Goal: Task Accomplishment & Management: Use online tool/utility

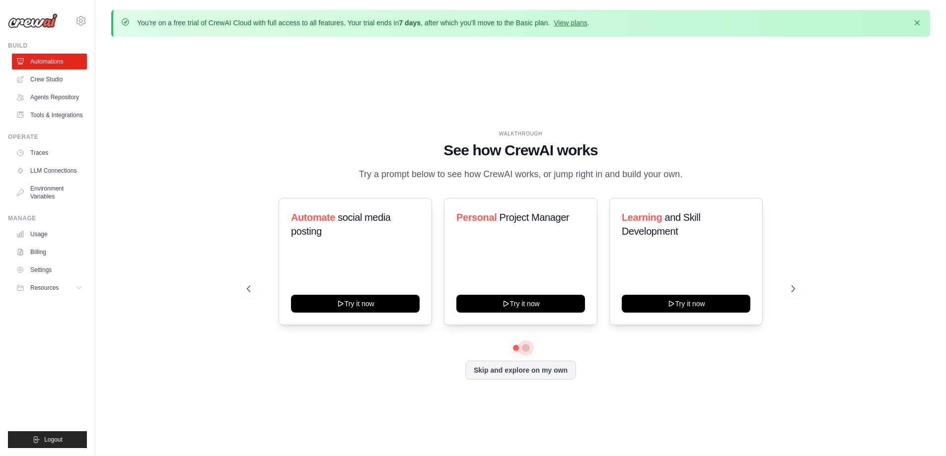
click at [525, 349] on button at bounding box center [526, 348] width 8 height 8
click at [792, 287] on icon at bounding box center [794, 289] width 10 height 10
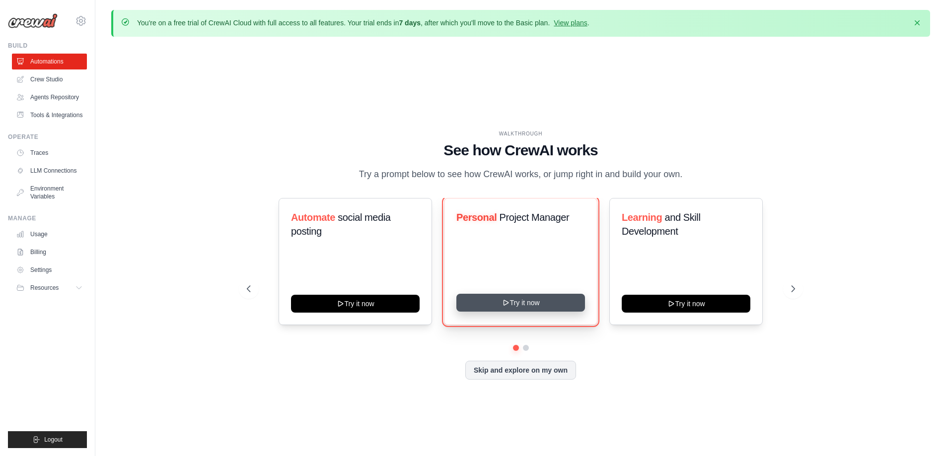
click at [527, 302] on button "Try it now" at bounding box center [520, 303] width 129 height 18
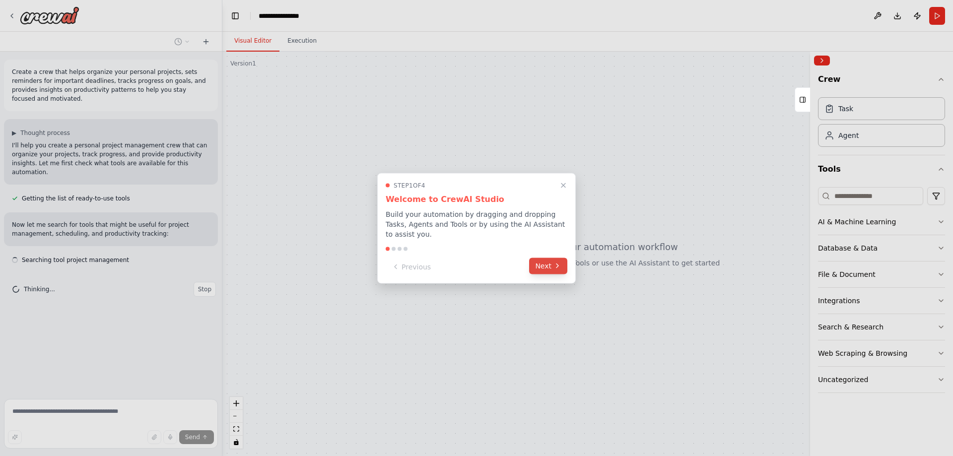
click at [558, 263] on icon at bounding box center [558, 266] width 8 height 8
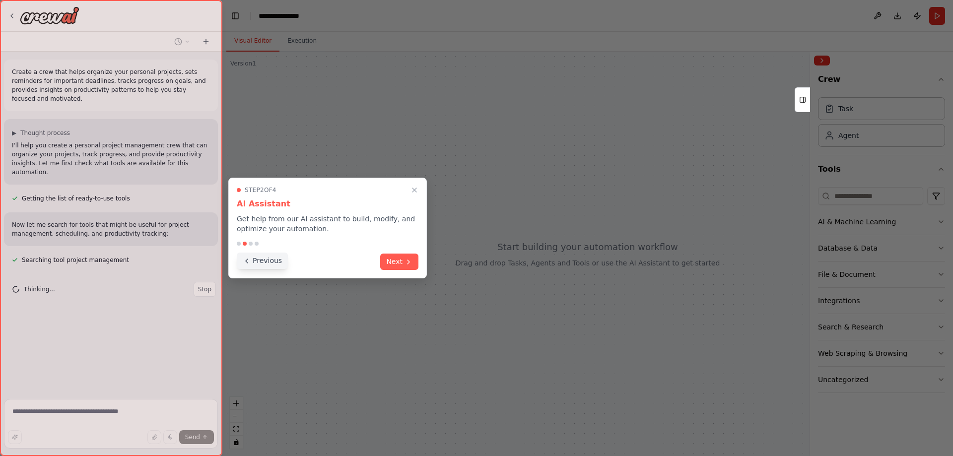
click at [278, 259] on button "Previous" at bounding box center [262, 261] width 51 height 16
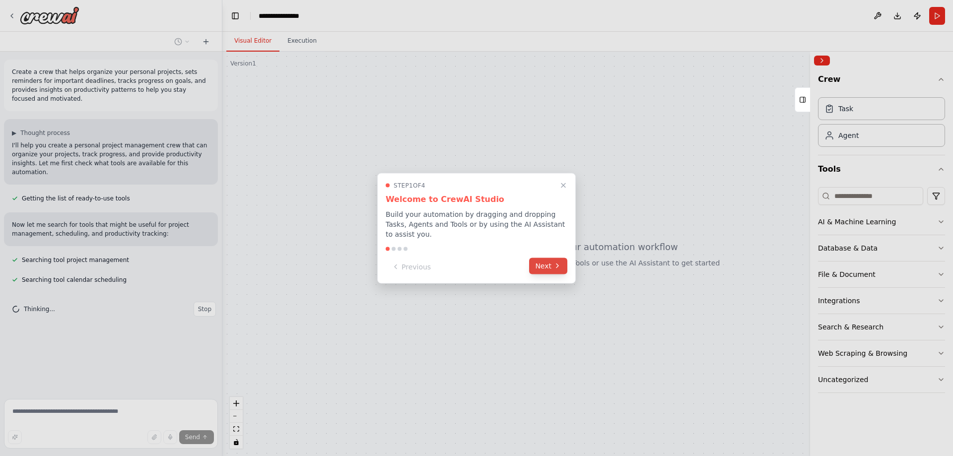
click at [552, 264] on button "Next" at bounding box center [548, 266] width 38 height 16
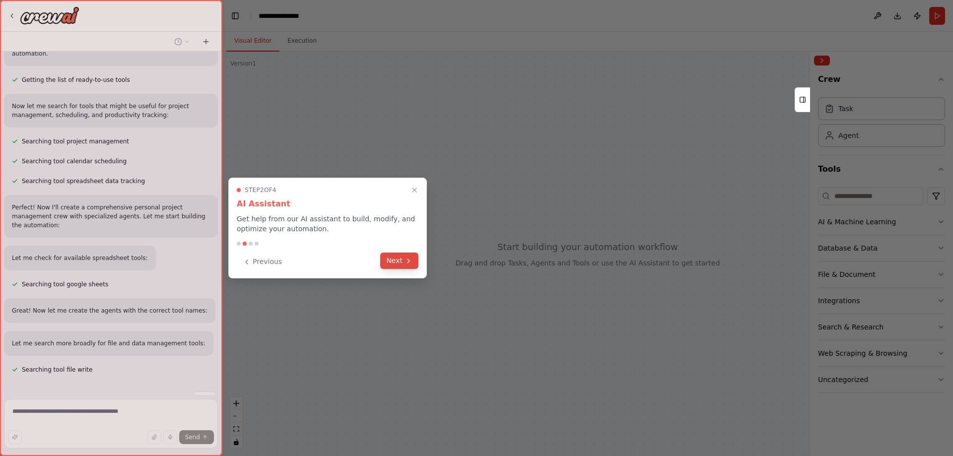
scroll to position [139, 0]
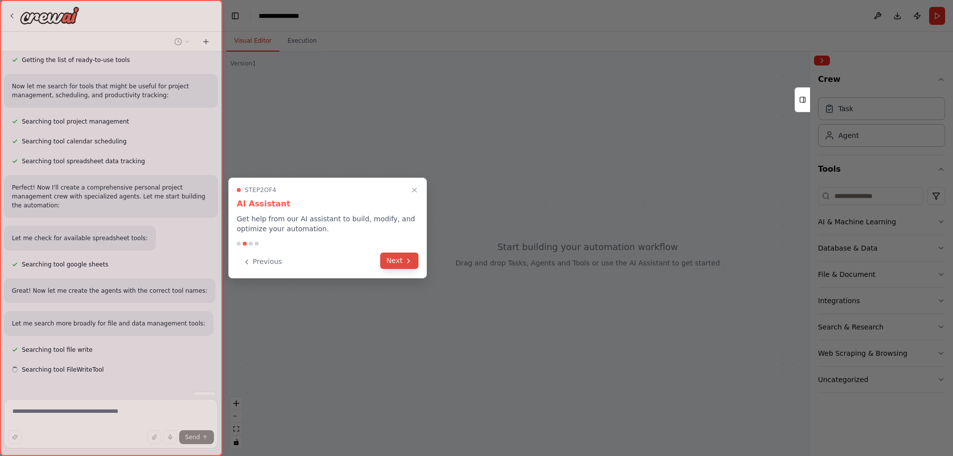
click at [405, 264] on icon at bounding box center [409, 261] width 8 height 8
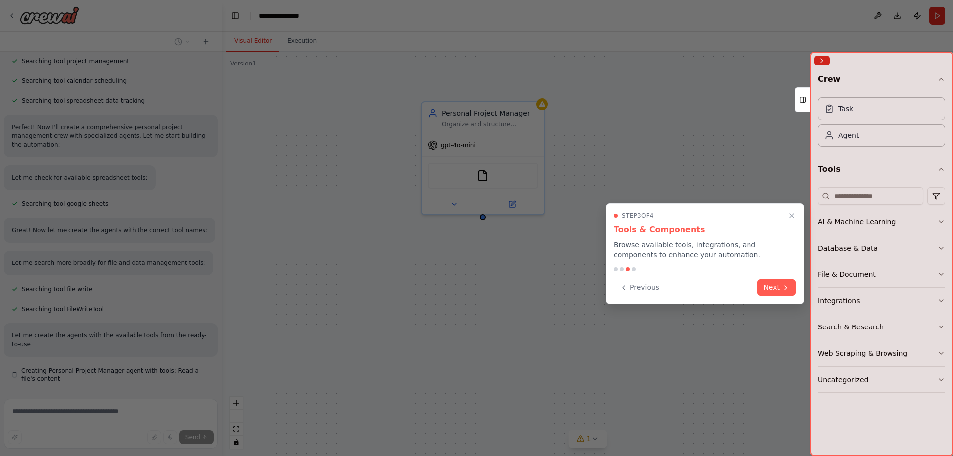
scroll to position [208, 0]
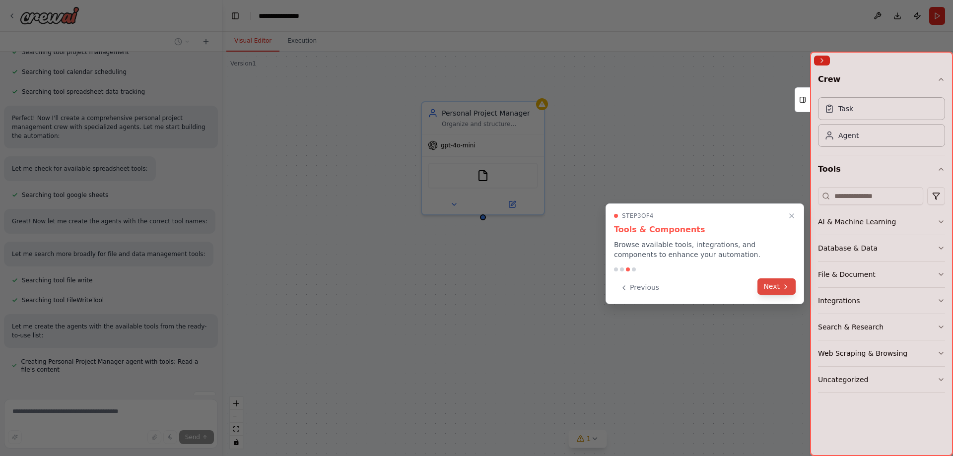
click at [775, 290] on button "Next" at bounding box center [777, 287] width 38 height 16
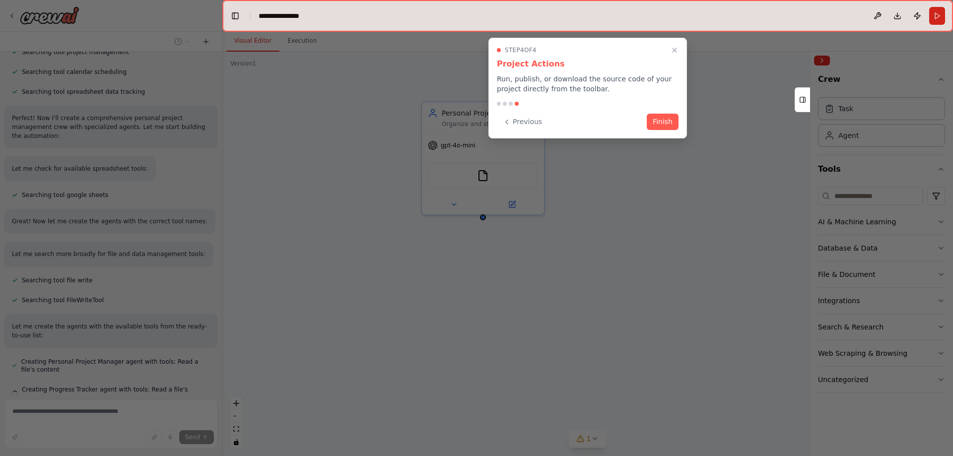
scroll to position [228, 0]
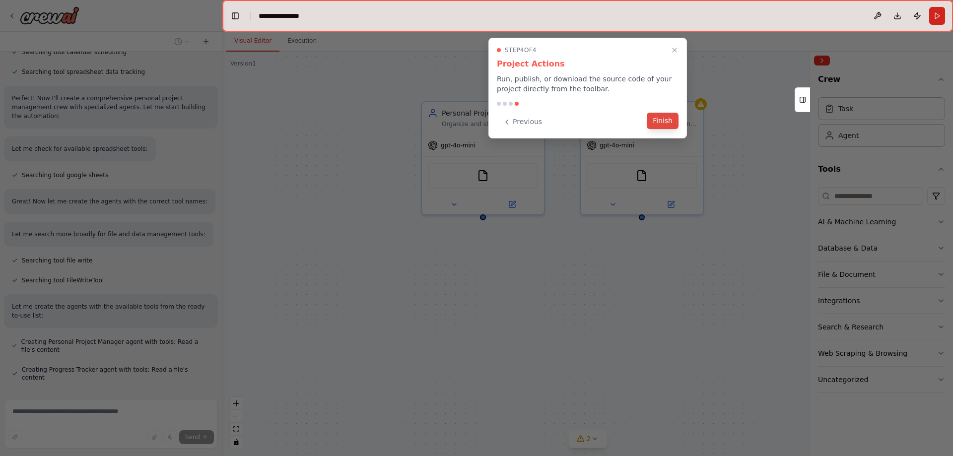
click at [660, 120] on button "Finish" at bounding box center [663, 121] width 32 height 16
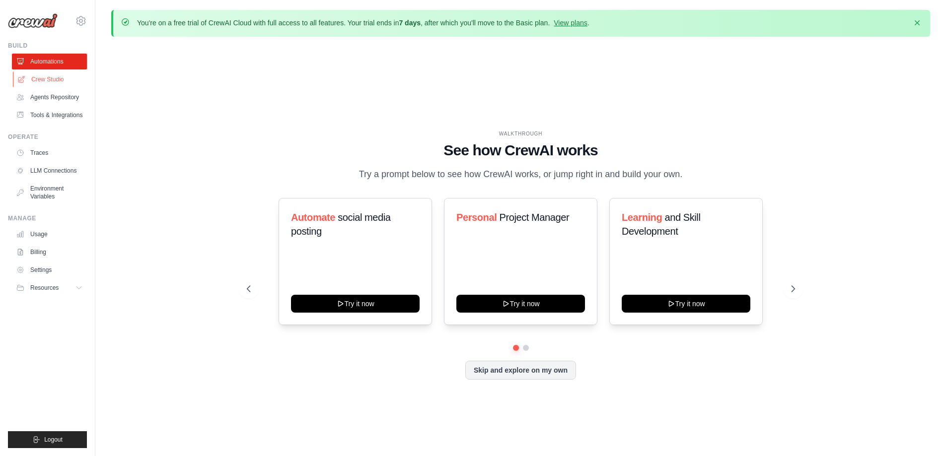
click at [47, 80] on link "Crew Studio" at bounding box center [50, 79] width 75 height 16
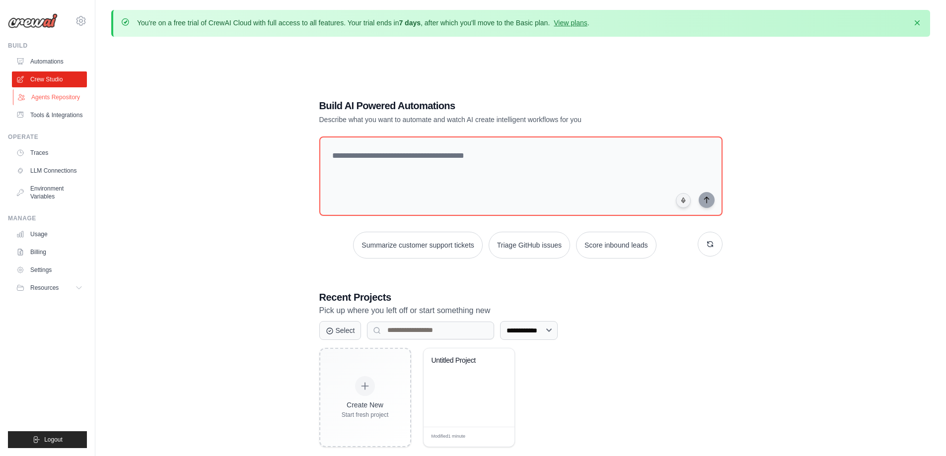
click at [55, 99] on link "Agents Repository" at bounding box center [50, 97] width 75 height 16
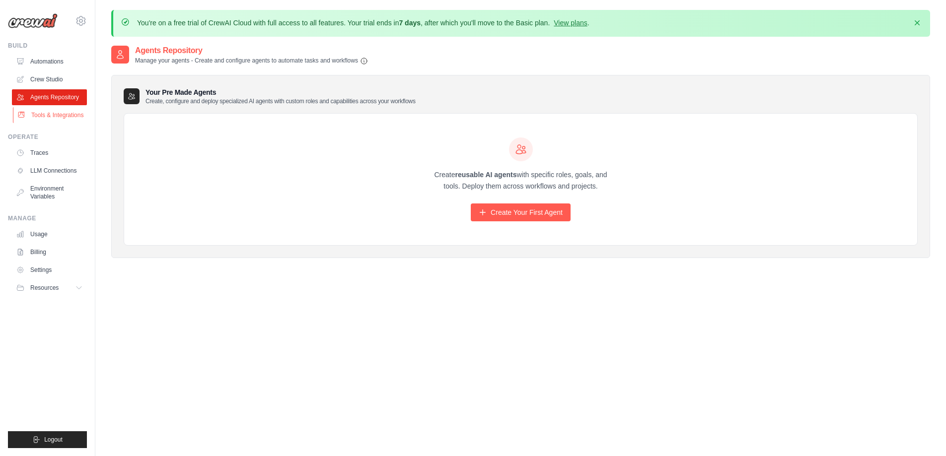
click at [53, 112] on link "Tools & Integrations" at bounding box center [50, 115] width 75 height 16
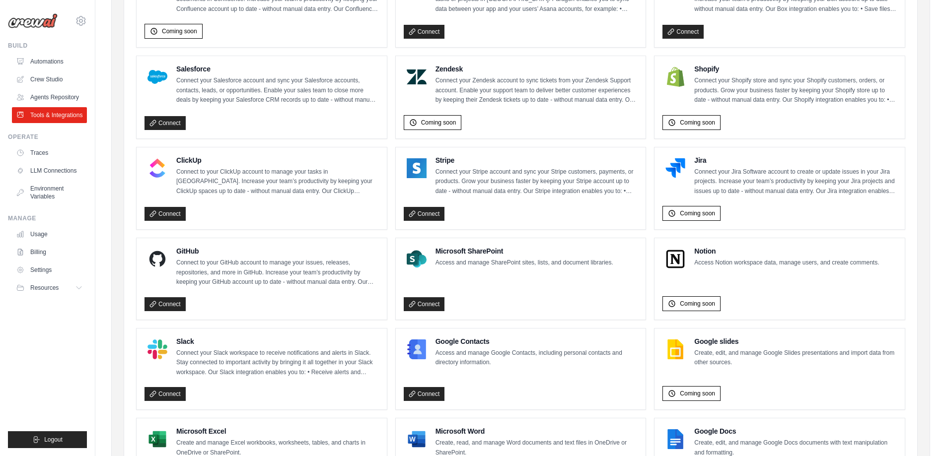
scroll to position [533, 0]
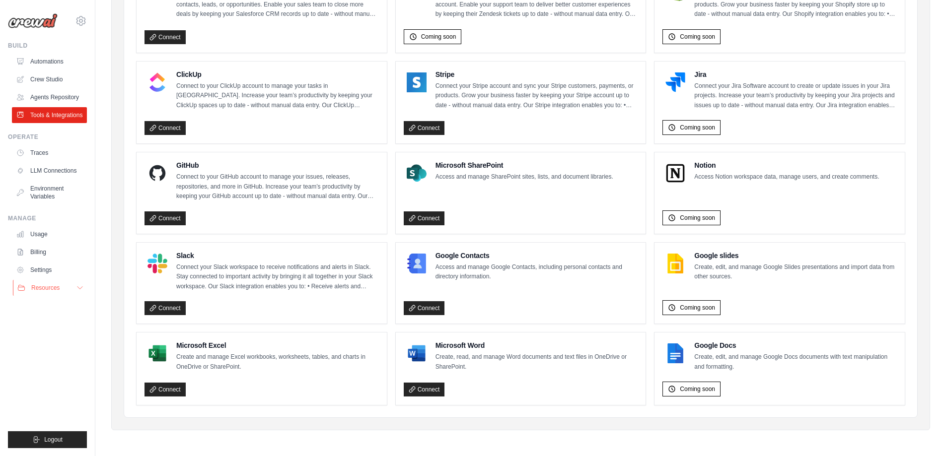
click at [78, 290] on icon at bounding box center [80, 288] width 8 height 8
click at [45, 354] on span "Video Tutorials" at bounding box center [54, 353] width 39 height 8
click at [44, 190] on link "Environment Variables" at bounding box center [50, 193] width 75 height 24
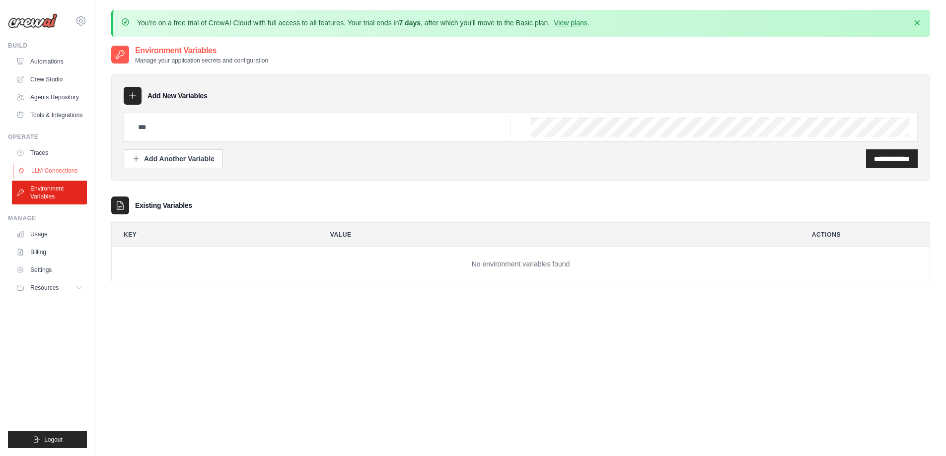
click at [49, 173] on link "LLM Connections" at bounding box center [50, 171] width 75 height 16
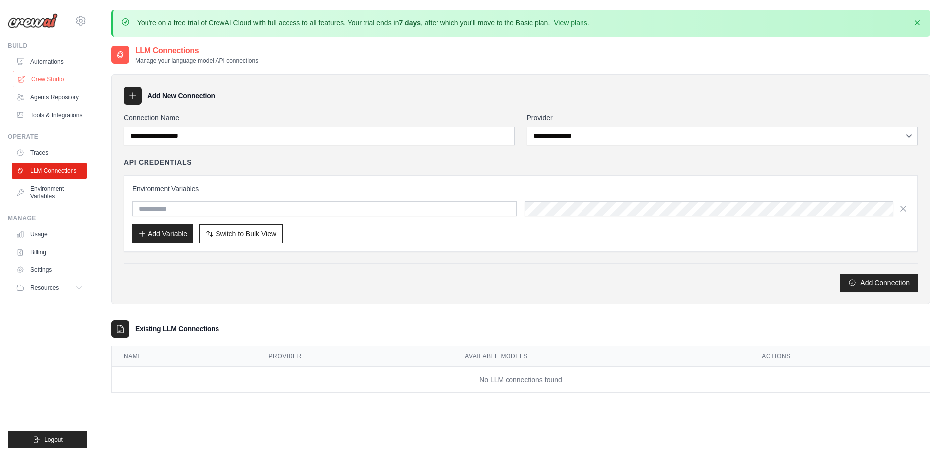
click at [46, 81] on link "Crew Studio" at bounding box center [50, 79] width 75 height 16
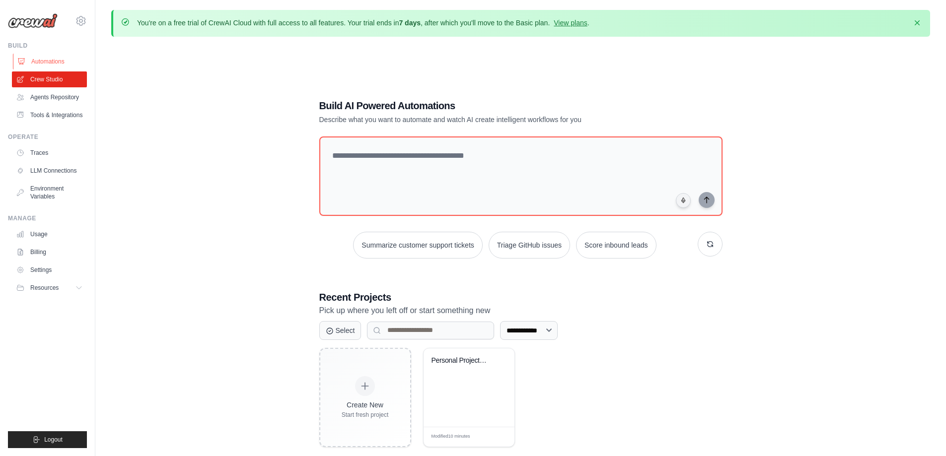
click at [44, 59] on link "Automations" at bounding box center [50, 62] width 75 height 16
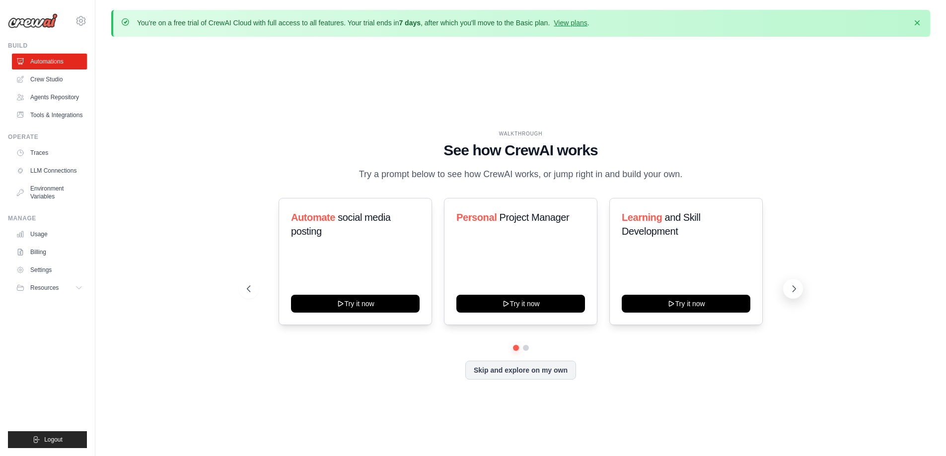
click at [794, 290] on icon at bounding box center [794, 289] width 10 height 10
click at [249, 289] on icon at bounding box center [248, 289] width 10 height 10
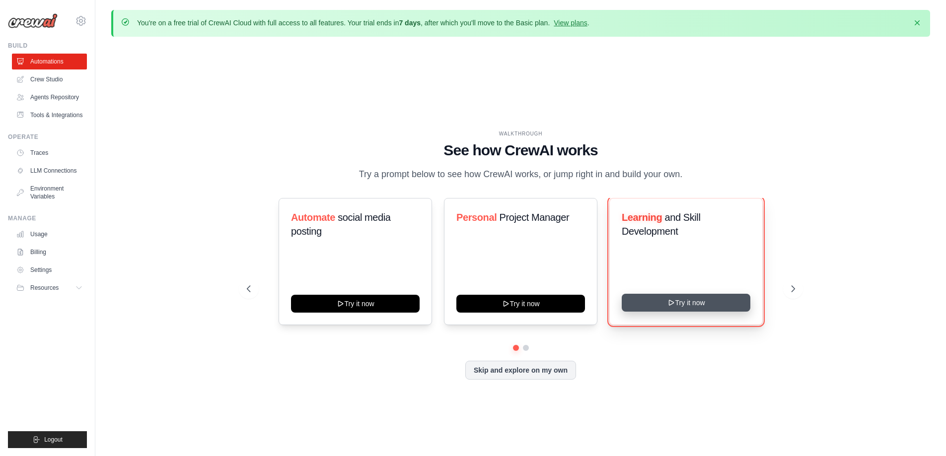
click at [693, 304] on button "Try it now" at bounding box center [686, 303] width 129 height 18
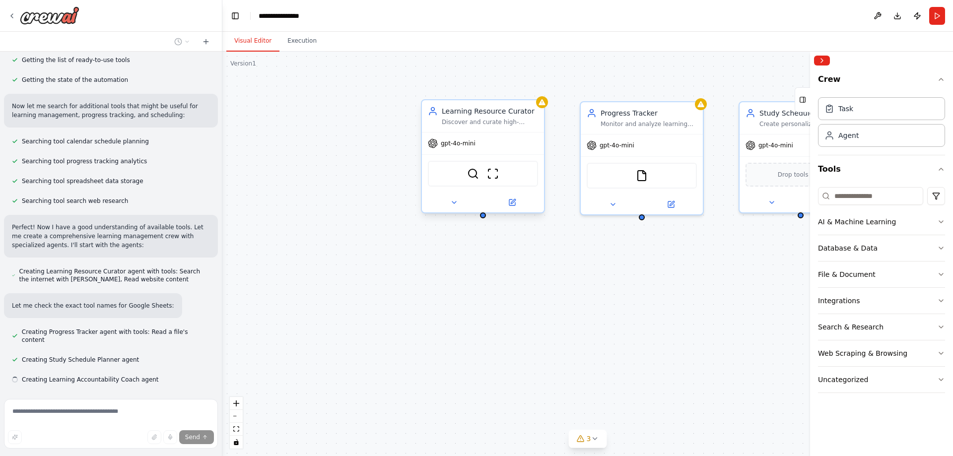
scroll to position [158, 0]
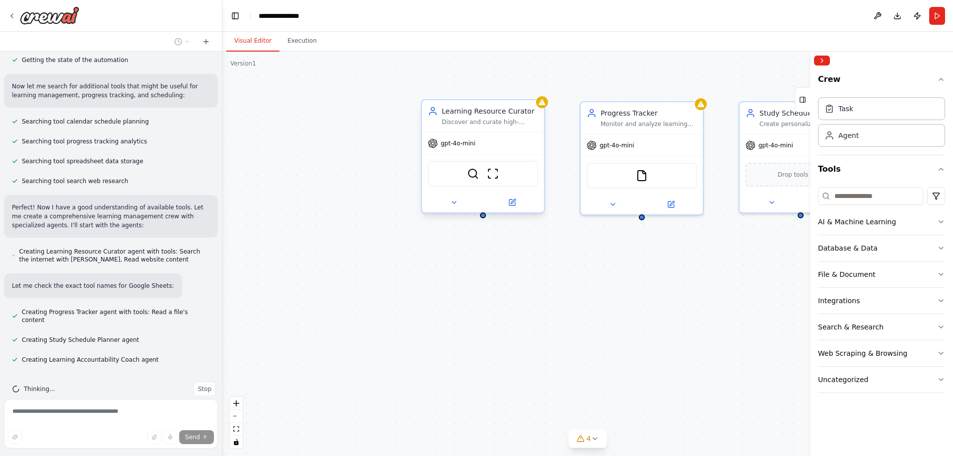
click at [493, 127] on div "Learning Resource Curator Discover and curate high-quality, personalized learni…" at bounding box center [483, 116] width 122 height 32
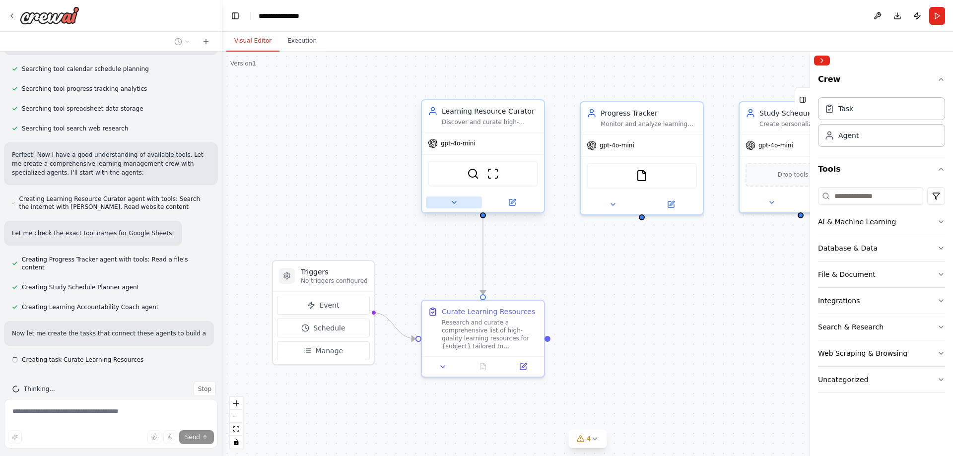
click at [456, 203] on icon at bounding box center [454, 203] width 8 height 8
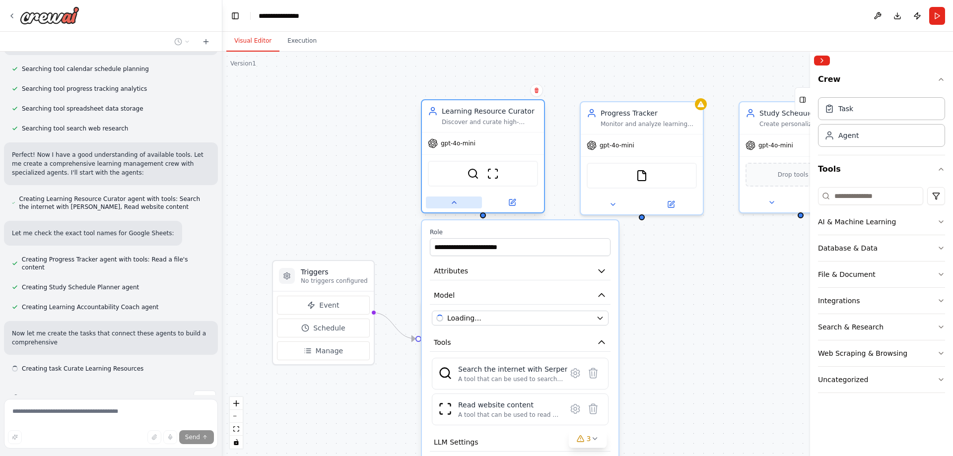
scroll to position [220, 0]
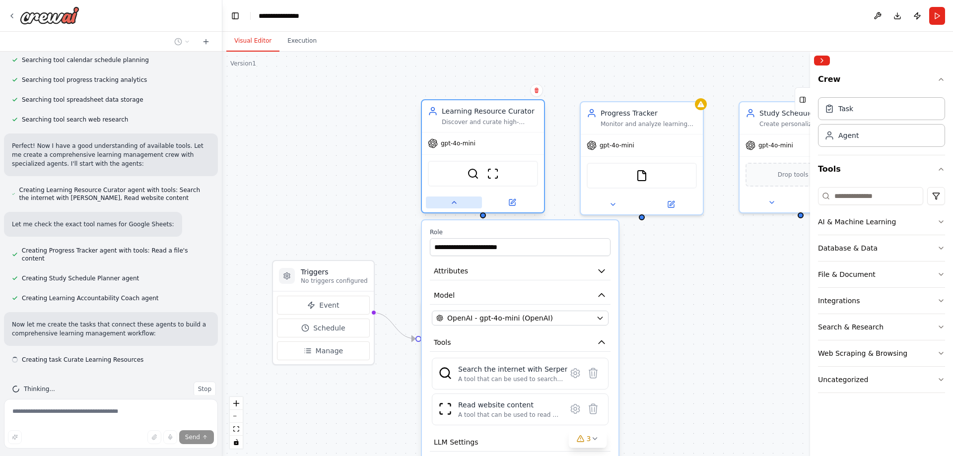
click at [454, 205] on icon at bounding box center [454, 203] width 8 height 8
click at [456, 202] on icon at bounding box center [454, 203] width 8 height 8
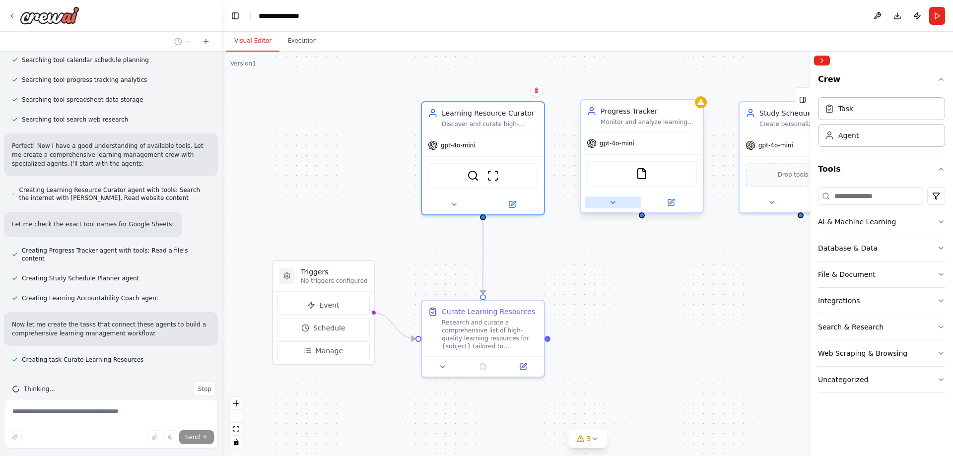
click at [613, 207] on button at bounding box center [613, 203] width 56 height 12
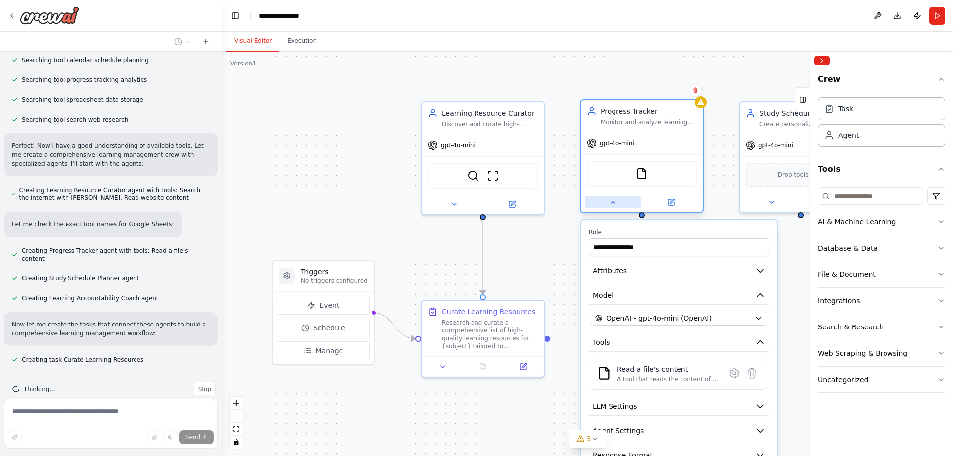
click at [613, 207] on button at bounding box center [613, 203] width 56 height 12
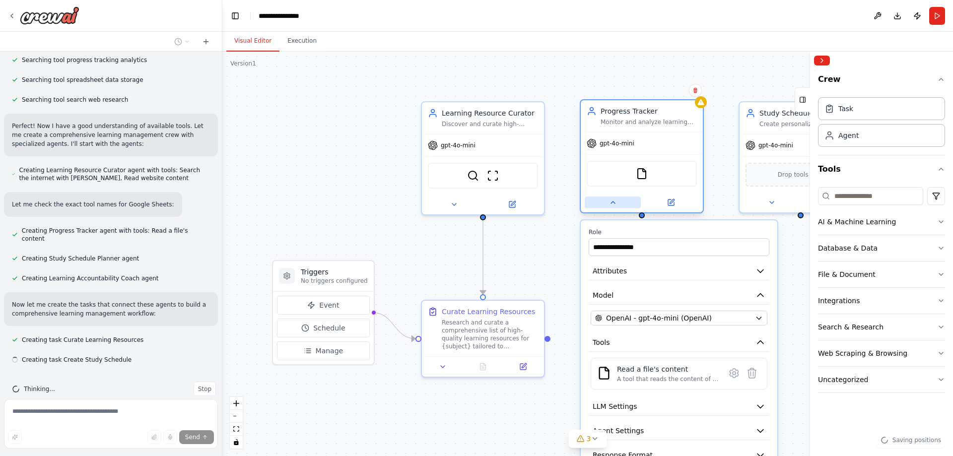
click at [613, 204] on icon at bounding box center [613, 203] width 4 height 2
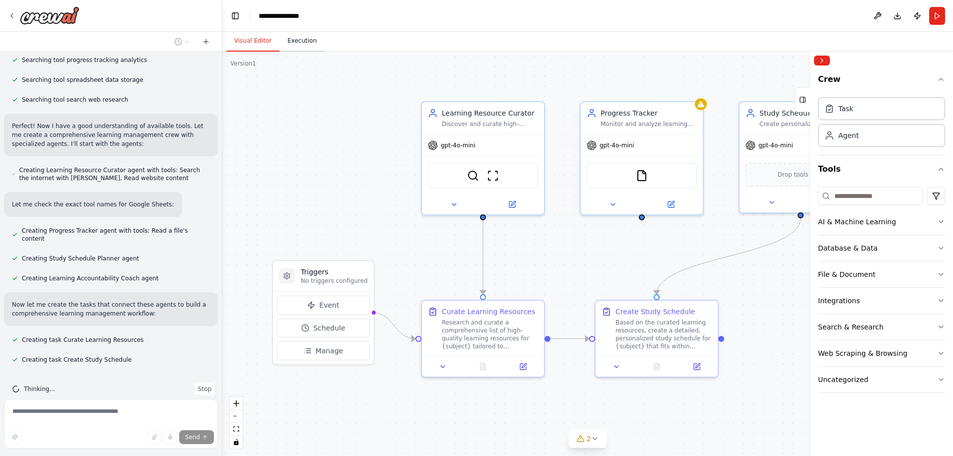
click at [302, 41] on button "Execution" at bounding box center [302, 41] width 45 height 21
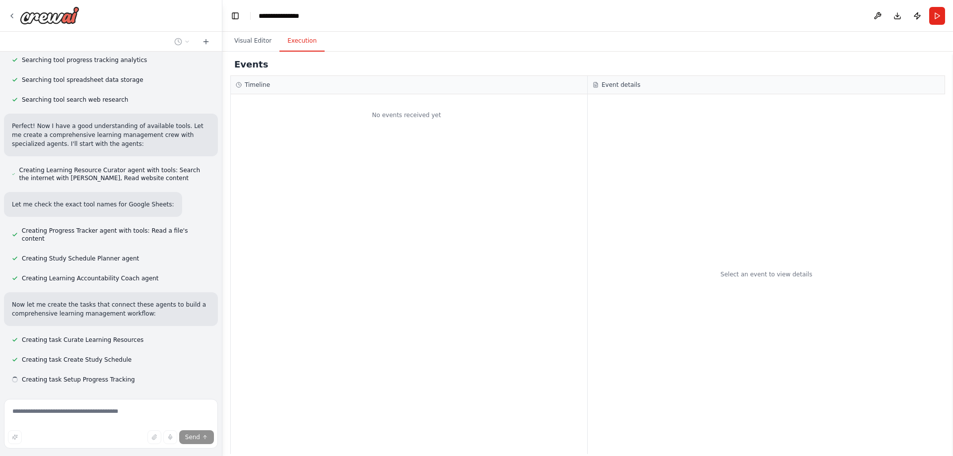
scroll to position [260, 0]
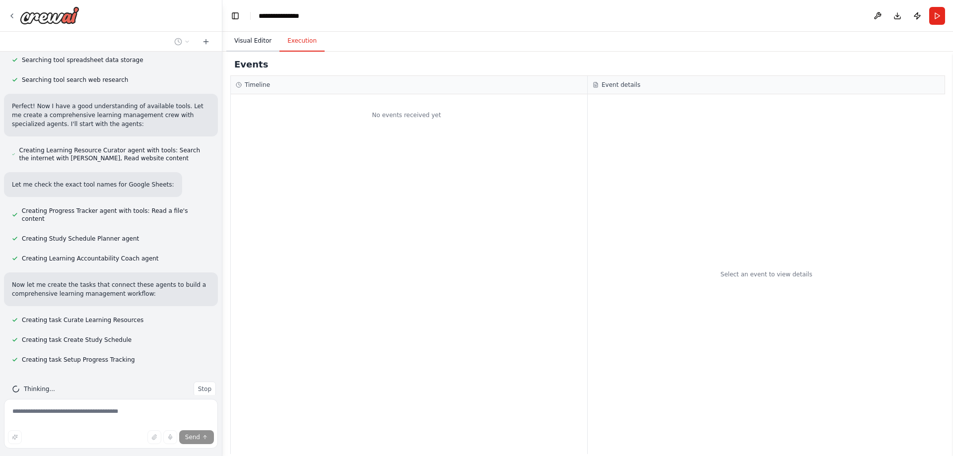
click at [236, 40] on button "Visual Editor" at bounding box center [252, 41] width 53 height 21
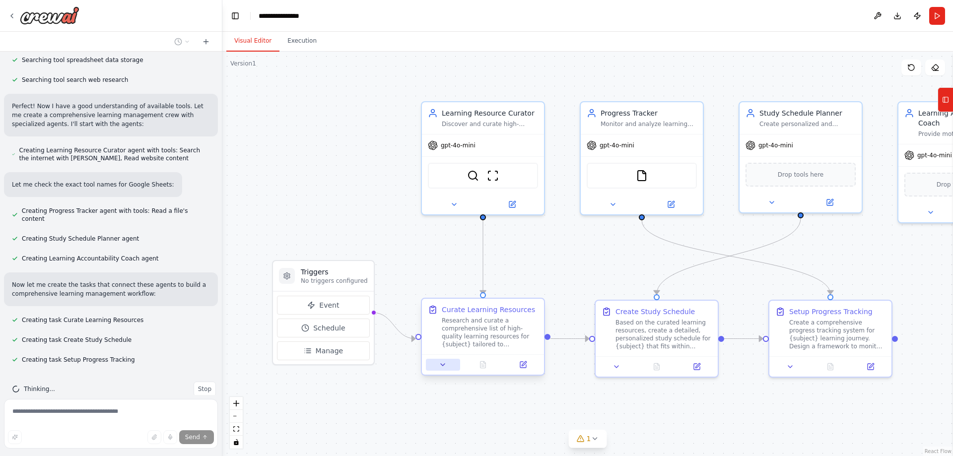
click at [441, 369] on button at bounding box center [443, 365] width 34 height 12
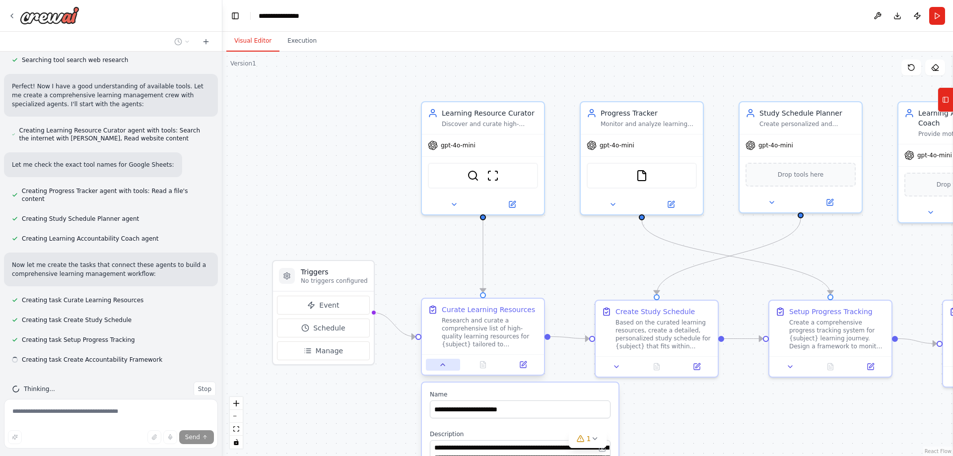
click at [443, 369] on button at bounding box center [443, 365] width 34 height 12
click at [444, 366] on icon at bounding box center [443, 365] width 8 height 8
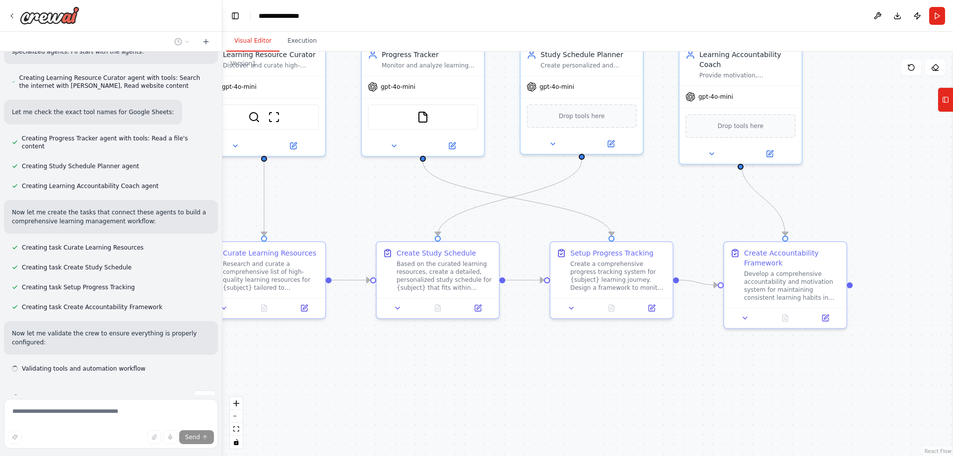
scroll to position [341, 0]
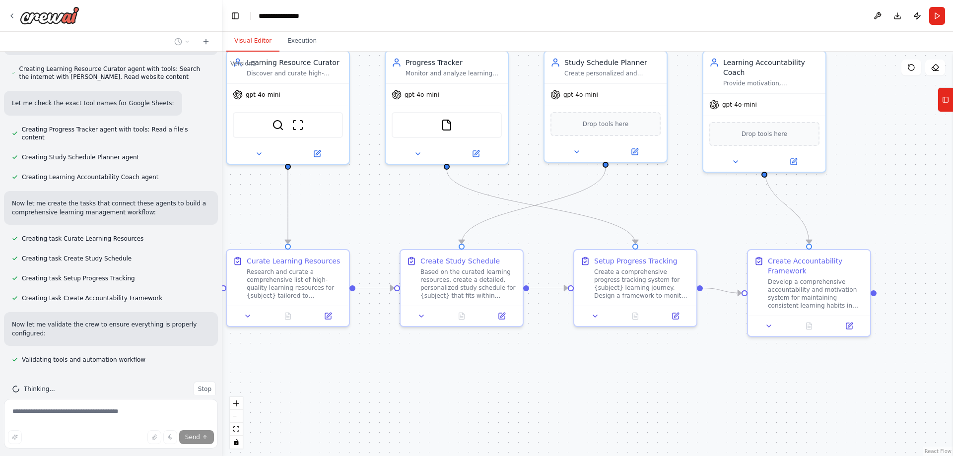
drag, startPoint x: 618, startPoint y: 411, endPoint x: 422, endPoint y: 360, distance: 201.6
click at [422, 360] on div ".deletable-edge-delete-btn { width: 20px; height: 20px; border: 0px solid #ffff…" at bounding box center [587, 254] width 731 height 405
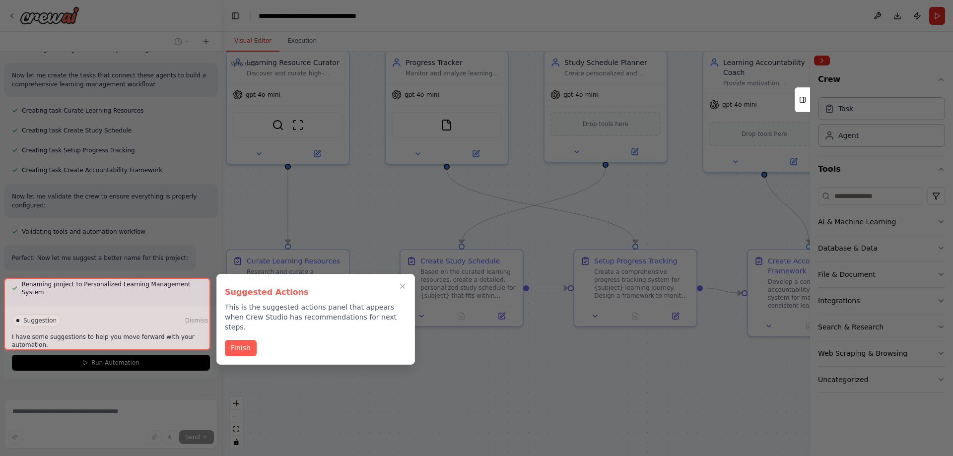
scroll to position [474, 0]
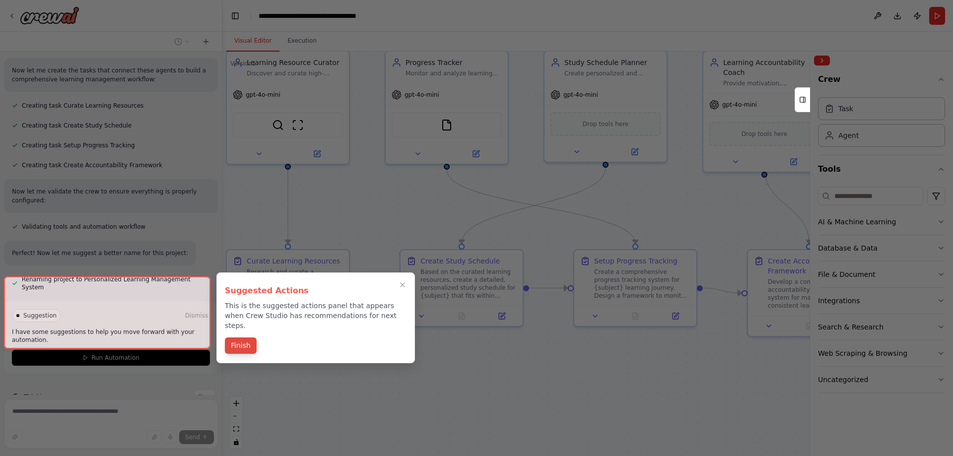
click at [241, 338] on button "Finish" at bounding box center [241, 346] width 32 height 16
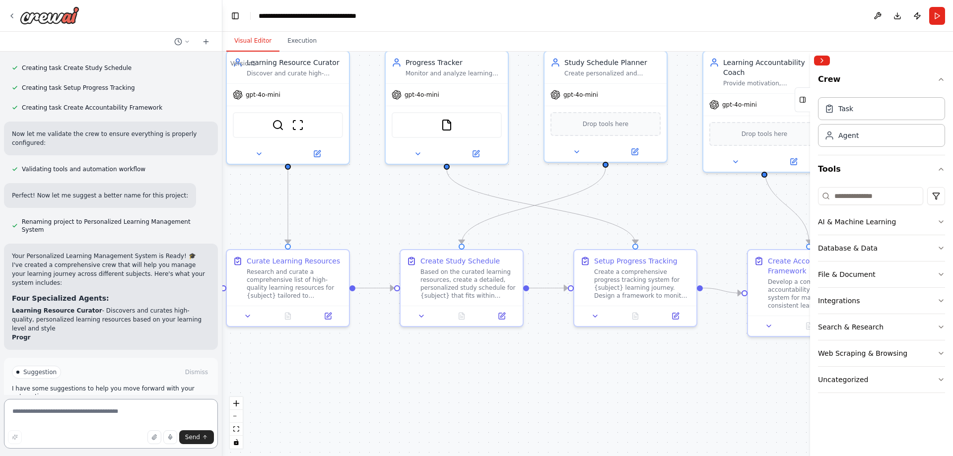
scroll to position [541, 0]
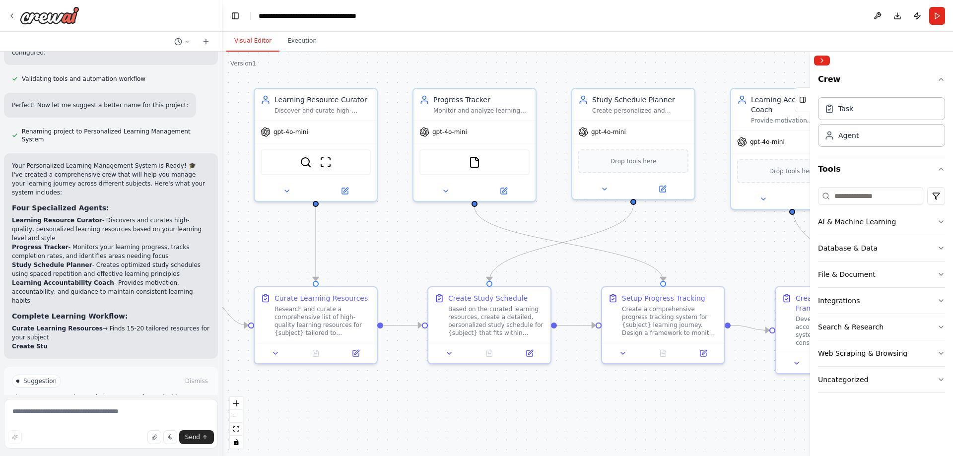
drag, startPoint x: 364, startPoint y: 210, endPoint x: 392, endPoint y: 247, distance: 46.5
click at [392, 247] on div ".deletable-edge-delete-btn { width: 20px; height: 20px; border: 0px solid #ffff…" at bounding box center [587, 254] width 731 height 405
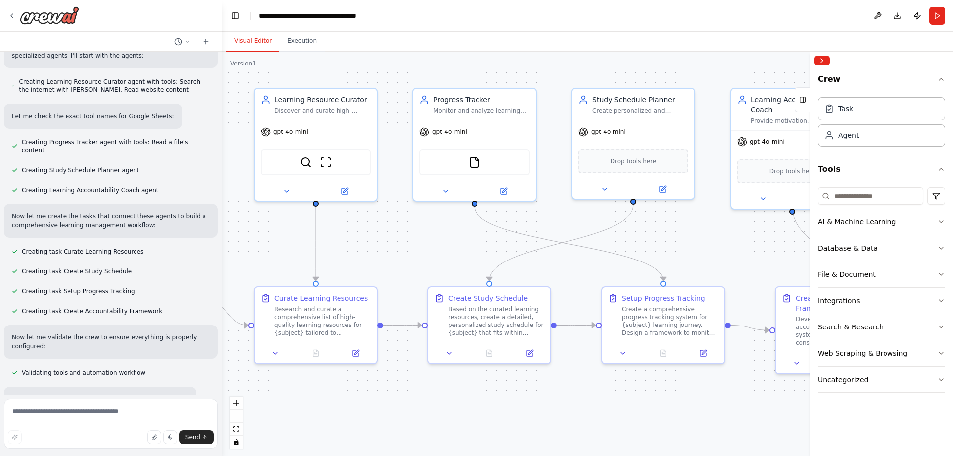
scroll to position [0, 0]
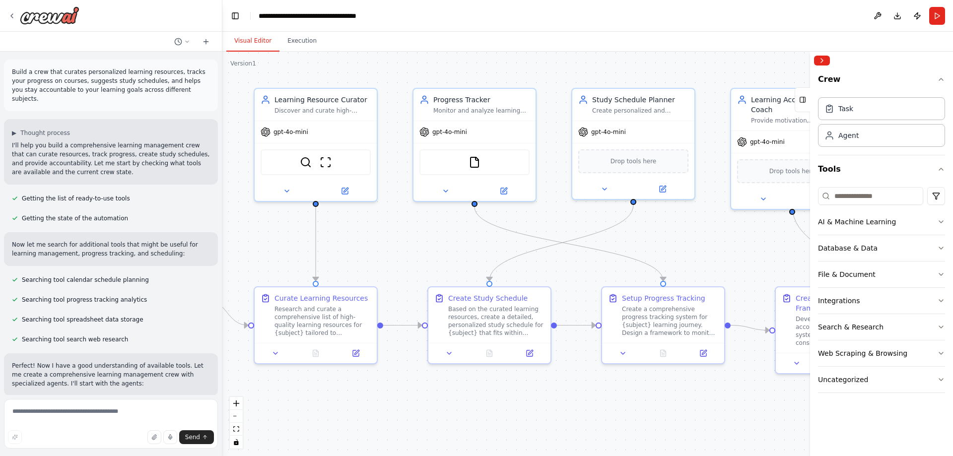
click at [134, 83] on p "Build a crew that curates personalized learning resources, tracks your progress…" at bounding box center [111, 86] width 198 height 36
click at [14, 129] on span "▶" at bounding box center [14, 133] width 4 height 8
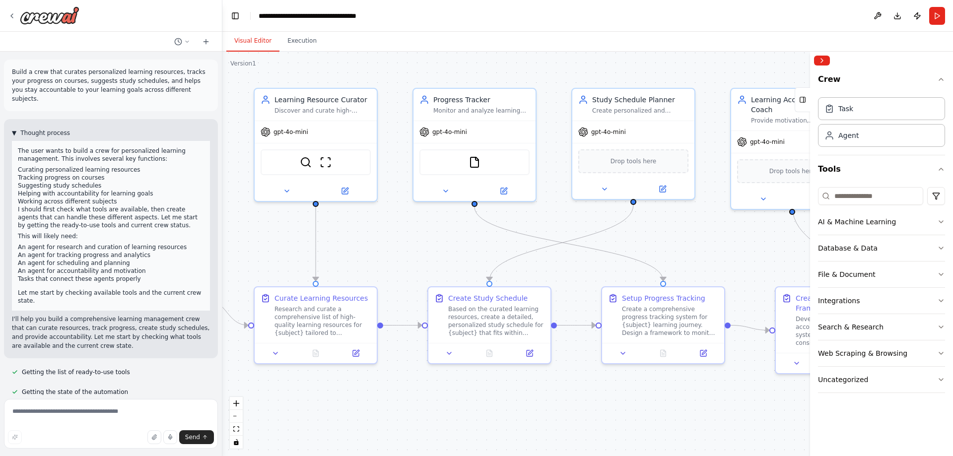
click at [12, 129] on span "▼" at bounding box center [14, 133] width 4 height 8
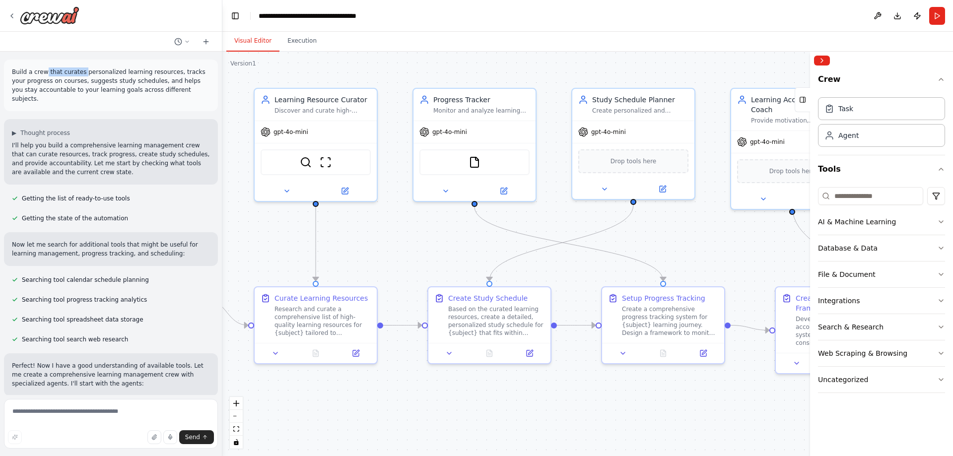
drag, startPoint x: 44, startPoint y: 74, endPoint x: 95, endPoint y: 69, distance: 51.9
click at [79, 69] on p "Build a crew that curates personalized learning resources, tracks your progress…" at bounding box center [111, 86] width 198 height 36
click at [39, 80] on p "Build a crew that curates personalized learning resources, tracks your progress…" at bounding box center [111, 86] width 198 height 36
drag, startPoint x: 80, startPoint y: 83, endPoint x: 109, endPoint y: 86, distance: 29.0
click at [109, 86] on p "Build a crew that curates personalized learning resources, tracks your progress…" at bounding box center [111, 86] width 198 height 36
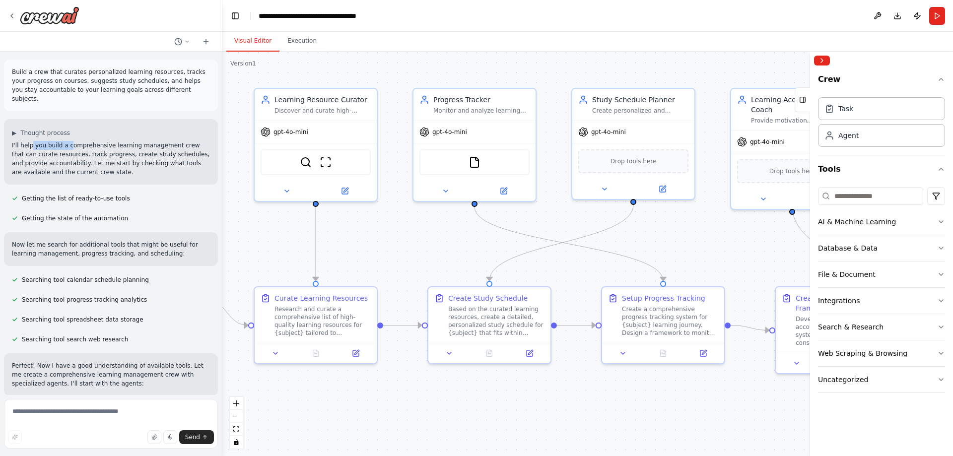
drag, startPoint x: 30, startPoint y: 135, endPoint x: 74, endPoint y: 139, distance: 44.8
click at [71, 141] on p "I'll help you build a comprehensive learning management crew that can curate re…" at bounding box center [111, 159] width 198 height 36
drag, startPoint x: 153, startPoint y: 140, endPoint x: 173, endPoint y: 138, distance: 20.5
click at [168, 141] on p "I'll help you build a comprehensive learning management crew that can curate re…" at bounding box center [111, 159] width 198 height 36
click at [165, 153] on p "I'll help you build a comprehensive learning management crew that can curate re…" at bounding box center [111, 159] width 198 height 36
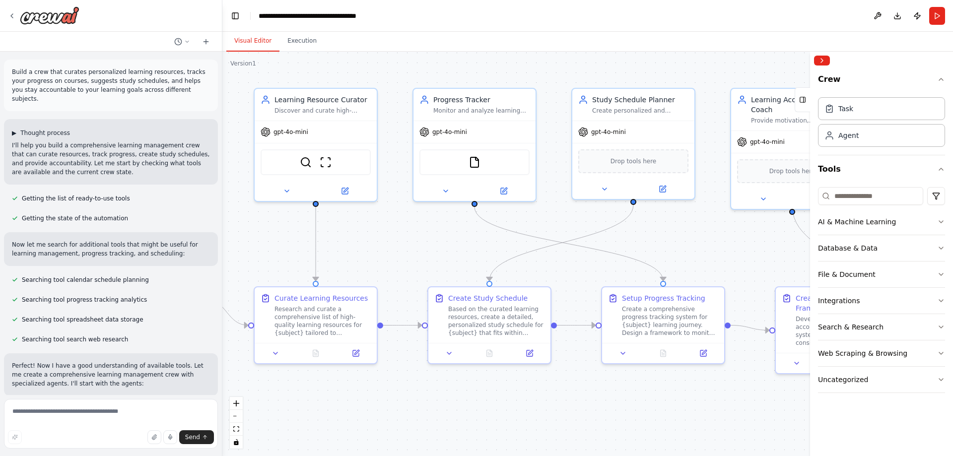
click at [15, 129] on span "▶" at bounding box center [14, 133] width 4 height 8
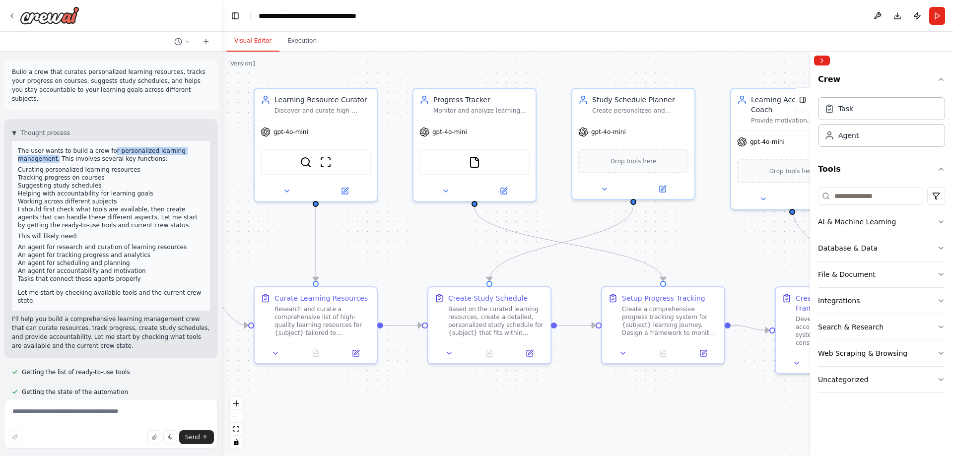
drag, startPoint x: 55, startPoint y: 148, endPoint x: 105, endPoint y: 140, distance: 50.7
click at [105, 147] on p "The user wants to build a crew for personalized learning management. This invol…" at bounding box center [111, 155] width 186 height 16
click at [95, 174] on li "Tracking progress on courses" at bounding box center [111, 178] width 186 height 8
drag, startPoint x: 28, startPoint y: 161, endPoint x: 106, endPoint y: 158, distance: 78.0
click at [106, 166] on li "Curating personalized learning resources" at bounding box center [111, 170] width 186 height 8
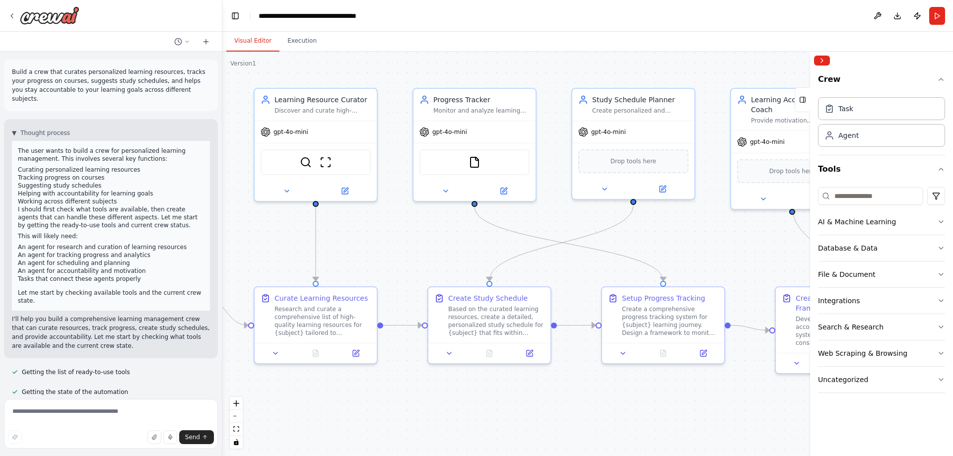
click at [97, 182] on li "Suggesting study schedules" at bounding box center [111, 186] width 186 height 8
drag, startPoint x: 27, startPoint y: 227, endPoint x: 60, endPoint y: 232, distance: 33.1
click at [60, 232] on div "The user wants to build a crew for personalized learning management. This invol…" at bounding box center [111, 226] width 186 height 158
click at [68, 243] on li "An agent for research and curation of learning resources" at bounding box center [111, 247] width 186 height 8
drag, startPoint x: 23, startPoint y: 237, endPoint x: 47, endPoint y: 241, distance: 24.2
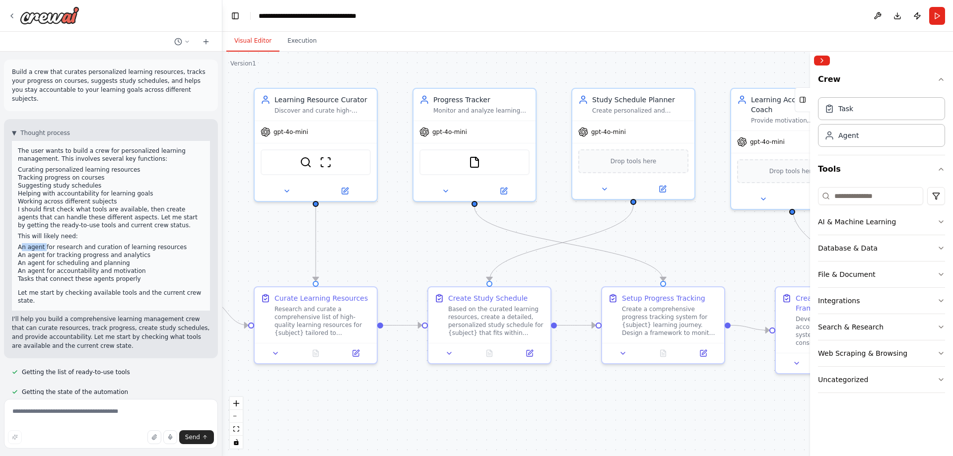
click at [46, 243] on li "An agent for research and curation of learning resources" at bounding box center [111, 247] width 186 height 8
drag, startPoint x: 92, startPoint y: 235, endPoint x: 101, endPoint y: 234, distance: 9.5
click at [98, 234] on div "The user wants to build a crew for personalized learning management. This invol…" at bounding box center [111, 226] width 186 height 158
drag, startPoint x: 44, startPoint y: 246, endPoint x: 72, endPoint y: 245, distance: 28.3
click at [71, 251] on li "An agent for tracking progress and analytics" at bounding box center [111, 255] width 186 height 8
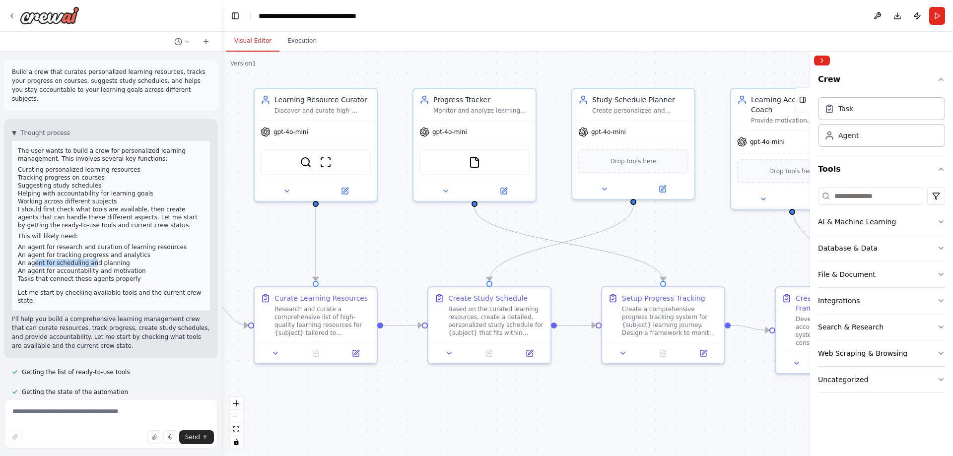
drag, startPoint x: 32, startPoint y: 253, endPoint x: 107, endPoint y: 258, distance: 75.6
click at [107, 258] on ul "An agent for research and curation of learning resources An agent for tracking …" at bounding box center [111, 263] width 186 height 40
click at [92, 267] on li "An agent for accountability and motivation" at bounding box center [111, 271] width 186 height 8
drag, startPoint x: 28, startPoint y: 269, endPoint x: 102, endPoint y: 277, distance: 74.9
click at [84, 276] on div "The user wants to build a crew for personalized learning management. This invol…" at bounding box center [111, 226] width 186 height 158
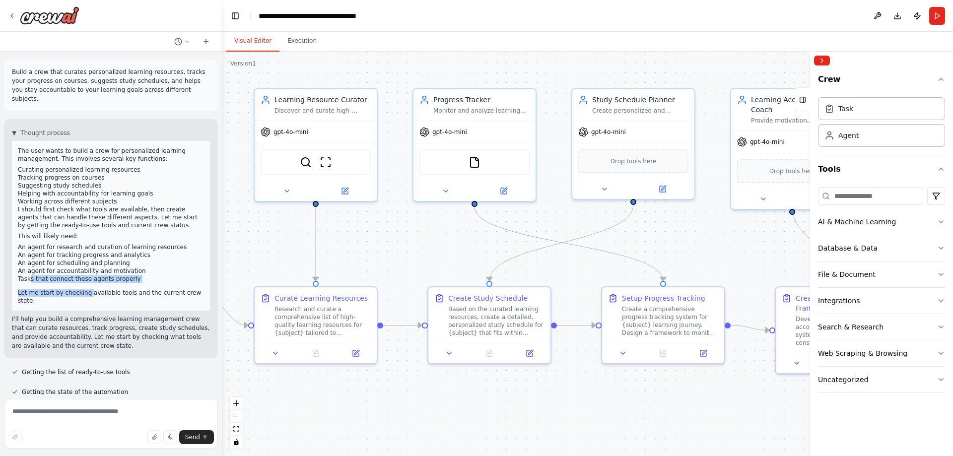
click at [132, 275] on li "Tasks that connect these agents properly" at bounding box center [111, 279] width 186 height 8
drag, startPoint x: 68, startPoint y: 283, endPoint x: 94, endPoint y: 285, distance: 25.9
click at [70, 289] on p "Let me start by checking available tools and the current crew state." at bounding box center [111, 297] width 186 height 16
click at [14, 129] on span "▼" at bounding box center [14, 133] width 4 height 8
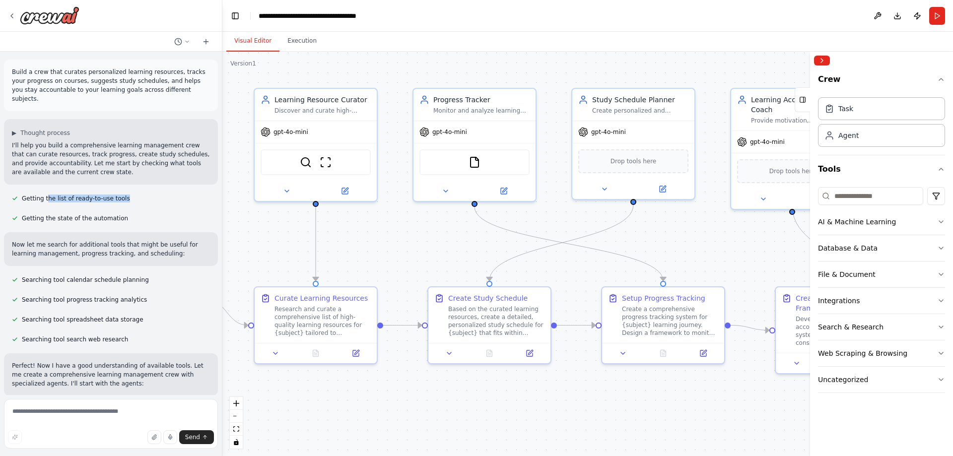
drag, startPoint x: 47, startPoint y: 189, endPoint x: 146, endPoint y: 186, distance: 99.8
click at [138, 193] on div "Getting the list of ready-to-use tools" at bounding box center [111, 199] width 214 height 12
click at [148, 193] on div "Getting the list of ready-to-use tools" at bounding box center [111, 199] width 214 height 12
drag, startPoint x: 34, startPoint y: 210, endPoint x: 137, endPoint y: 209, distance: 102.3
click at [104, 214] on span "Getting the state of the automation" at bounding box center [75, 218] width 106 height 8
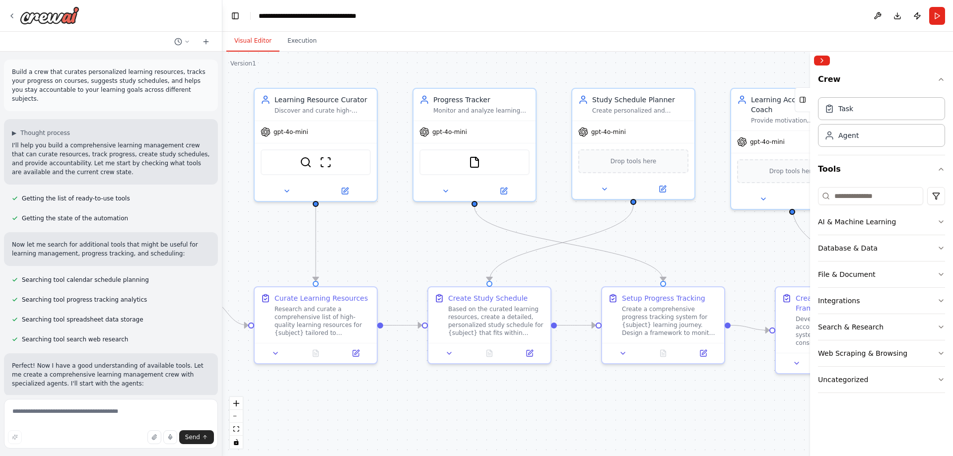
click at [150, 212] on div "Getting the state of the automation" at bounding box center [111, 218] width 214 height 12
drag, startPoint x: 44, startPoint y: 272, endPoint x: 105, endPoint y: 272, distance: 60.6
click at [104, 276] on span "Searching tool calendar schedule planning" at bounding box center [85, 280] width 127 height 8
click at [133, 294] on div "Searching tool progress tracking analytics" at bounding box center [79, 300] width 151 height 12
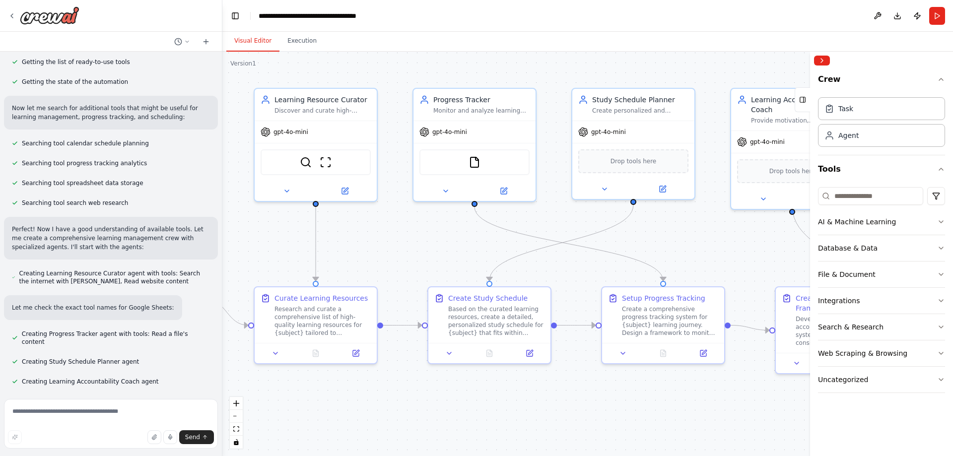
scroll to position [149, 0]
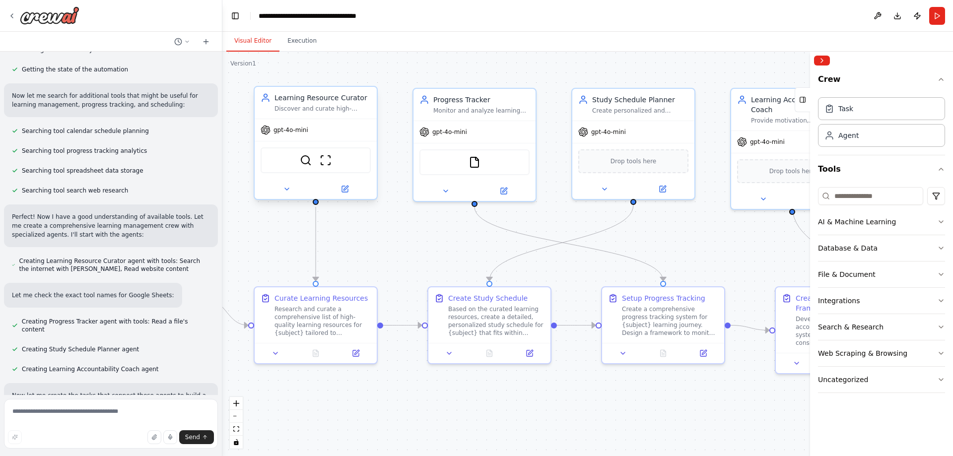
click at [345, 108] on div "Discover and curate high-quality, personalized learning resources for {subject}…" at bounding box center [323, 109] width 96 height 8
drag, startPoint x: 347, startPoint y: 108, endPoint x: 404, endPoint y: 69, distance: 69.0
click at [404, 69] on div ".deletable-edge-delete-btn { width: 20px; height: 20px; border: 0px solid #ffff…" at bounding box center [587, 254] width 731 height 405
click at [471, 120] on div "gpt-4o-mini" at bounding box center [475, 130] width 122 height 22
click at [347, 191] on icon at bounding box center [345, 189] width 6 height 6
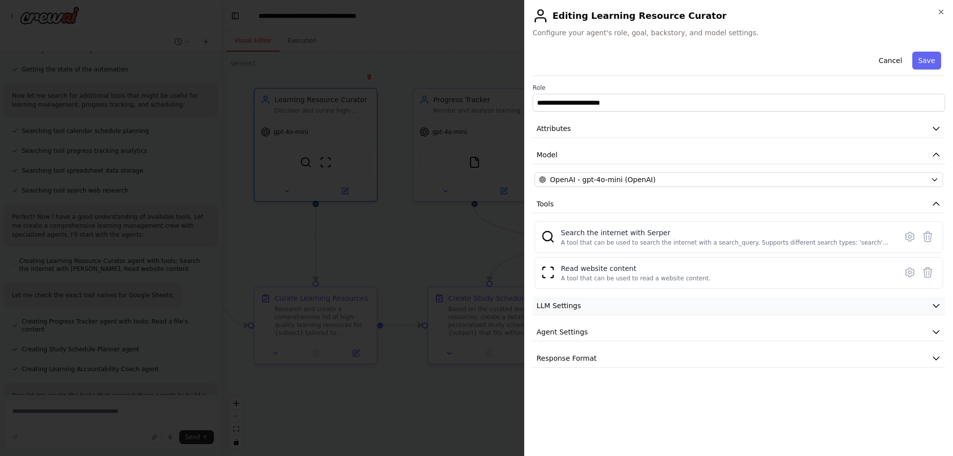
click at [933, 306] on icon "button" at bounding box center [936, 306] width 10 height 10
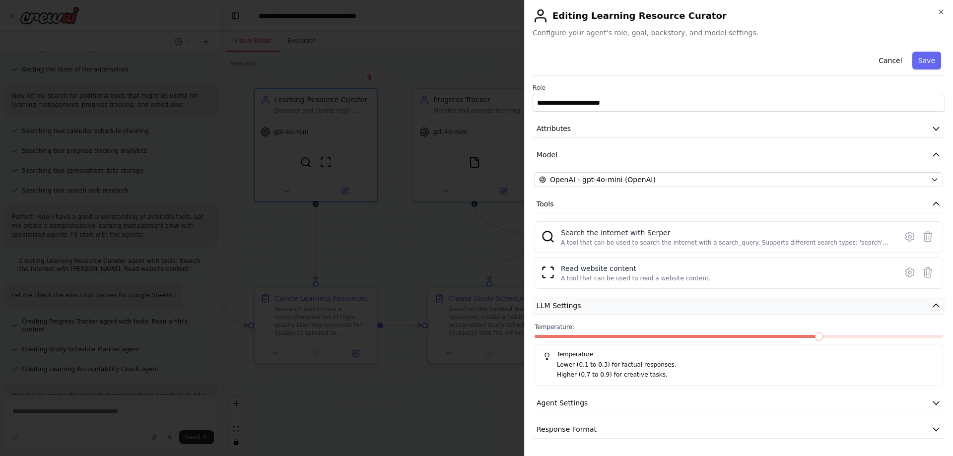
click at [936, 301] on icon "button" at bounding box center [936, 306] width 10 height 10
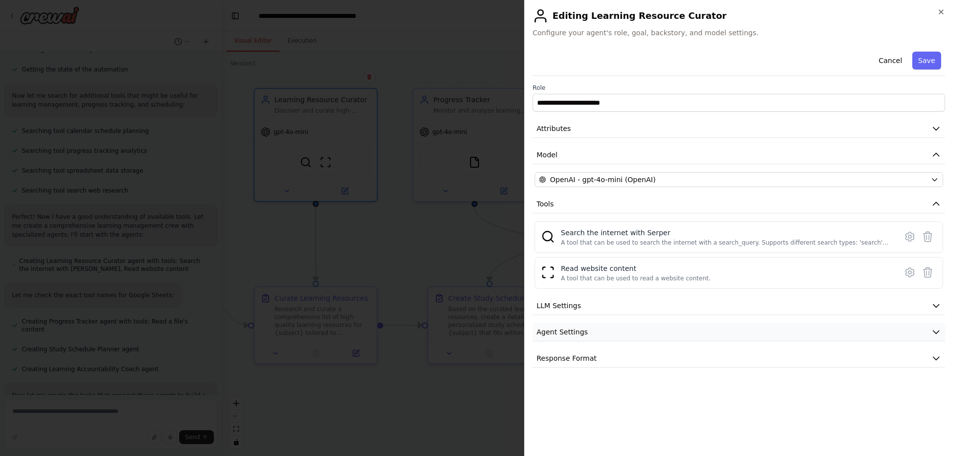
click at [937, 330] on icon "button" at bounding box center [936, 332] width 10 height 10
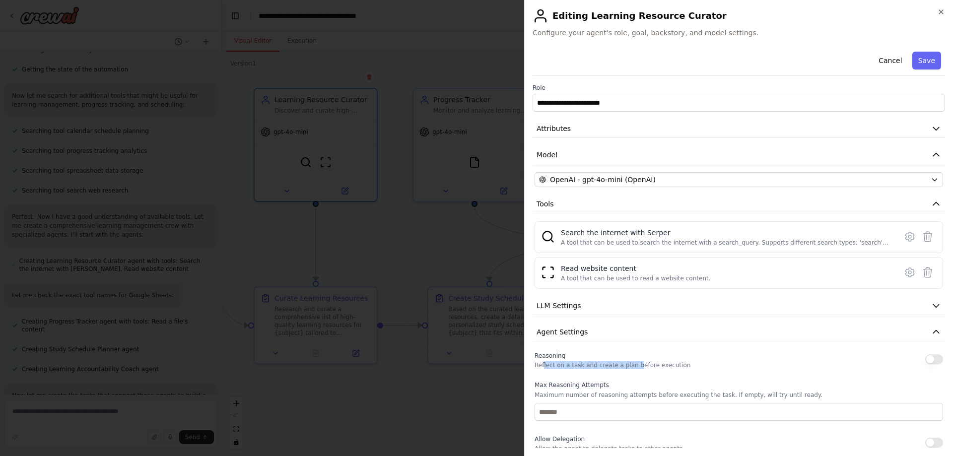
drag, startPoint x: 543, startPoint y: 365, endPoint x: 634, endPoint y: 364, distance: 90.9
click at [631, 364] on p "Reflect on a task and create a plan before execution" at bounding box center [613, 365] width 156 height 8
click at [669, 369] on p "Reflect on a task and create a plan before execution" at bounding box center [613, 365] width 156 height 8
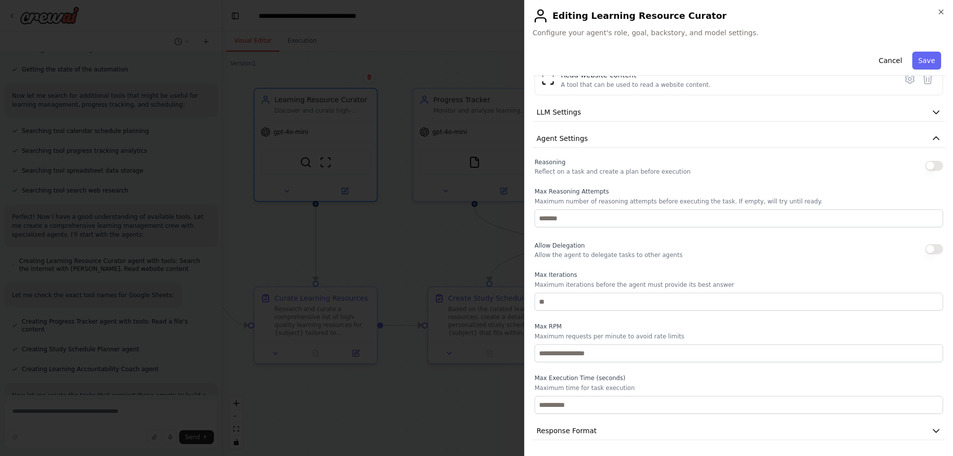
scroll to position [45, 0]
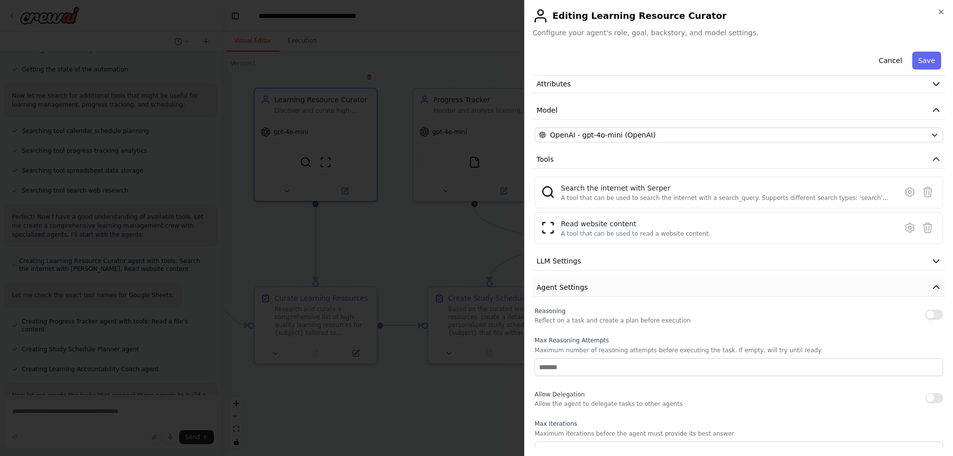
click at [931, 285] on icon "button" at bounding box center [936, 287] width 10 height 10
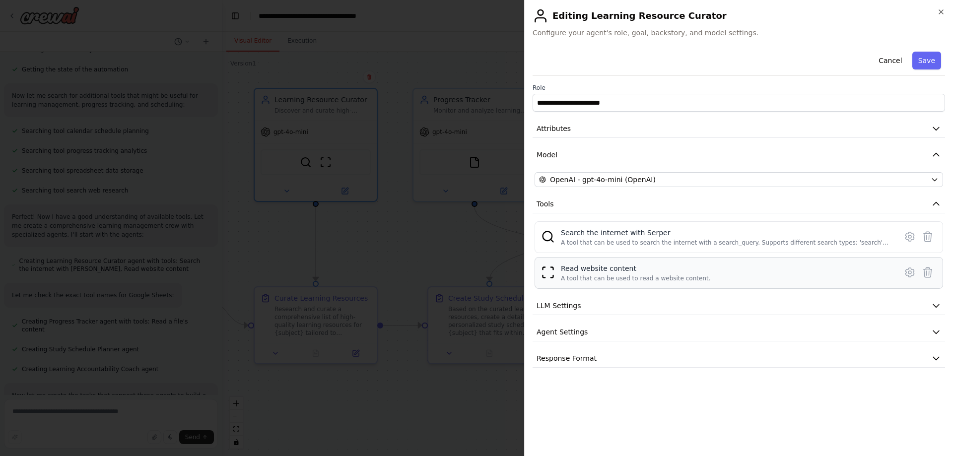
scroll to position [0, 0]
click at [937, 356] on icon "button" at bounding box center [936, 358] width 10 height 10
click at [937, 357] on icon "button" at bounding box center [936, 358] width 6 height 3
click at [937, 131] on icon "button" at bounding box center [936, 129] width 10 height 10
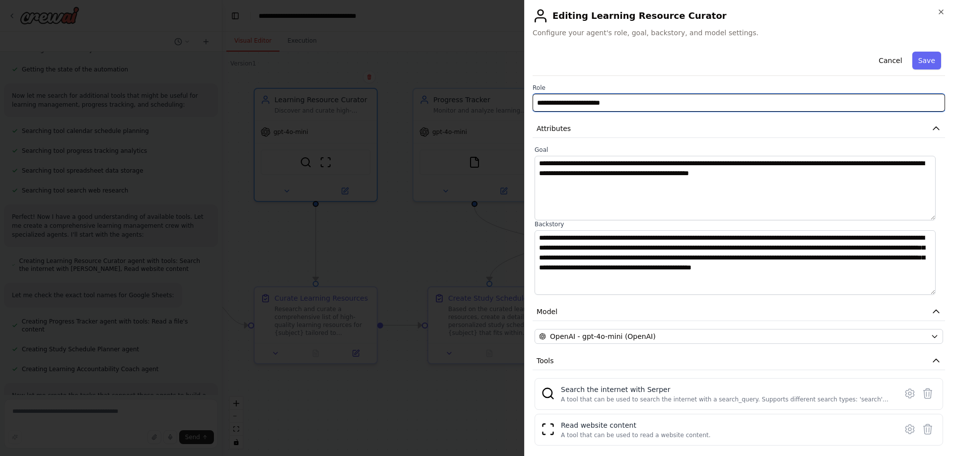
drag, startPoint x: 547, startPoint y: 100, endPoint x: 615, endPoint y: 99, distance: 68.5
click at [615, 99] on input "**********" at bounding box center [739, 103] width 413 height 18
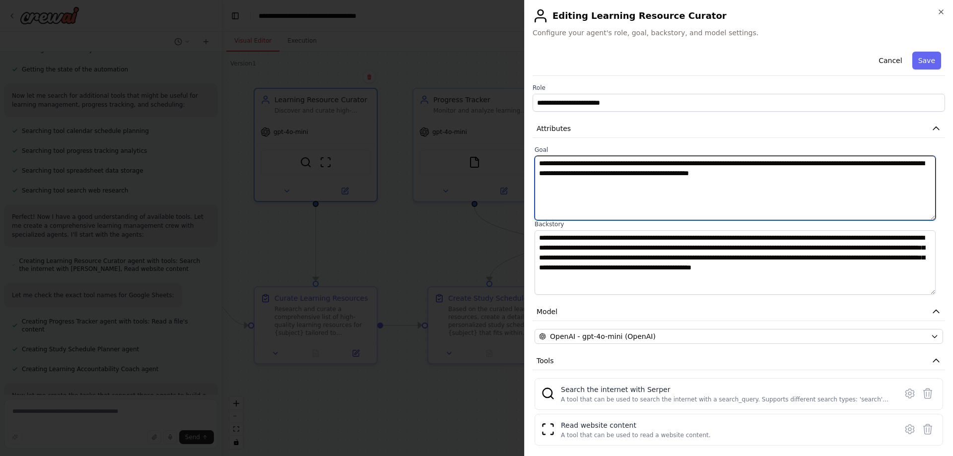
click at [598, 174] on textarea "**********" at bounding box center [735, 188] width 401 height 65
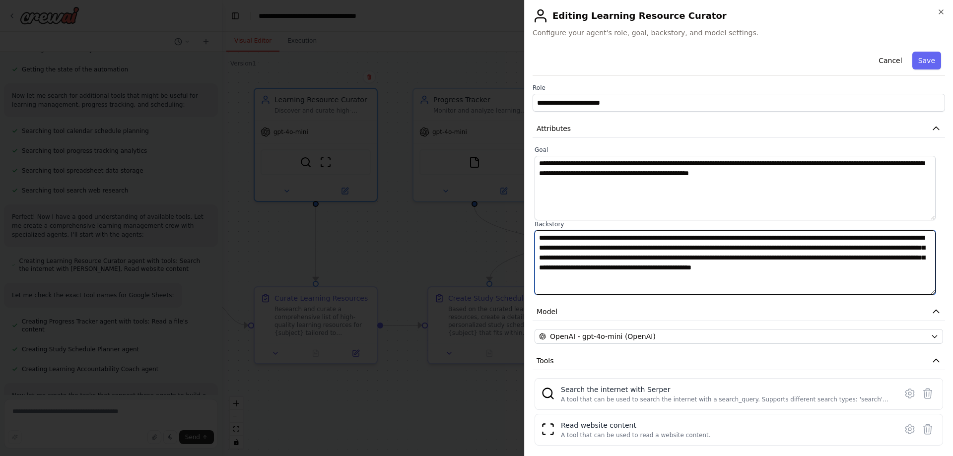
click at [567, 246] on textarea "**********" at bounding box center [735, 262] width 401 height 65
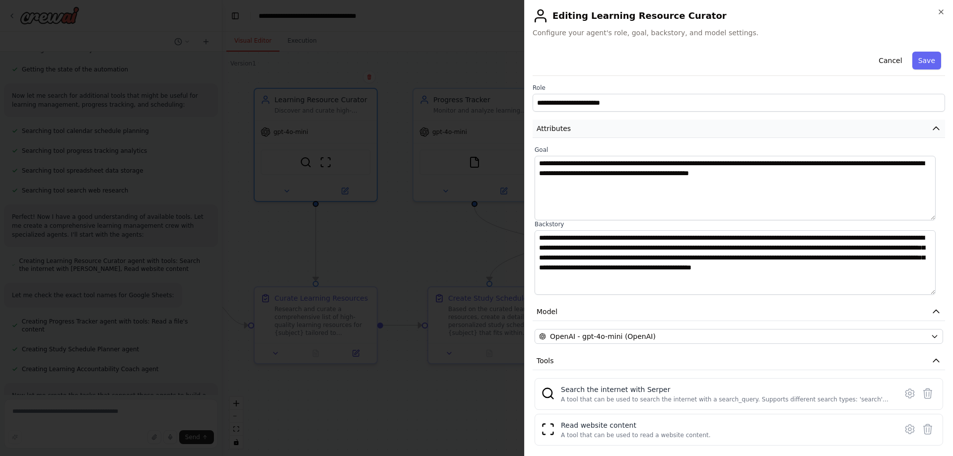
click at [931, 128] on icon "button" at bounding box center [936, 129] width 10 height 10
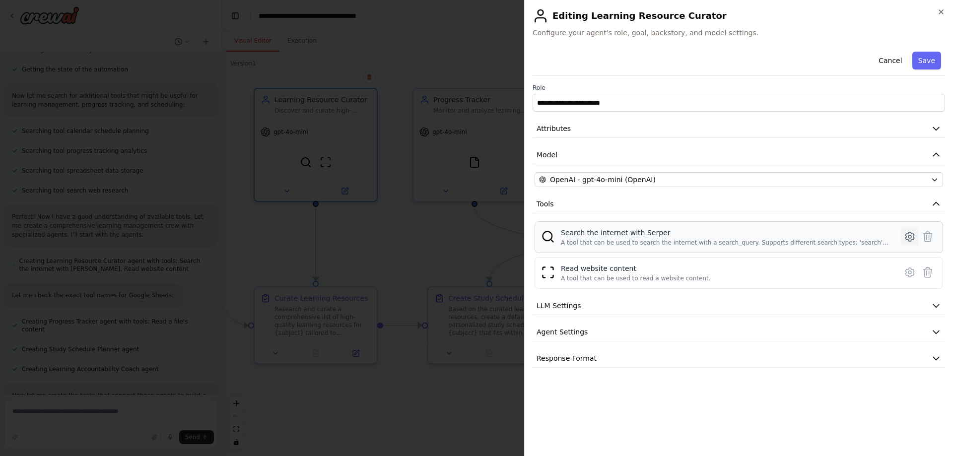
click at [912, 237] on icon at bounding box center [910, 237] width 12 height 12
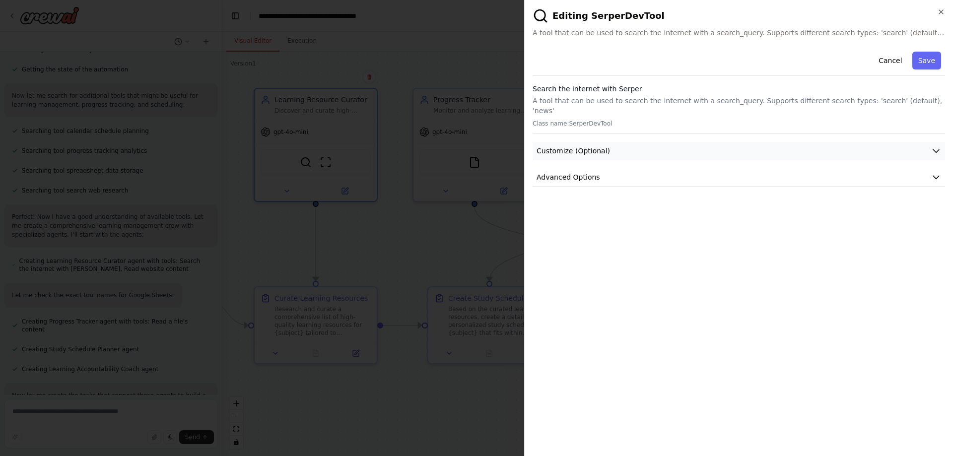
click at [935, 146] on icon "button" at bounding box center [936, 151] width 10 height 10
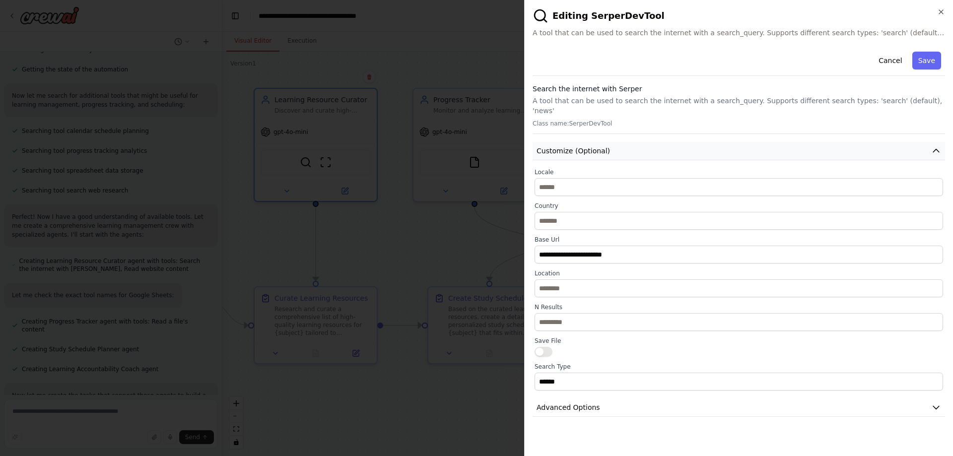
click at [937, 149] on icon "button" at bounding box center [936, 150] width 6 height 3
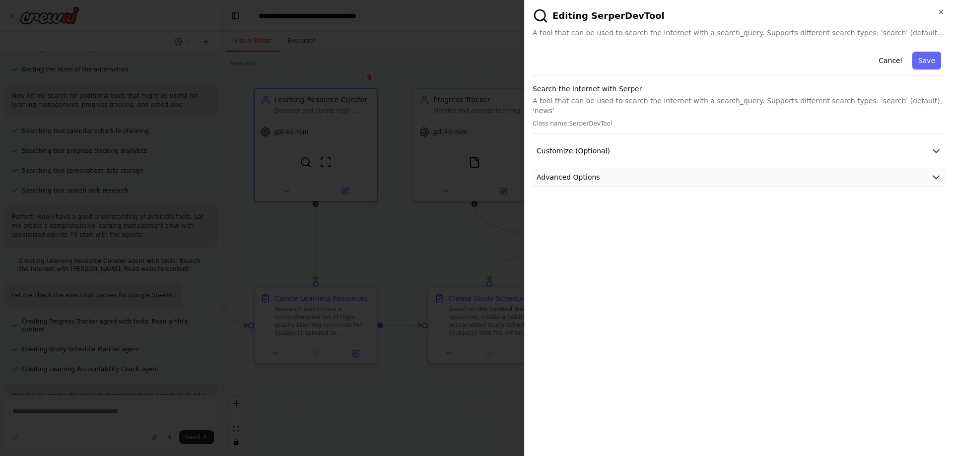
click at [940, 172] on icon "button" at bounding box center [936, 177] width 10 height 10
click at [936, 172] on icon "button" at bounding box center [936, 177] width 10 height 10
click at [895, 61] on button "Cancel" at bounding box center [890, 61] width 35 height 18
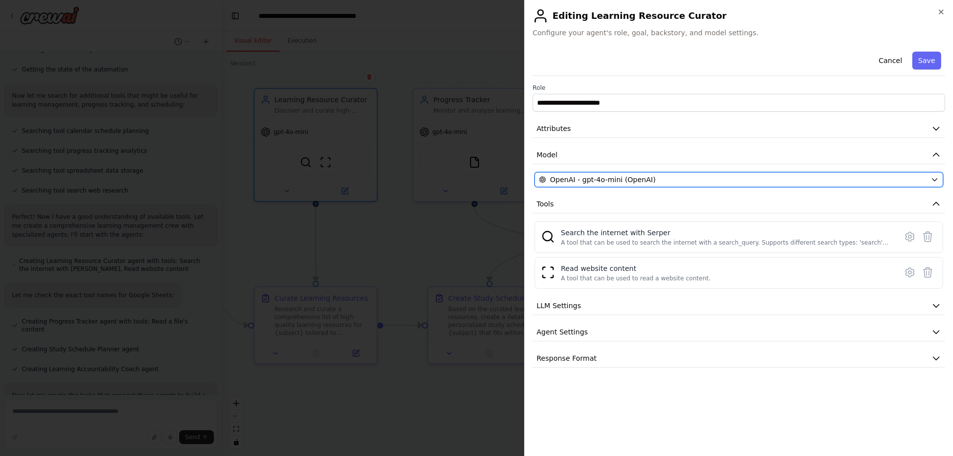
click at [934, 176] on icon "button" at bounding box center [935, 180] width 8 height 8
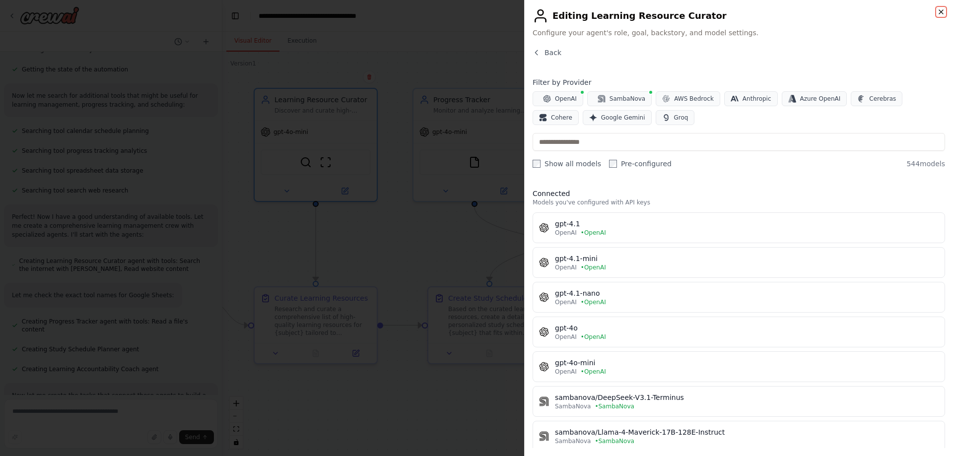
click at [940, 13] on icon "button" at bounding box center [941, 12] width 4 height 4
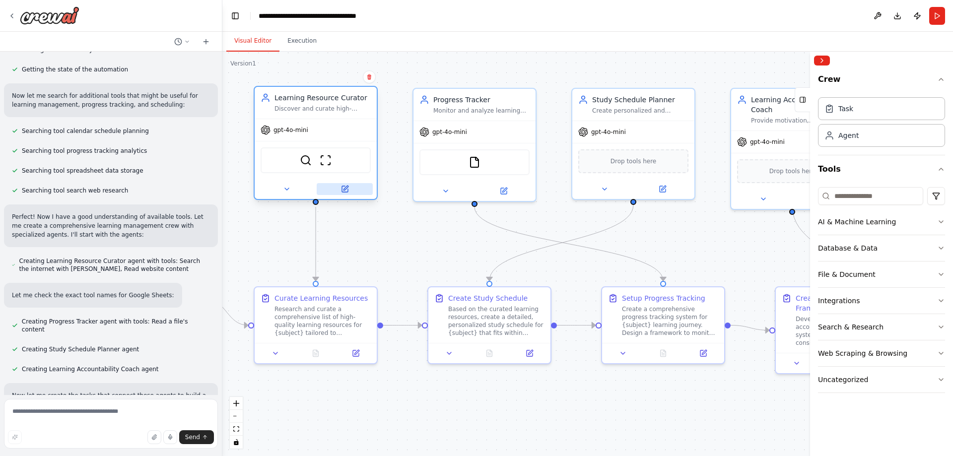
click at [345, 188] on icon at bounding box center [346, 188] width 4 height 4
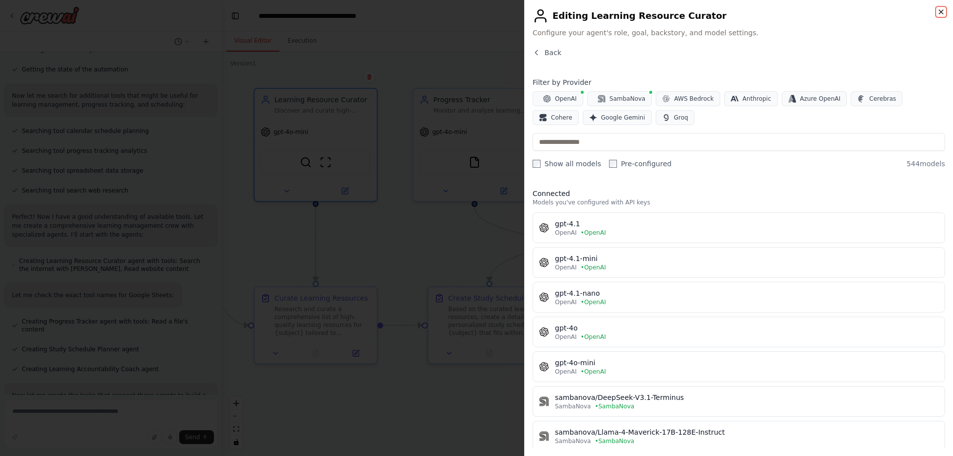
click at [941, 8] on icon "button" at bounding box center [941, 12] width 8 height 8
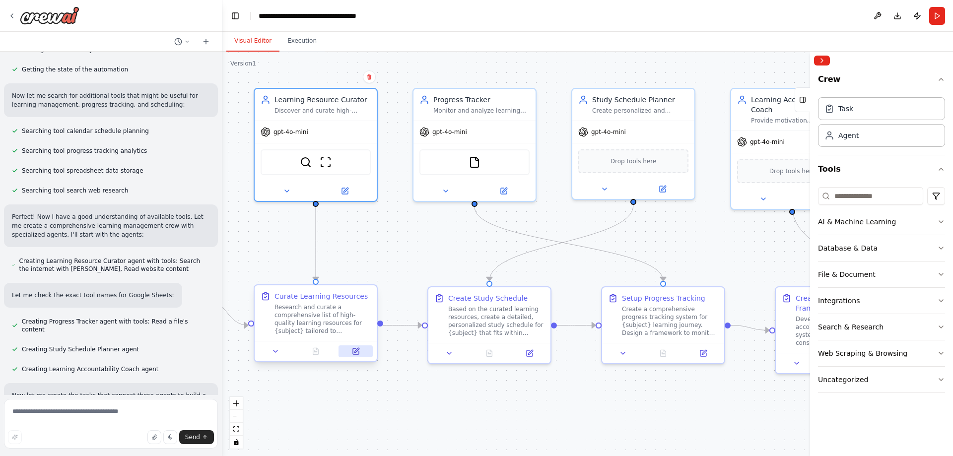
click at [354, 349] on icon at bounding box center [356, 352] width 6 height 6
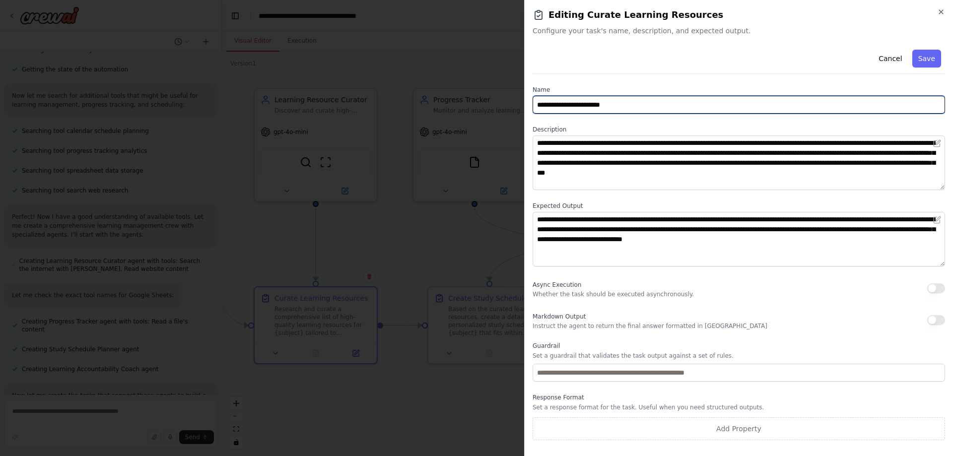
drag, startPoint x: 555, startPoint y: 104, endPoint x: 617, endPoint y: 103, distance: 62.6
click at [617, 103] on input "**********" at bounding box center [739, 105] width 413 height 18
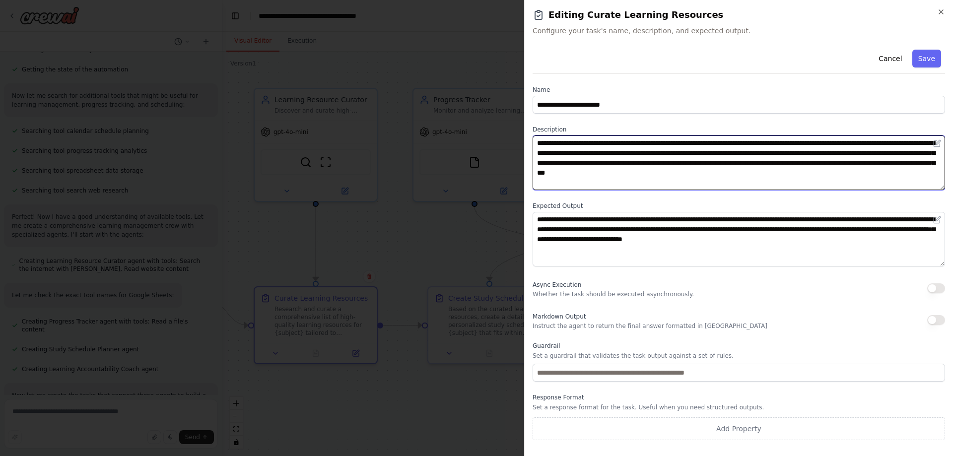
click at [622, 145] on textarea "**********" at bounding box center [739, 163] width 413 height 55
drag, startPoint x: 584, startPoint y: 142, endPoint x: 624, endPoint y: 149, distance: 39.7
click at [624, 149] on textarea "**********" at bounding box center [739, 163] width 413 height 55
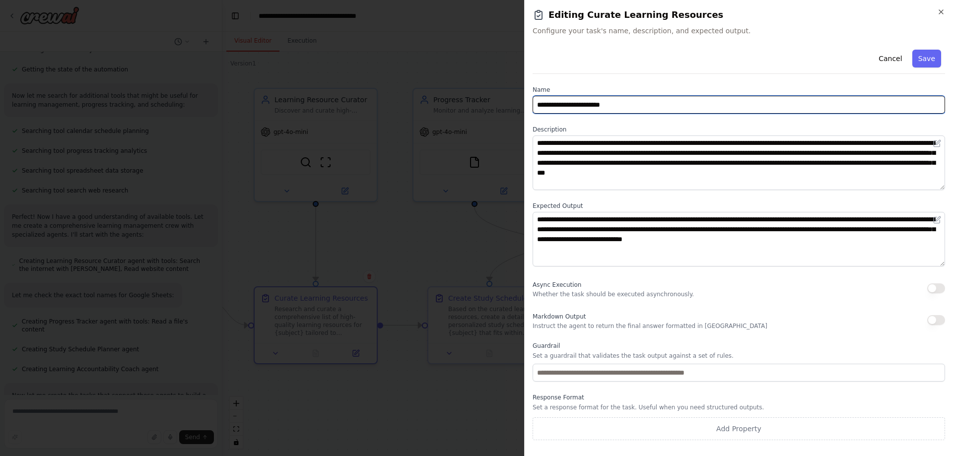
drag, startPoint x: 566, startPoint y: 105, endPoint x: 603, endPoint y: 98, distance: 36.8
click at [603, 98] on input "**********" at bounding box center [739, 105] width 413 height 18
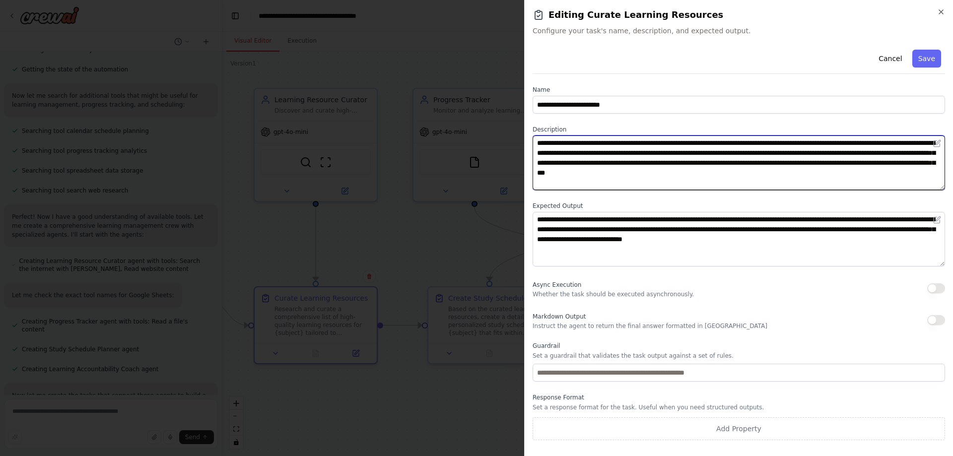
click at [606, 146] on textarea "**********" at bounding box center [739, 163] width 413 height 55
drag, startPoint x: 685, startPoint y: 142, endPoint x: 691, endPoint y: 143, distance: 6.0
click at [686, 142] on textarea "**********" at bounding box center [739, 163] width 413 height 55
click at [746, 148] on textarea "**********" at bounding box center [739, 163] width 413 height 55
click at [671, 157] on textarea "**********" at bounding box center [739, 163] width 413 height 55
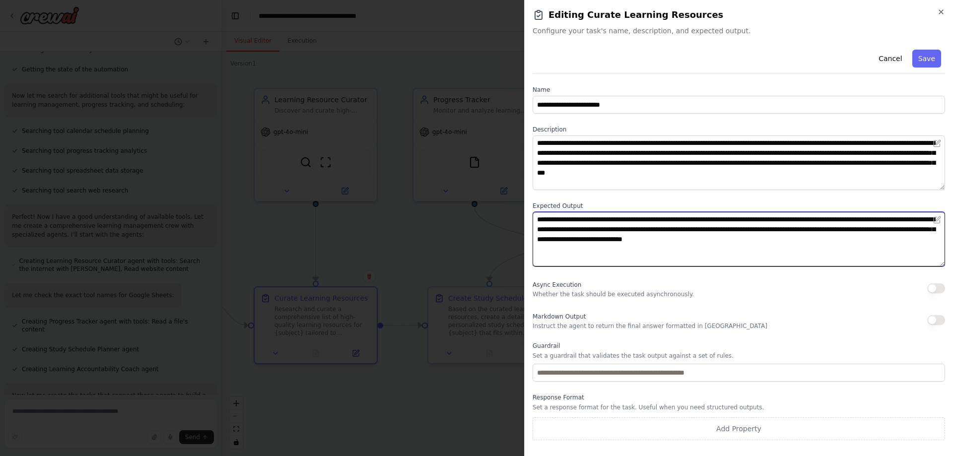
drag, startPoint x: 552, startPoint y: 220, endPoint x: 566, endPoint y: 220, distance: 14.9
click at [565, 220] on textarea "**********" at bounding box center [739, 239] width 413 height 55
click at [624, 227] on textarea "**********" at bounding box center [739, 239] width 413 height 55
drag, startPoint x: 660, startPoint y: 217, endPoint x: 717, endPoint y: 217, distance: 57.6
click at [680, 215] on textarea "**********" at bounding box center [739, 239] width 413 height 55
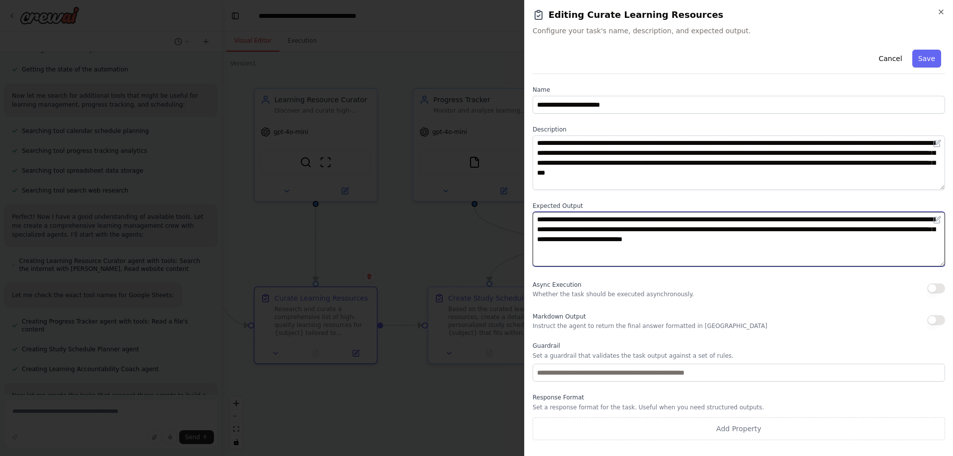
click at [739, 221] on textarea "**********" at bounding box center [739, 239] width 413 height 55
drag, startPoint x: 781, startPoint y: 218, endPoint x: 806, endPoint y: 222, distance: 25.1
click at [784, 218] on textarea "**********" at bounding box center [739, 239] width 413 height 55
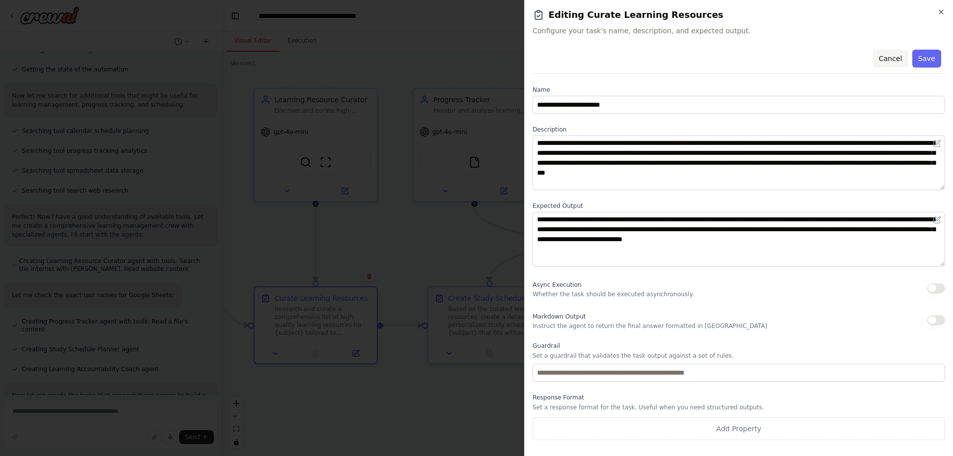
click at [884, 58] on button "Cancel" at bounding box center [890, 59] width 35 height 18
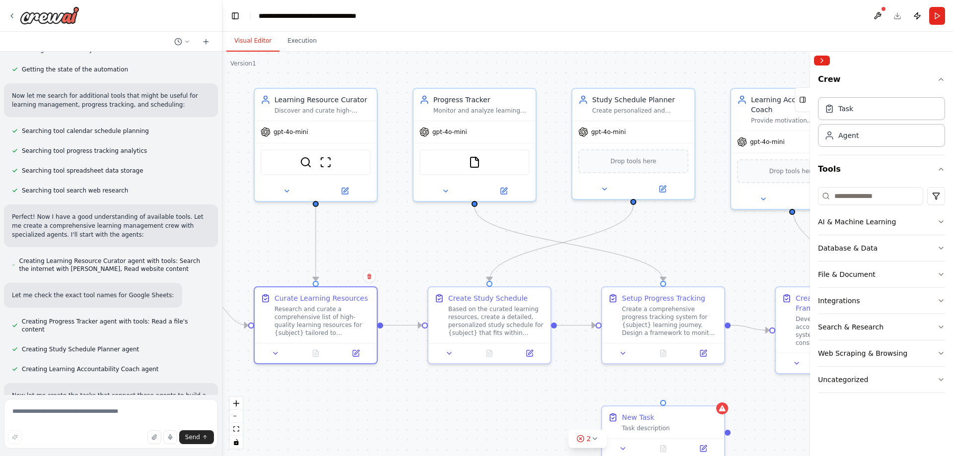
click at [769, 399] on div ".deletable-edge-delete-btn { width: 20px; height: 20px; border: 0px solid #ffff…" at bounding box center [587, 254] width 731 height 405
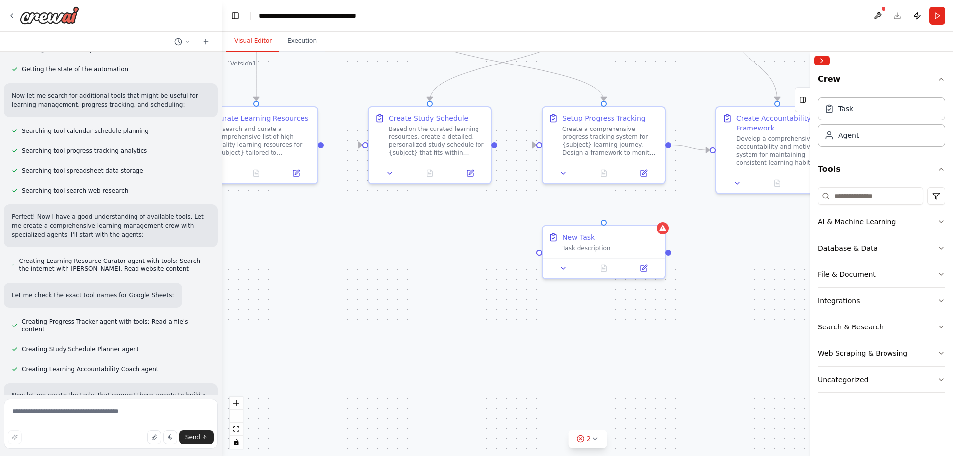
drag, startPoint x: 773, startPoint y: 402, endPoint x: 718, endPoint y: 240, distance: 171.3
click at [718, 240] on div ".deletable-edge-delete-btn { width: 20px; height: 20px; border: 0px solid #ffff…" at bounding box center [587, 254] width 731 height 405
click at [618, 245] on div "Task description" at bounding box center [610, 246] width 96 height 8
click at [657, 216] on icon at bounding box center [657, 215] width 6 height 6
click at [656, 217] on icon at bounding box center [658, 215] width 6 height 6
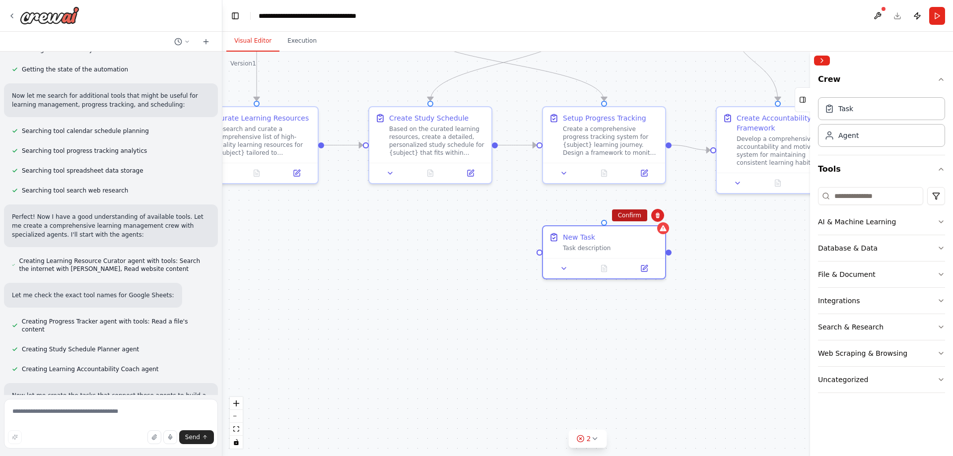
click at [636, 217] on button "Confirm" at bounding box center [629, 216] width 35 height 12
click at [939, 326] on icon "button" at bounding box center [941, 327] width 8 height 8
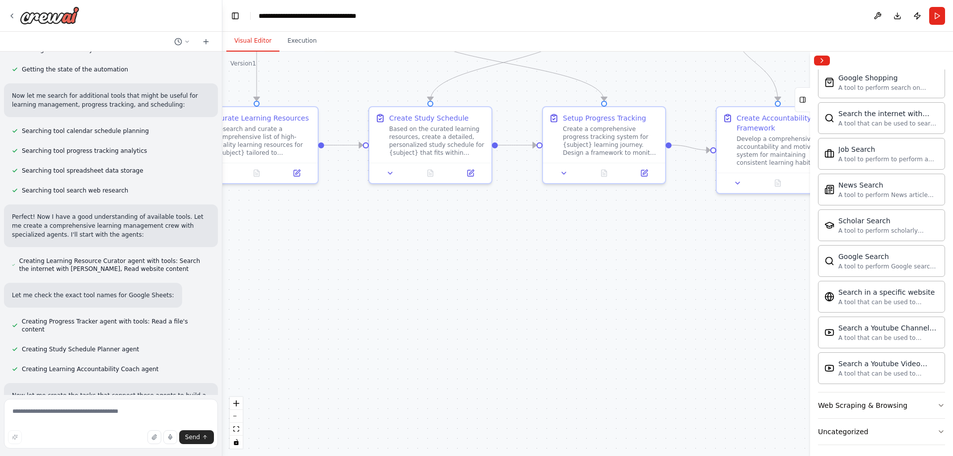
scroll to position [461, 0]
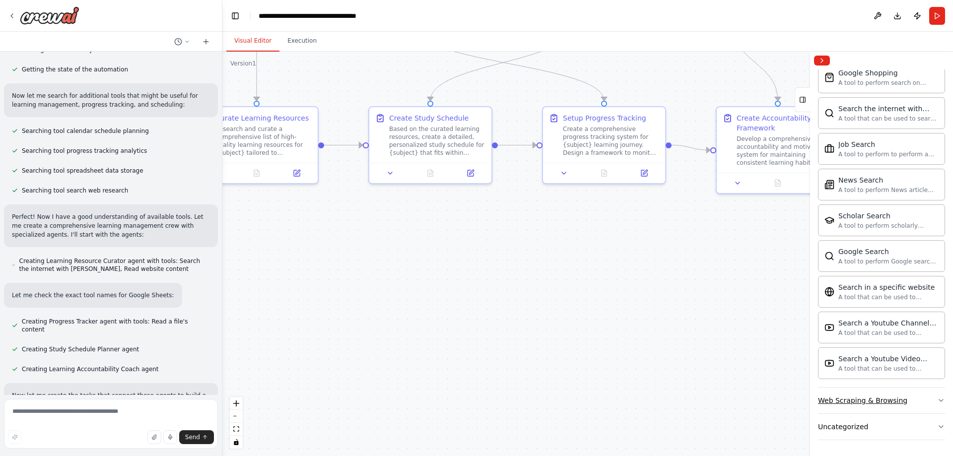
click at [937, 399] on icon "button" at bounding box center [941, 401] width 8 height 8
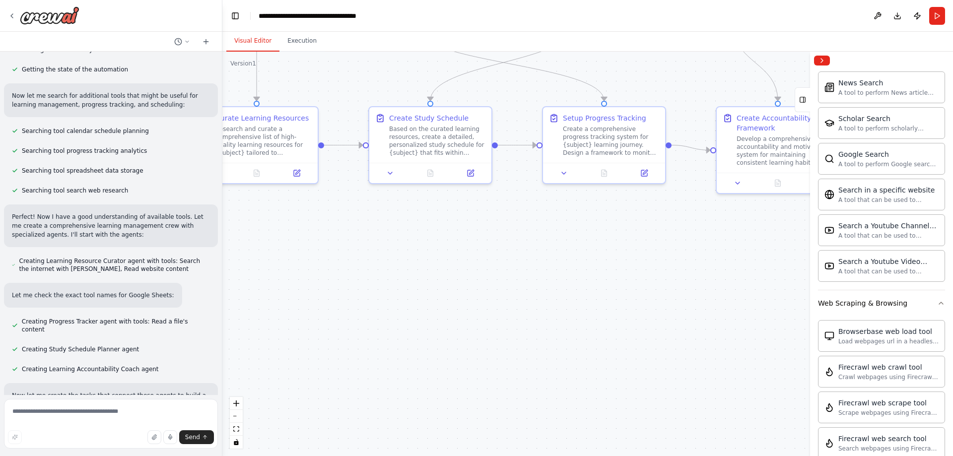
scroll to position [568, 0]
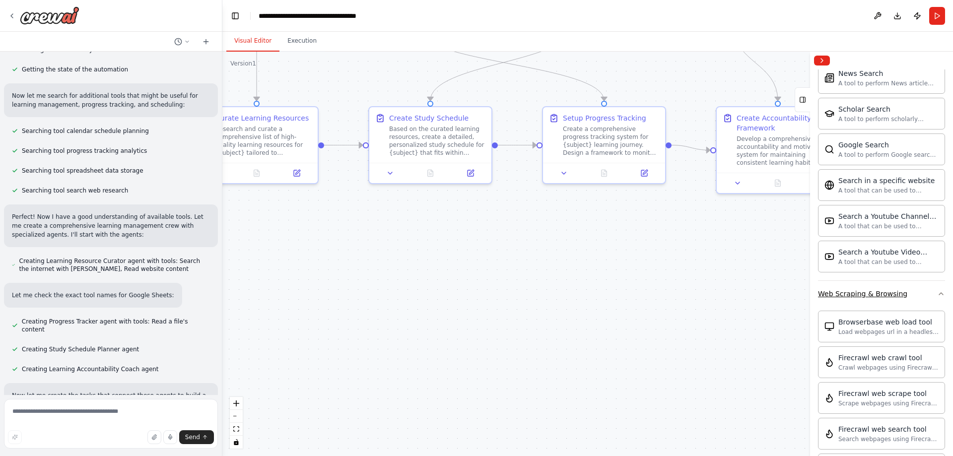
click at [937, 295] on icon "button" at bounding box center [941, 294] width 8 height 8
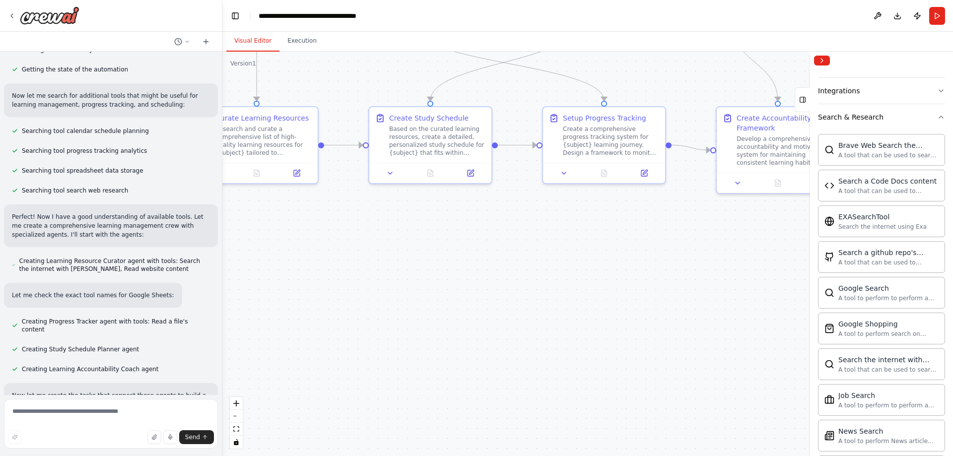
scroll to position [190, 0]
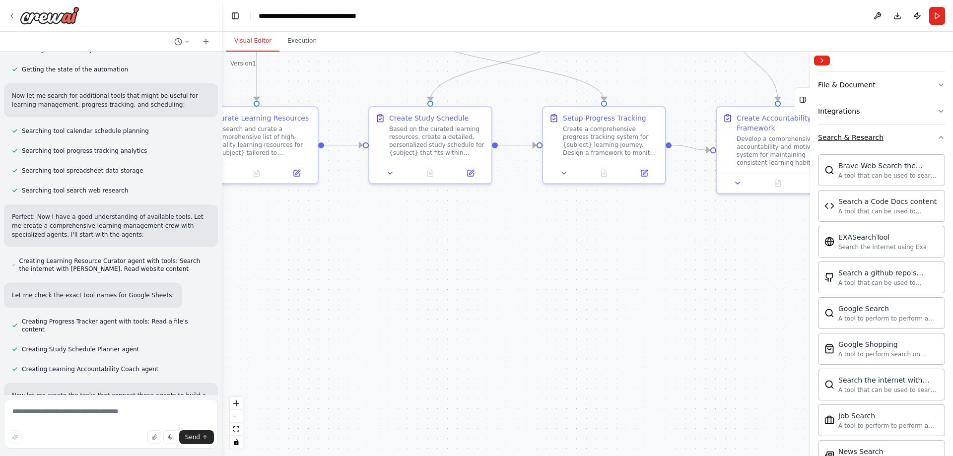
click at [937, 138] on icon "button" at bounding box center [941, 138] width 8 height 8
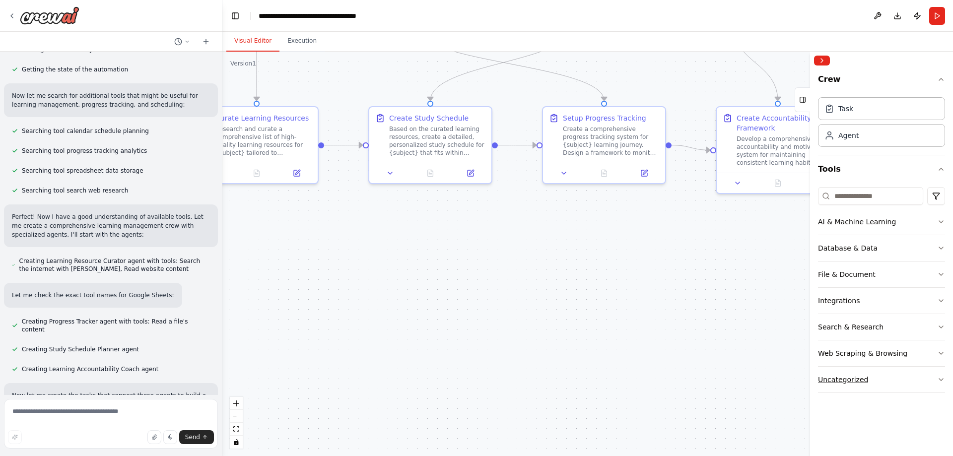
click at [945, 375] on div "Crew Task Agent Tools AI & Machine Learning Database & Data File & Document Int…" at bounding box center [881, 263] width 143 height 387
click at [942, 381] on icon "button" at bounding box center [941, 380] width 8 height 8
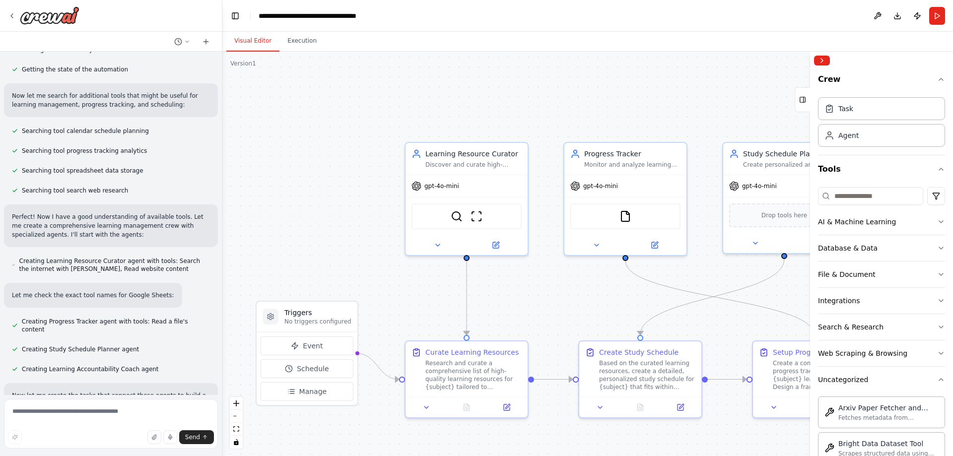
drag, startPoint x: 410, startPoint y: 271, endPoint x: 589, endPoint y: 476, distance: 272.0
click at [589, 456] on html "Build a crew that curates personalized learning resources, tracks your progress…" at bounding box center [476, 228] width 953 height 456
click at [496, 245] on icon at bounding box center [496, 243] width 6 height 6
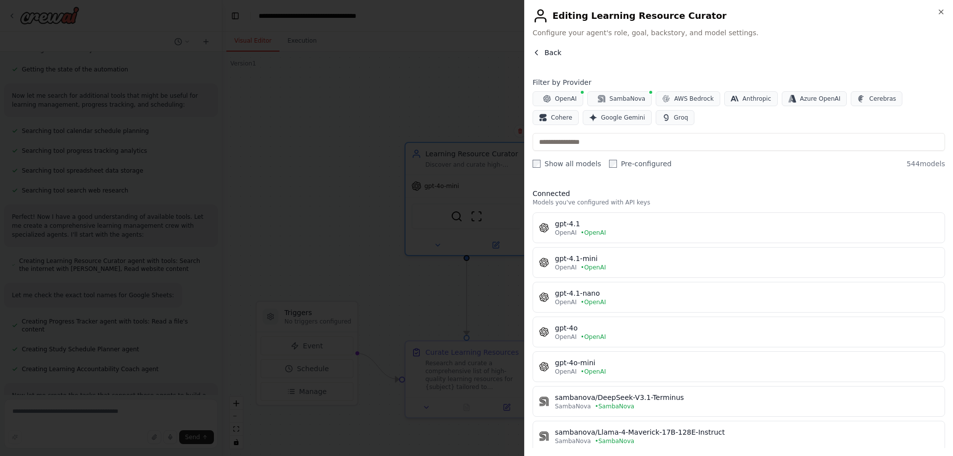
click at [546, 54] on span "Back" at bounding box center [553, 53] width 17 height 10
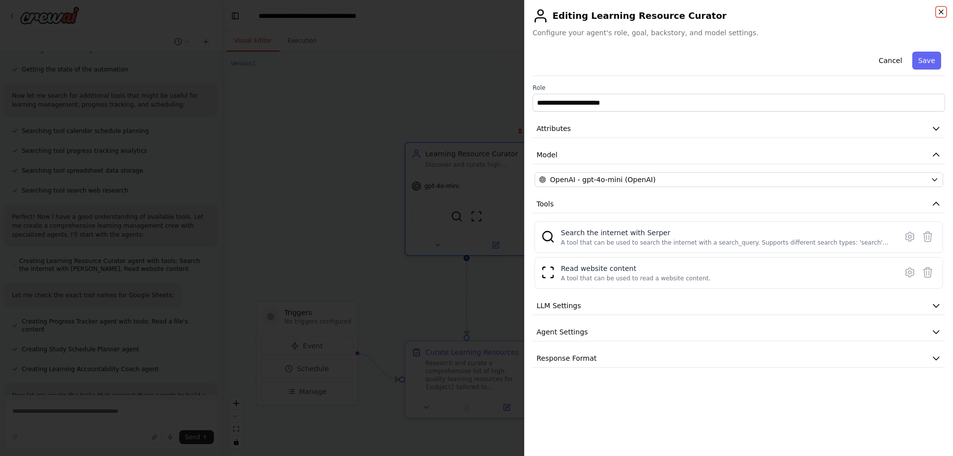
click at [943, 12] on icon "button" at bounding box center [941, 12] width 8 height 8
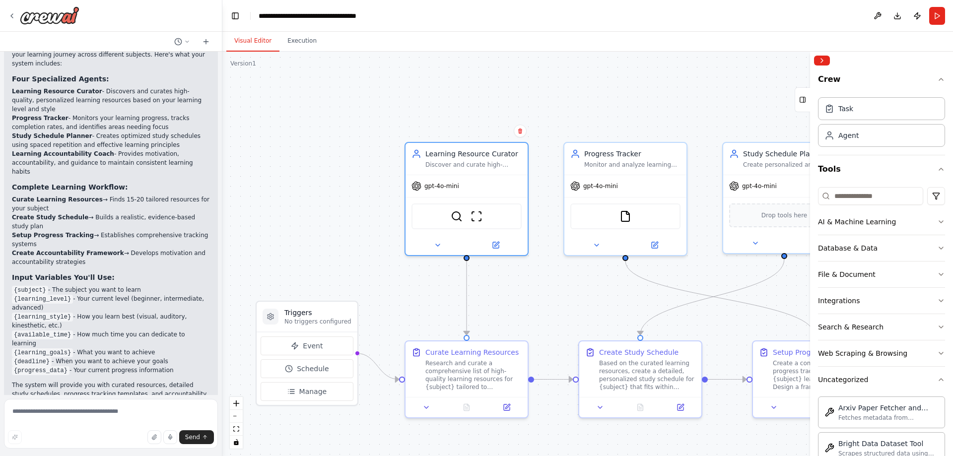
scroll to position [841, 0]
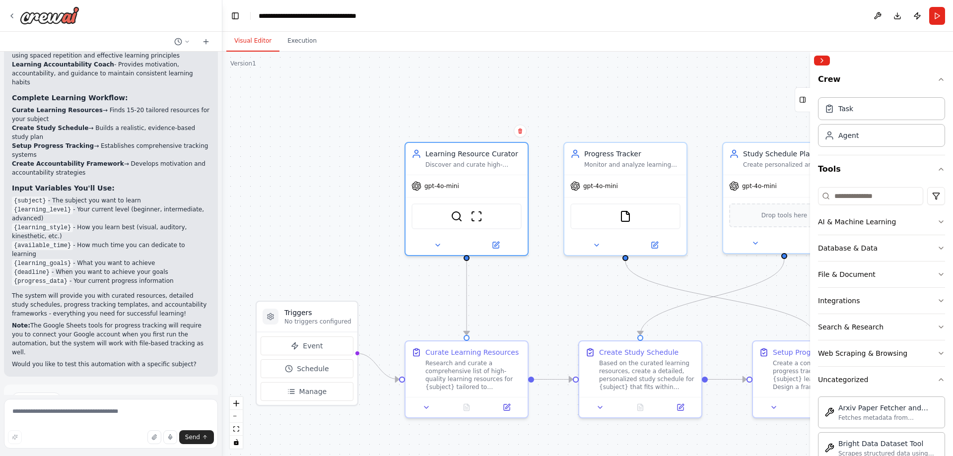
click at [99, 433] on button "Run Automation" at bounding box center [111, 441] width 198 height 16
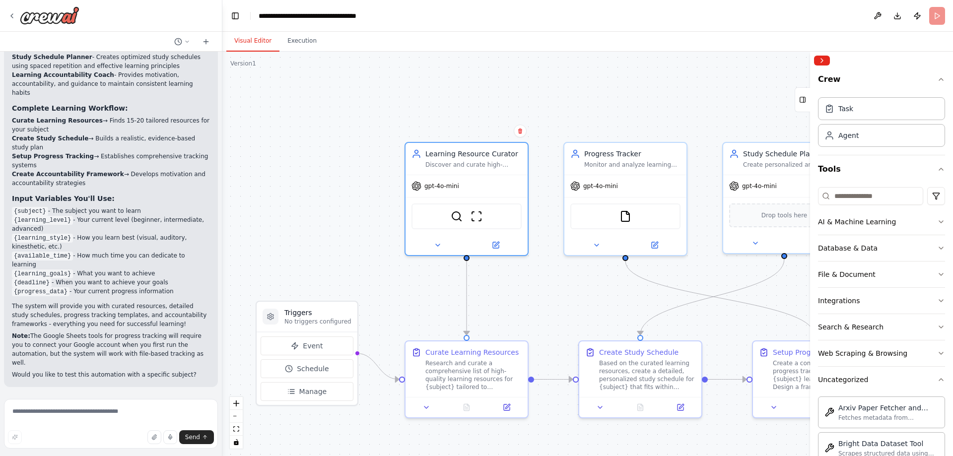
scroll to position [760, 0]
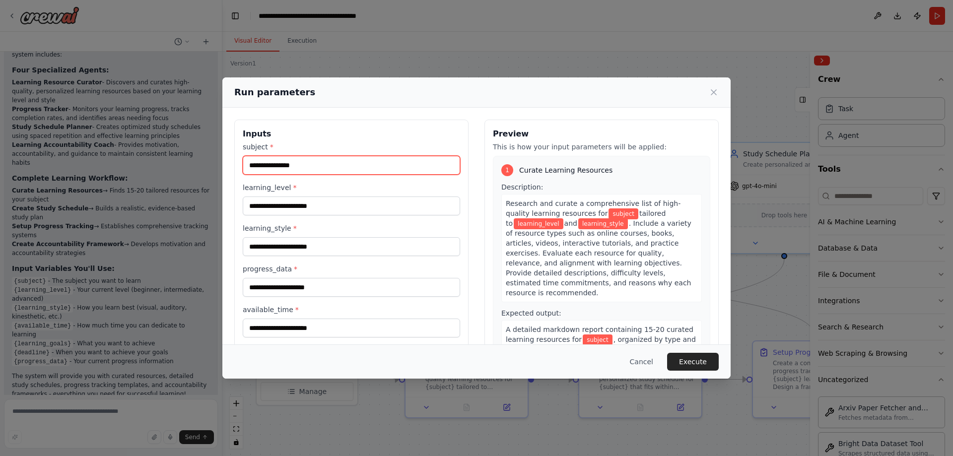
click at [280, 168] on input "subject *" at bounding box center [351, 165] width 217 height 19
type input "*"
type input "******"
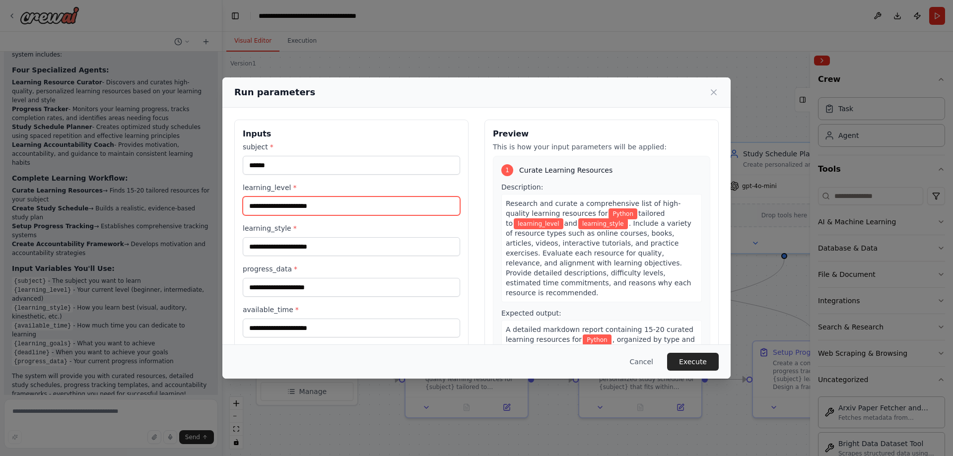
click at [330, 204] on input "learning_level *" at bounding box center [351, 206] width 217 height 19
type input "********"
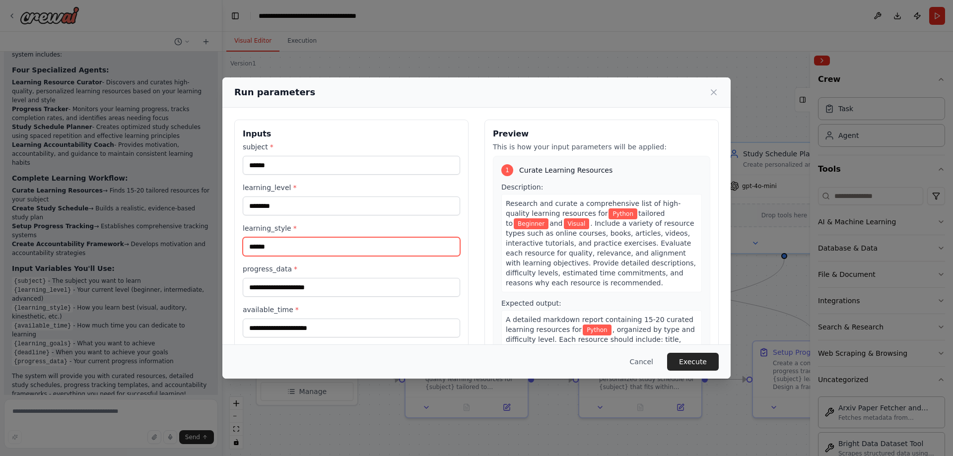
type input "******"
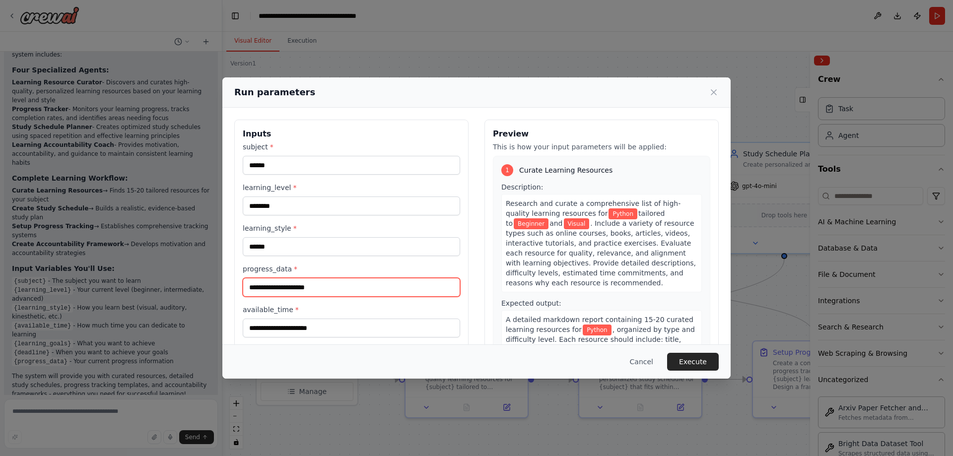
click at [274, 289] on input "progress_data *" at bounding box center [351, 287] width 217 height 19
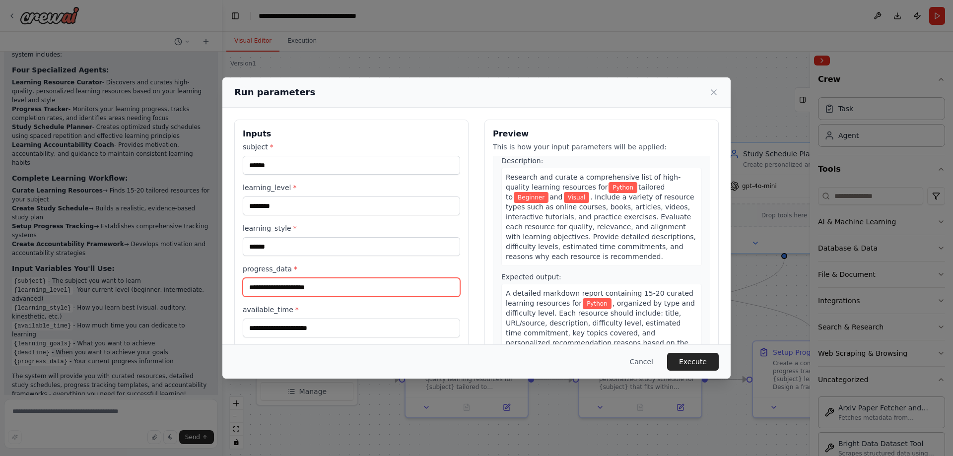
scroll to position [0, 0]
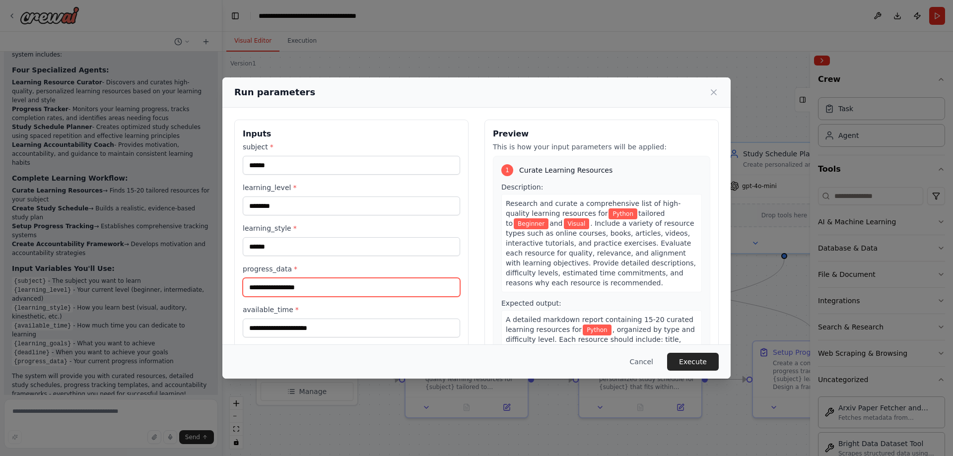
type input "**********"
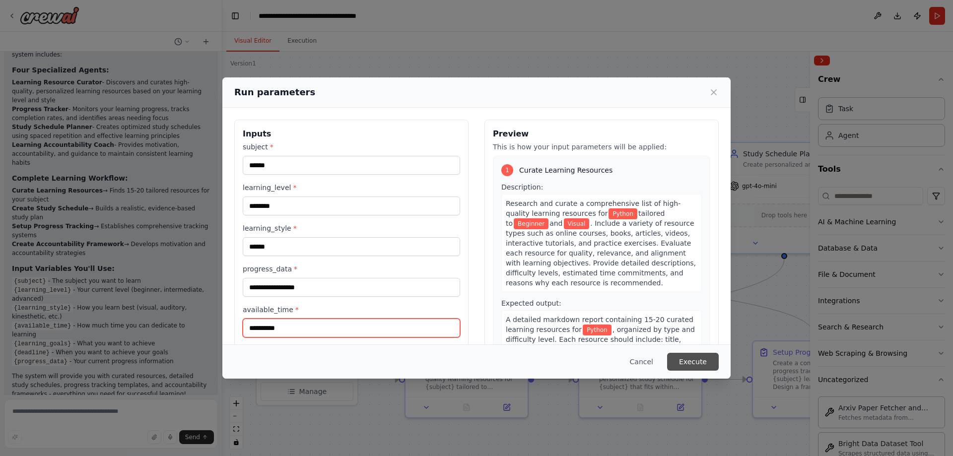
type input "**********"
click at [687, 363] on button "Execute" at bounding box center [693, 362] width 52 height 18
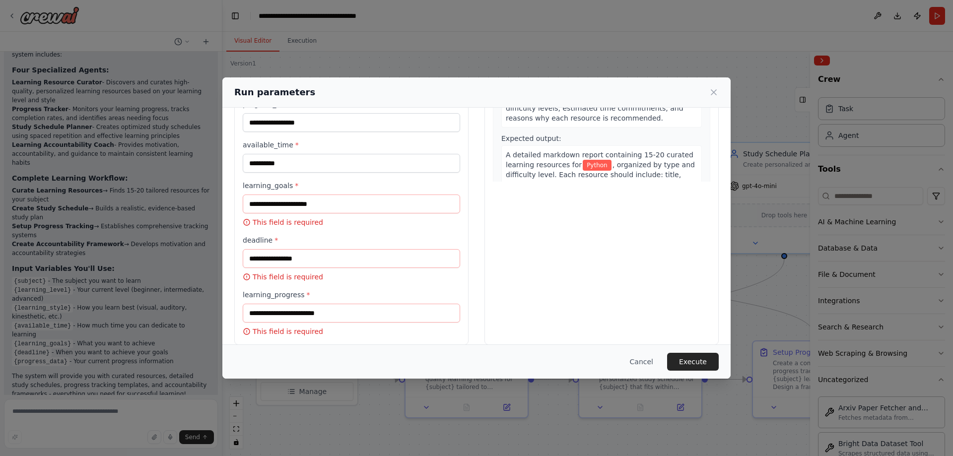
scroll to position [177, 0]
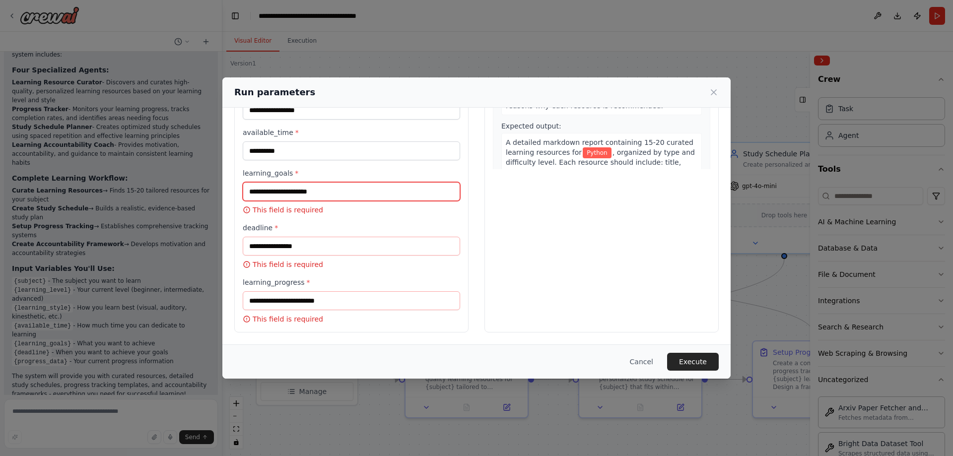
click at [323, 194] on input "learning_goals *" at bounding box center [351, 191] width 217 height 19
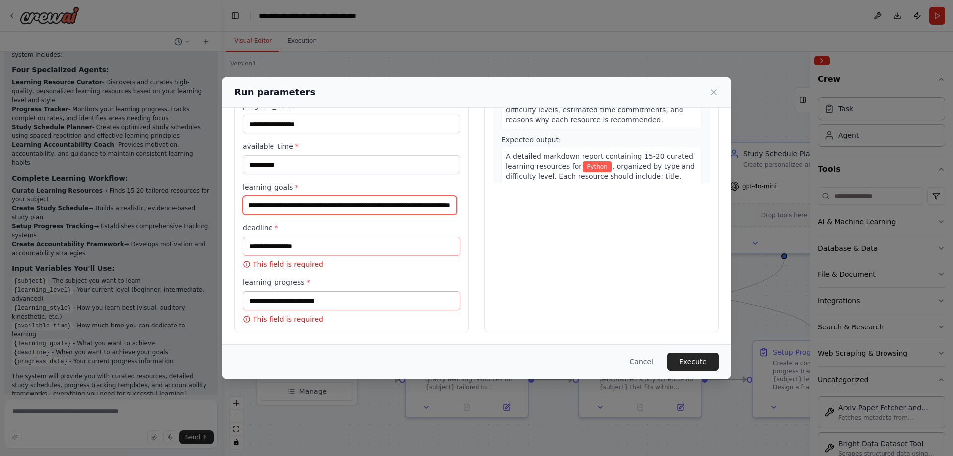
scroll to position [0, 311]
type input "**********"
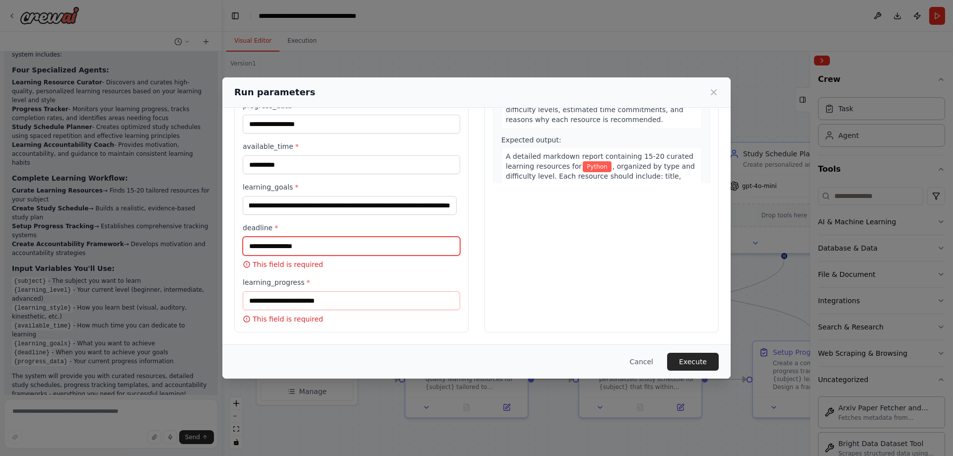
scroll to position [0, 0]
click at [412, 247] on input "deadline *" at bounding box center [351, 246] width 217 height 19
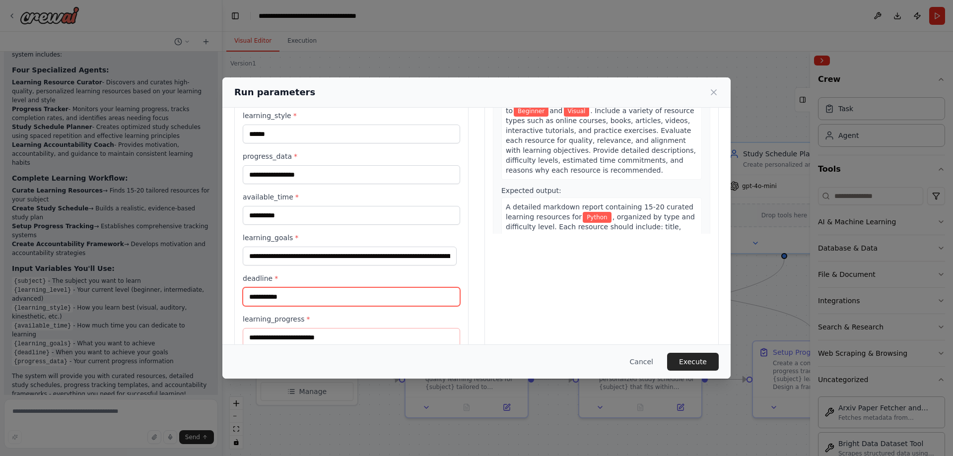
scroll to position [149, 0]
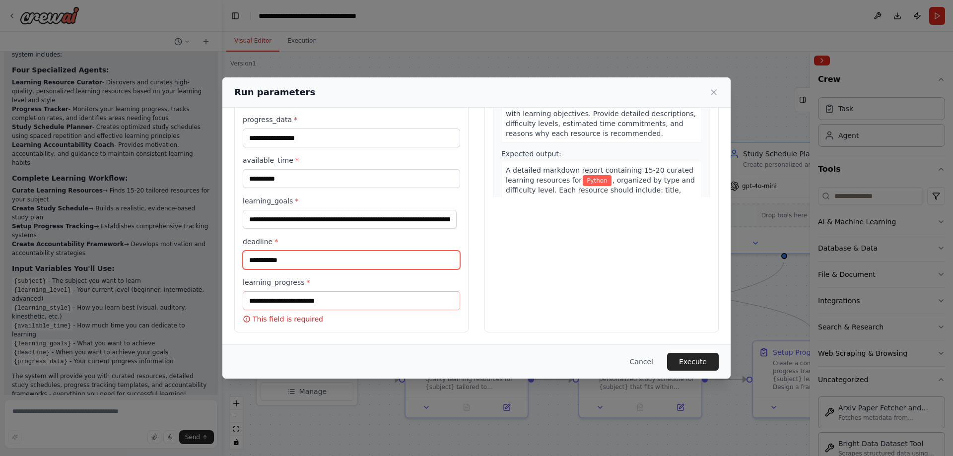
type input "**********"
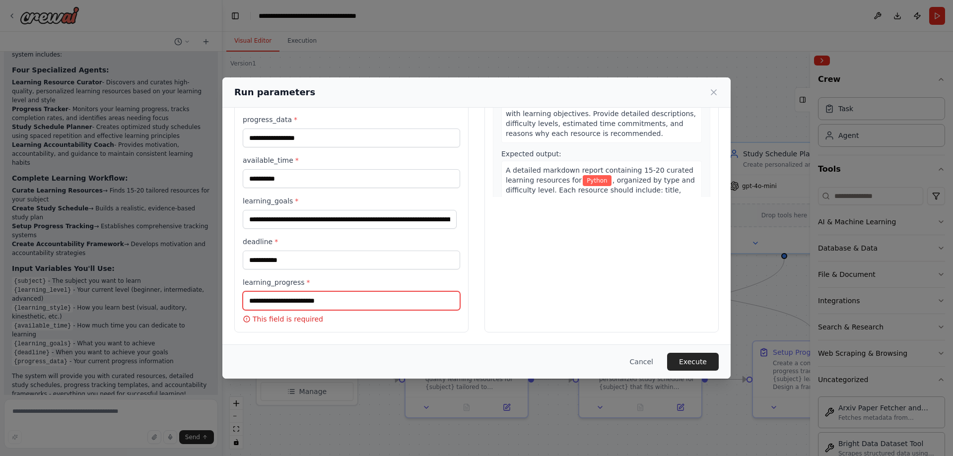
click at [286, 299] on input "learning_progress *" at bounding box center [351, 300] width 217 height 19
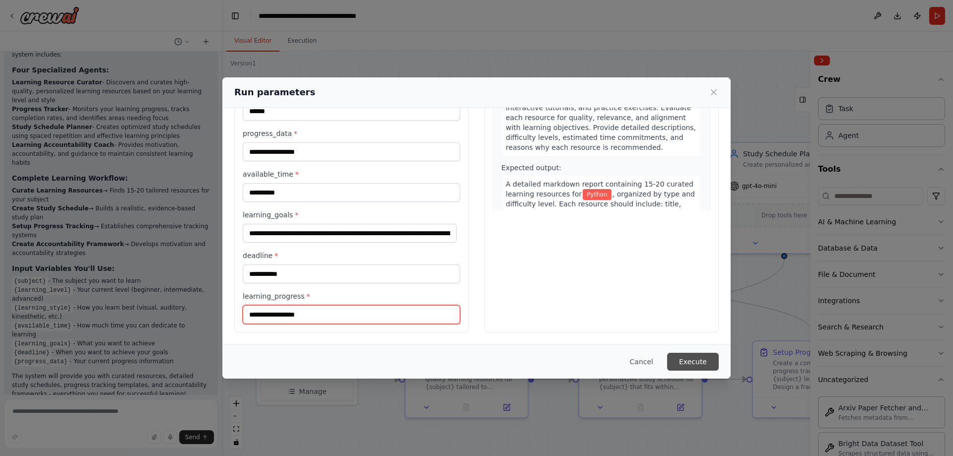
type input "**********"
click at [689, 361] on button "Execute" at bounding box center [693, 362] width 52 height 18
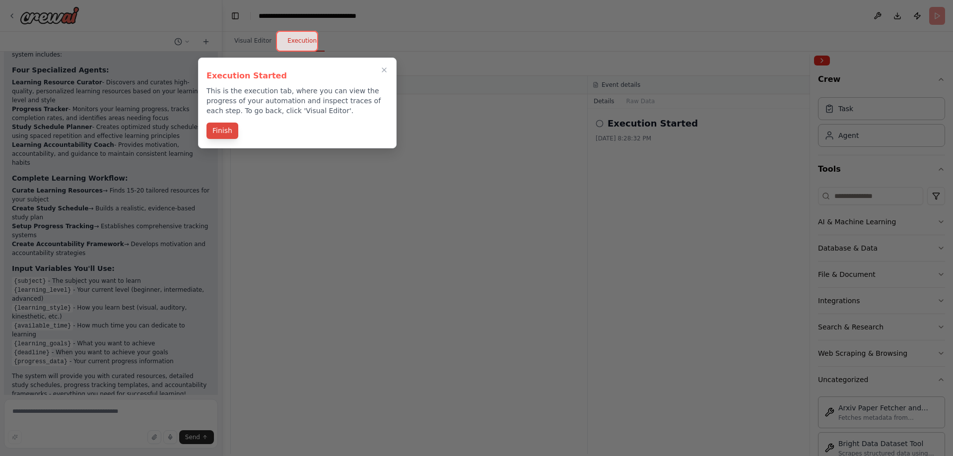
click at [222, 129] on button "Finish" at bounding box center [223, 131] width 32 height 16
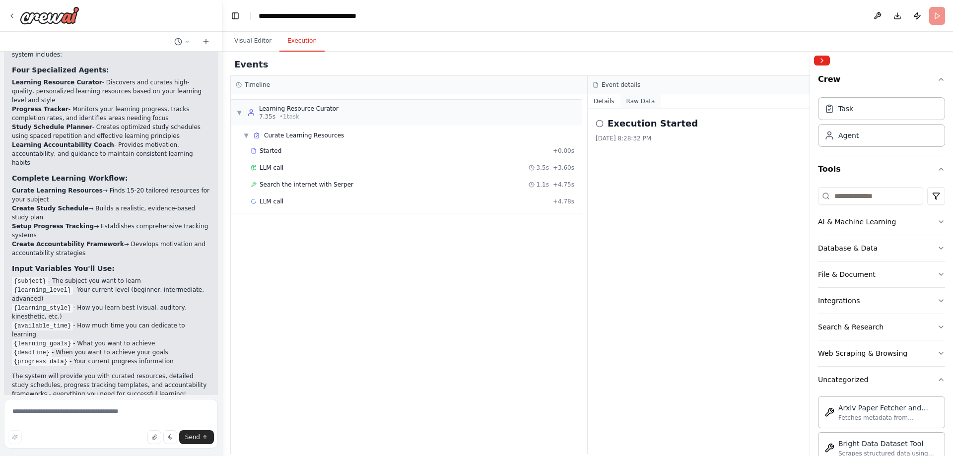
click at [641, 102] on button "Raw Data" at bounding box center [641, 101] width 41 height 14
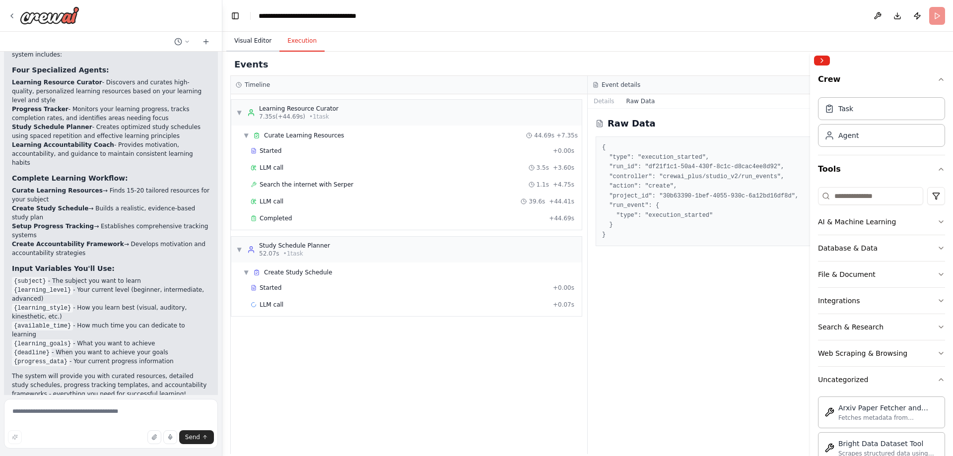
click at [238, 35] on button "Visual Editor" at bounding box center [252, 41] width 53 height 21
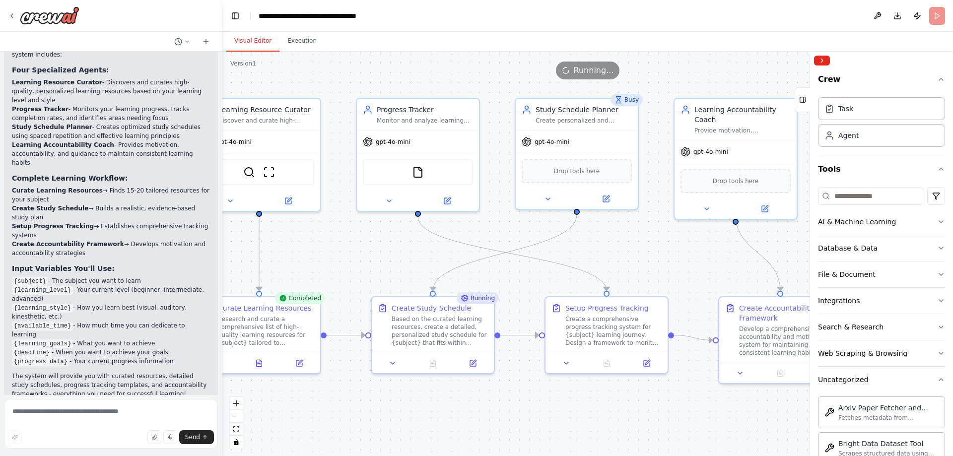
drag, startPoint x: 590, startPoint y: 297, endPoint x: 383, endPoint y: 253, distance: 212.2
click at [383, 253] on div ".deletable-edge-delete-btn { width: 20px; height: 20px; border: 0px solid #ffff…" at bounding box center [587, 254] width 731 height 405
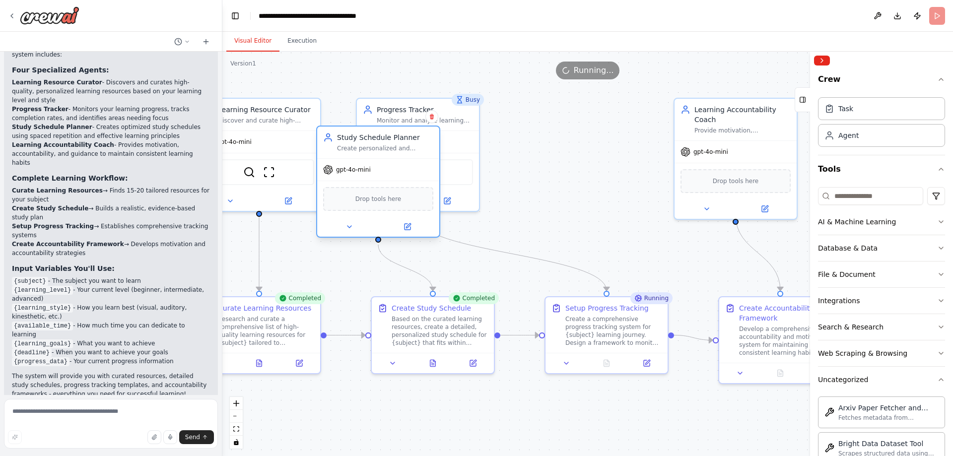
drag, startPoint x: 605, startPoint y: 111, endPoint x: 403, endPoint y: 145, distance: 205.0
click at [403, 145] on div "Study Schedule Planner Create personalized and optimized study schedules for {s…" at bounding box center [385, 143] width 96 height 20
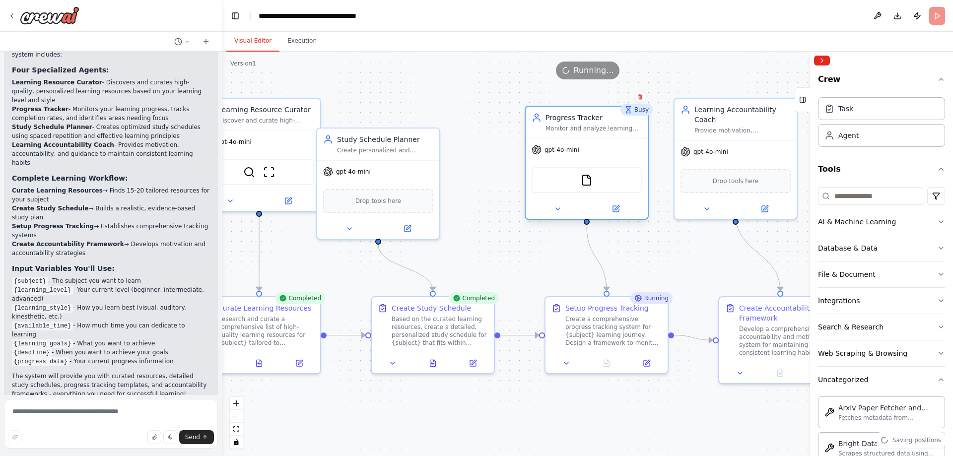
drag, startPoint x: 442, startPoint y: 105, endPoint x: 609, endPoint y: 113, distance: 167.0
click at [609, 113] on div "Progress Tracker" at bounding box center [594, 118] width 96 height 10
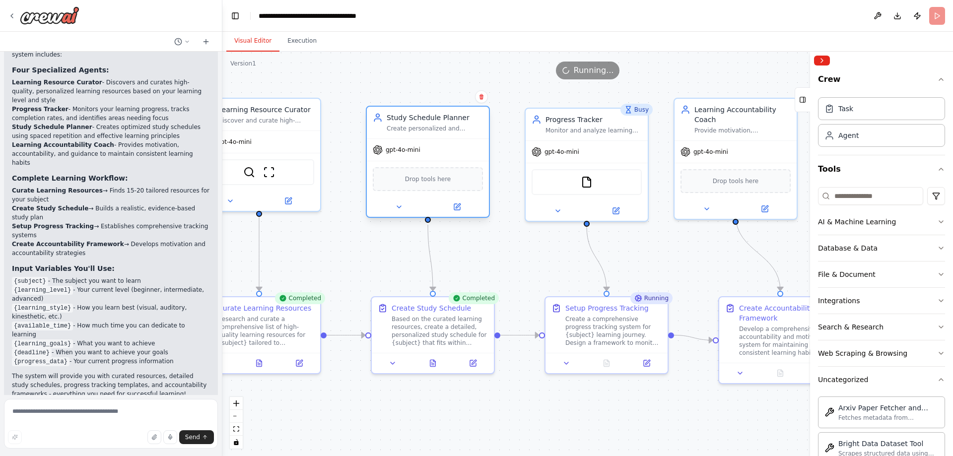
drag, startPoint x: 415, startPoint y: 137, endPoint x: 466, endPoint y: 117, distance: 54.4
click at [466, 117] on div "Study Schedule Planner" at bounding box center [435, 118] width 96 height 10
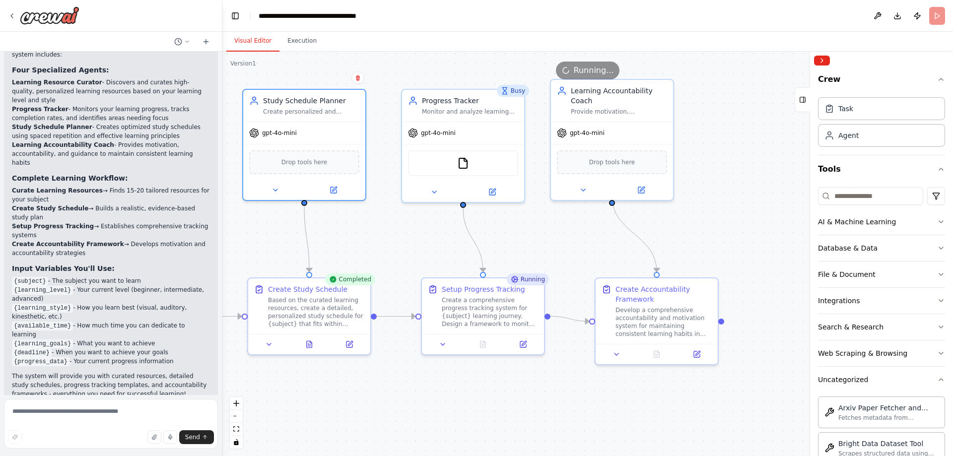
drag, startPoint x: 658, startPoint y: 413, endPoint x: 535, endPoint y: 394, distance: 125.0
click at [535, 394] on div ".deletable-edge-delete-btn { width: 20px; height: 20px; border: 0px solid #ffff…" at bounding box center [587, 254] width 731 height 405
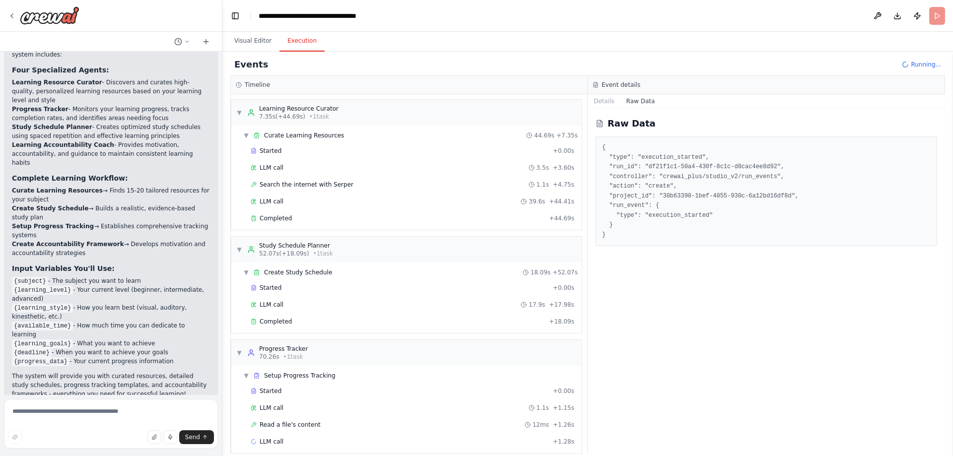
click at [296, 41] on button "Execution" at bounding box center [302, 41] width 45 height 21
click at [261, 38] on button "Visual Editor" at bounding box center [252, 41] width 53 height 21
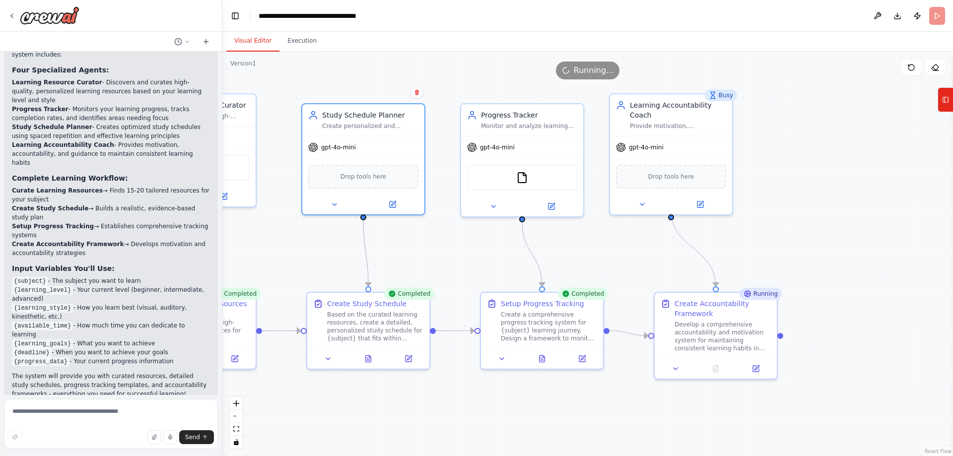
drag, startPoint x: 390, startPoint y: 386, endPoint x: 449, endPoint y: 400, distance: 60.8
click at [449, 400] on div ".deletable-edge-delete-btn { width: 20px; height: 20px; border: 0px solid #ffff…" at bounding box center [587, 254] width 731 height 405
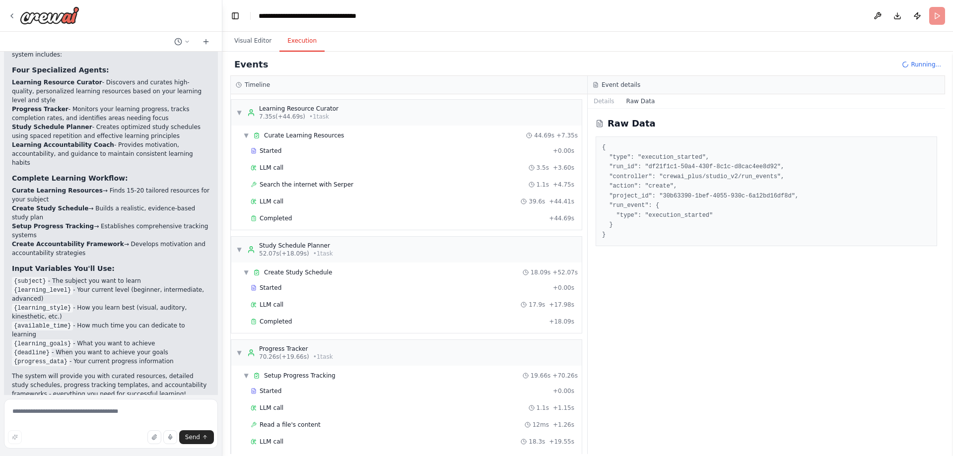
click at [291, 41] on button "Execution" at bounding box center [302, 41] width 45 height 21
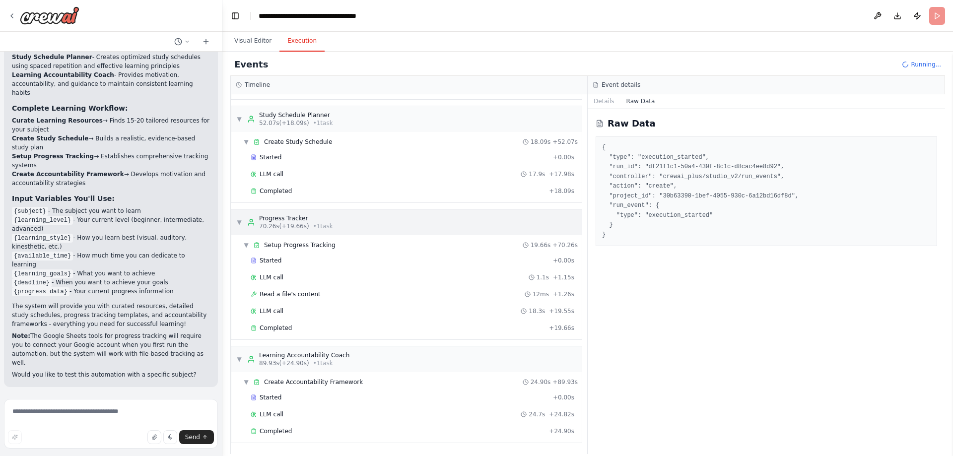
scroll to position [131, 0]
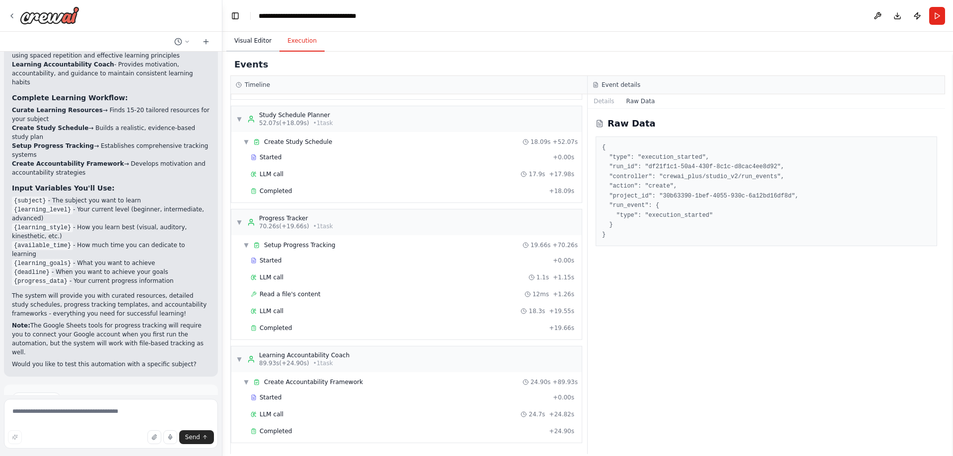
click at [250, 41] on button "Visual Editor" at bounding box center [252, 41] width 53 height 21
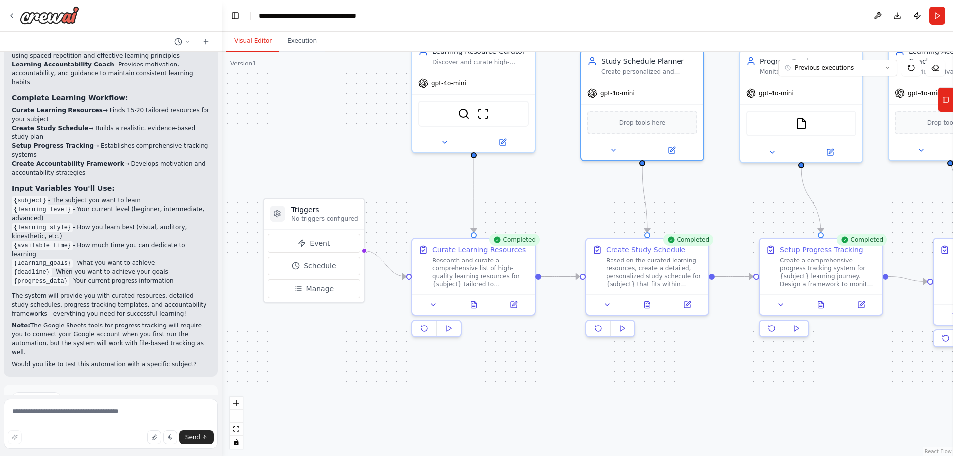
drag, startPoint x: 292, startPoint y: 253, endPoint x: 571, endPoint y: 199, distance: 284.2
click at [571, 199] on div ".deletable-edge-delete-btn { width: 20px; height: 20px; border: 0px solid #ffff…" at bounding box center [587, 254] width 731 height 405
click at [134, 433] on button "Improve automation" at bounding box center [111, 441] width 198 height 16
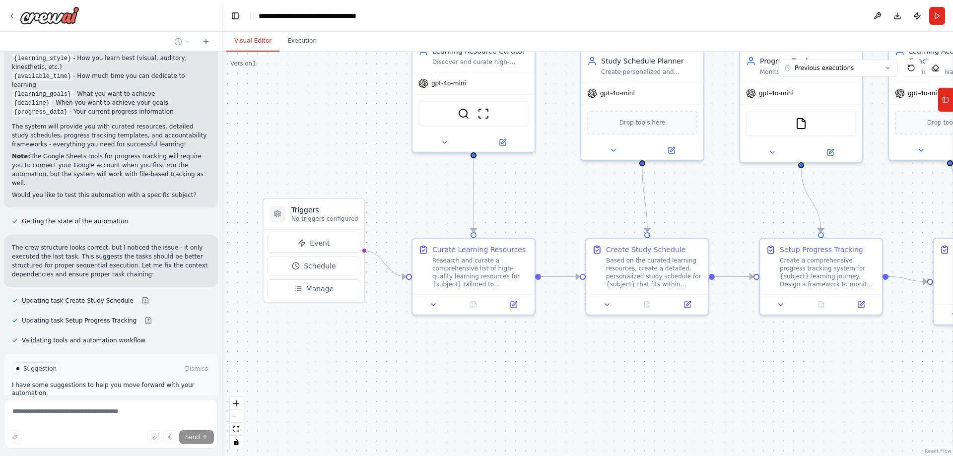
scroll to position [1018, 0]
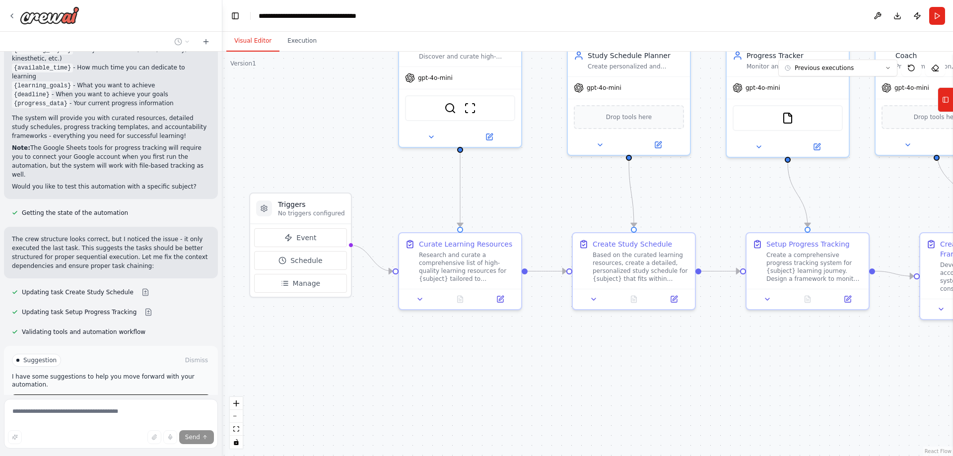
drag, startPoint x: 660, startPoint y: 380, endPoint x: 647, endPoint y: 375, distance: 14.5
click at [647, 375] on div ".deletable-edge-delete-btn { width: 20px; height: 20px; border: 0px solid #ffff…" at bounding box center [587, 254] width 731 height 405
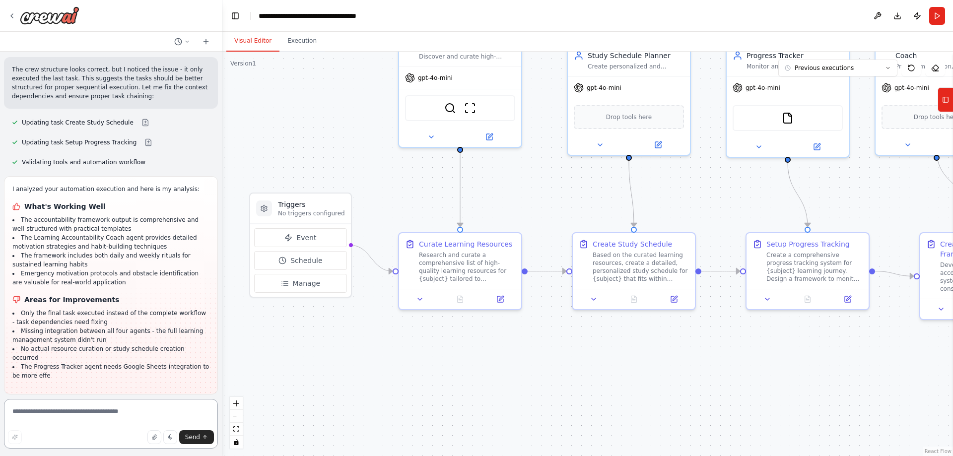
scroll to position [1197, 0]
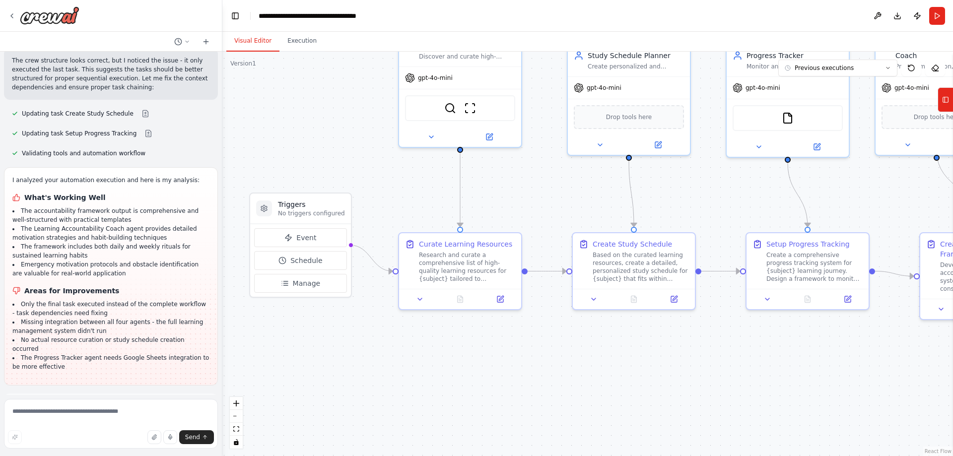
click at [143, 442] on button "Run Automation" at bounding box center [111, 450] width 198 height 16
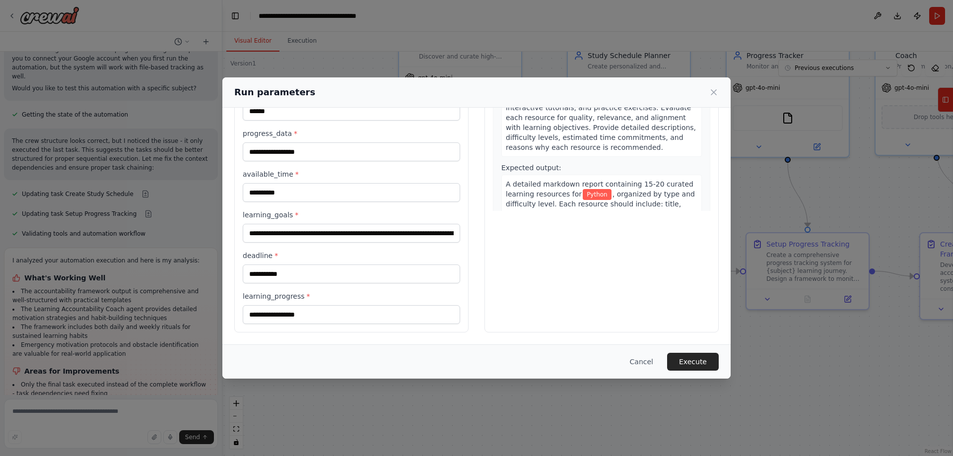
scroll to position [0, 0]
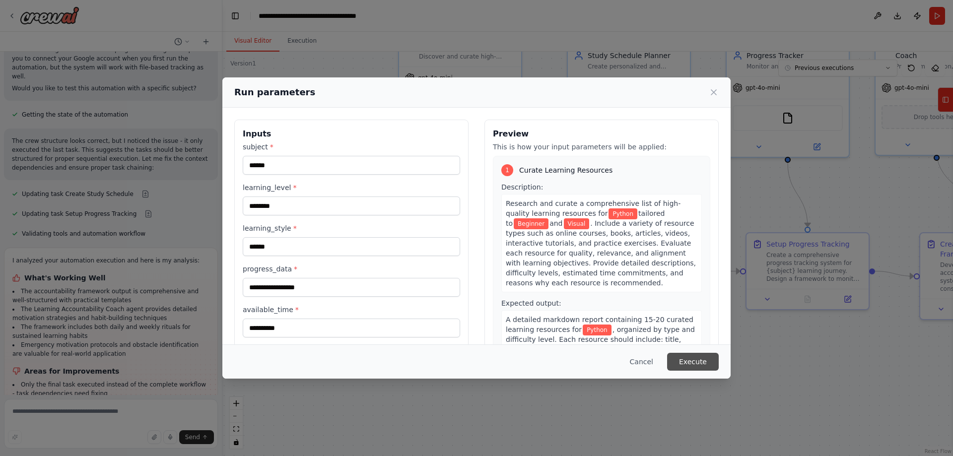
click at [698, 363] on button "Execute" at bounding box center [693, 362] width 52 height 18
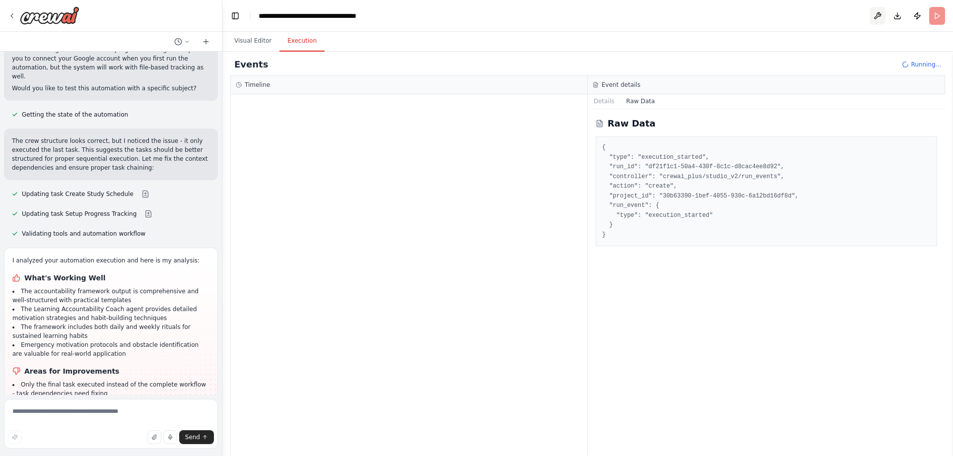
click at [879, 17] on button at bounding box center [878, 16] width 16 height 18
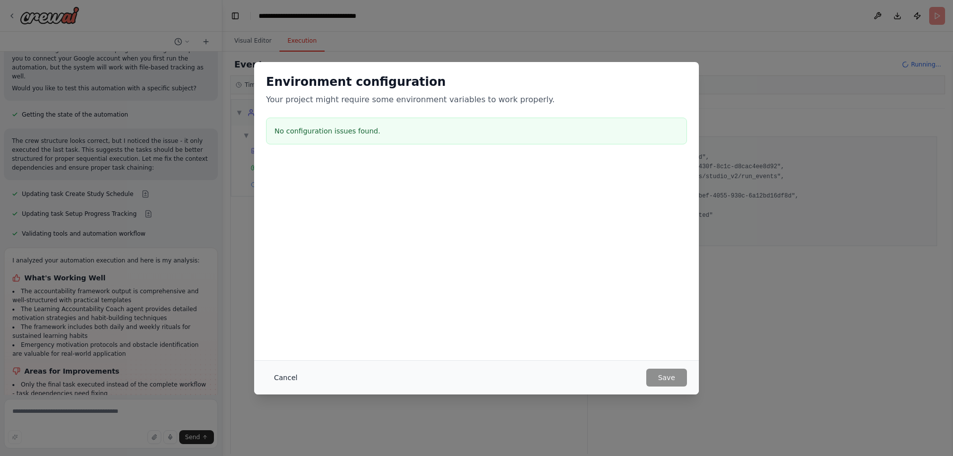
click at [291, 374] on button "Cancel" at bounding box center [285, 378] width 39 height 18
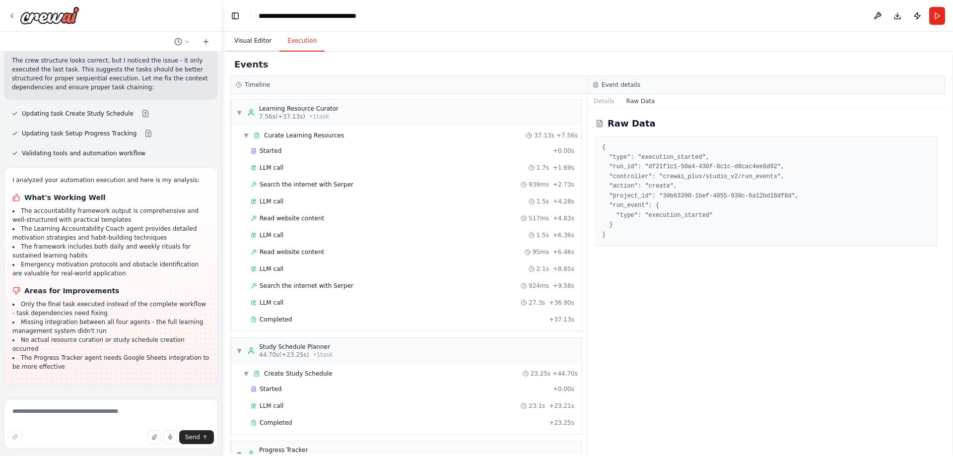
click at [256, 40] on button "Visual Editor" at bounding box center [252, 41] width 53 height 21
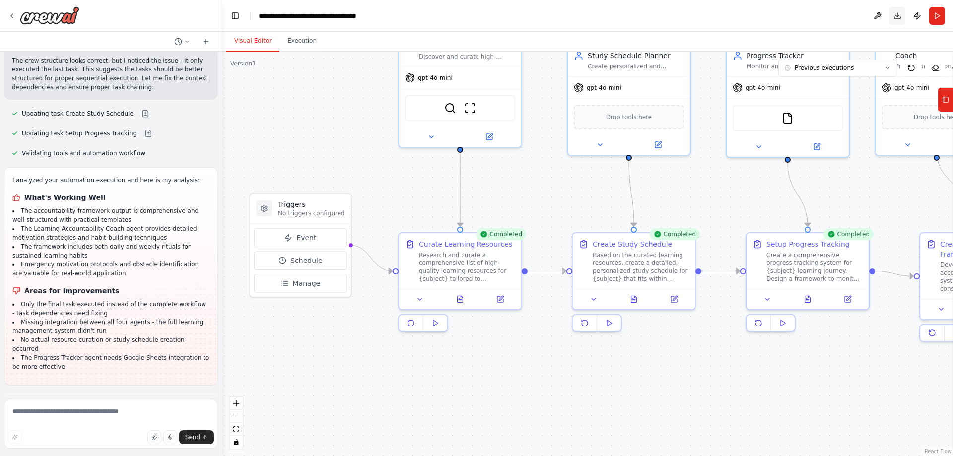
click at [898, 14] on button "Download" at bounding box center [898, 16] width 16 height 18
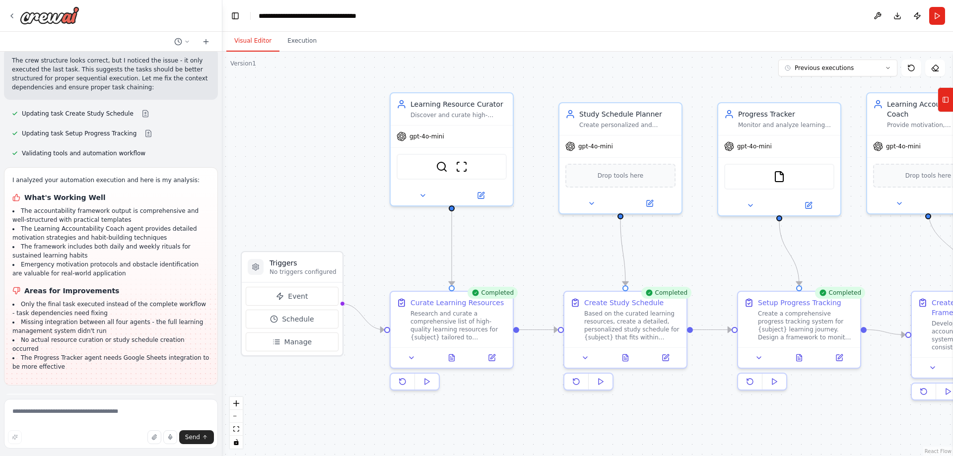
drag, startPoint x: 337, startPoint y: 95, endPoint x: 275, endPoint y: 151, distance: 84.0
click at [328, 173] on div ".deletable-edge-delete-btn { width: 20px; height: 20px; border: 0px solid #ffff…" at bounding box center [587, 254] width 731 height 405
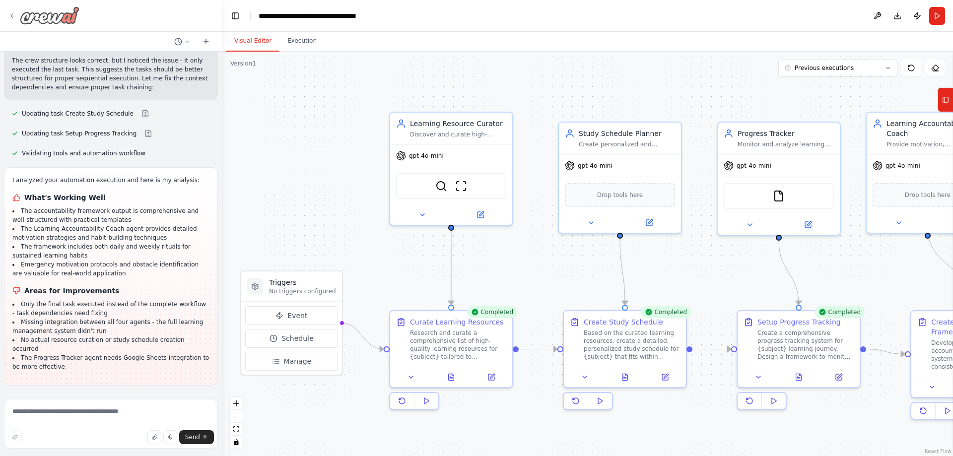
click at [12, 17] on icon at bounding box center [12, 16] width 8 height 8
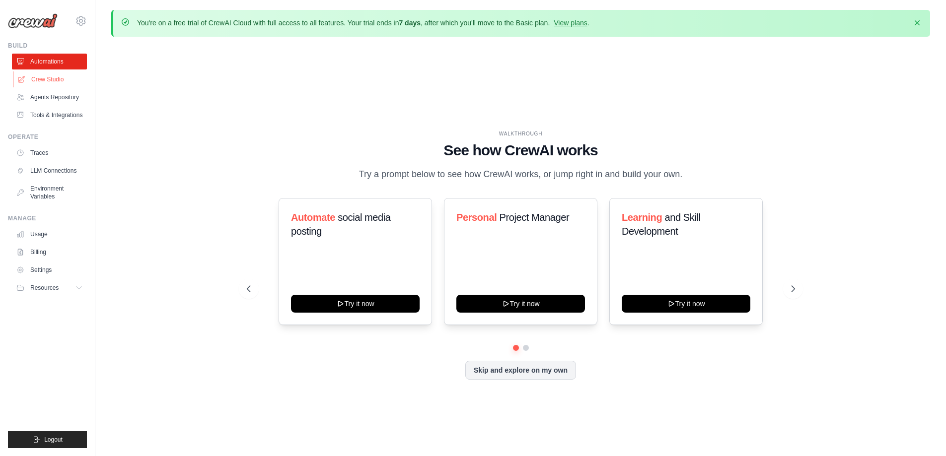
click at [48, 78] on link "Crew Studio" at bounding box center [50, 79] width 75 height 16
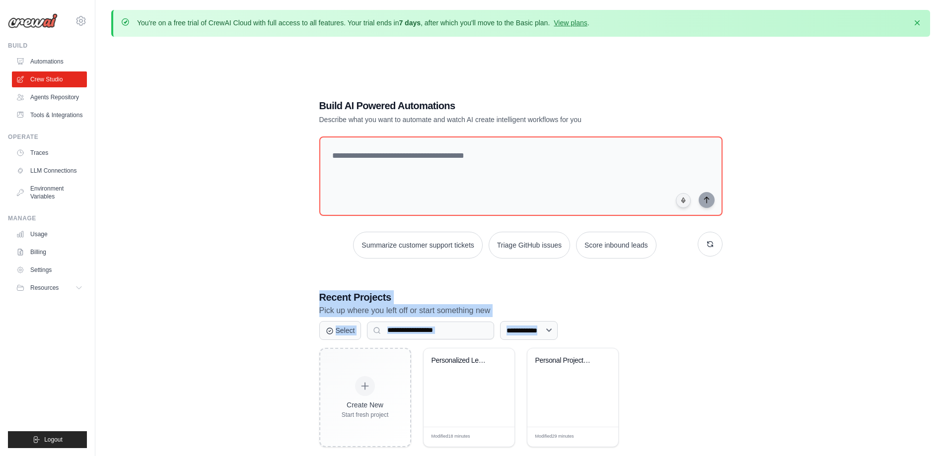
drag, startPoint x: 283, startPoint y: 353, endPoint x: 257, endPoint y: 270, distance: 87.0
click at [257, 270] on div "**********" at bounding box center [520, 273] width 819 height 456
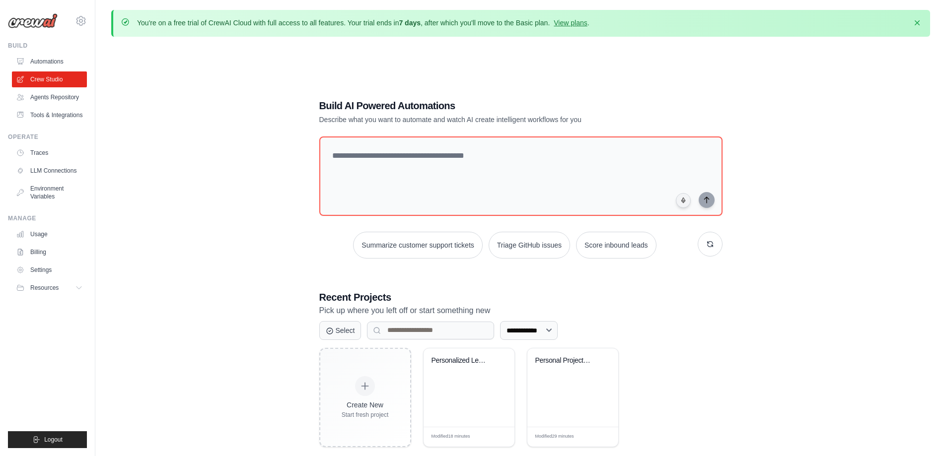
click at [779, 395] on div "**********" at bounding box center [520, 273] width 819 height 456
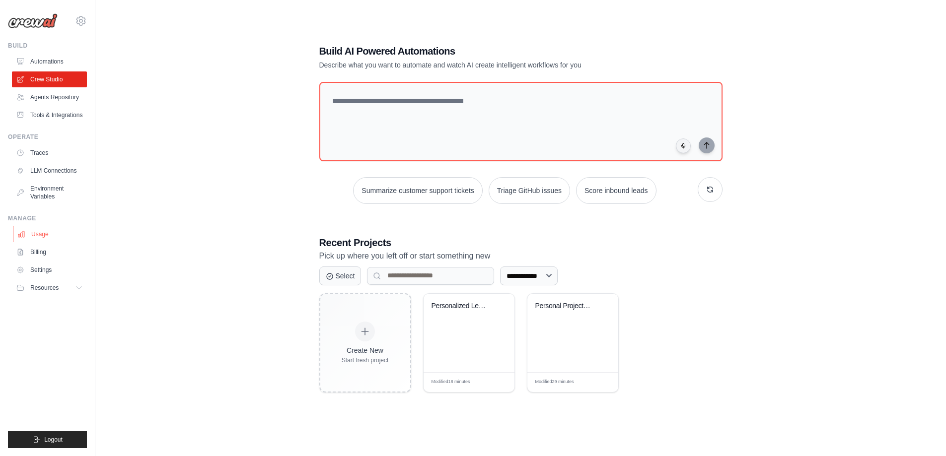
click at [43, 233] on link "Usage" at bounding box center [50, 234] width 75 height 16
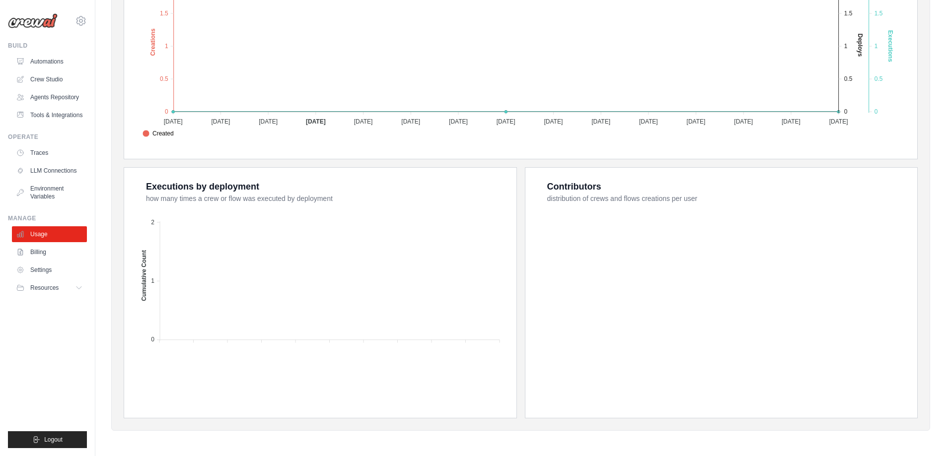
scroll to position [298, 0]
click at [50, 58] on link "Automations" at bounding box center [50, 62] width 75 height 16
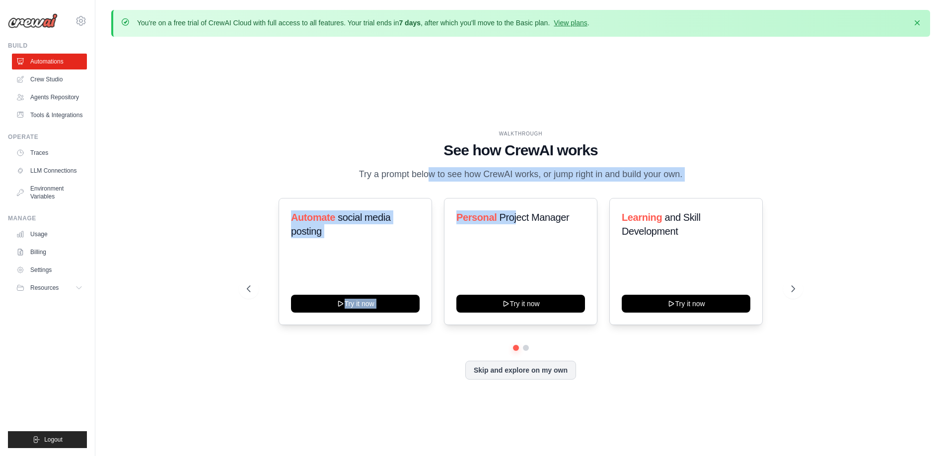
drag, startPoint x: 391, startPoint y: 168, endPoint x: 519, endPoint y: 185, distance: 129.2
click at [519, 185] on div "WALKTHROUGH See how CrewAI works Try a prompt below to see how CrewAI works, or…" at bounding box center [521, 262] width 572 height 265
click at [765, 164] on div "WALKTHROUGH See how CrewAI works Try a prompt below to see how CrewAI works, or…" at bounding box center [521, 156] width 548 height 52
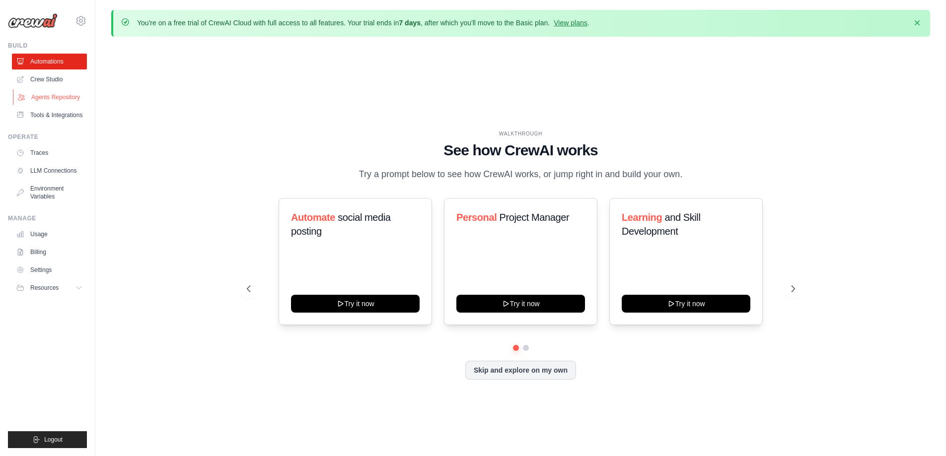
click at [65, 99] on link "Agents Repository" at bounding box center [50, 97] width 75 height 16
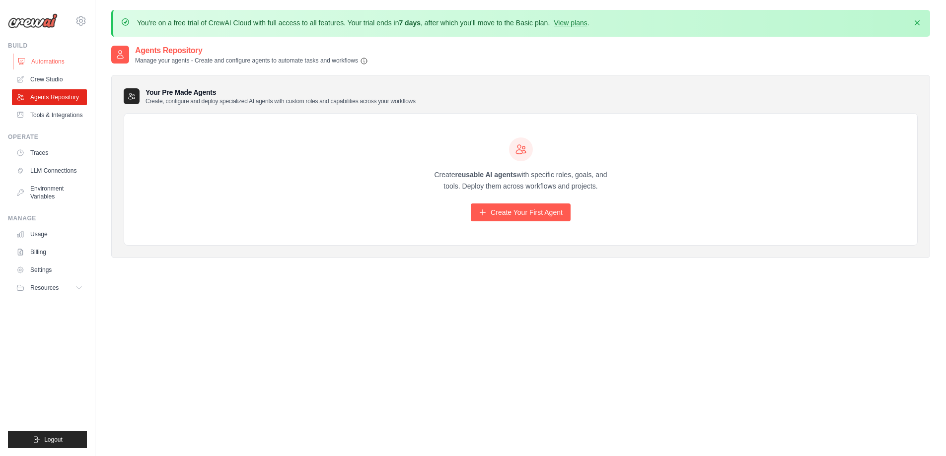
click at [47, 61] on link "Automations" at bounding box center [50, 62] width 75 height 16
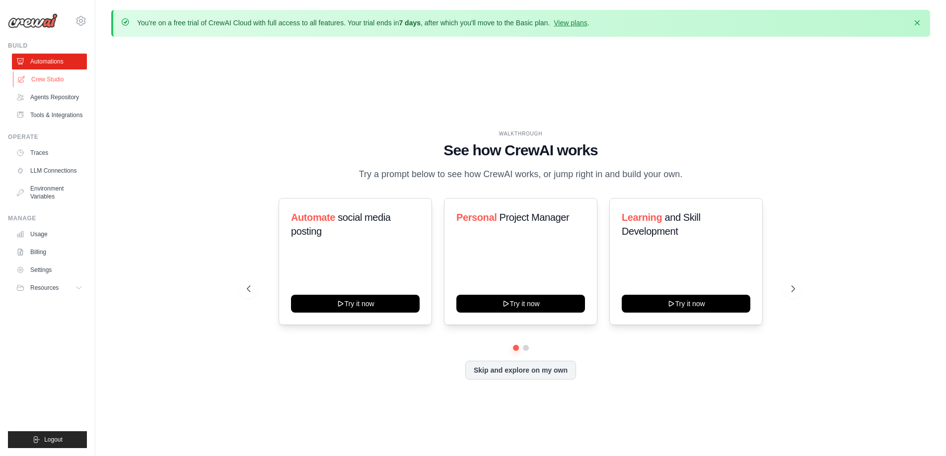
click at [38, 81] on link "Crew Studio" at bounding box center [50, 79] width 75 height 16
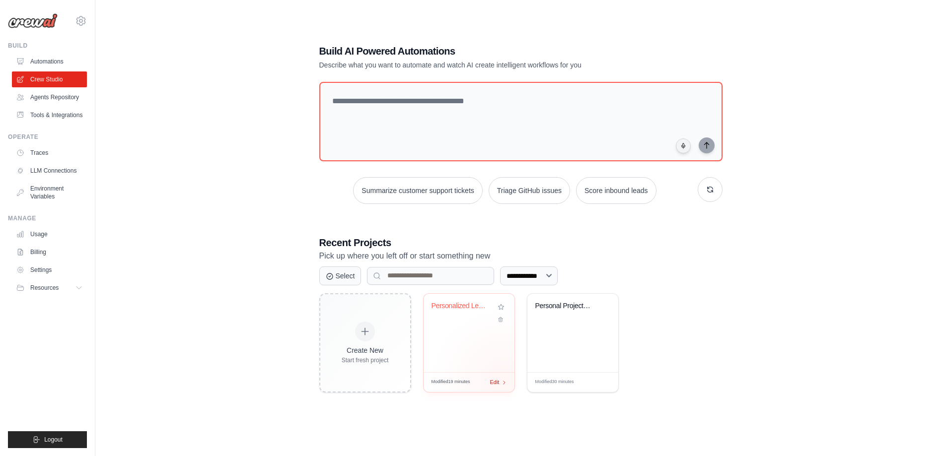
click at [504, 381] on icon at bounding box center [503, 382] width 1 height 3
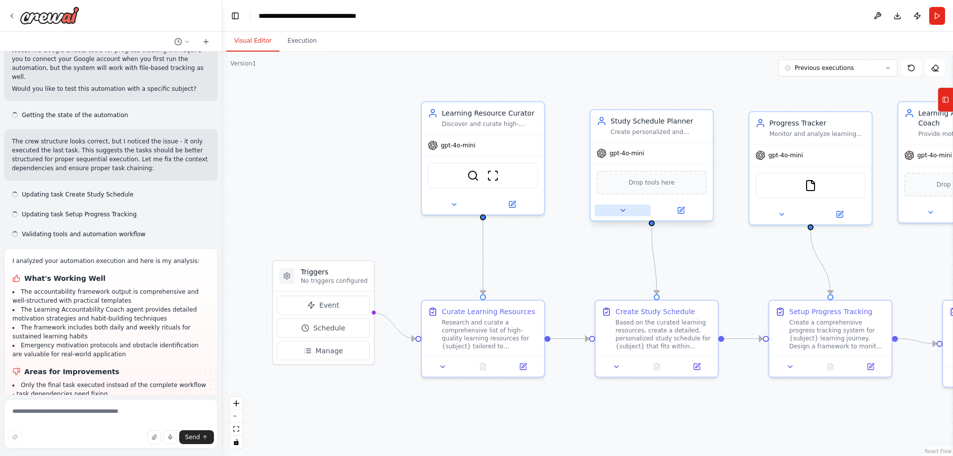
scroll to position [1117, 0]
click at [890, 67] on icon at bounding box center [888, 68] width 6 height 6
click at [712, 94] on div ".deletable-edge-delete-btn { width: 20px; height: 20px; border: 0px solid #ffff…" at bounding box center [587, 254] width 731 height 405
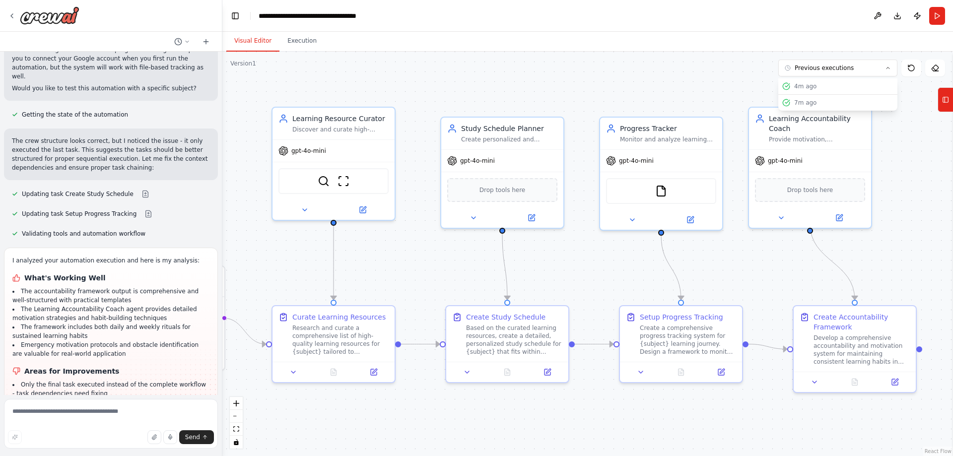
drag, startPoint x: 764, startPoint y: 411, endPoint x: 612, endPoint y: 416, distance: 152.0
click at [613, 416] on div ".deletable-edge-delete-btn { width: 20px; height: 20px; border: 0px solid #ffff…" at bounding box center [587, 254] width 731 height 405
click at [946, 101] on icon at bounding box center [945, 100] width 7 height 16
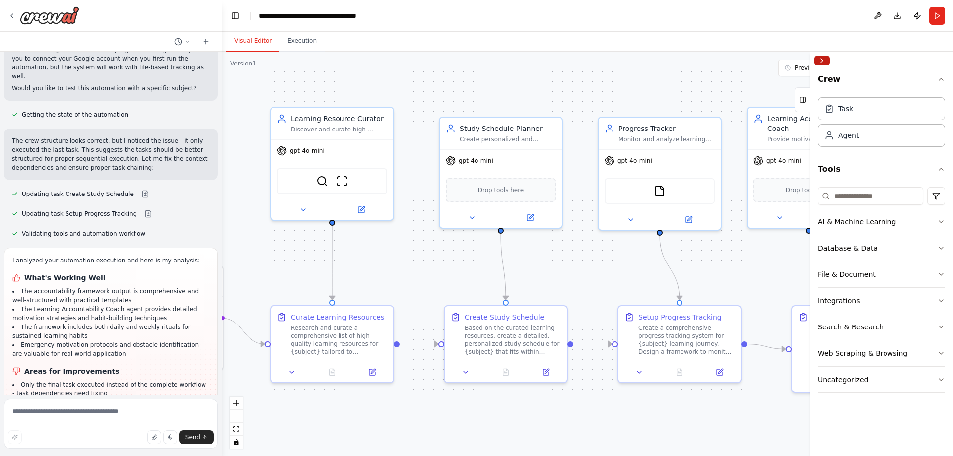
click at [823, 61] on button "Collapse right sidebar" at bounding box center [822, 61] width 16 height 10
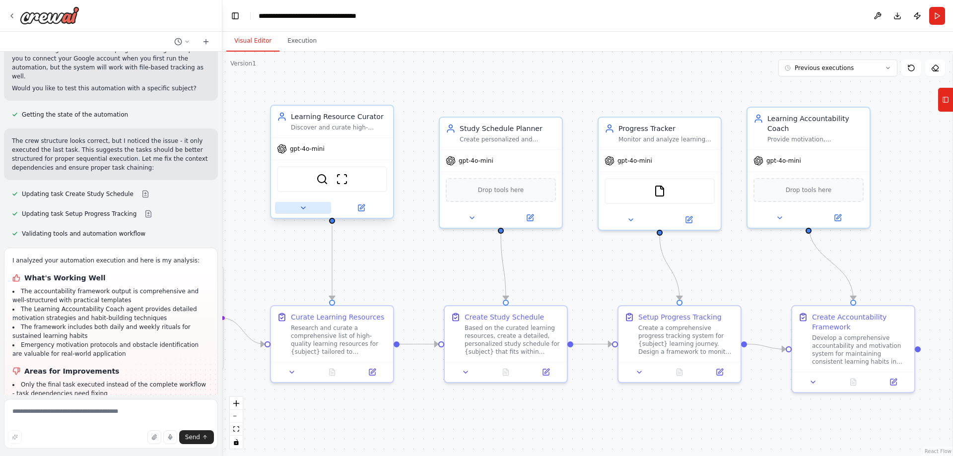
click at [302, 210] on icon at bounding box center [303, 208] width 8 height 8
click at [305, 210] on icon at bounding box center [303, 208] width 8 height 8
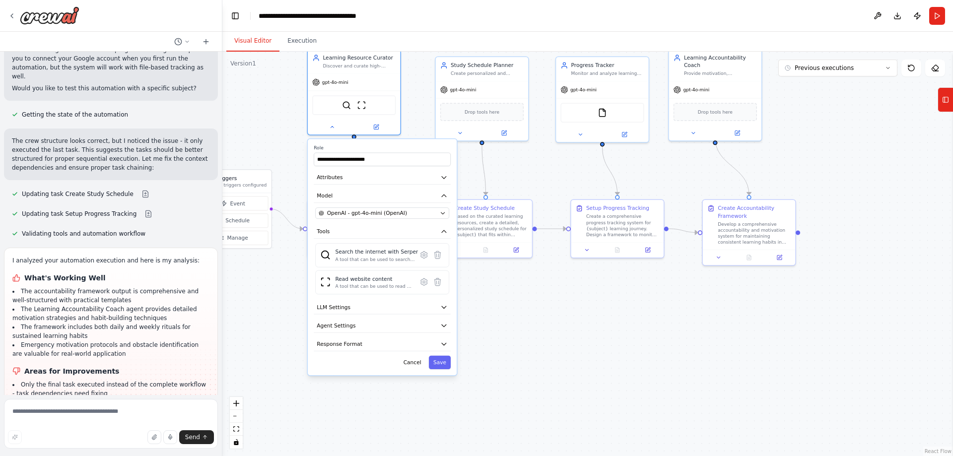
drag, startPoint x: 548, startPoint y: 415, endPoint x: 545, endPoint y: 321, distance: 93.9
click at [547, 323] on div ".deletable-edge-delete-btn { width: 20px; height: 20px; border: 0px solid #ffff…" at bounding box center [587, 254] width 731 height 405
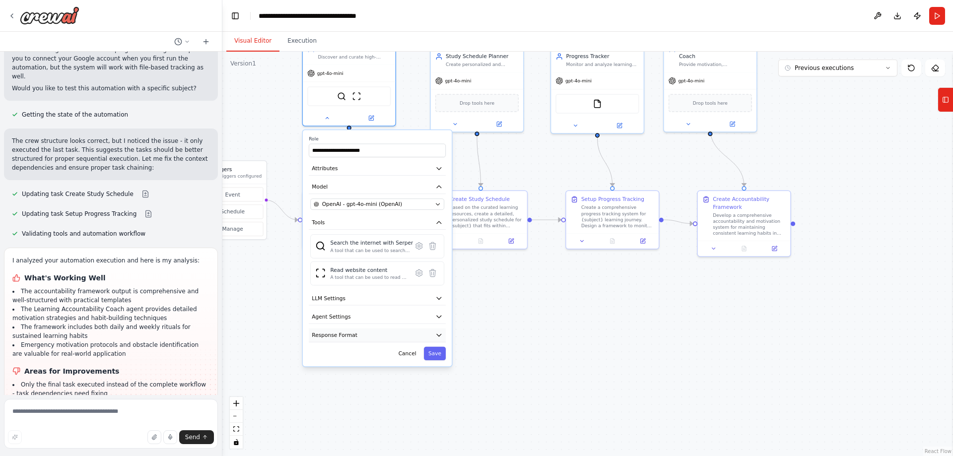
click at [437, 331] on button "Response Format" at bounding box center [377, 336] width 137 height 14
click at [435, 314] on icon "button" at bounding box center [438, 316] width 7 height 7
click at [437, 318] on icon "button" at bounding box center [438, 316] width 7 height 7
click at [373, 380] on button "Add Property" at bounding box center [377, 373] width 134 height 17
click at [436, 412] on button "Save" at bounding box center [435, 413] width 22 height 13
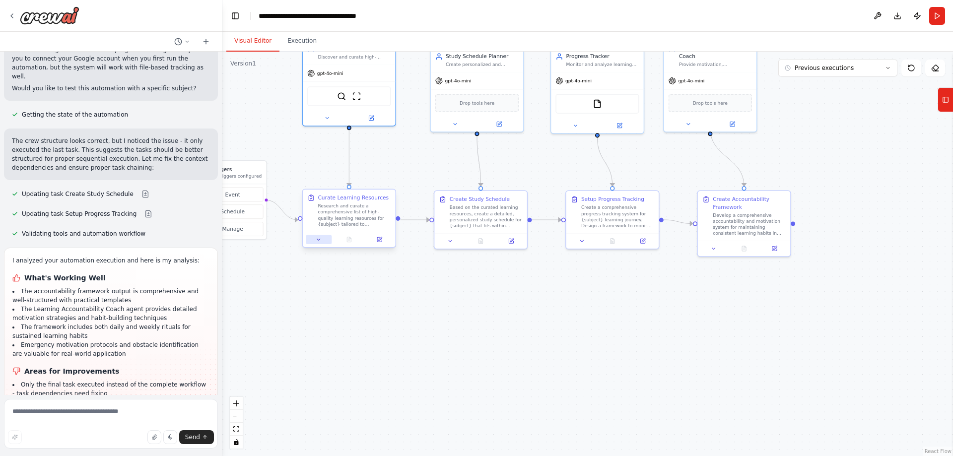
click at [319, 243] on button at bounding box center [319, 239] width 26 height 9
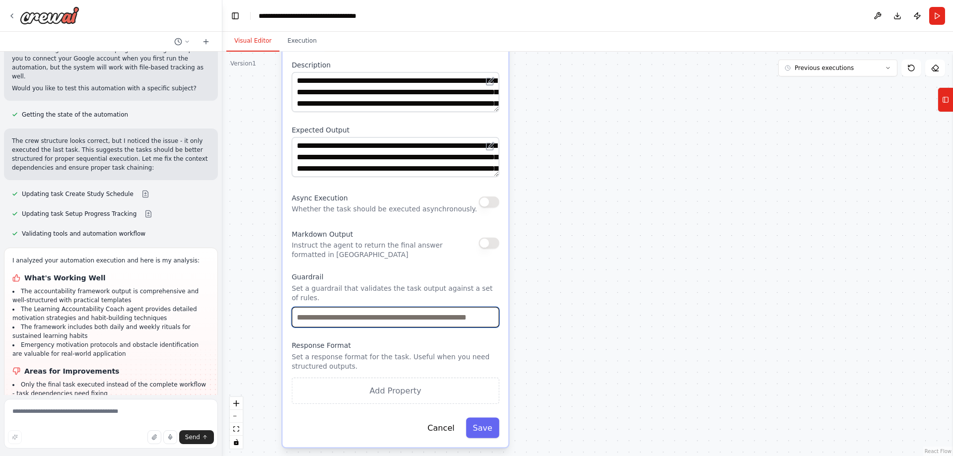
drag, startPoint x: 450, startPoint y: 374, endPoint x: 549, endPoint y: 168, distance: 228.7
click at [549, 168] on div ".deletable-edge-delete-btn { width: 20px; height: 20px; border: 0px solid #ffff…" at bounding box center [587, 254] width 731 height 405
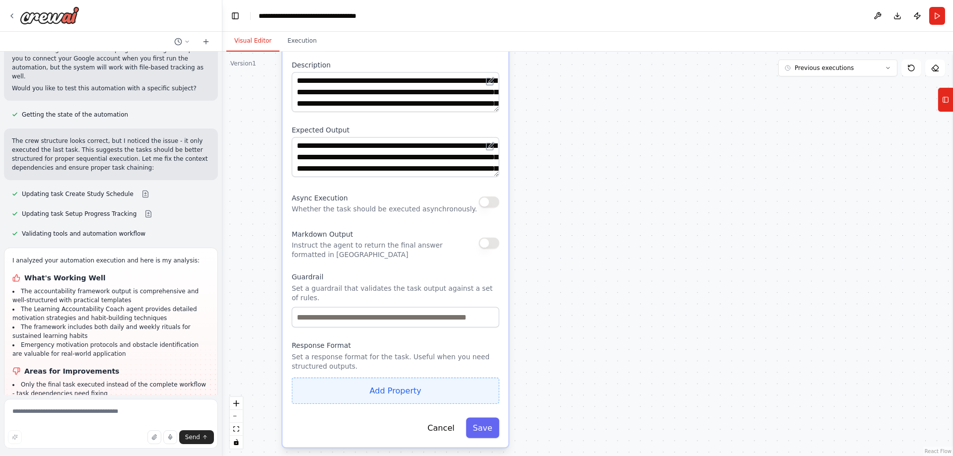
click at [401, 387] on button "Add Property" at bounding box center [396, 391] width 208 height 26
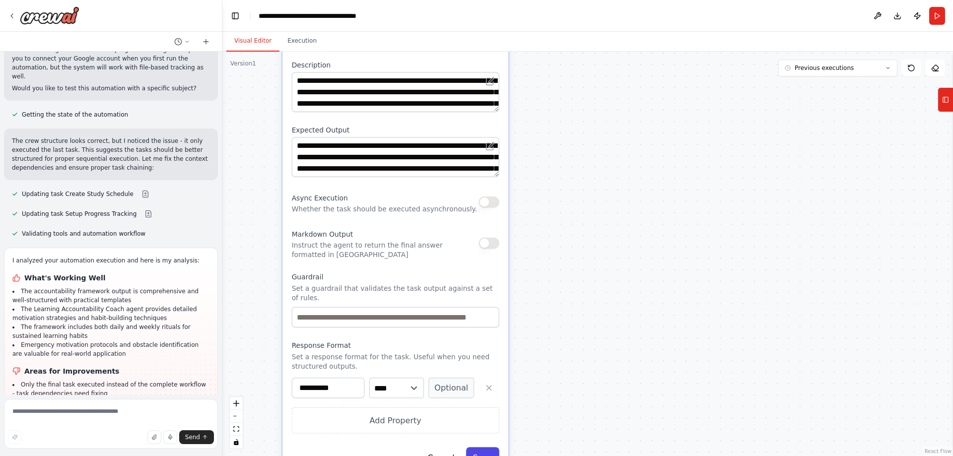
click at [488, 451] on button "Save" at bounding box center [482, 457] width 33 height 20
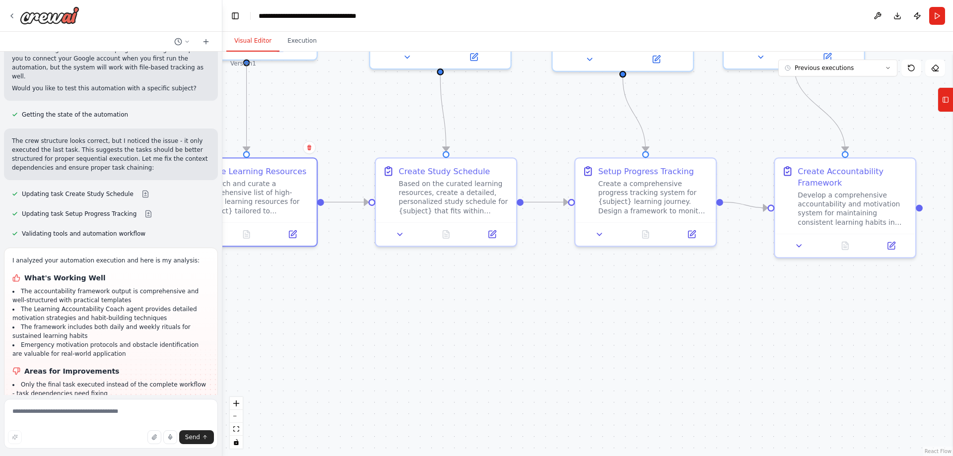
drag, startPoint x: 548, startPoint y: 206, endPoint x: 470, endPoint y: 420, distance: 227.9
click at [470, 420] on div ".deletable-edge-delete-btn { width: 20px; height: 20px; border: 0px solid #ffff…" at bounding box center [587, 254] width 731 height 405
click at [398, 236] on icon at bounding box center [400, 234] width 9 height 9
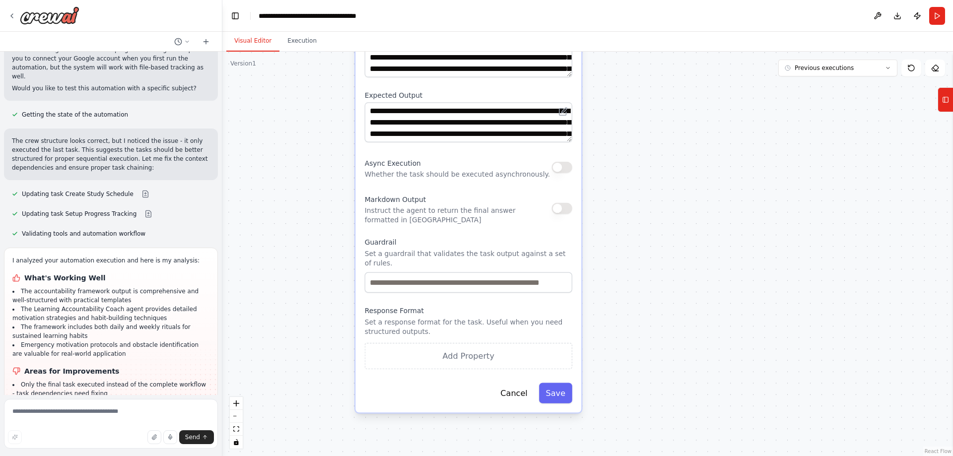
drag, startPoint x: 665, startPoint y: 364, endPoint x: 639, endPoint y: 109, distance: 256.5
click at [639, 109] on div ".deletable-edge-delete-btn { width: 20px; height: 20px; border: 0px solid #ffff…" at bounding box center [587, 254] width 731 height 405
click at [446, 350] on button "Add Property" at bounding box center [469, 356] width 208 height 26
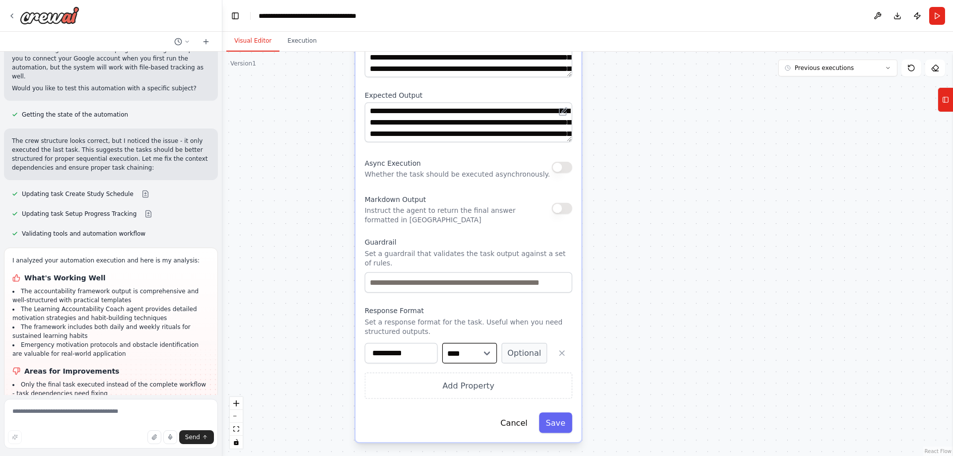
click at [487, 346] on select "**** ******* ******* **** ******" at bounding box center [469, 353] width 55 height 20
click at [555, 413] on button "Save" at bounding box center [555, 423] width 33 height 20
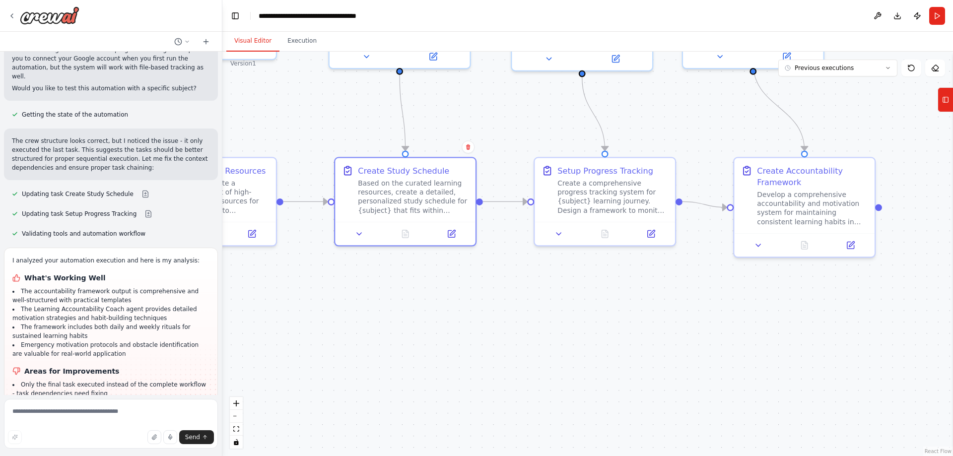
drag, startPoint x: 587, startPoint y: 228, endPoint x: 590, endPoint y: 403, distance: 174.3
click at [589, 404] on div ".deletable-edge-delete-btn { width: 20px; height: 20px; border: 0px solid #ffff…" at bounding box center [587, 254] width 731 height 405
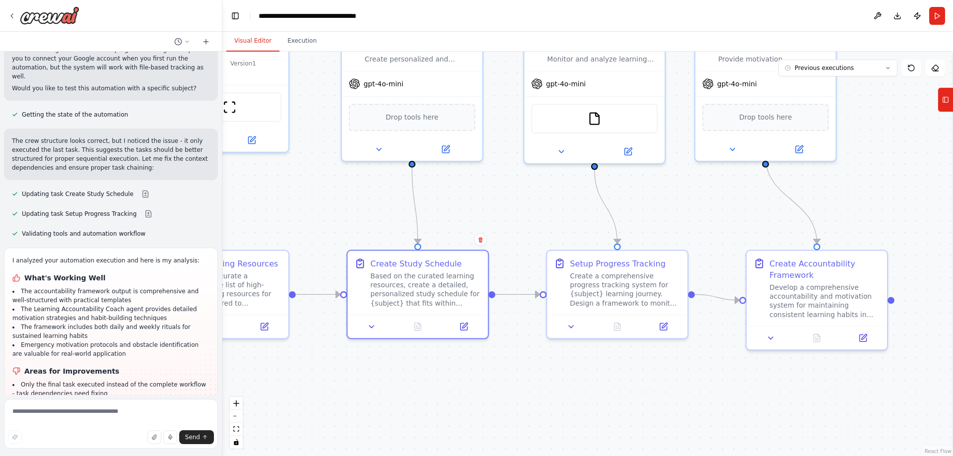
drag, startPoint x: 504, startPoint y: 140, endPoint x: 526, endPoint y: 224, distance: 87.2
click at [526, 223] on div ".deletable-edge-delete-btn { width: 20px; height: 20px; border: 0px solid #ffff…" at bounding box center [587, 254] width 731 height 405
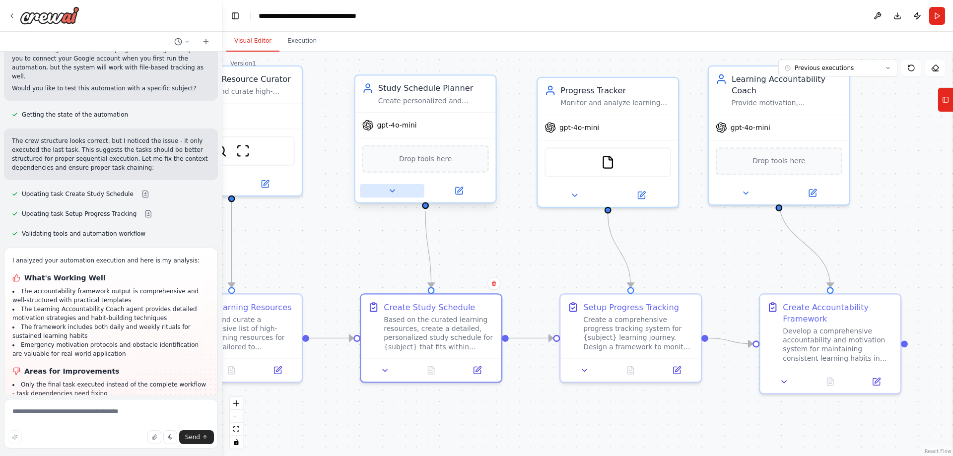
click at [392, 190] on icon at bounding box center [392, 191] width 4 height 2
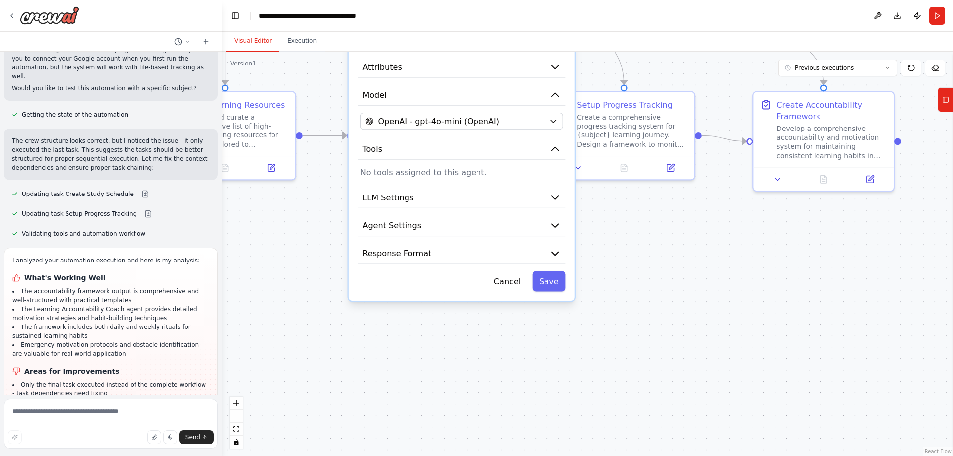
drag, startPoint x: 661, startPoint y: 440, endPoint x: 629, endPoint y: 217, distance: 225.7
click at [653, 237] on div ".deletable-edge-delete-btn { width: 20px; height: 20px; border: 0px solid #ffff…" at bounding box center [587, 254] width 731 height 405
click at [559, 253] on icon "button" at bounding box center [554, 252] width 11 height 11
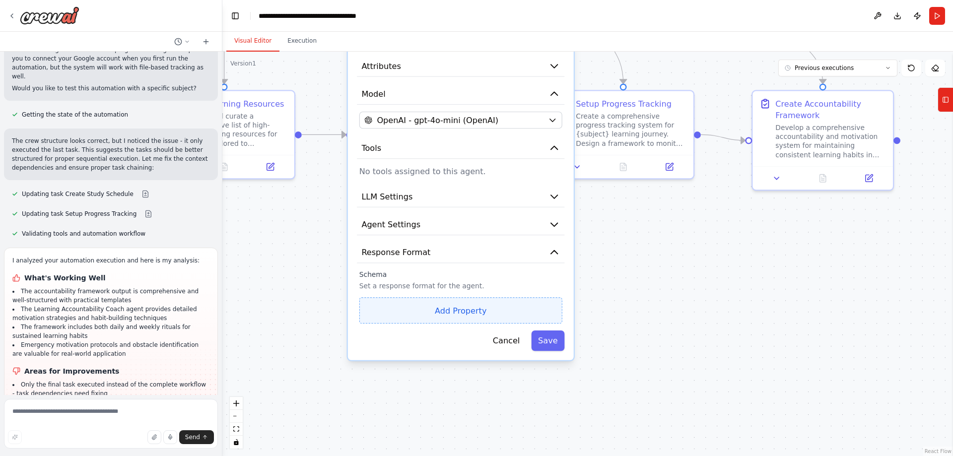
click at [477, 310] on button "Add Property" at bounding box center [460, 310] width 203 height 26
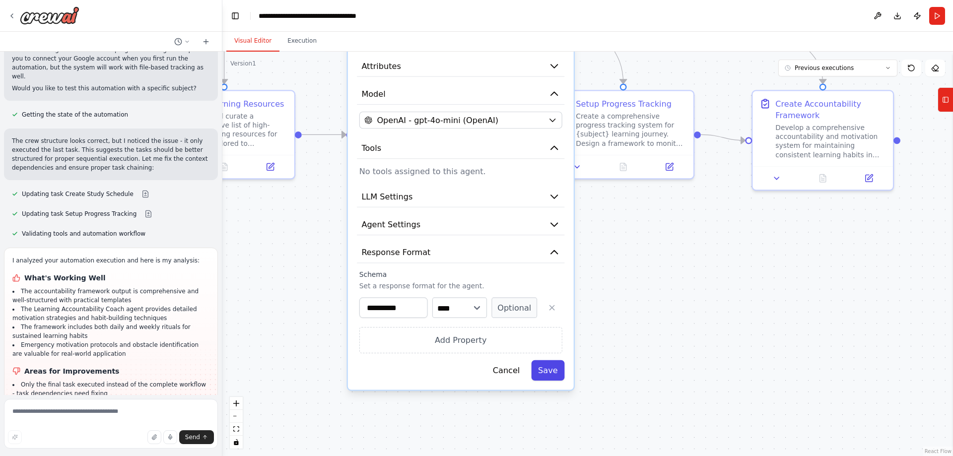
click at [557, 369] on button "Save" at bounding box center [547, 370] width 33 height 20
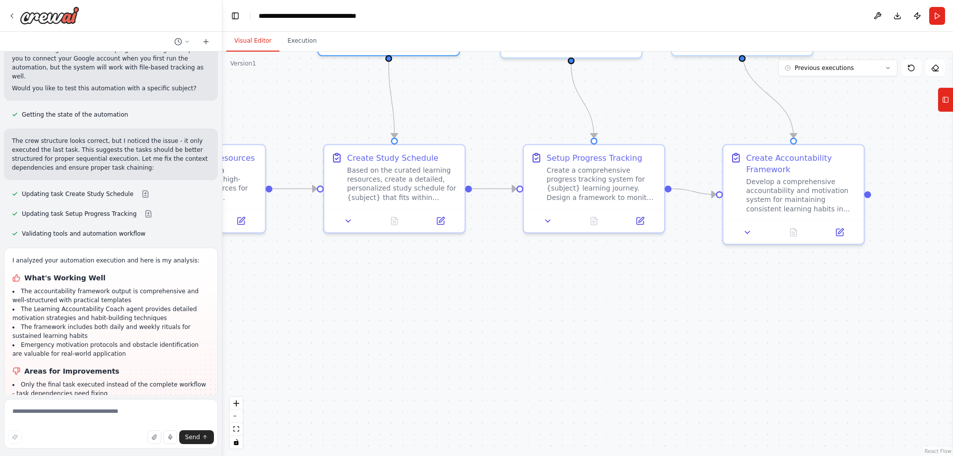
drag, startPoint x: 639, startPoint y: 286, endPoint x: 636, endPoint y: 294, distance: 8.0
click at [636, 294] on div ".deletable-edge-delete-btn { width: 20px; height: 20px; border: 0px solid #ffff…" at bounding box center [587, 254] width 731 height 405
click at [550, 222] on icon at bounding box center [548, 218] width 9 height 9
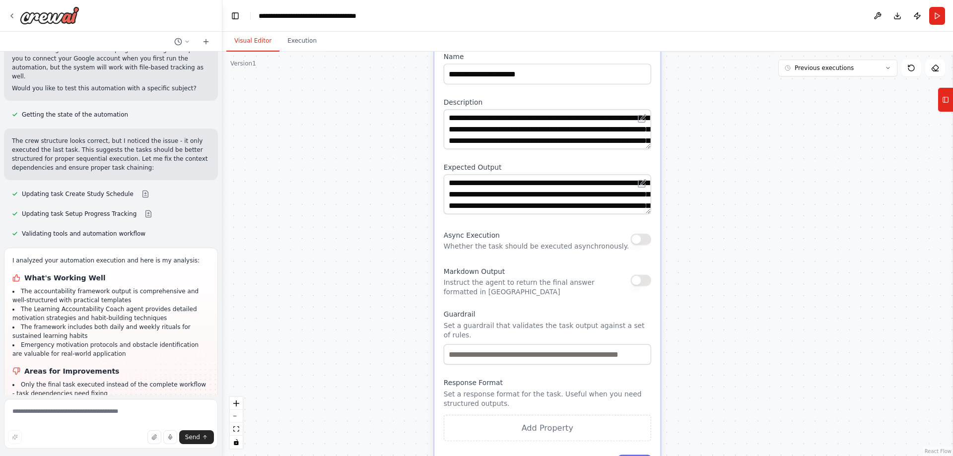
drag, startPoint x: 803, startPoint y: 396, endPoint x: 691, endPoint y: 175, distance: 247.8
click at [691, 175] on div ".deletable-edge-delete-btn { width: 20px; height: 20px; border: 0px solid #ffff…" at bounding box center [587, 254] width 731 height 405
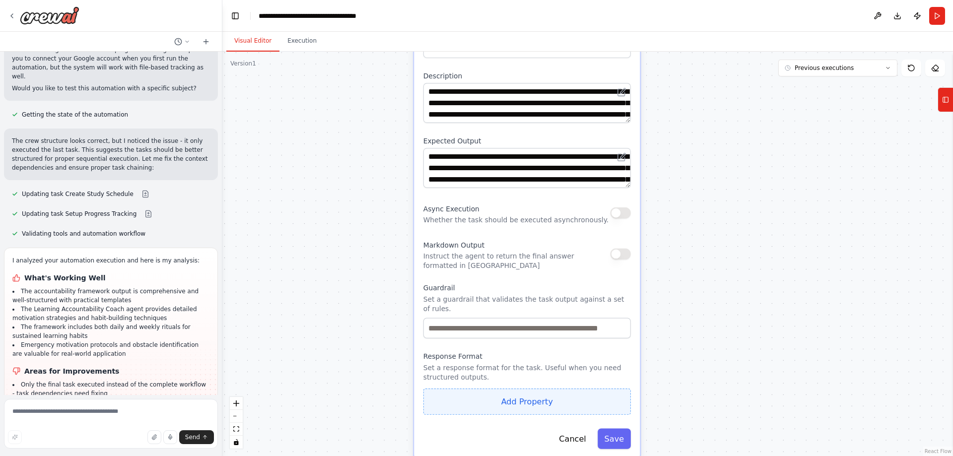
click at [585, 392] on button "Add Property" at bounding box center [527, 402] width 208 height 26
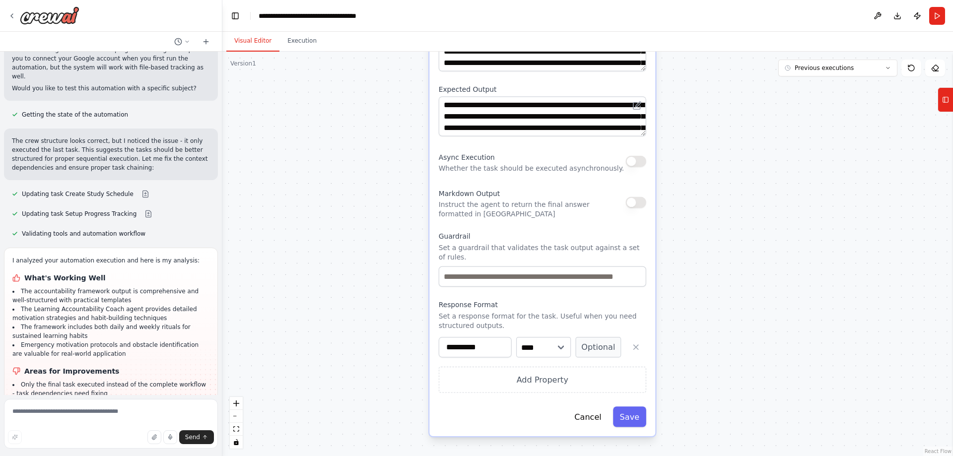
drag, startPoint x: 748, startPoint y: 374, endPoint x: 738, endPoint y: 310, distance: 64.3
click at [738, 310] on div ".deletable-edge-delete-btn { width: 20px; height: 20px; border: 0px solid #ffff…" at bounding box center [587, 254] width 731 height 405
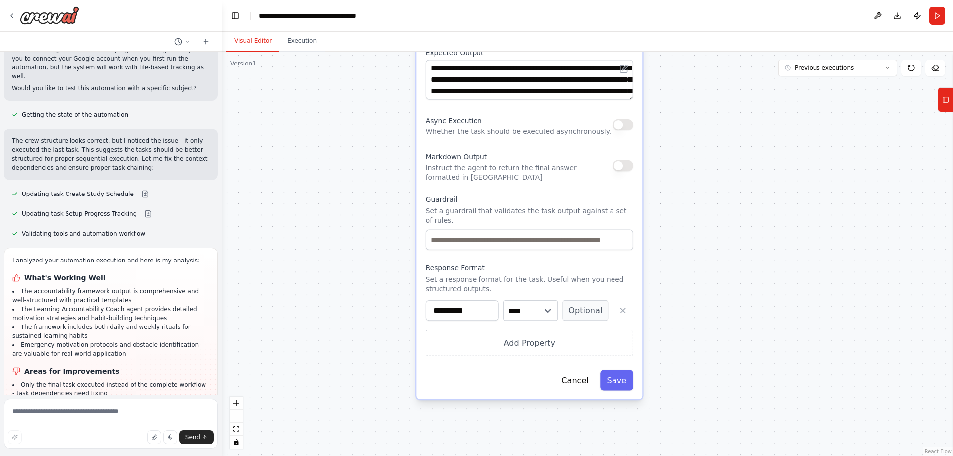
drag, startPoint x: 623, startPoint y: 376, endPoint x: 625, endPoint y: 313, distance: 63.6
click at [623, 376] on button "Save" at bounding box center [616, 380] width 33 height 20
click at [619, 383] on div "**********" at bounding box center [530, 164] width 226 height 471
click at [618, 374] on button "Save" at bounding box center [616, 380] width 33 height 20
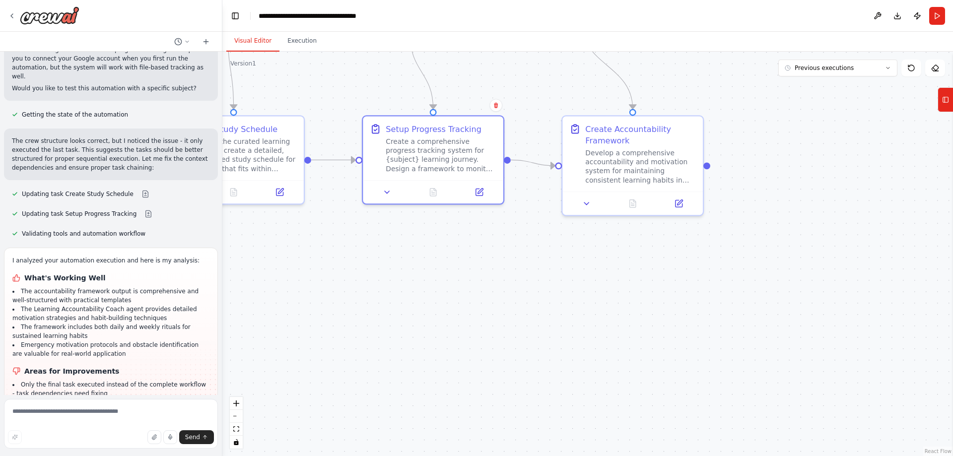
drag, startPoint x: 698, startPoint y: 206, endPoint x: 664, endPoint y: 437, distance: 233.3
click at [664, 437] on div ".deletable-edge-delete-btn { width: 20px; height: 20px; border: 0px solid #ffff…" at bounding box center [587, 254] width 731 height 405
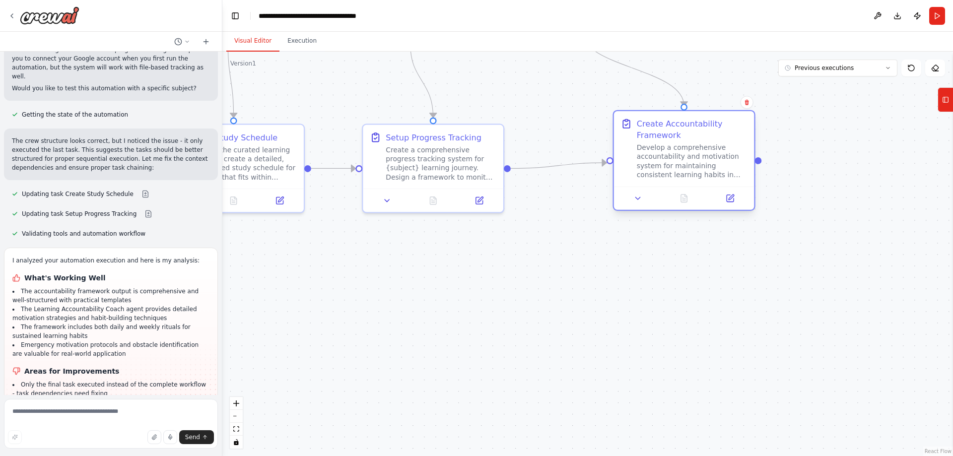
drag, startPoint x: 597, startPoint y: 241, endPoint x: 652, endPoint y: 207, distance: 64.6
click at [652, 207] on div at bounding box center [684, 198] width 140 height 23
click at [642, 200] on icon at bounding box center [637, 198] width 9 height 9
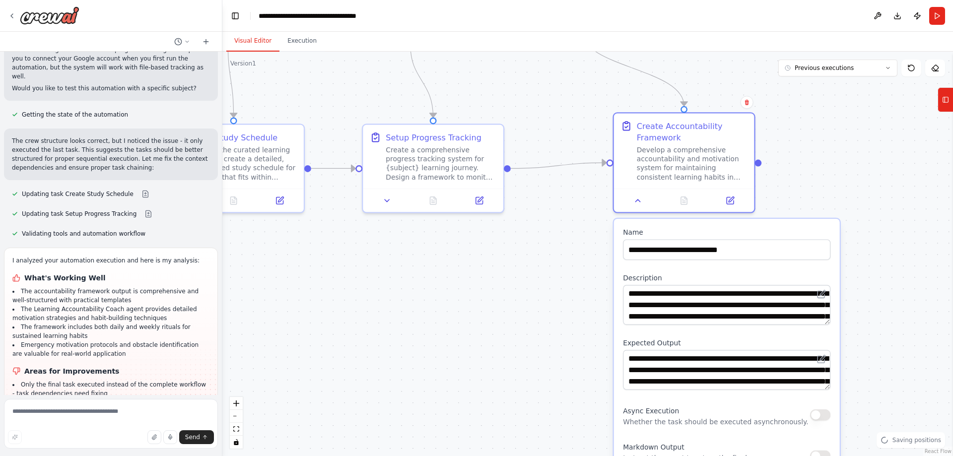
click at [883, 334] on div ".deletable-edge-delete-btn { width: 20px; height: 20px; border: 0px solid #ffff…" at bounding box center [587, 254] width 731 height 405
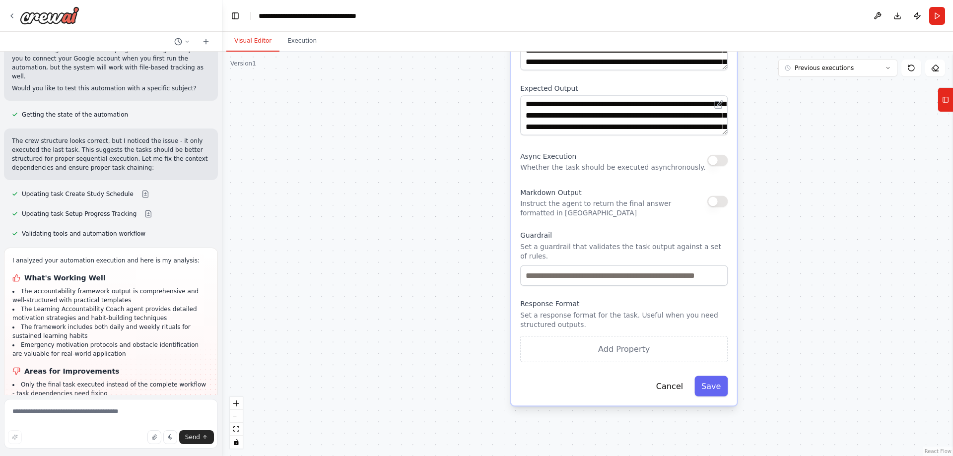
drag, startPoint x: 888, startPoint y: 343, endPoint x: 796, endPoint y: 109, distance: 251.0
click at [797, 109] on div ".deletable-edge-delete-btn { width: 20px; height: 20px; border: 0px solid #ffff…" at bounding box center [587, 254] width 731 height 405
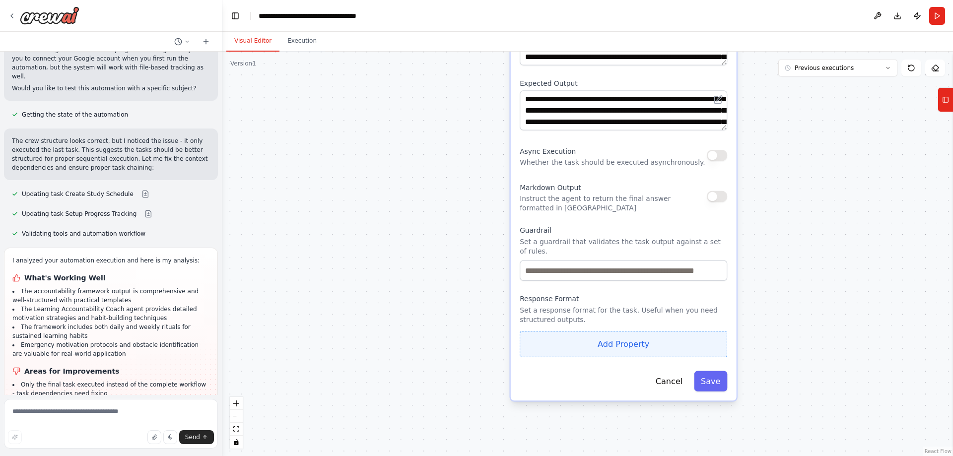
click at [635, 335] on button "Add Property" at bounding box center [624, 344] width 208 height 26
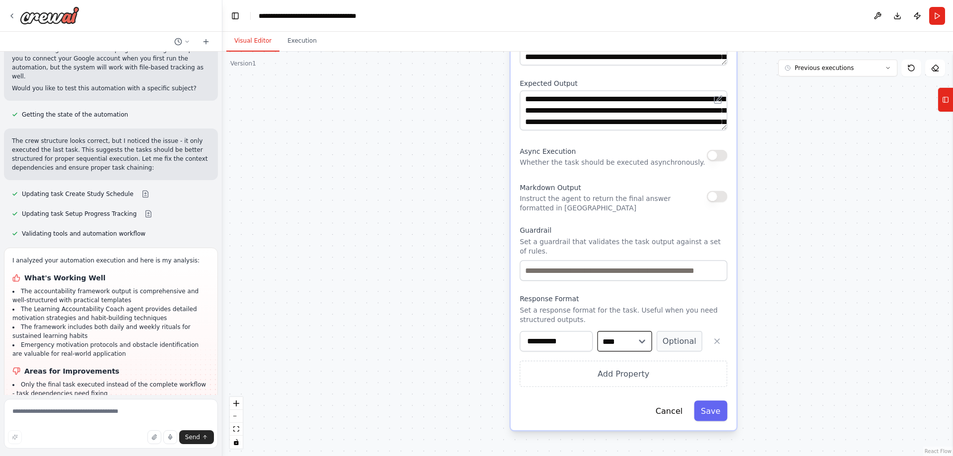
click at [621, 331] on select "**** ******* ******* **** ******" at bounding box center [624, 341] width 55 height 20
drag, startPoint x: 618, startPoint y: 331, endPoint x: 630, endPoint y: 344, distance: 17.6
click at [618, 331] on select "**** ******* ******* **** ******" at bounding box center [624, 341] width 55 height 20
click at [706, 401] on button "Save" at bounding box center [710, 411] width 33 height 20
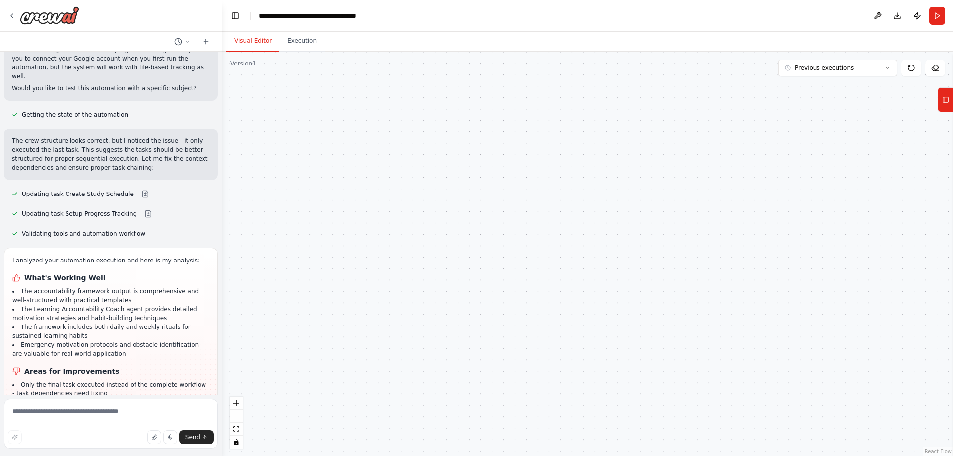
click at [722, 179] on div ".deletable-edge-delete-btn { width: 20px; height: 20px; border: 0px solid #ffff…" at bounding box center [587, 254] width 731 height 405
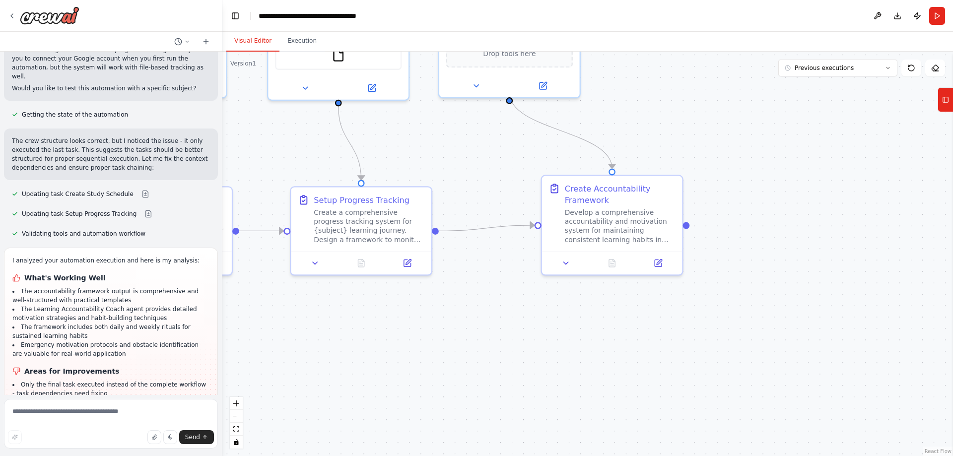
drag, startPoint x: 699, startPoint y: 125, endPoint x: 743, endPoint y: 470, distance: 347.3
click at [743, 456] on html "Build a crew that curates personalized learning resources, tracks your progress…" at bounding box center [476, 228] width 953 height 456
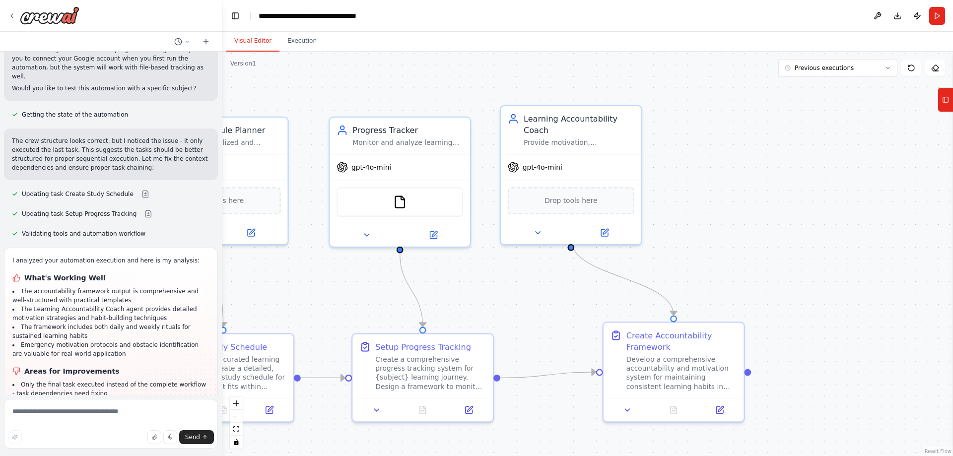
drag, startPoint x: 730, startPoint y: 133, endPoint x: 778, endPoint y: 250, distance: 126.7
click at [784, 250] on div ".deletable-edge-delete-btn { width: 20px; height: 20px; border: 0px solid #ffff…" at bounding box center [587, 254] width 731 height 405
click at [536, 229] on icon at bounding box center [540, 233] width 9 height 9
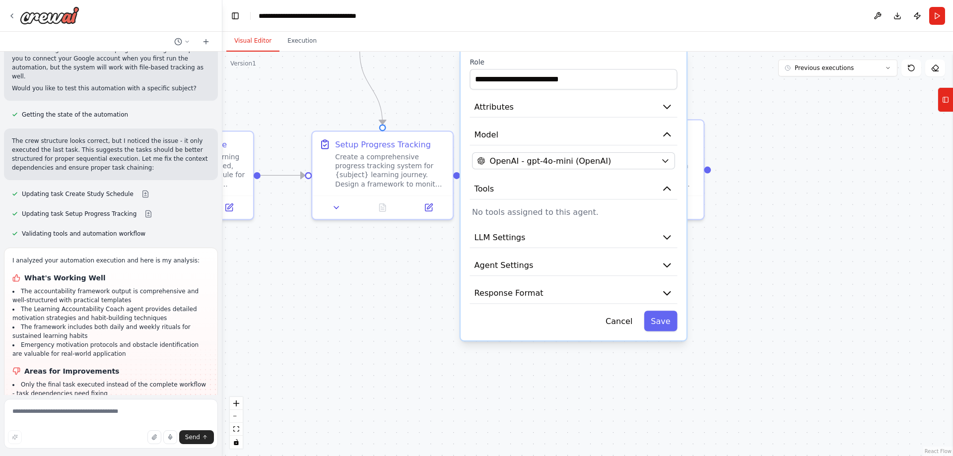
drag, startPoint x: 822, startPoint y: 410, endPoint x: 779, endPoint y: 203, distance: 210.9
click at [779, 203] on div ".deletable-edge-delete-btn { width: 20px; height: 20px; border: 0px solid #ffff…" at bounding box center [587, 254] width 731 height 405
click at [595, 282] on button "Response Format" at bounding box center [574, 292] width 208 height 21
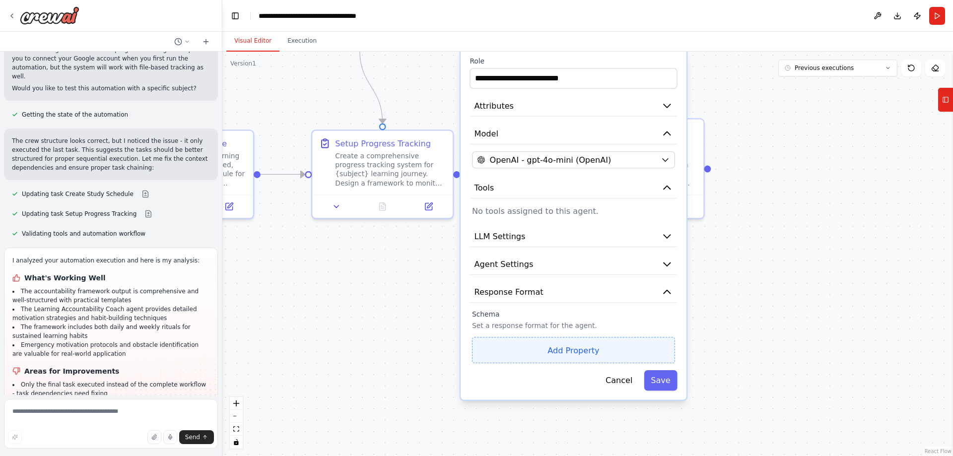
click at [574, 344] on button "Add Property" at bounding box center [573, 350] width 203 height 26
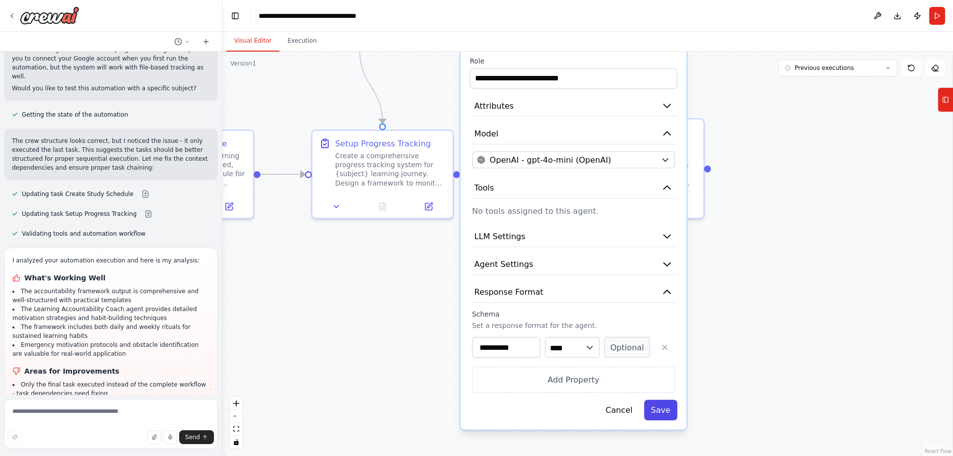
click at [663, 400] on button "Save" at bounding box center [660, 410] width 33 height 20
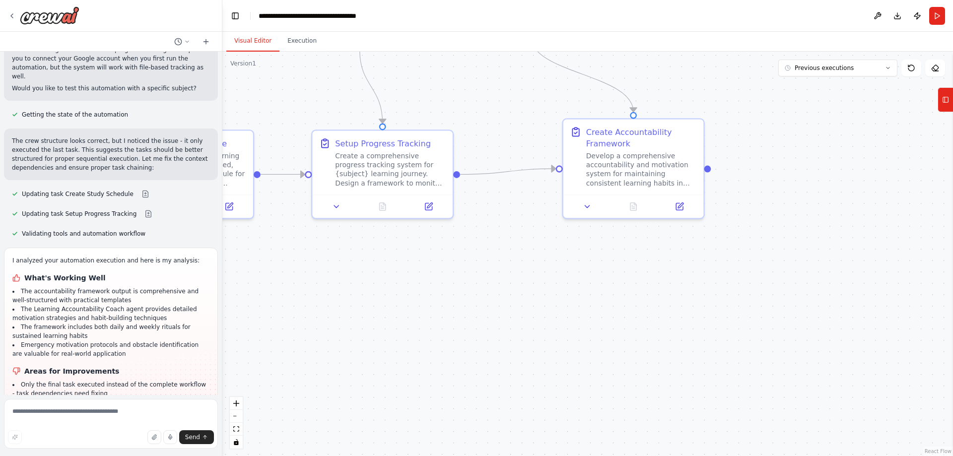
click at [753, 275] on div ".deletable-edge-delete-btn { width: 20px; height: 20px; border: 0px solid #ffff…" at bounding box center [587, 254] width 731 height 405
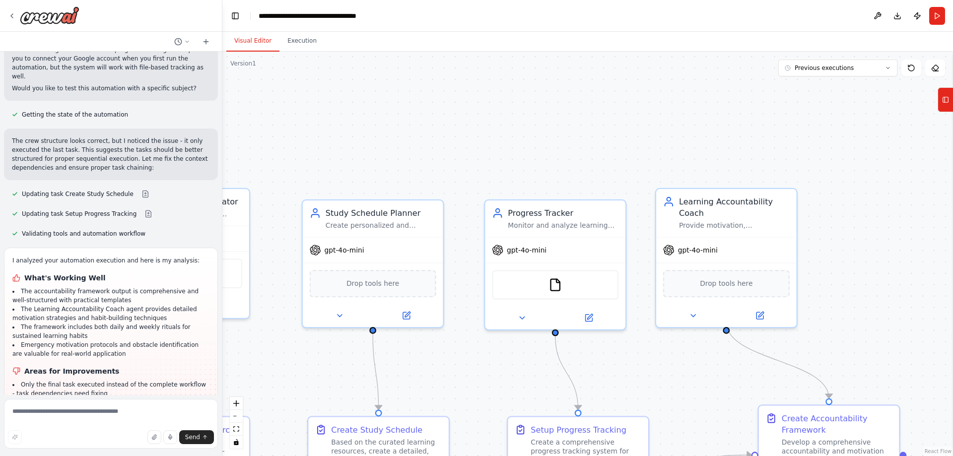
drag, startPoint x: 520, startPoint y: 152, endPoint x: 662, endPoint y: 361, distance: 252.7
click at [701, 393] on div ".deletable-edge-delete-btn { width: 20px; height: 20px; border: 0px solid #ffff…" at bounding box center [587, 254] width 731 height 405
click at [521, 320] on icon at bounding box center [522, 316] width 9 height 9
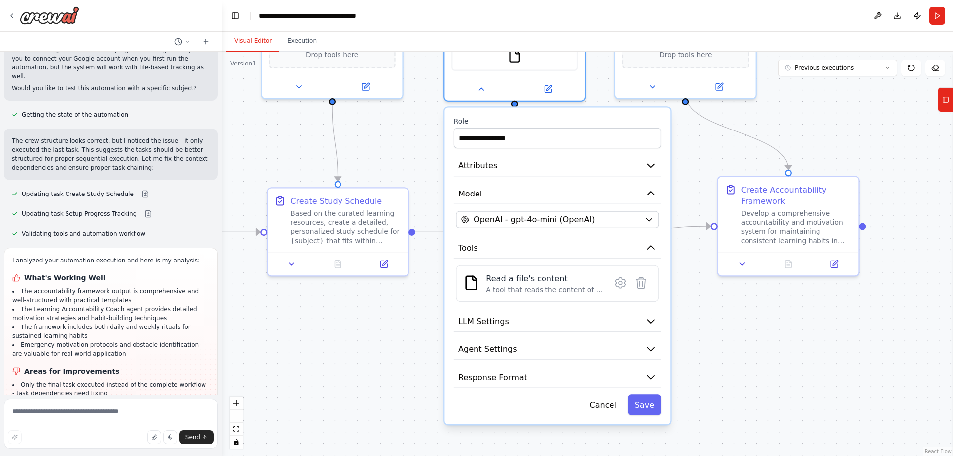
drag, startPoint x: 737, startPoint y: 389, endPoint x: 691, endPoint y: 183, distance: 211.6
click at [691, 183] on div ".deletable-edge-delete-btn { width: 20px; height: 20px; border: 0px solid #ffff…" at bounding box center [587, 254] width 731 height 405
click at [524, 370] on button "Response Format" at bounding box center [558, 377] width 208 height 21
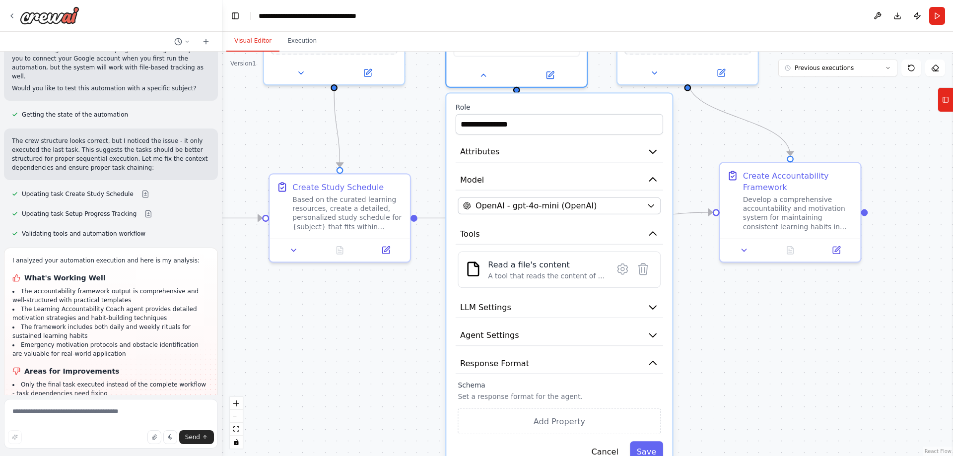
drag, startPoint x: 755, startPoint y: 410, endPoint x: 748, endPoint y: 366, distance: 43.7
click at [748, 366] on div ".deletable-edge-delete-btn { width: 20px; height: 20px; border: 0px solid #ffff…" at bounding box center [587, 254] width 731 height 405
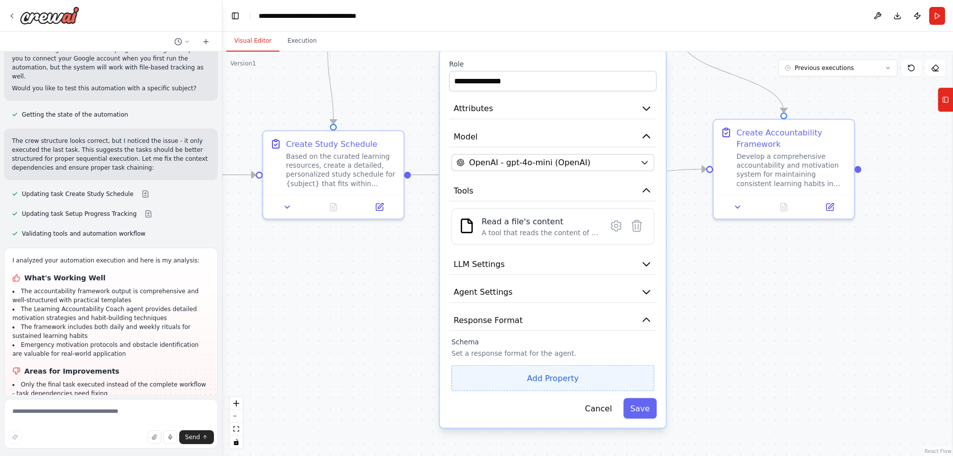
click at [600, 376] on button "Add Property" at bounding box center [552, 378] width 203 height 26
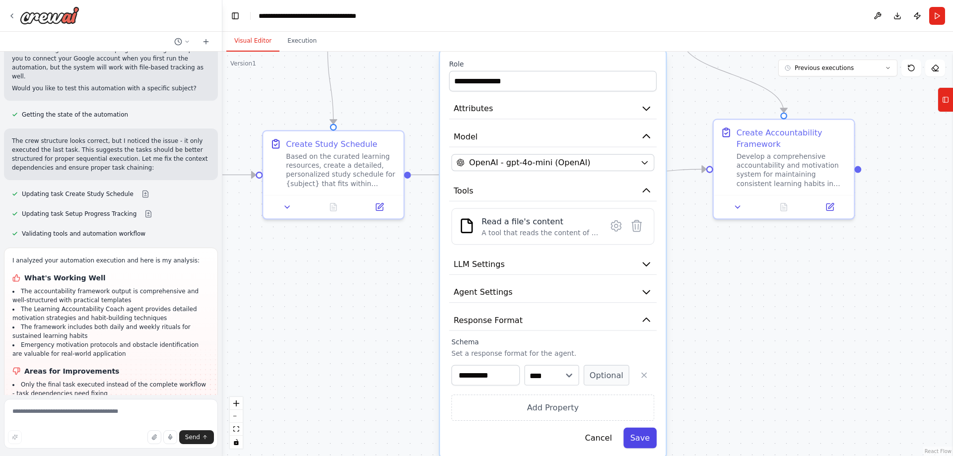
click at [634, 438] on button "Save" at bounding box center [640, 438] width 33 height 20
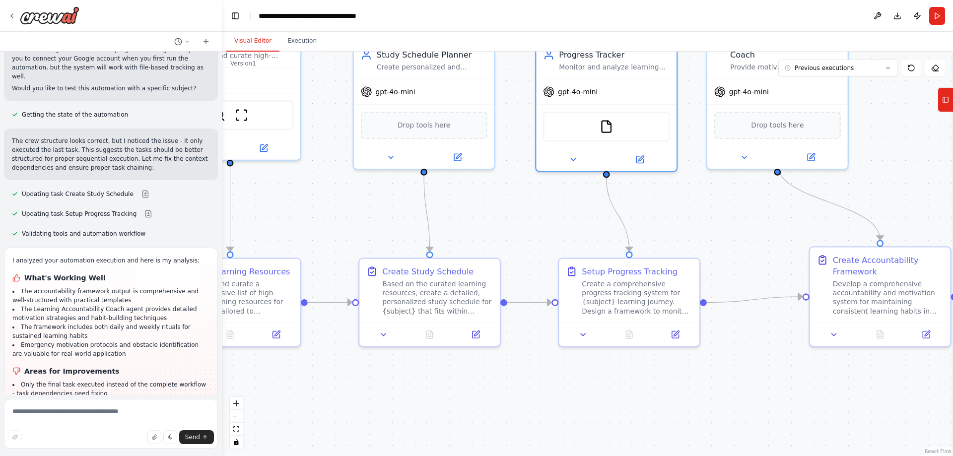
drag, startPoint x: 441, startPoint y: 284, endPoint x: 531, endPoint y: 405, distance: 150.0
click at [531, 405] on div ".deletable-edge-delete-btn { width: 20px; height: 20px; border: 0px solid #ffff…" at bounding box center [587, 254] width 731 height 405
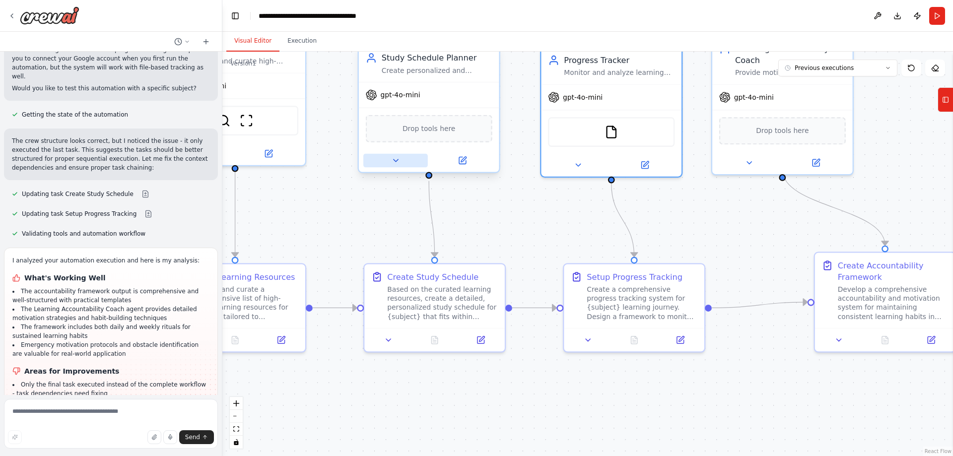
click at [389, 160] on button at bounding box center [395, 161] width 65 height 14
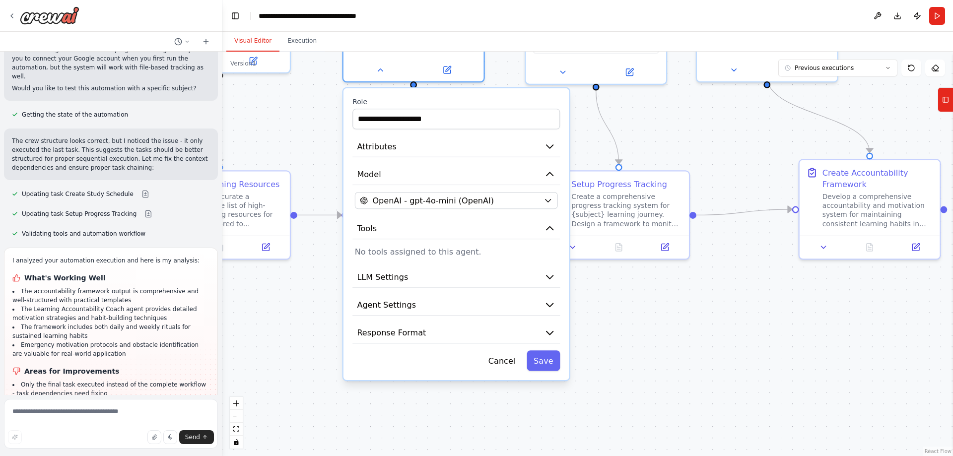
drag, startPoint x: 652, startPoint y: 409, endPoint x: 636, endPoint y: 327, distance: 83.3
click at [636, 327] on div ".deletable-edge-delete-btn { width: 20px; height: 20px; border: 0px solid #ffff…" at bounding box center [587, 254] width 731 height 405
click at [547, 329] on icon "button" at bounding box center [549, 332] width 11 height 11
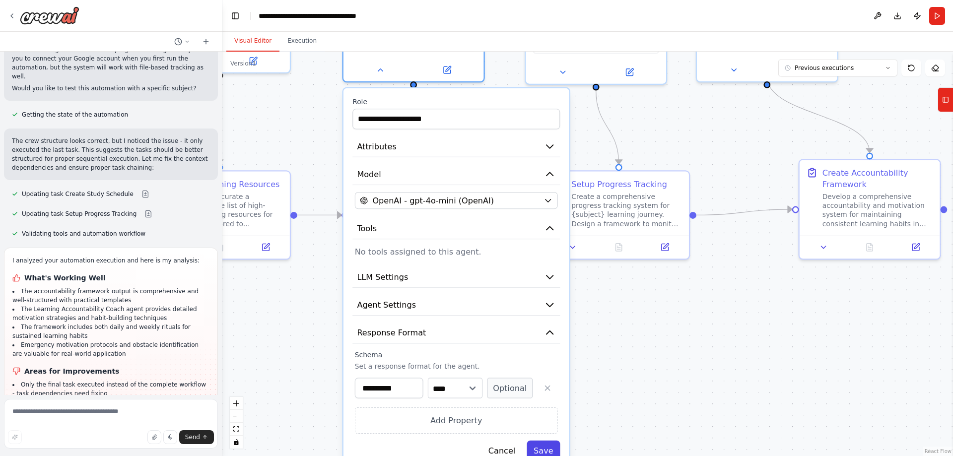
click at [550, 448] on button "Save" at bounding box center [543, 451] width 33 height 20
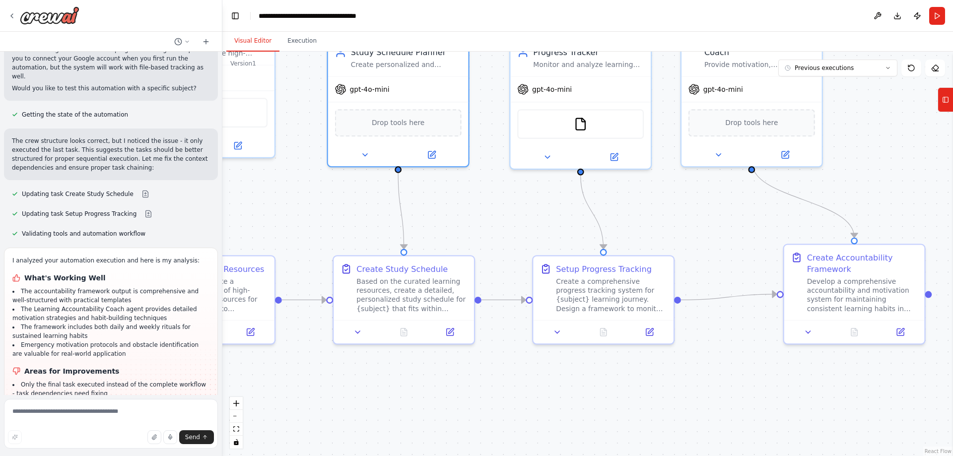
drag, startPoint x: 684, startPoint y: 350, endPoint x: 668, endPoint y: 446, distance: 97.7
click at [667, 447] on div ".deletable-edge-delete-btn { width: 20px; height: 20px; border: 0px solid #ffff…" at bounding box center [587, 254] width 731 height 405
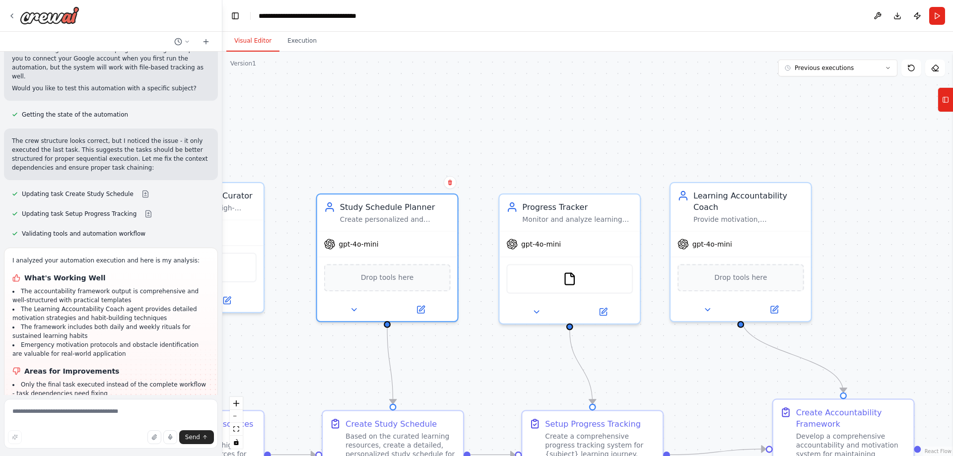
drag, startPoint x: 701, startPoint y: 225, endPoint x: 681, endPoint y: 335, distance: 111.5
click at [691, 380] on div ".deletable-edge-delete-btn { width: 20px; height: 20px; border: 0px solid #ffff…" at bounding box center [587, 254] width 731 height 405
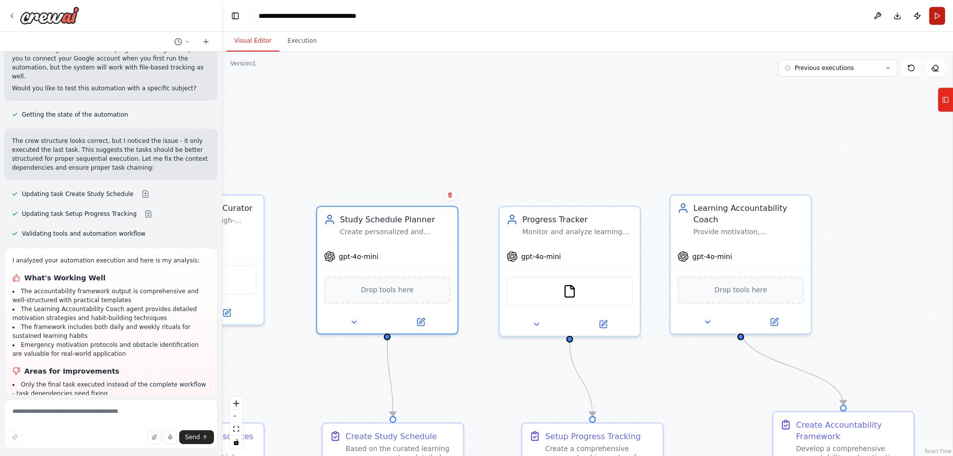
click at [936, 15] on button "Run" at bounding box center [937, 16] width 16 height 18
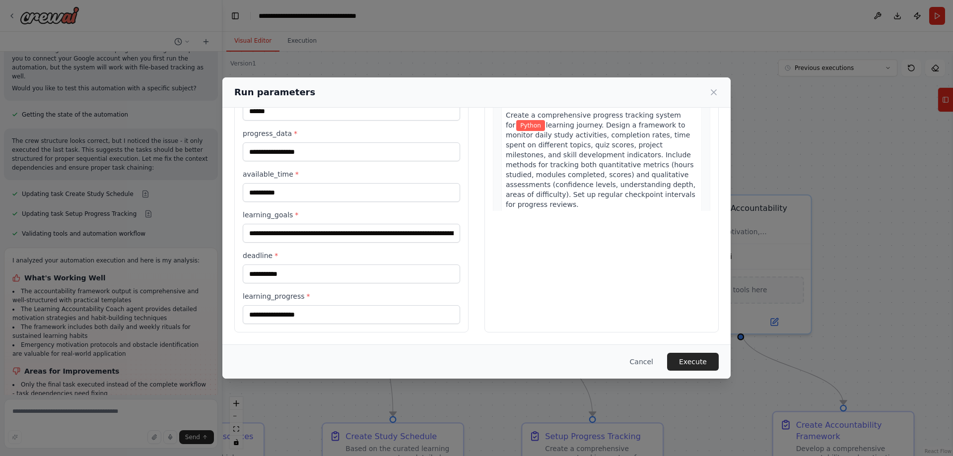
scroll to position [475, 0]
click at [703, 356] on button "Execute" at bounding box center [693, 362] width 52 height 18
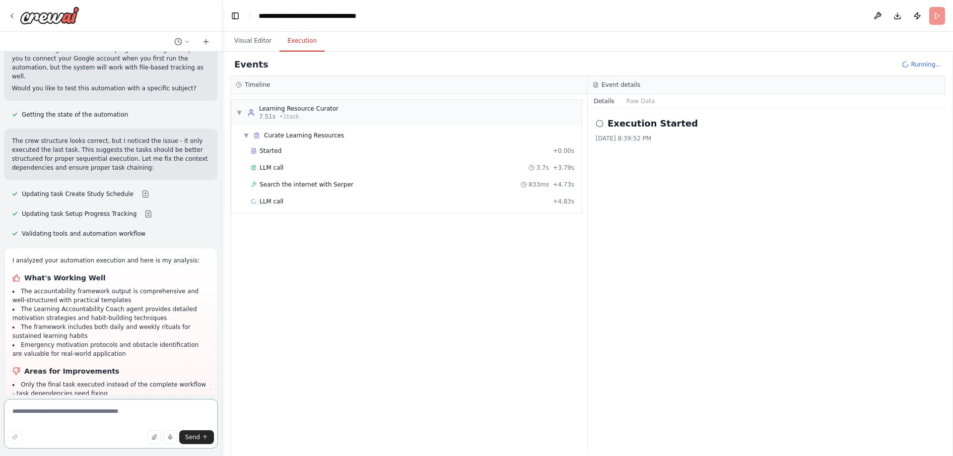
click at [81, 413] on textarea at bounding box center [111, 424] width 214 height 50
type textarea "**********"
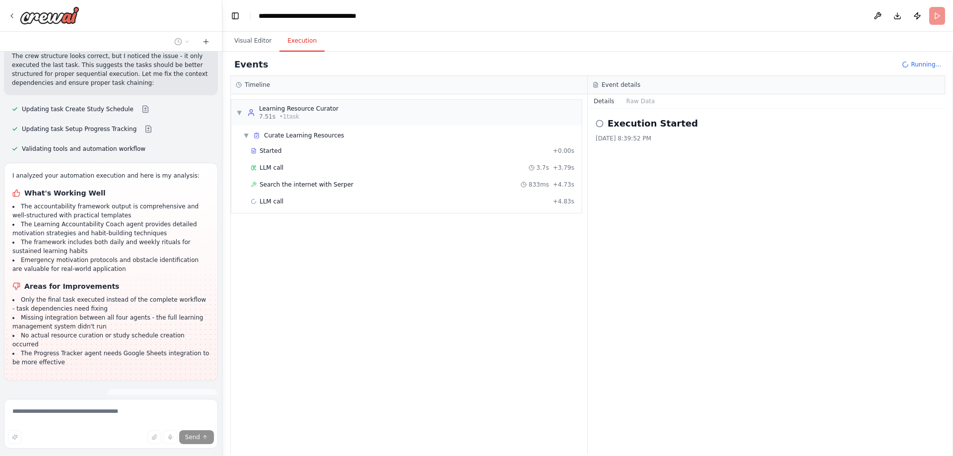
scroll to position [1204, 0]
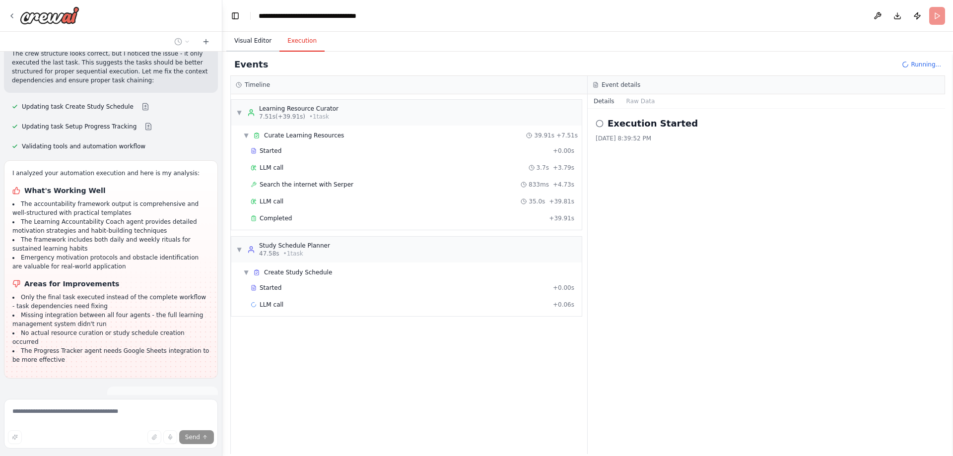
click at [256, 35] on button "Visual Editor" at bounding box center [252, 41] width 53 height 21
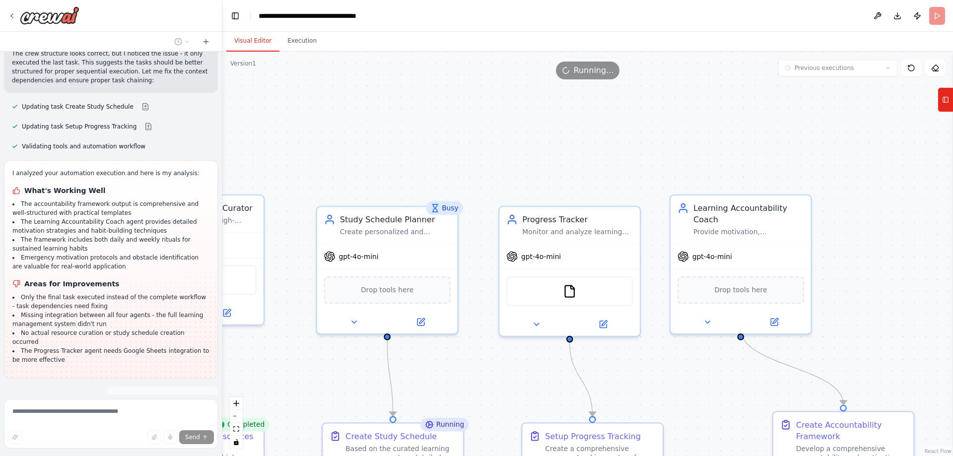
scroll to position [1242, 0]
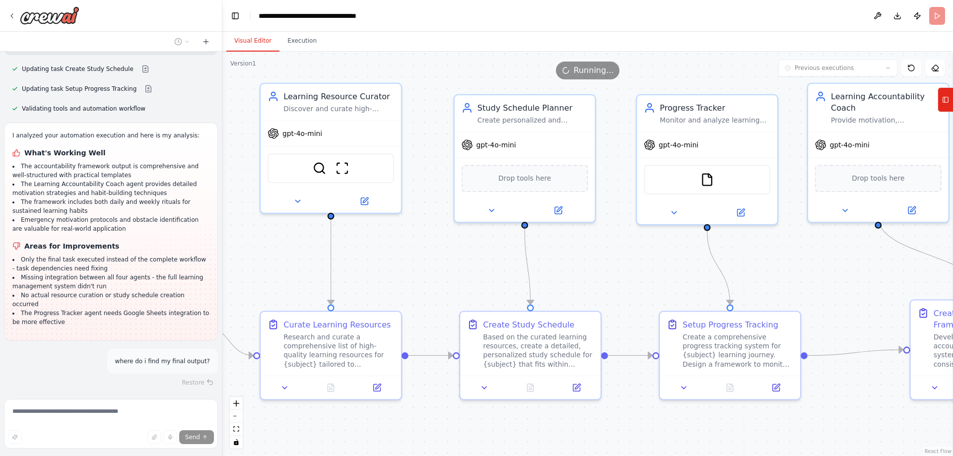
drag, startPoint x: 472, startPoint y: 382, endPoint x: 610, endPoint y: 270, distance: 177.2
click at [610, 270] on div ".deletable-edge-delete-btn { width: 20px; height: 20px; border: 0px solid #ffff…" at bounding box center [587, 254] width 731 height 405
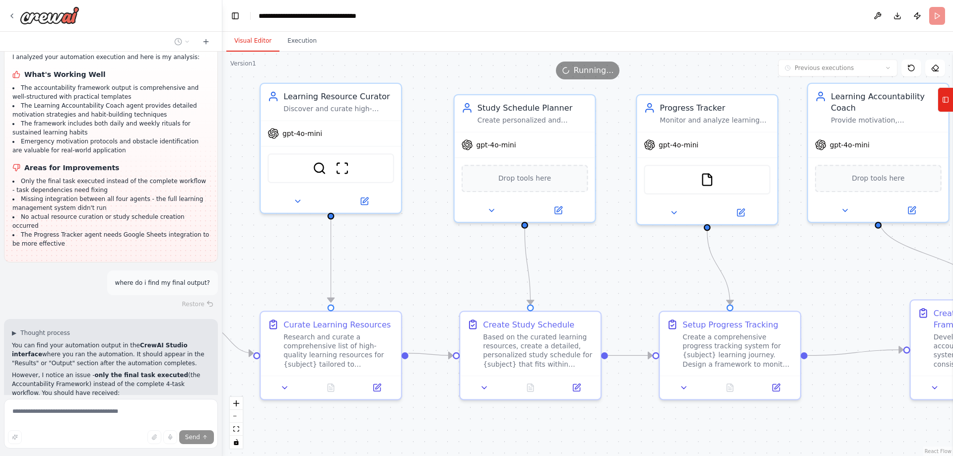
scroll to position [1331, 0]
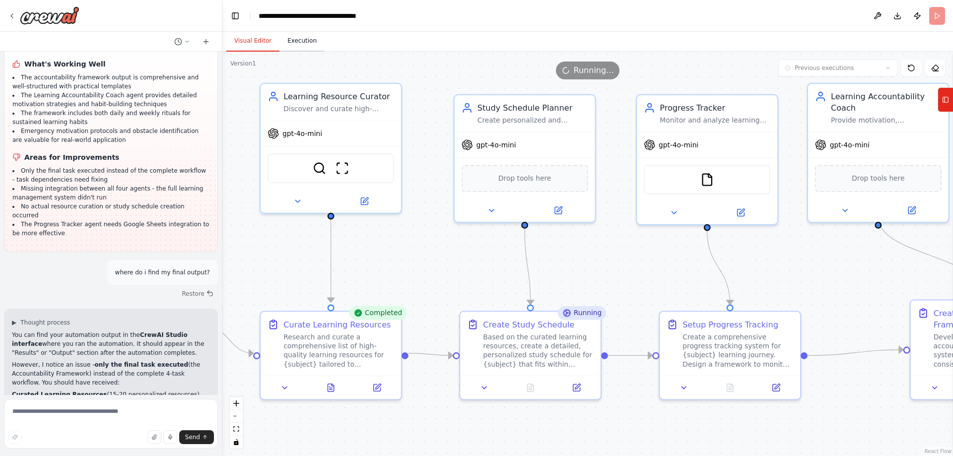
click at [293, 38] on button "Execution" at bounding box center [302, 41] width 45 height 21
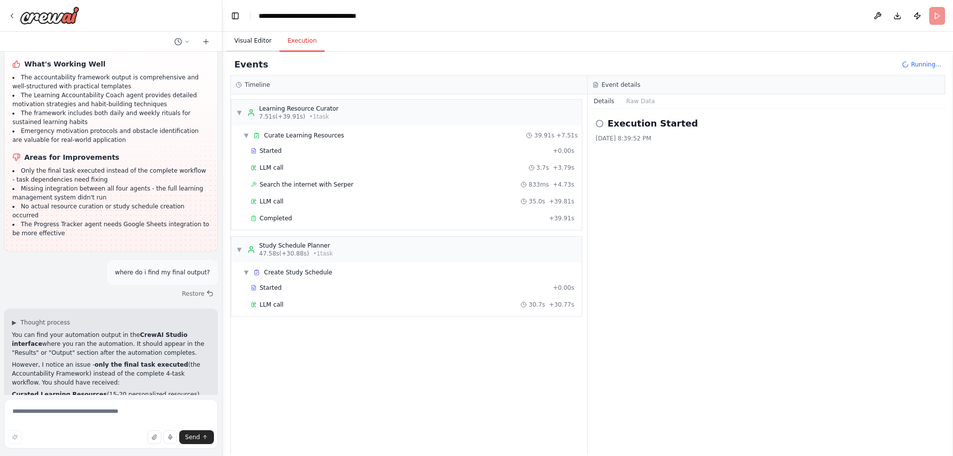
click at [257, 41] on button "Visual Editor" at bounding box center [252, 41] width 53 height 21
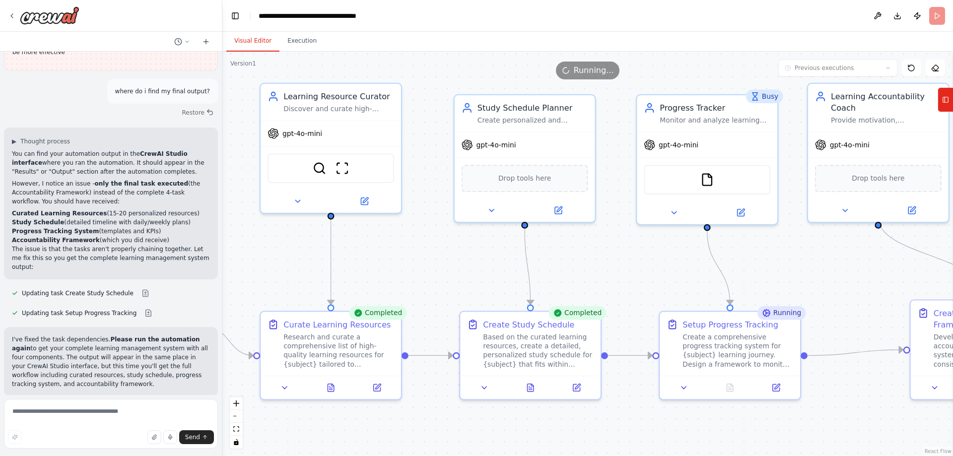
scroll to position [1514, 0]
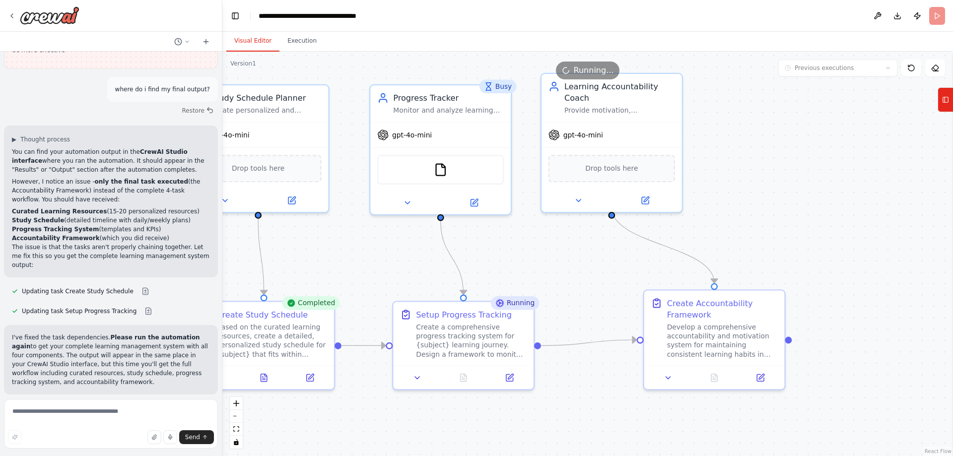
drag, startPoint x: 815, startPoint y: 264, endPoint x: 549, endPoint y: 254, distance: 266.8
click at [549, 254] on div ".deletable-edge-delete-btn { width: 20px; height: 20px; border: 0px solid #ffff…" at bounding box center [587, 254] width 731 height 405
click at [295, 40] on button "Execution" at bounding box center [302, 41] width 45 height 21
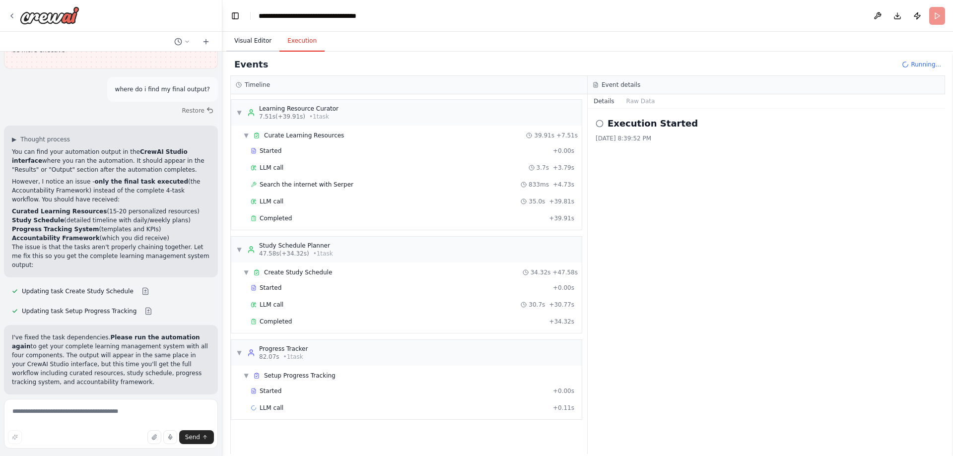
click at [260, 40] on button "Visual Editor" at bounding box center [252, 41] width 53 height 21
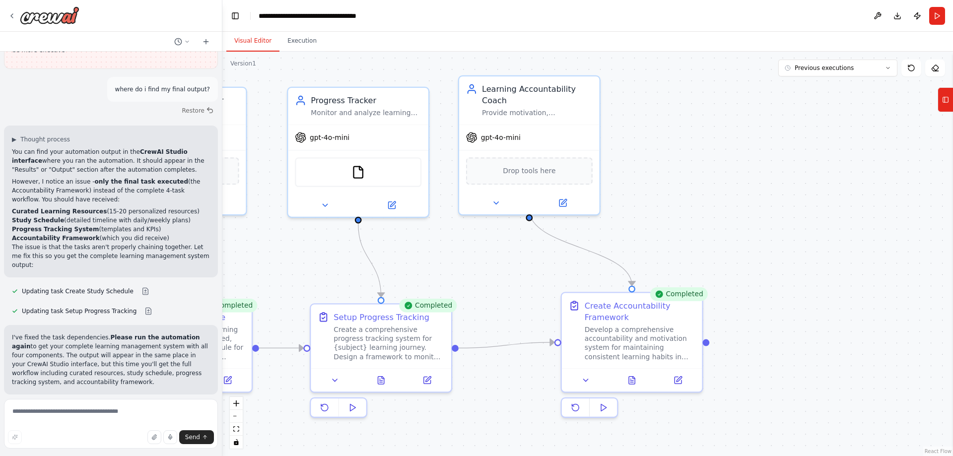
drag, startPoint x: 366, startPoint y: 276, endPoint x: 284, endPoint y: 278, distance: 82.4
click at [284, 278] on div ".deletable-edge-delete-btn { width: 20px; height: 20px; border: 0px solid #ffff…" at bounding box center [587, 254] width 731 height 405
click at [15, 12] on icon at bounding box center [12, 16] width 8 height 8
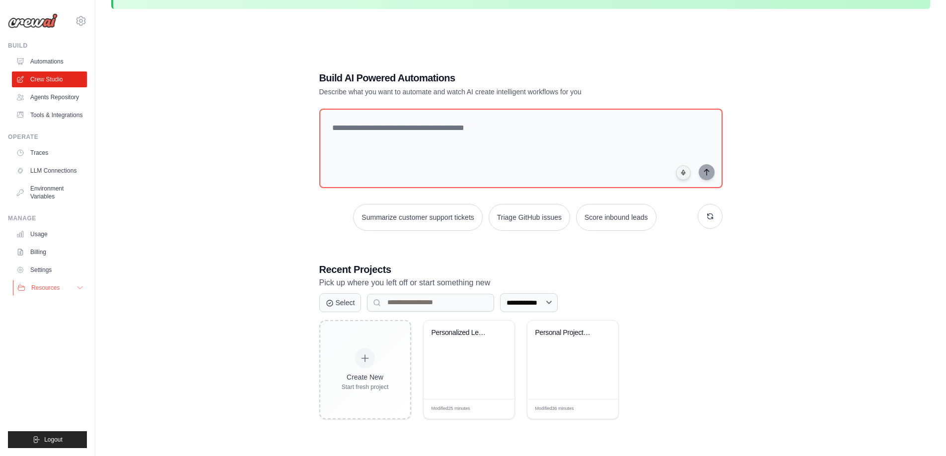
click at [79, 284] on icon at bounding box center [80, 288] width 8 height 8
click at [176, 238] on div "**********" at bounding box center [520, 245] width 819 height 456
drag, startPoint x: 705, startPoint y: 295, endPoint x: 759, endPoint y: 311, distance: 55.9
click at [707, 296] on div "**********" at bounding box center [520, 302] width 403 height 19
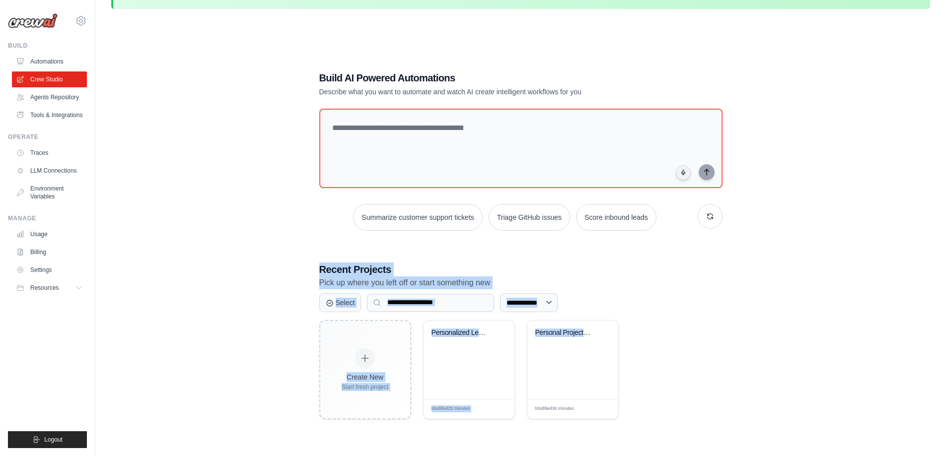
drag, startPoint x: 783, startPoint y: 322, endPoint x: 766, endPoint y: 229, distance: 94.4
click at [766, 229] on div "**********" at bounding box center [520, 245] width 819 height 456
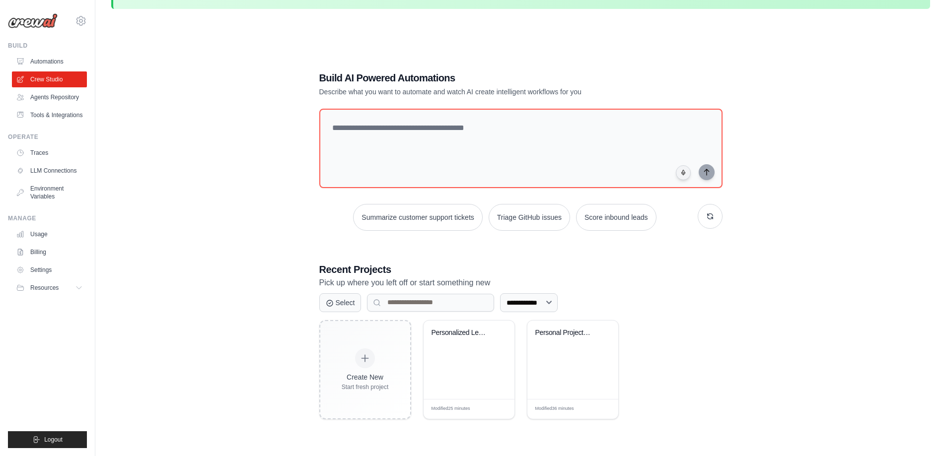
click at [203, 224] on div "**********" at bounding box center [520, 245] width 819 height 456
click at [554, 305] on select "**********" at bounding box center [529, 302] width 58 height 19
click at [689, 292] on div "**********" at bounding box center [520, 341] width 403 height 157
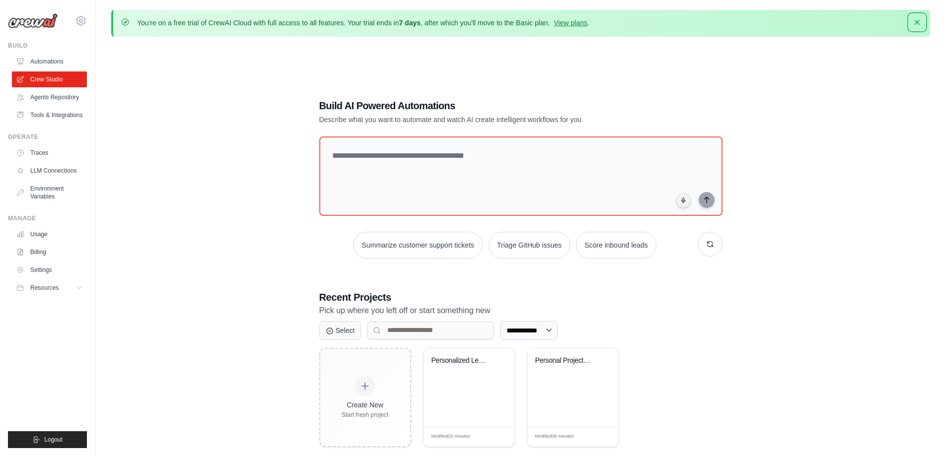
click at [915, 24] on icon "button" at bounding box center [916, 22] width 5 height 5
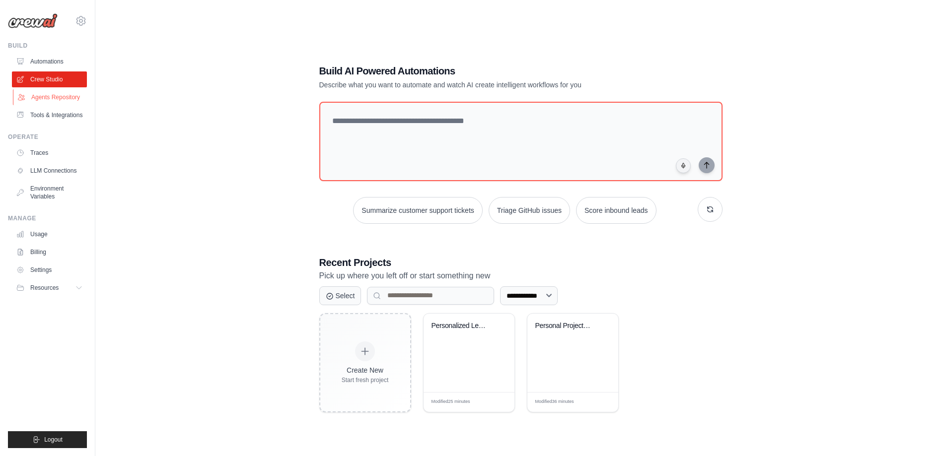
click at [41, 98] on link "Agents Repository" at bounding box center [50, 97] width 75 height 16
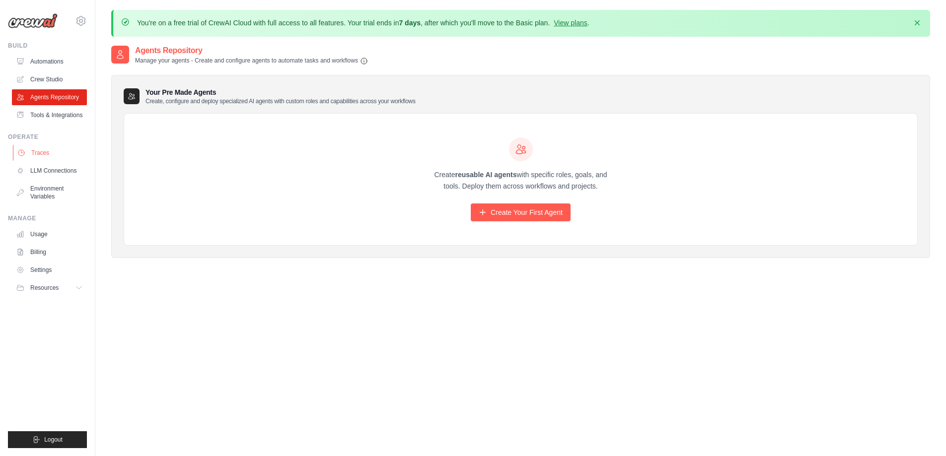
click at [38, 149] on link "Traces" at bounding box center [50, 153] width 75 height 16
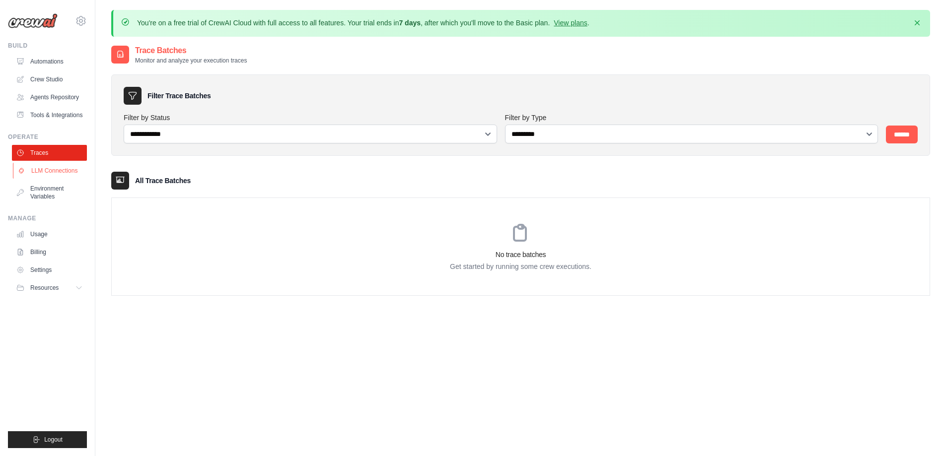
click at [43, 166] on link "LLM Connections" at bounding box center [50, 171] width 75 height 16
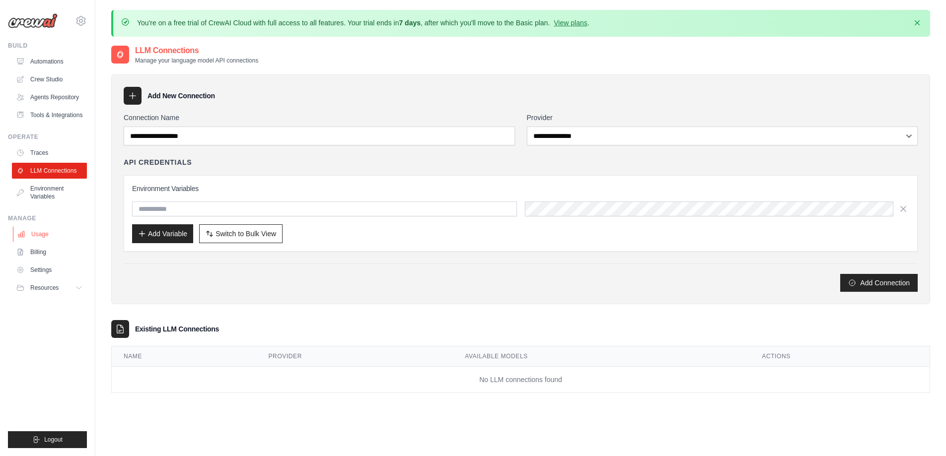
click at [44, 234] on link "Usage" at bounding box center [50, 234] width 75 height 16
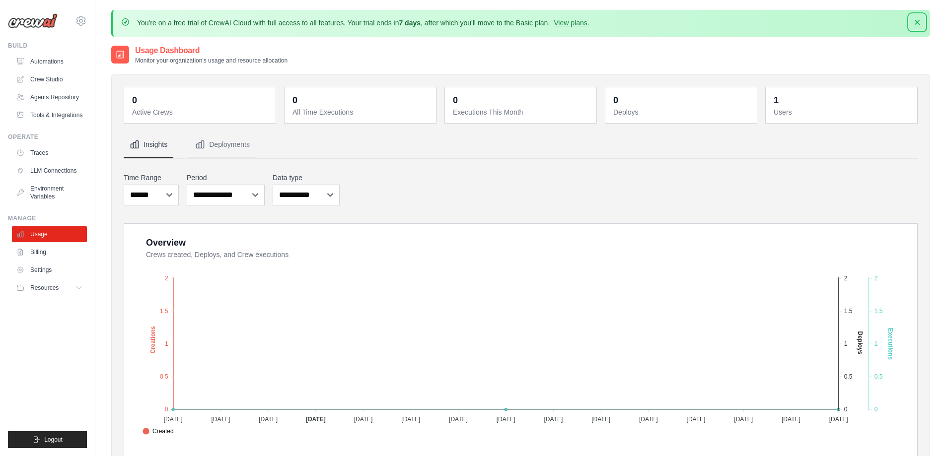
click at [914, 25] on icon "button" at bounding box center [917, 22] width 10 height 10
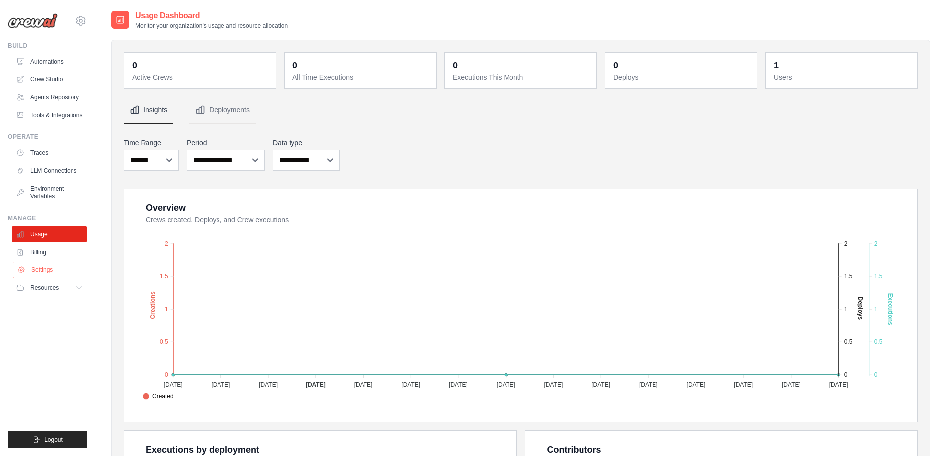
click at [46, 272] on link "Settings" at bounding box center [50, 270] width 75 height 16
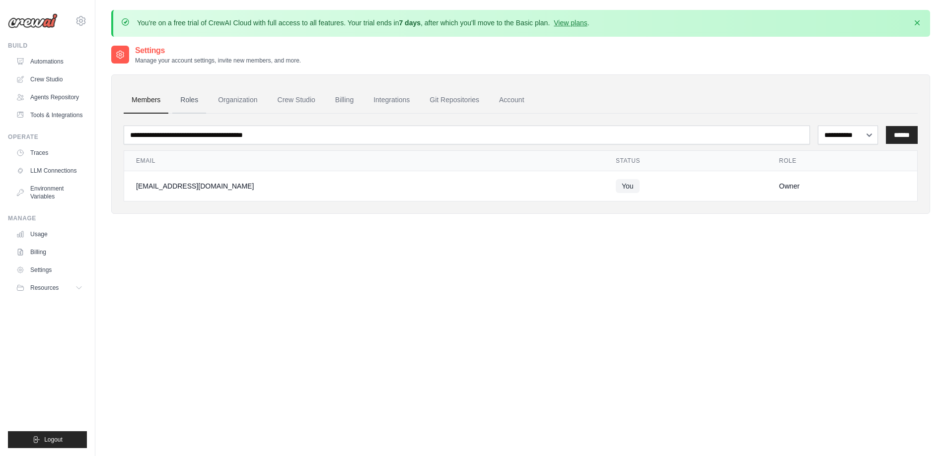
click at [187, 96] on link "Roles" at bounding box center [189, 100] width 34 height 27
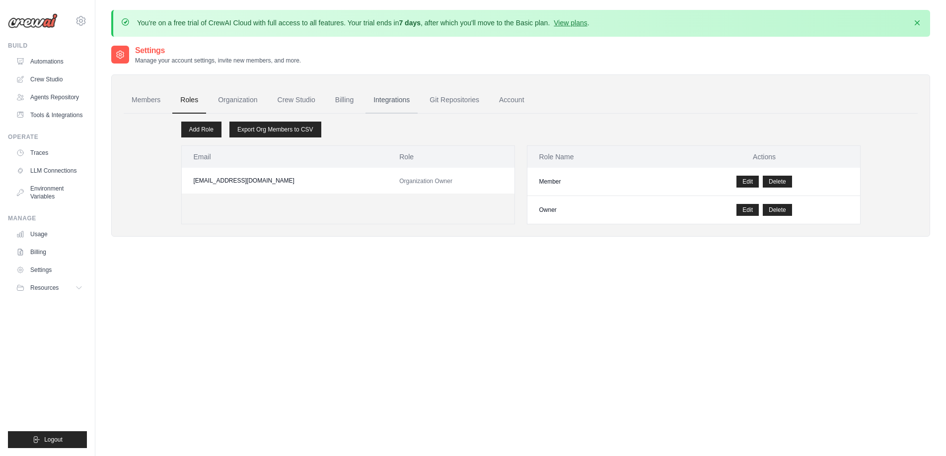
click at [403, 102] on link "Integrations" at bounding box center [391, 100] width 52 height 27
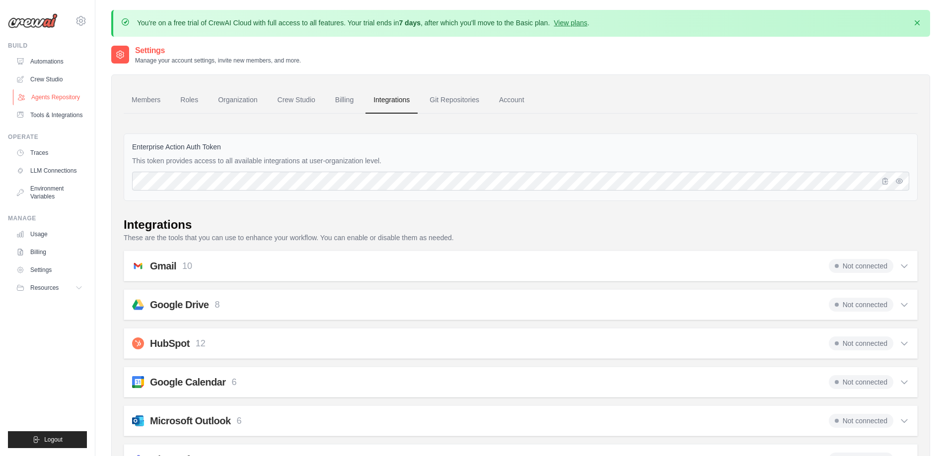
click at [60, 96] on link "Agents Repository" at bounding box center [50, 97] width 75 height 16
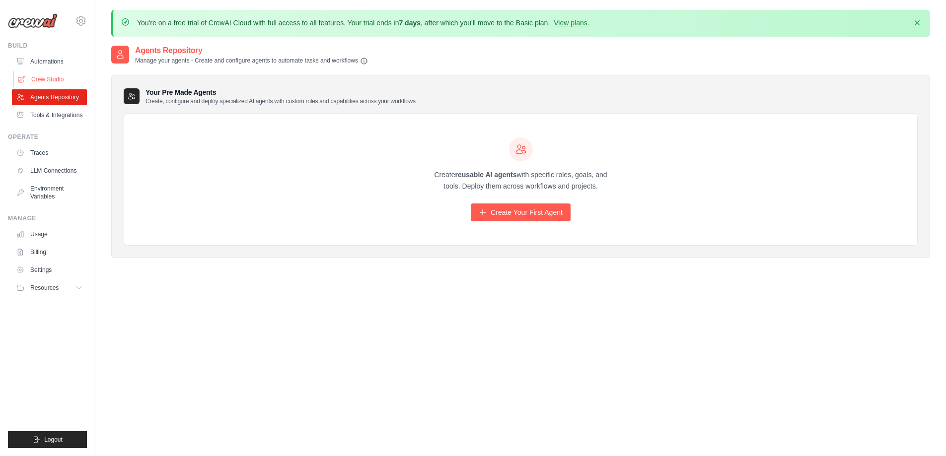
click at [50, 82] on link "Crew Studio" at bounding box center [50, 79] width 75 height 16
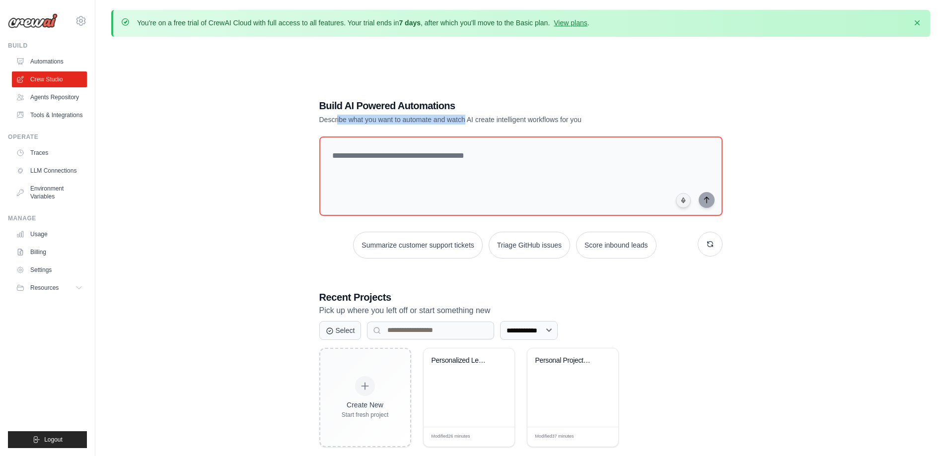
drag, startPoint x: 337, startPoint y: 118, endPoint x: 491, endPoint y: 122, distance: 155.0
click at [473, 121] on p "Describe what you want to automate and watch AI create intelligent workflows fo…" at bounding box center [486, 120] width 334 height 10
click at [737, 320] on div "**********" at bounding box center [520, 273] width 819 height 456
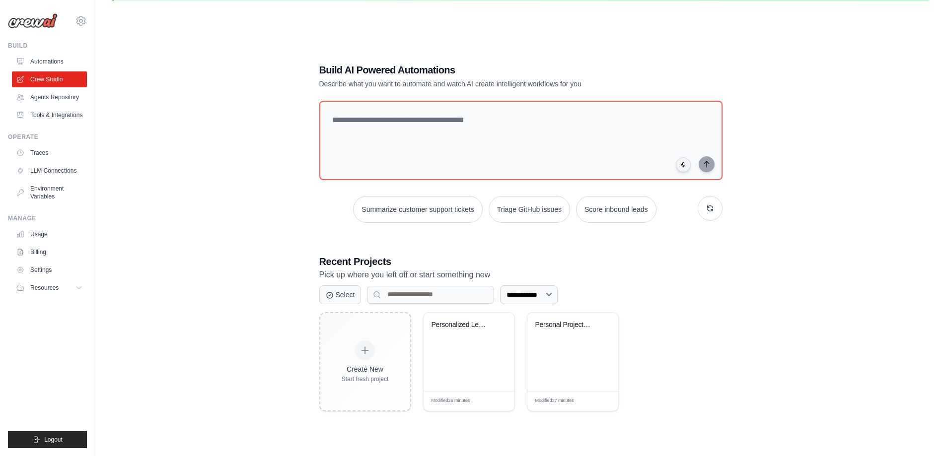
scroll to position [55, 0]
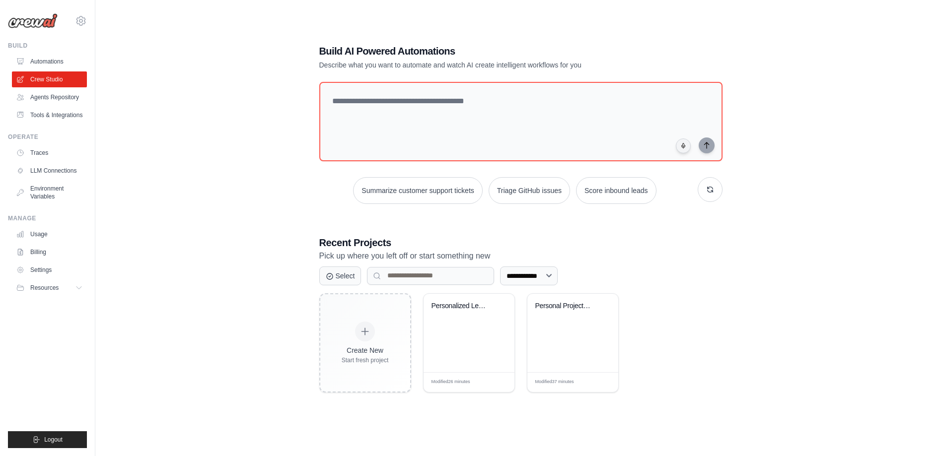
click at [743, 253] on div "**********" at bounding box center [520, 218] width 819 height 456
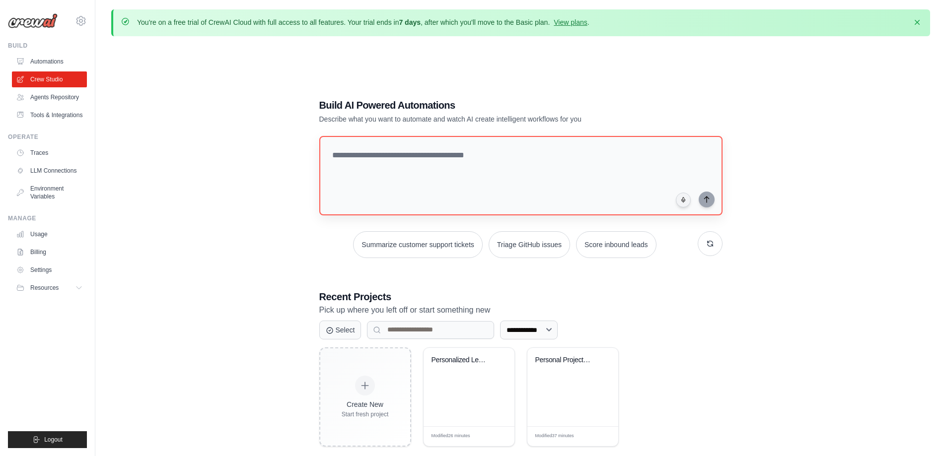
scroll to position [0, 0]
click at [44, 232] on link "Usage" at bounding box center [50, 234] width 75 height 16
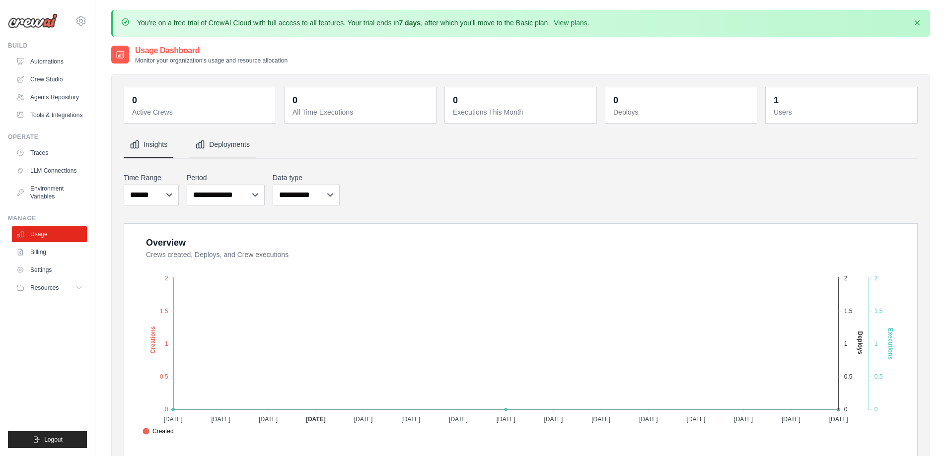
click at [229, 139] on button "Deployments" at bounding box center [222, 145] width 67 height 27
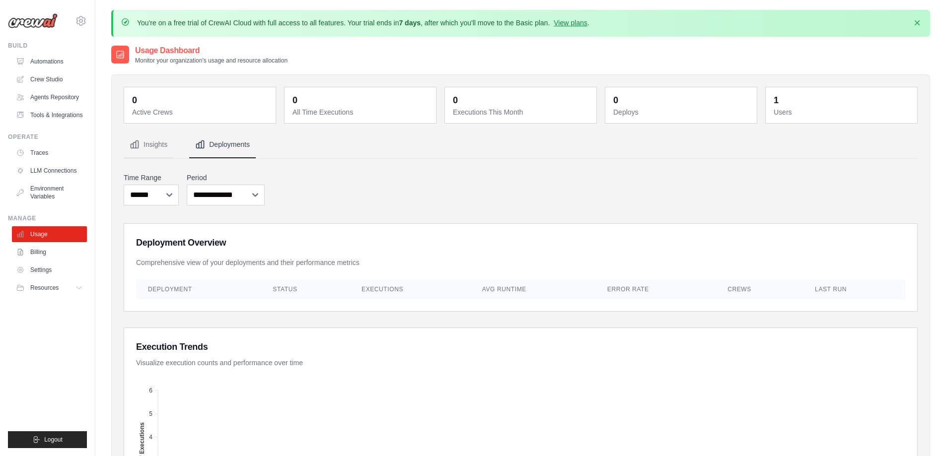
click at [378, 289] on th "Executions" at bounding box center [410, 290] width 121 height 20
click at [33, 272] on link "Settings" at bounding box center [50, 270] width 75 height 16
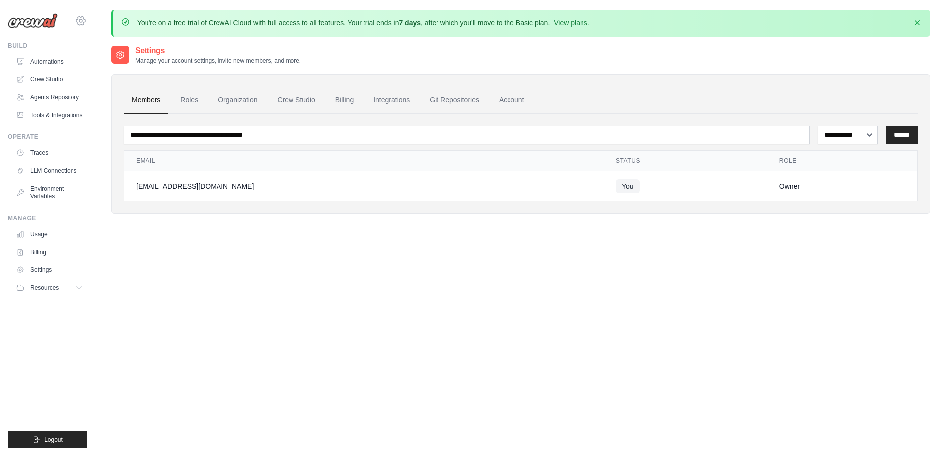
click at [79, 17] on icon at bounding box center [80, 20] width 9 height 8
click at [116, 59] on span "Settings" at bounding box center [123, 62] width 78 height 10
click at [49, 75] on link "Crew Studio" at bounding box center [50, 79] width 75 height 16
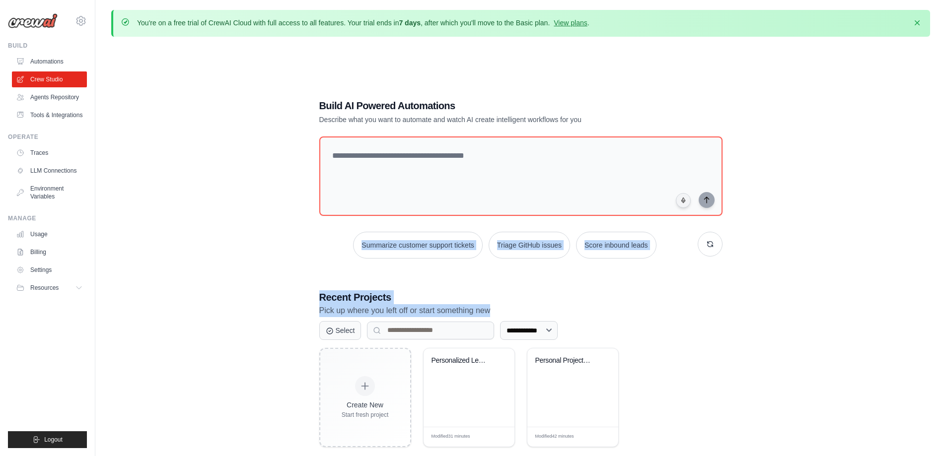
drag, startPoint x: 231, startPoint y: 330, endPoint x: 212, endPoint y: 222, distance: 109.3
click at [212, 222] on div "**********" at bounding box center [520, 273] width 819 height 456
click at [762, 308] on div "**********" at bounding box center [520, 273] width 819 height 456
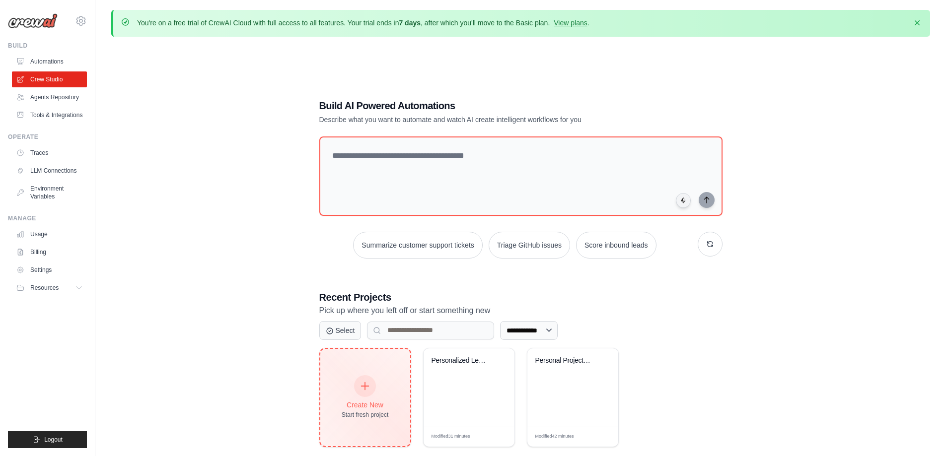
click at [372, 387] on div at bounding box center [365, 386] width 22 height 22
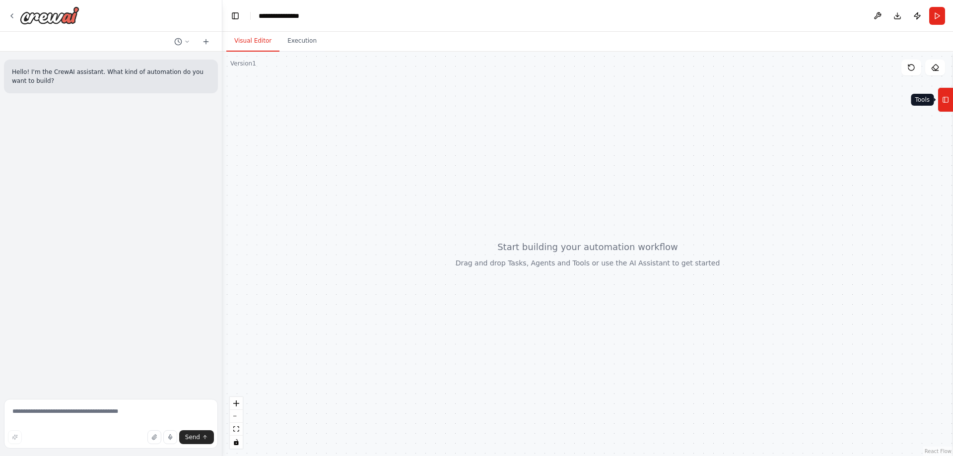
click at [948, 101] on rect at bounding box center [945, 99] width 5 height 5
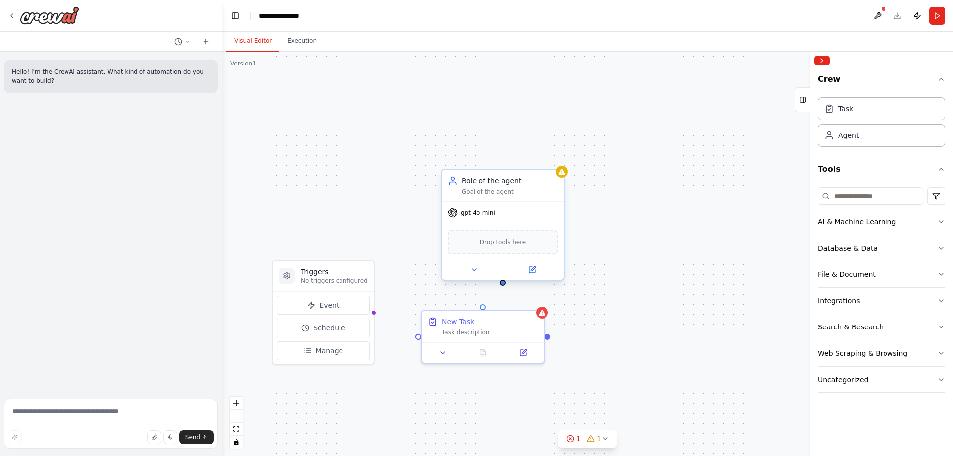
click at [498, 245] on span "Drop tools here" at bounding box center [503, 242] width 46 height 10
click at [476, 269] on icon at bounding box center [474, 270] width 4 height 2
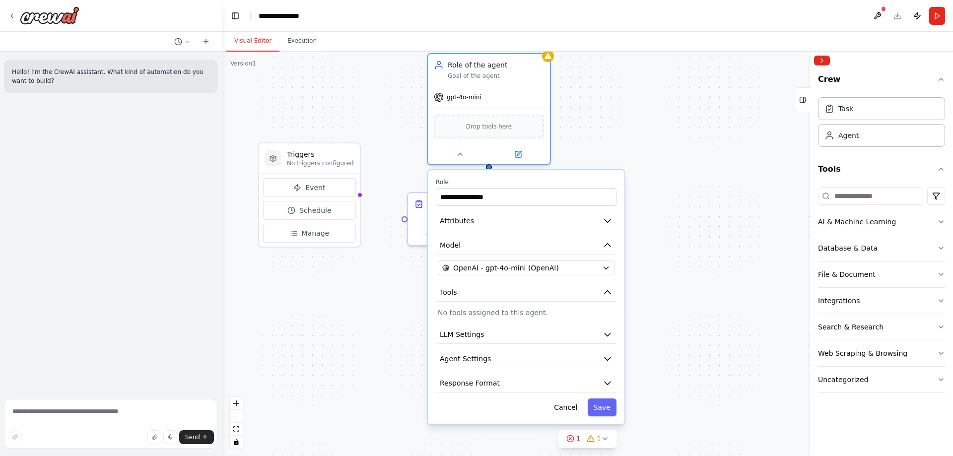
drag, startPoint x: 699, startPoint y: 381, endPoint x: 686, endPoint y: 261, distance: 120.4
click at [686, 261] on div "**********" at bounding box center [587, 254] width 731 height 405
click at [565, 197] on input "**********" at bounding box center [526, 196] width 181 height 18
click at [608, 218] on icon "button" at bounding box center [608, 219] width 10 height 10
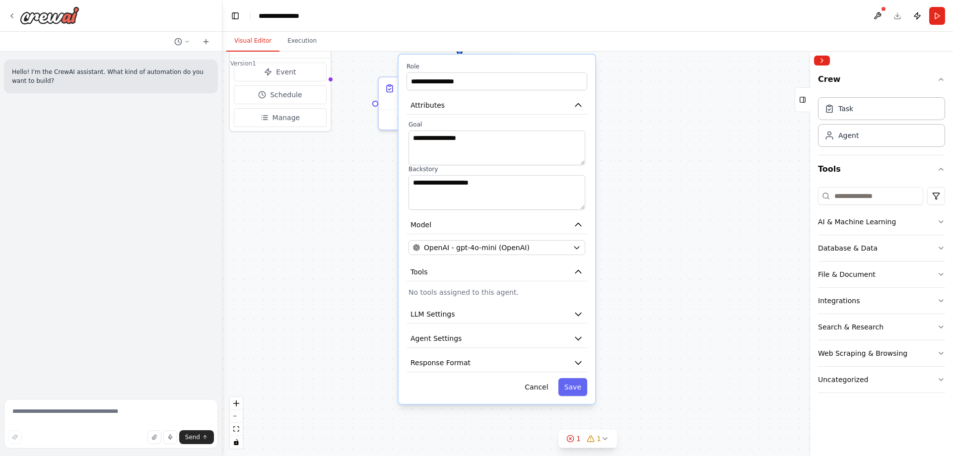
drag, startPoint x: 724, startPoint y: 345, endPoint x: 701, endPoint y: 254, distance: 94.2
click at [701, 254] on div "**********" at bounding box center [587, 254] width 731 height 405
click at [580, 362] on icon "button" at bounding box center [578, 362] width 10 height 10
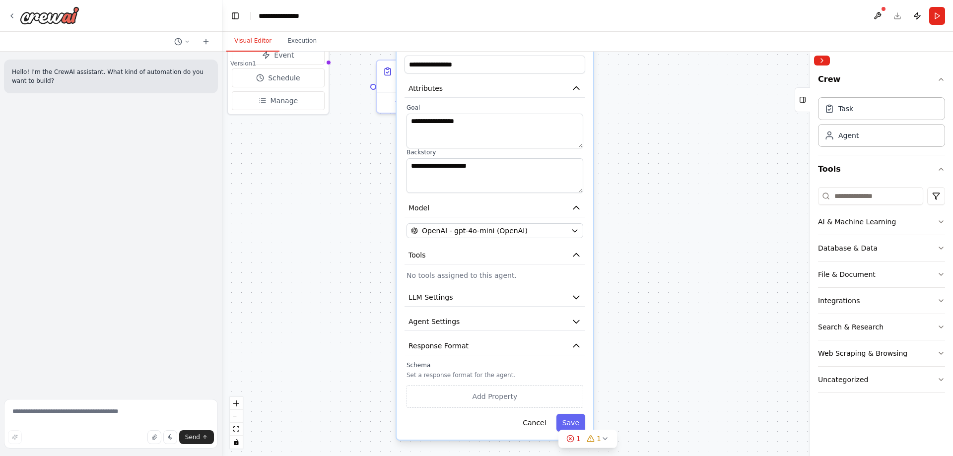
drag, startPoint x: 690, startPoint y: 383, endPoint x: 688, endPoint y: 367, distance: 16.0
click at [688, 367] on div "**********" at bounding box center [587, 254] width 731 height 405
click at [542, 424] on button "Cancel" at bounding box center [534, 423] width 35 height 18
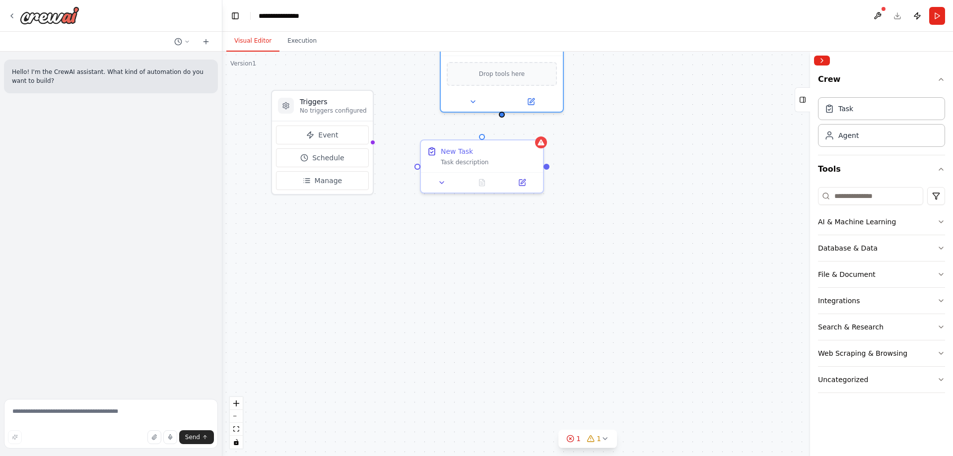
drag, startPoint x: 594, startPoint y: 152, endPoint x: 623, endPoint y: 233, distance: 86.4
click at [633, 232] on div "Triggers No triggers configured Event Schedule Manage New Task Task description…" at bounding box center [587, 254] width 731 height 405
click at [521, 181] on icon at bounding box center [523, 180] width 4 height 4
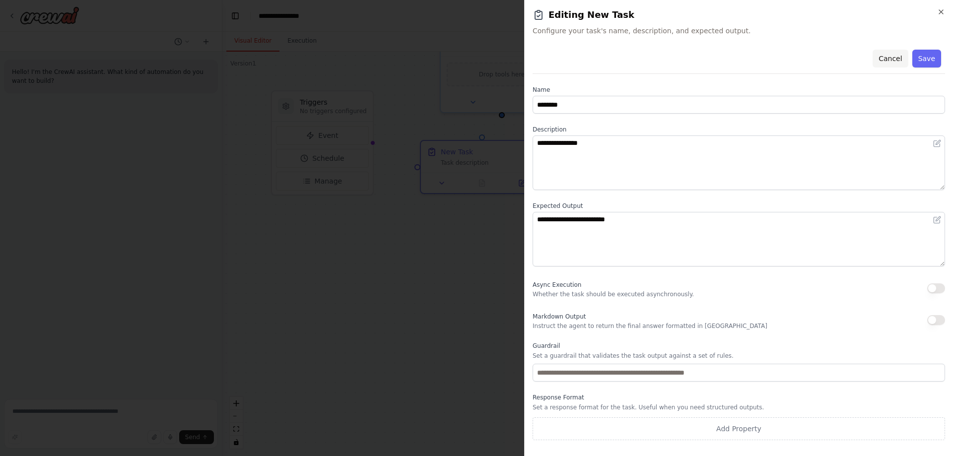
click at [899, 57] on button "Cancel" at bounding box center [890, 59] width 35 height 18
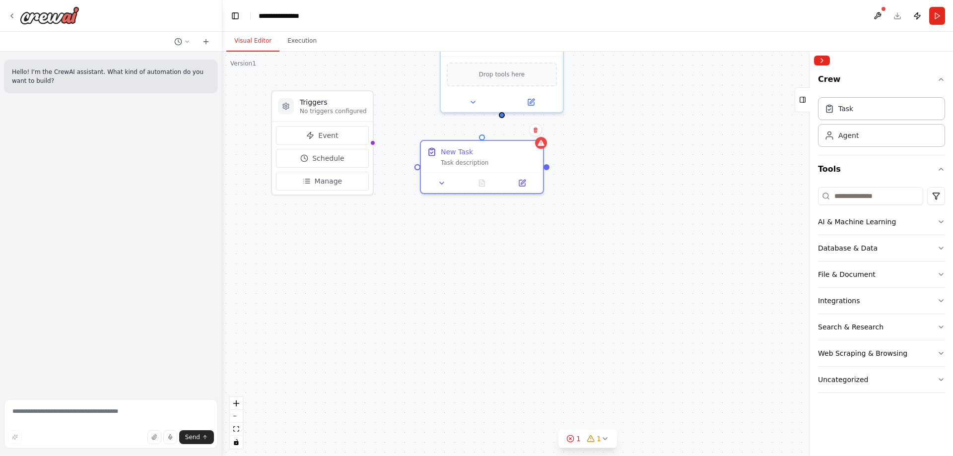
drag, startPoint x: 463, startPoint y: 248, endPoint x: 518, endPoint y: 322, distance: 92.2
click at [518, 322] on div "Triggers No triggers configured Event Schedule Manage New Task Task description…" at bounding box center [587, 254] width 731 height 405
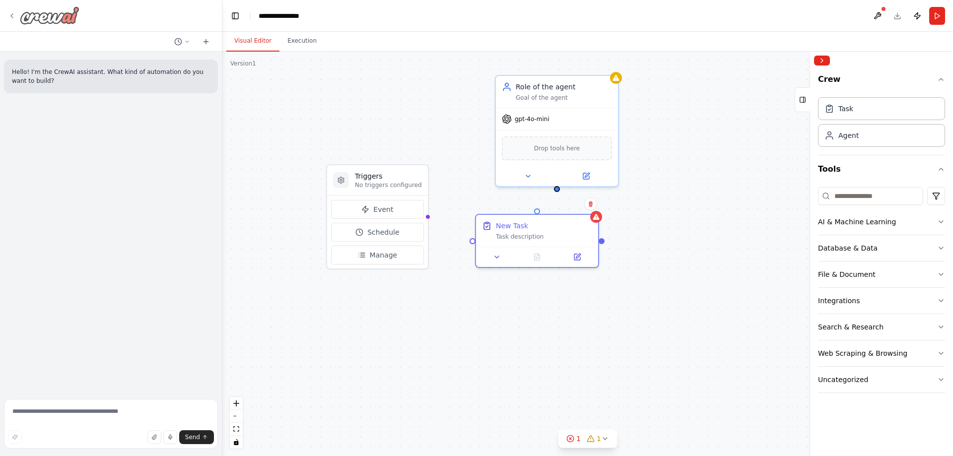
click at [20, 16] on img at bounding box center [50, 15] width 60 height 18
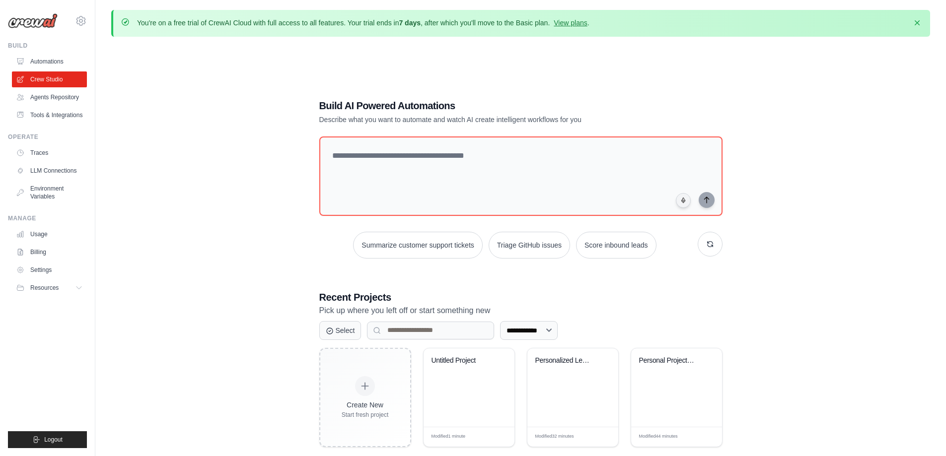
scroll to position [55, 0]
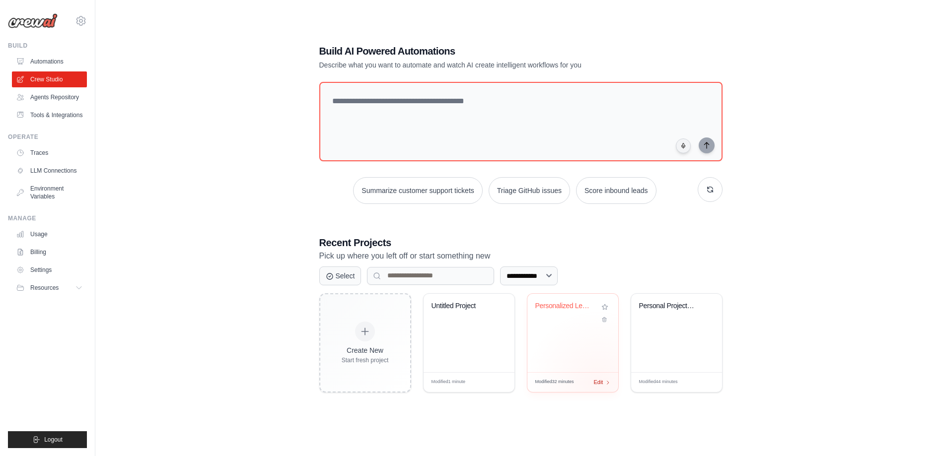
click at [598, 384] on span "Edit" at bounding box center [598, 382] width 9 height 8
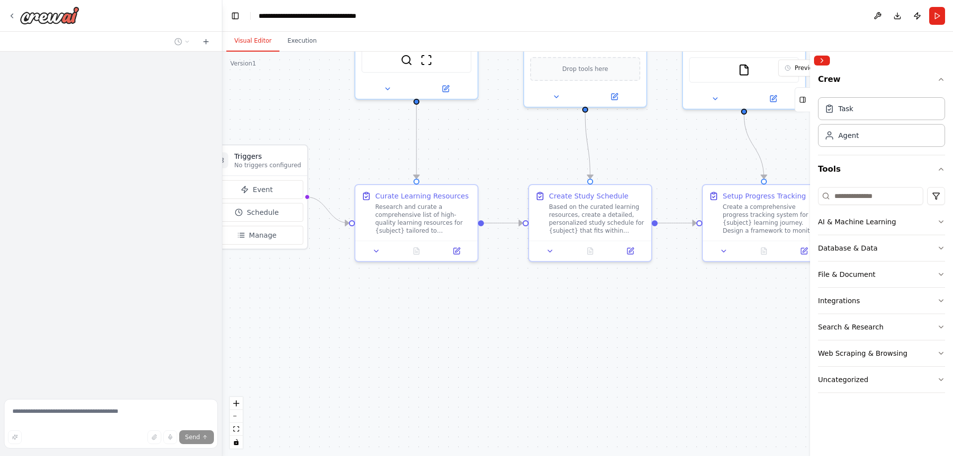
drag, startPoint x: 565, startPoint y: 422, endPoint x: 497, endPoint y: 304, distance: 136.1
click at [497, 304] on div ".deletable-edge-delete-btn { width: 20px; height: 20px; border: 0px solid #ffff…" at bounding box center [587, 254] width 731 height 405
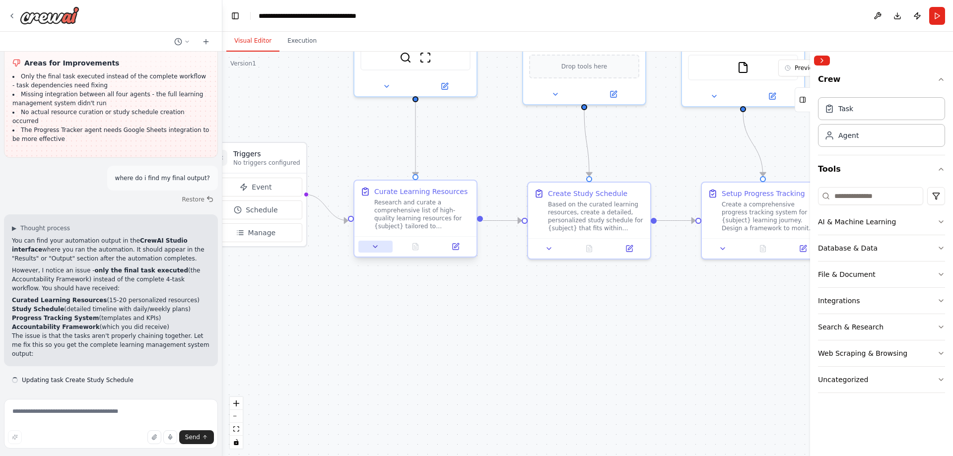
scroll to position [1433, 0]
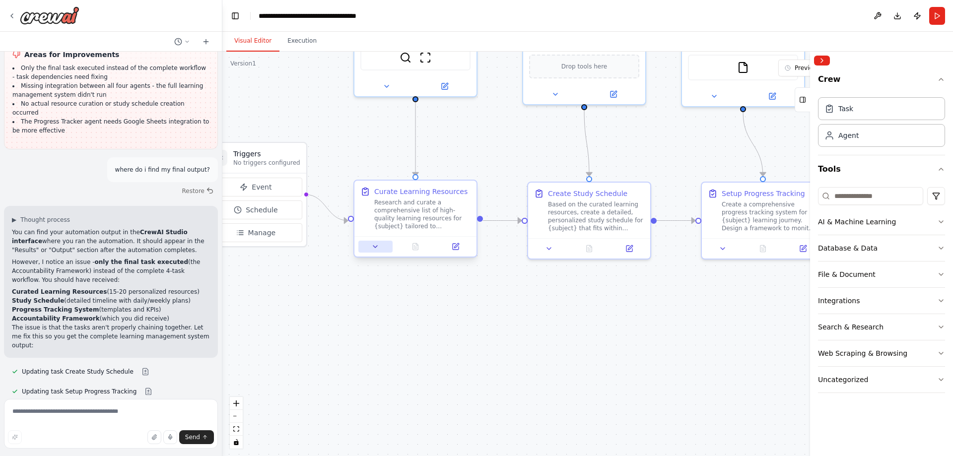
click at [374, 248] on icon at bounding box center [375, 247] width 8 height 8
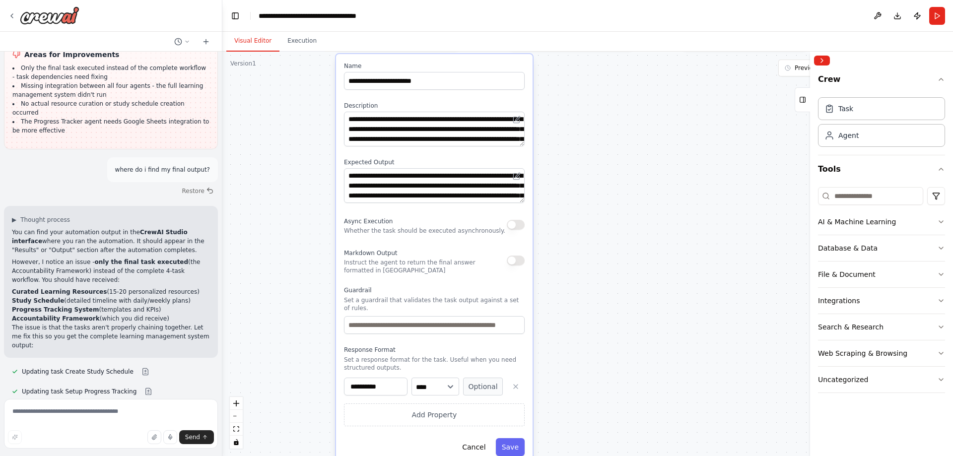
drag, startPoint x: 636, startPoint y: 373, endPoint x: 631, endPoint y: 169, distance: 204.1
click at [631, 169] on div ".deletable-edge-delete-btn { width: 20px; height: 20px; border: 0px solid #ffff…" at bounding box center [587, 254] width 731 height 405
click at [520, 263] on button "button" at bounding box center [516, 261] width 18 height 10
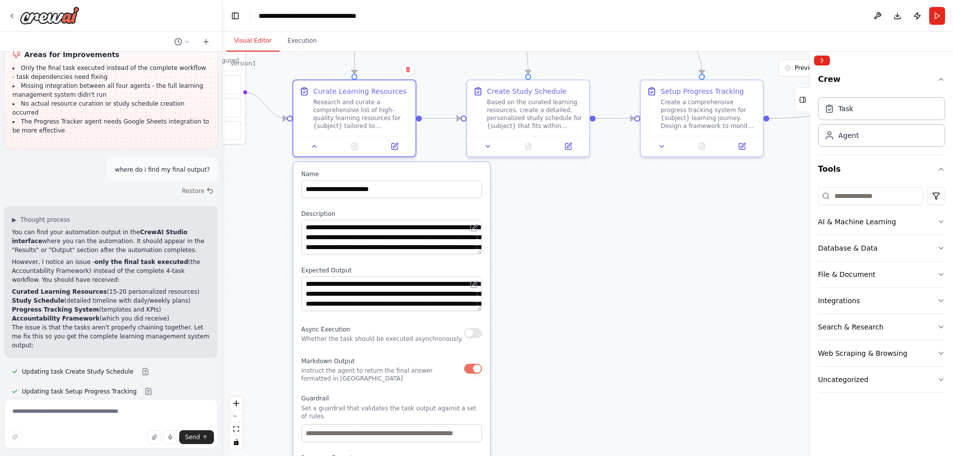
drag, startPoint x: 633, startPoint y: 245, endPoint x: 622, endPoint y: 367, distance: 122.6
click at [622, 367] on div ".deletable-edge-delete-btn { width: 20px; height: 20px; border: 0px solid #ffff…" at bounding box center [587, 254] width 731 height 405
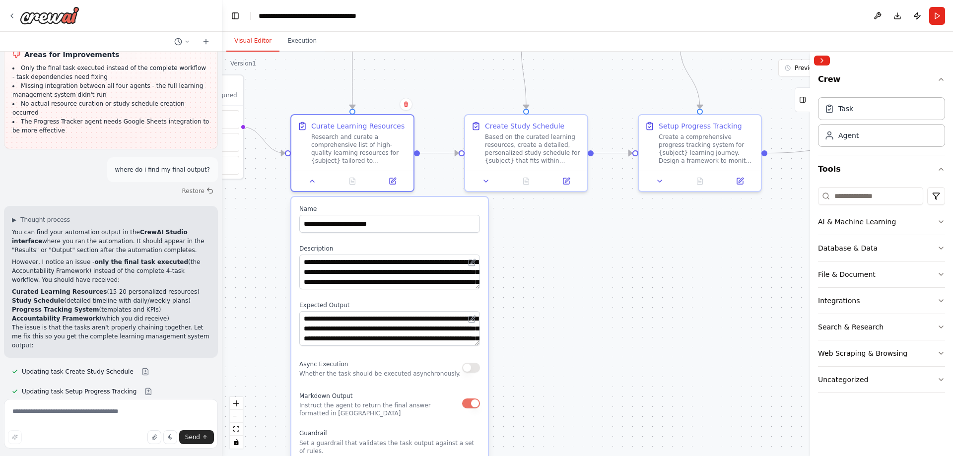
drag, startPoint x: 613, startPoint y: 380, endPoint x: 606, endPoint y: 411, distance: 31.7
click at [607, 411] on div ".deletable-edge-delete-btn { width: 20px; height: 20px; border: 0px solid #ffff…" at bounding box center [587, 254] width 731 height 405
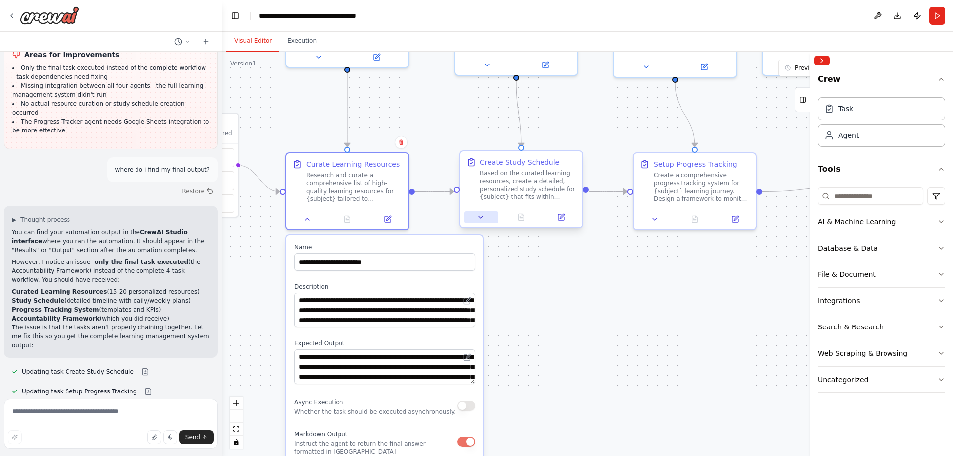
click at [484, 223] on button at bounding box center [481, 217] width 34 height 12
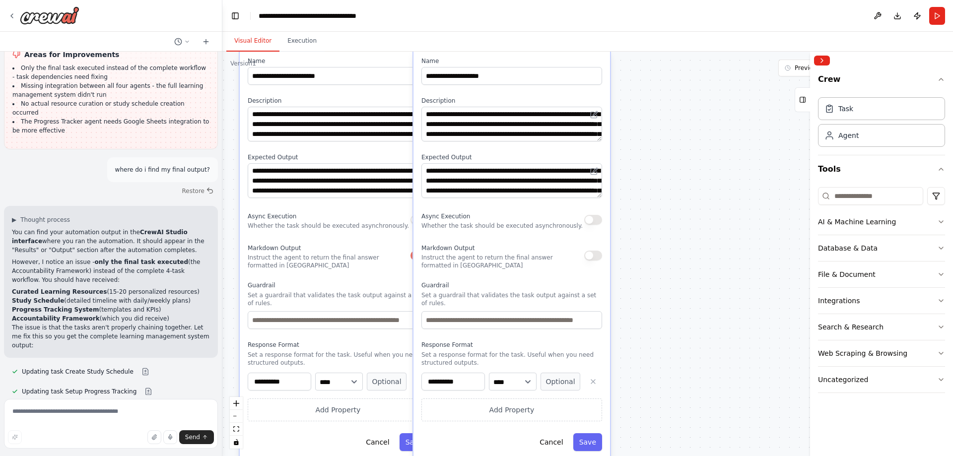
drag, startPoint x: 725, startPoint y: 411, endPoint x: 679, endPoint y: 225, distance: 191.9
click at [679, 225] on div ".deletable-edge-delete-btn { width: 20px; height: 20px; border: 0px solid #ffff…" at bounding box center [587, 254] width 731 height 405
click at [598, 256] on button "button" at bounding box center [593, 256] width 18 height 10
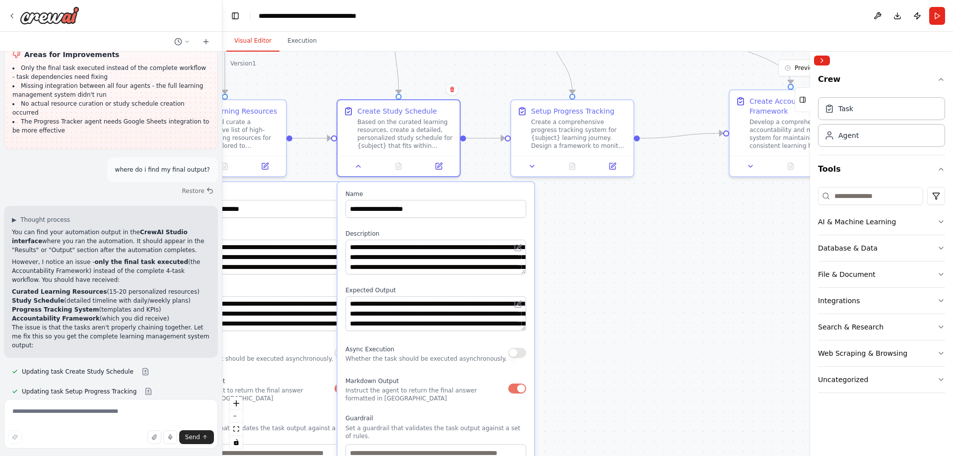
drag, startPoint x: 676, startPoint y: 238, endPoint x: 583, endPoint y: 415, distance: 200.1
click at [585, 415] on div ".deletable-edge-delete-btn { width: 20px; height: 20px; border: 0px solid #ffff…" at bounding box center [587, 254] width 731 height 405
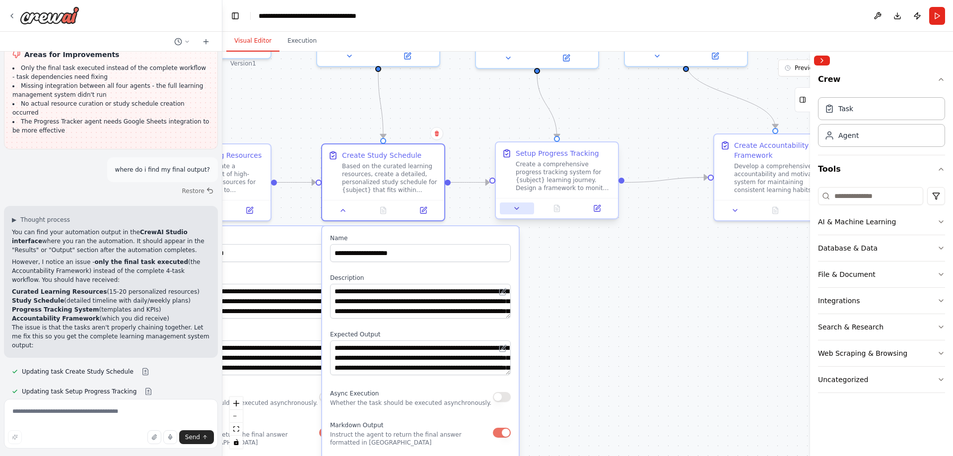
click at [518, 210] on icon at bounding box center [517, 209] width 8 height 8
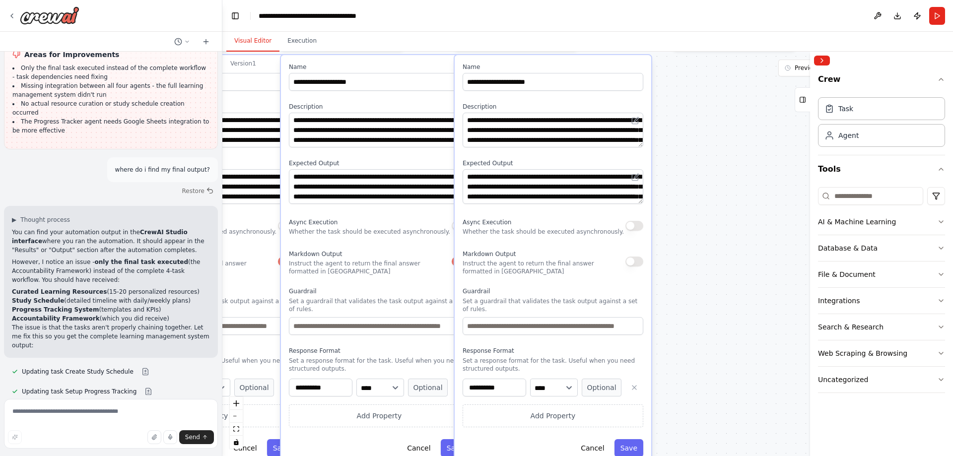
drag, startPoint x: 736, startPoint y: 401, endPoint x: 695, endPoint y: 230, distance: 176.2
click at [695, 230] on div ".deletable-edge-delete-btn { width: 20px; height: 20px; border: 0px solid #ffff…" at bounding box center [587, 254] width 731 height 405
click at [639, 261] on button "button" at bounding box center [635, 262] width 18 height 10
drag, startPoint x: 716, startPoint y: 366, endPoint x: 710, endPoint y: 359, distance: 8.8
click at [715, 366] on div ".deletable-edge-delete-btn { width: 20px; height: 20px; border: 0px solid #ffff…" at bounding box center [587, 254] width 731 height 405
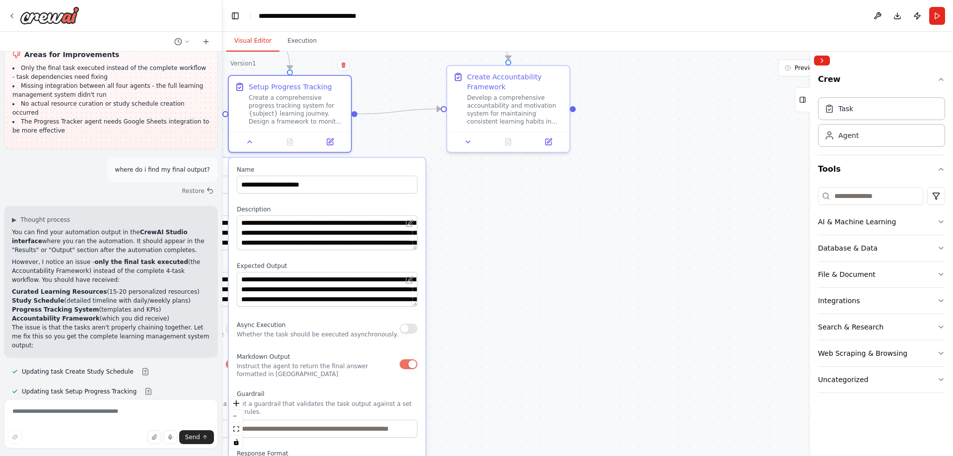
drag, startPoint x: 721, startPoint y: 261, endPoint x: 505, endPoint y: 359, distance: 237.3
click at [509, 360] on div ".deletable-edge-delete-btn { width: 20px; height: 20px; border: 0px solid #ffff…" at bounding box center [587, 254] width 731 height 405
click at [467, 144] on button at bounding box center [466, 140] width 34 height 12
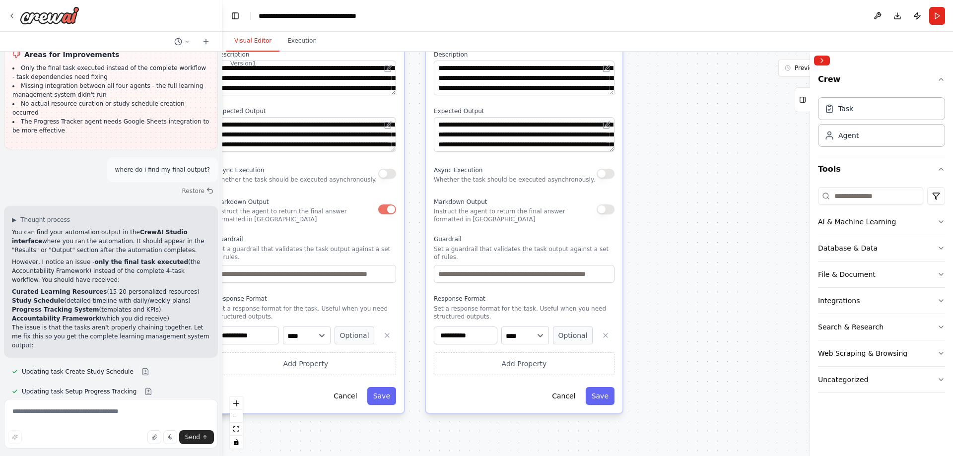
drag, startPoint x: 709, startPoint y: 407, endPoint x: 690, endPoint y: 252, distance: 156.0
click at [690, 252] on div ".deletable-edge-delete-btn { width: 20px; height: 20px; border: 0px solid #ffff…" at bounding box center [587, 254] width 731 height 405
click at [612, 213] on button "button" at bounding box center [606, 210] width 18 height 10
click at [610, 392] on button "Save" at bounding box center [600, 396] width 29 height 18
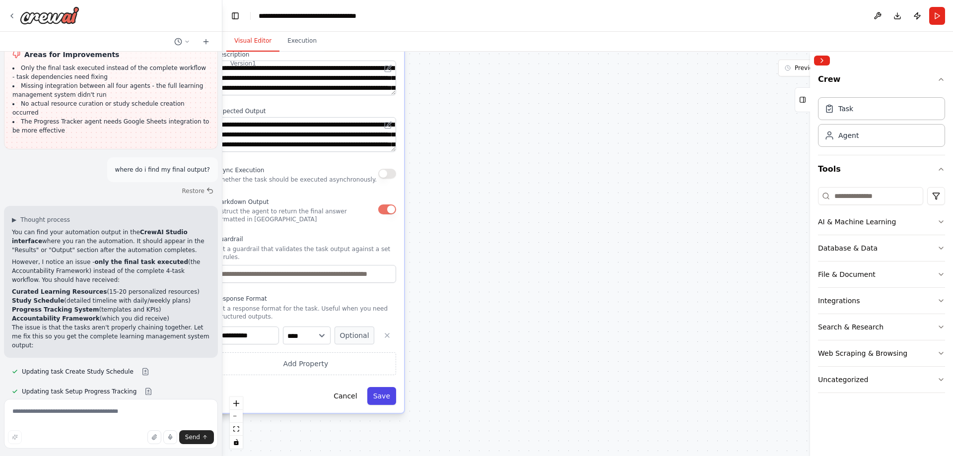
click at [391, 391] on button "Save" at bounding box center [381, 396] width 29 height 18
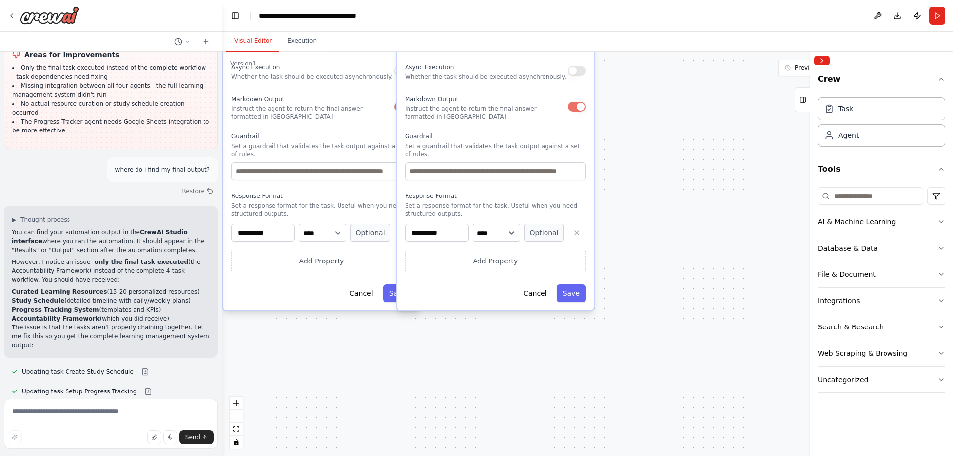
drag, startPoint x: 326, startPoint y: 400, endPoint x: 690, endPoint y: 297, distance: 377.7
click at [690, 297] on div ".deletable-edge-delete-btn { width: 20px; height: 20px; border: 0px solid #ffff…" at bounding box center [587, 254] width 731 height 405
click at [579, 290] on button "Save" at bounding box center [571, 293] width 29 height 18
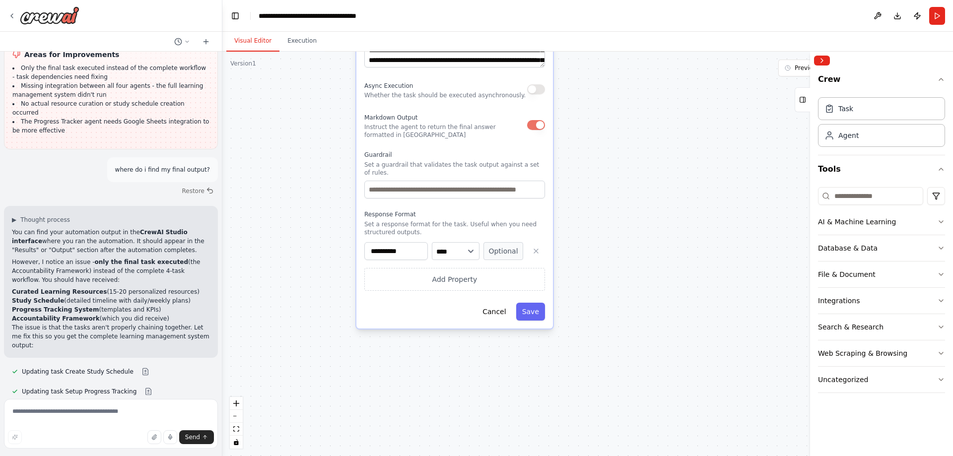
drag, startPoint x: 360, startPoint y: 352, endPoint x: 493, endPoint y: 370, distance: 134.3
click at [493, 370] on div ".deletable-edge-delete-btn { width: 20px; height: 20px; border: 0px solid #ffff…" at bounding box center [587, 254] width 731 height 405
click at [532, 305] on button "Save" at bounding box center [530, 312] width 29 height 18
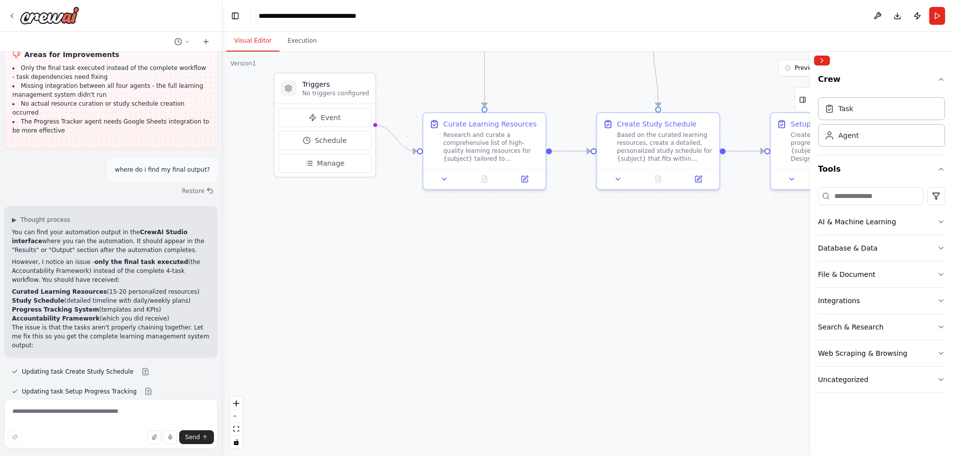
drag, startPoint x: 640, startPoint y: 298, endPoint x: 641, endPoint y: 307, distance: 9.5
click at [656, 396] on div ".deletable-edge-delete-btn { width: 20px; height: 20px; border: 0px solid #ffff…" at bounding box center [587, 254] width 731 height 405
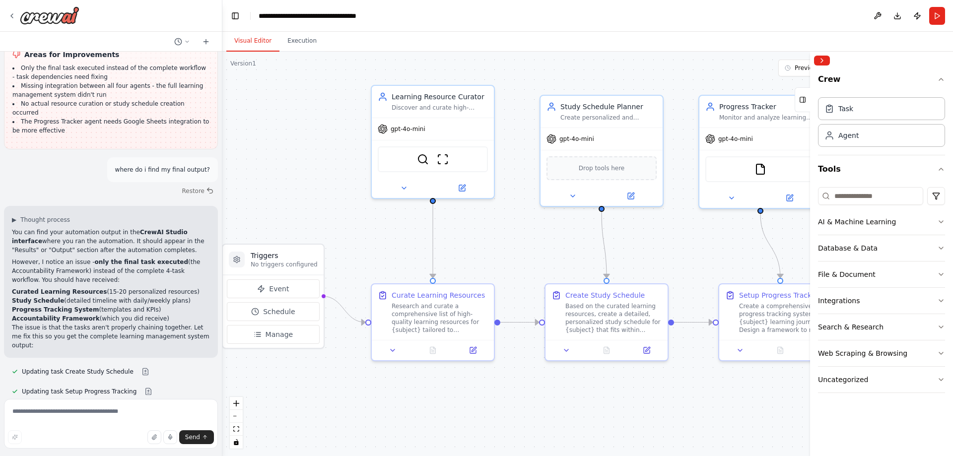
drag, startPoint x: 646, startPoint y: 295, endPoint x: 601, endPoint y: 448, distance: 159.6
click at [601, 448] on div ".deletable-edge-delete-btn { width: 20px; height: 20px; border: 0px solid #ffff…" at bounding box center [587, 254] width 731 height 405
click at [822, 59] on button "Collapse right sidebar" at bounding box center [822, 61] width 16 height 10
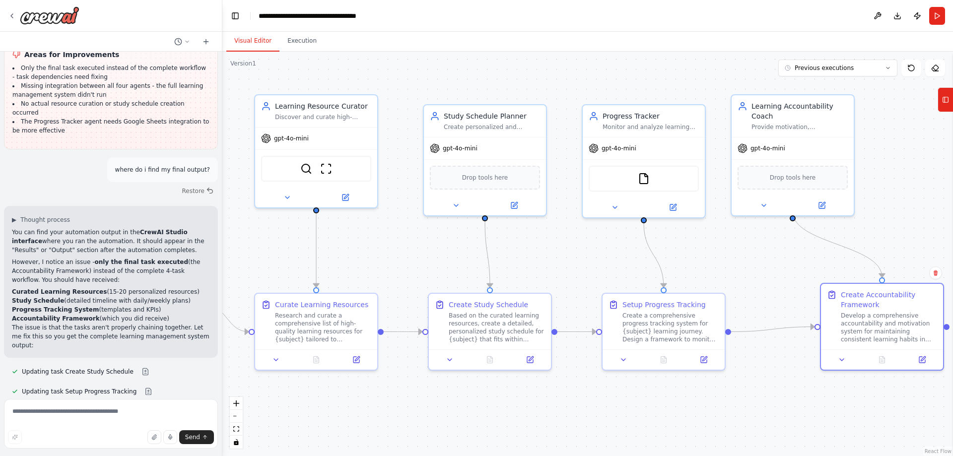
drag, startPoint x: 854, startPoint y: 402, endPoint x: 734, endPoint y: 420, distance: 121.5
click at [734, 420] on div ".deletable-edge-delete-btn { width: 20px; height: 20px; border: 0px solid #ffff…" at bounding box center [587, 254] width 731 height 405
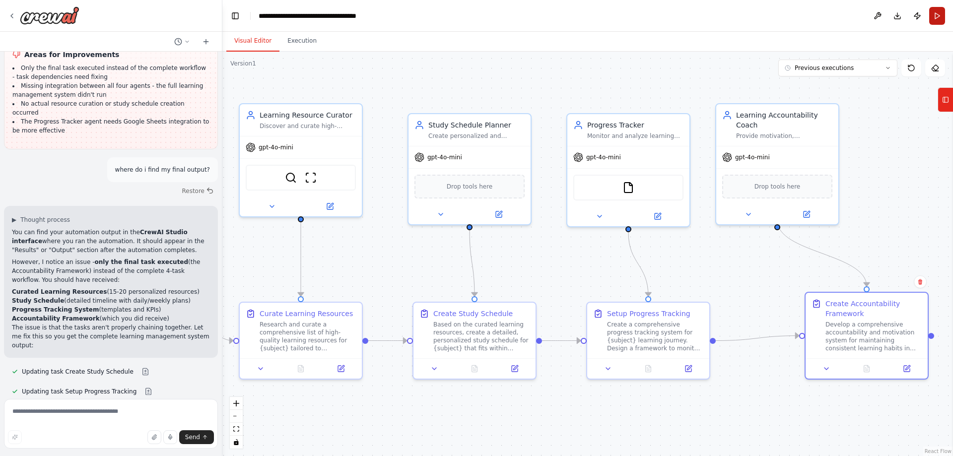
click at [939, 12] on button "Run" at bounding box center [937, 16] width 16 height 18
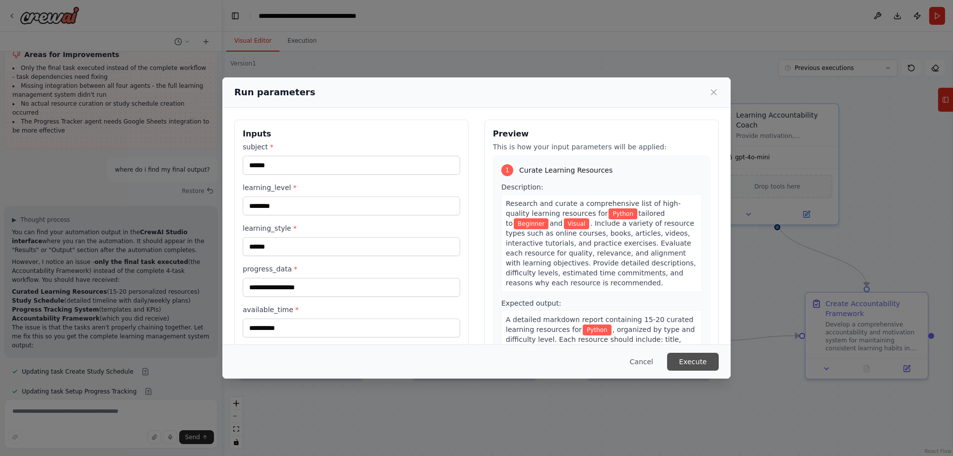
click at [700, 358] on button "Execute" at bounding box center [693, 362] width 52 height 18
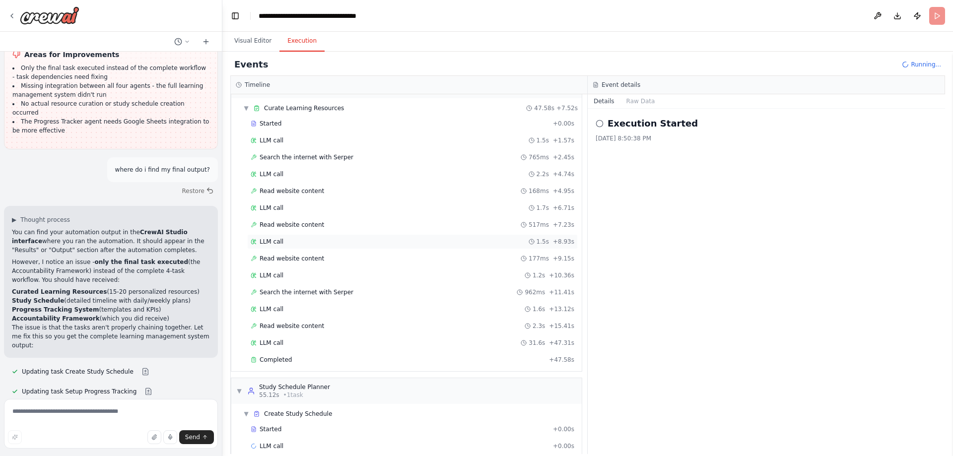
scroll to position [42, 0]
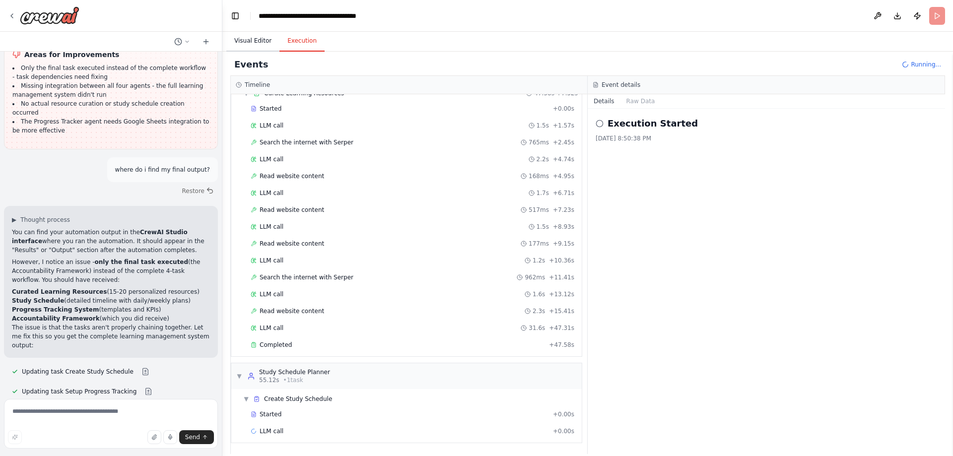
click at [248, 42] on button "Visual Editor" at bounding box center [252, 41] width 53 height 21
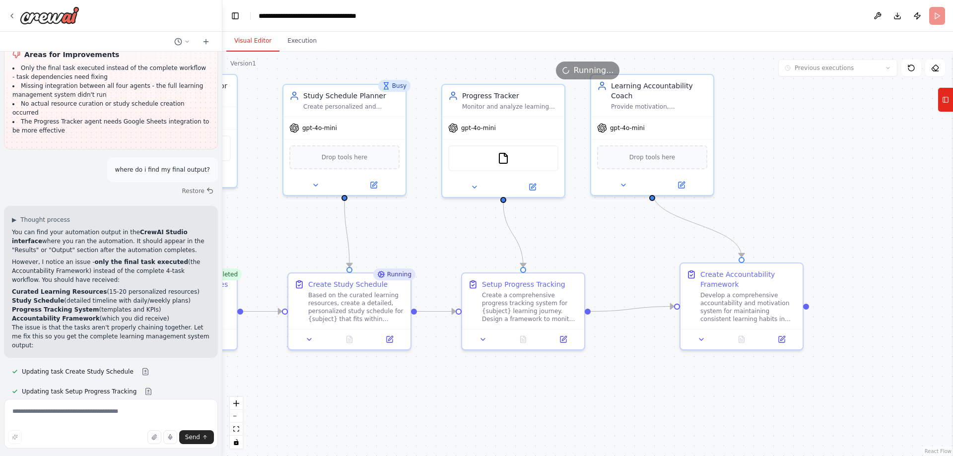
drag, startPoint x: 671, startPoint y: 408, endPoint x: 550, endPoint y: 382, distance: 123.9
click at [550, 382] on div ".deletable-edge-delete-btn { width: 20px; height: 20px; border: 0px solid #ffff…" at bounding box center [587, 254] width 731 height 405
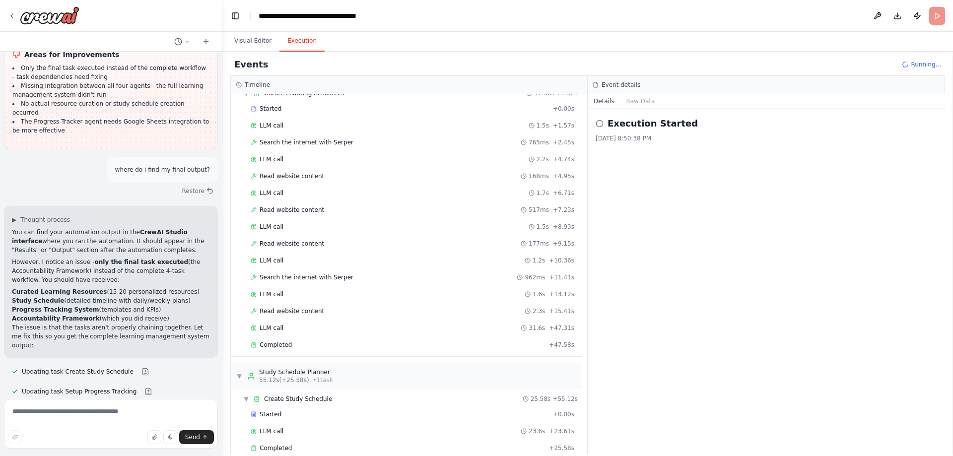
click at [300, 47] on button "Execution" at bounding box center [302, 41] width 45 height 21
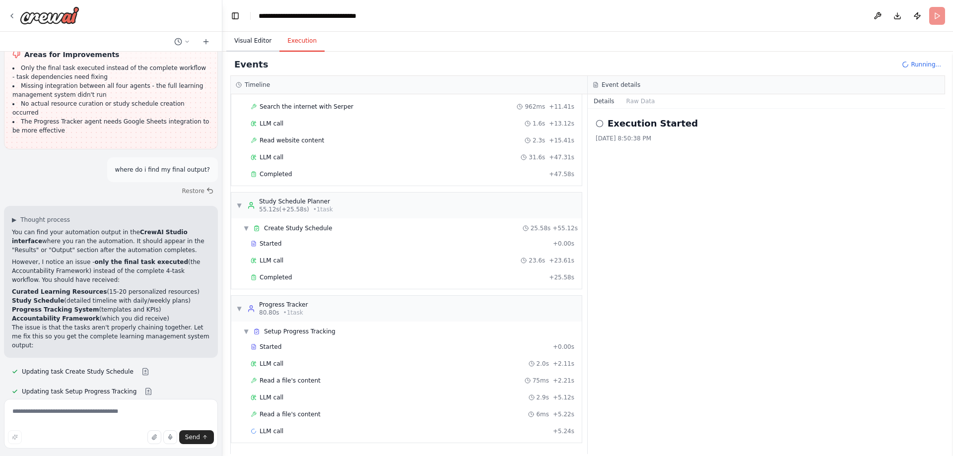
click at [255, 44] on button "Visual Editor" at bounding box center [252, 41] width 53 height 21
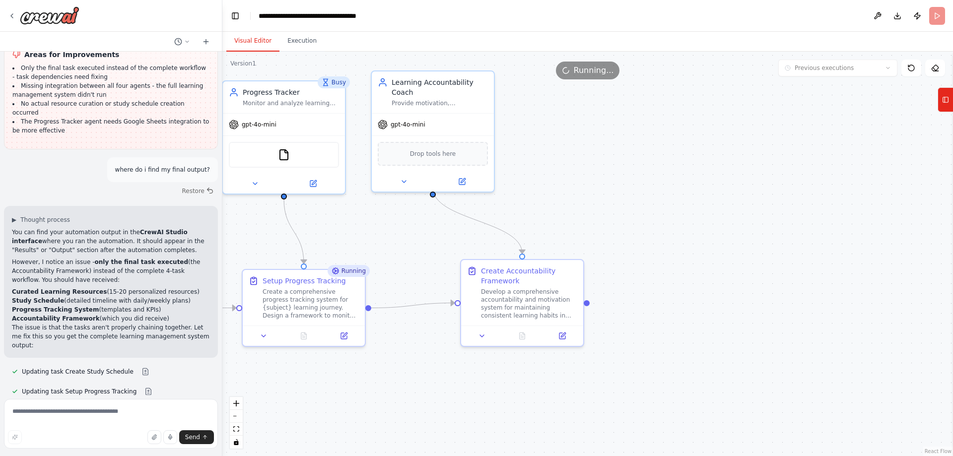
drag, startPoint x: 769, startPoint y: 402, endPoint x: 549, endPoint y: 399, distance: 219.5
click at [549, 399] on div ".deletable-edge-delete-btn { width: 20px; height: 20px; border: 0px solid #ffff…" at bounding box center [587, 254] width 731 height 405
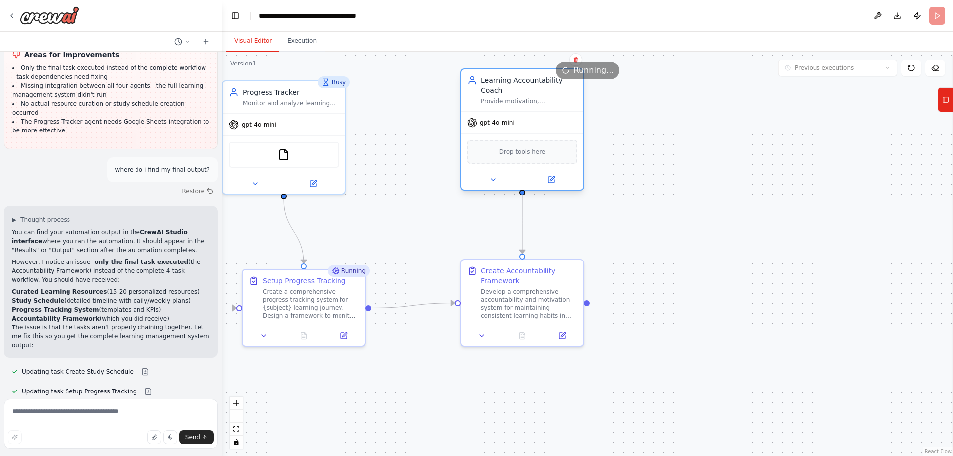
drag, startPoint x: 461, startPoint y: 87, endPoint x: 551, endPoint y: 85, distance: 89.9
click at [551, 85] on div "Learning Accountability Coach Provide motivation, accountability, and personali…" at bounding box center [529, 90] width 96 height 30
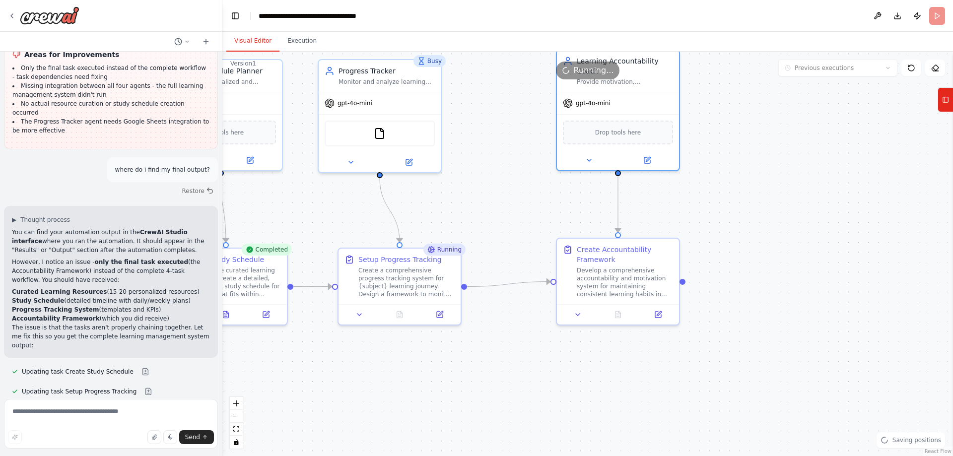
drag, startPoint x: 470, startPoint y: 212, endPoint x: 533, endPoint y: 214, distance: 63.1
click at [533, 214] on div ".deletable-edge-delete-btn { width: 20px; height: 20px; border: 0px solid #ffff…" at bounding box center [587, 254] width 731 height 405
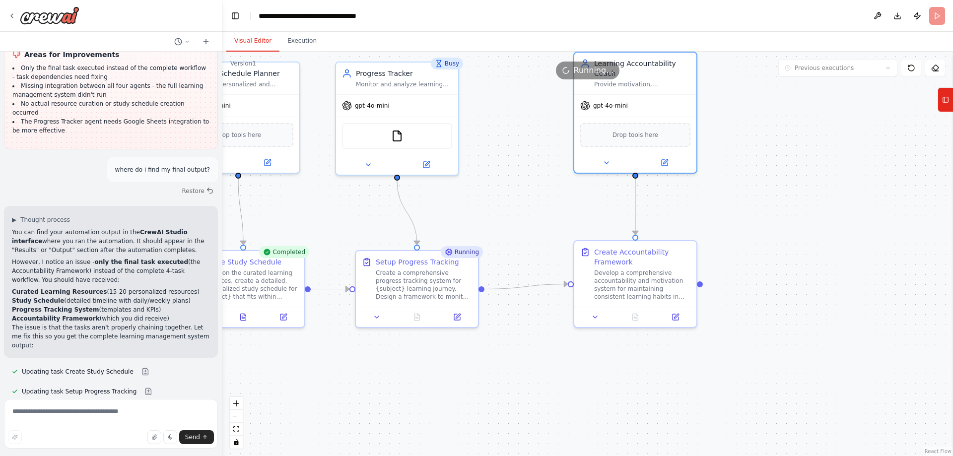
drag, startPoint x: 414, startPoint y: 76, endPoint x: 425, endPoint y: 74, distance: 12.1
click at [425, 74] on div "Running..." at bounding box center [587, 71] width 731 height 18
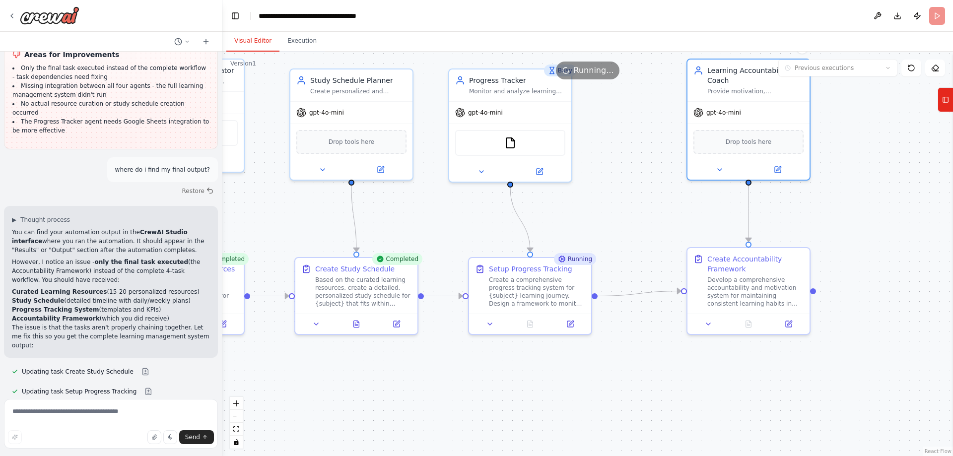
drag, startPoint x: 324, startPoint y: 211, endPoint x: 437, endPoint y: 218, distance: 113.4
click at [437, 218] on div ".deletable-edge-delete-btn { width: 20px; height: 20px; border: 0px solid #ffff…" at bounding box center [587, 254] width 731 height 405
drag, startPoint x: 381, startPoint y: 82, endPoint x: 387, endPoint y: 82, distance: 5.5
click at [387, 82] on div "Study Schedule Planner" at bounding box center [368, 78] width 96 height 10
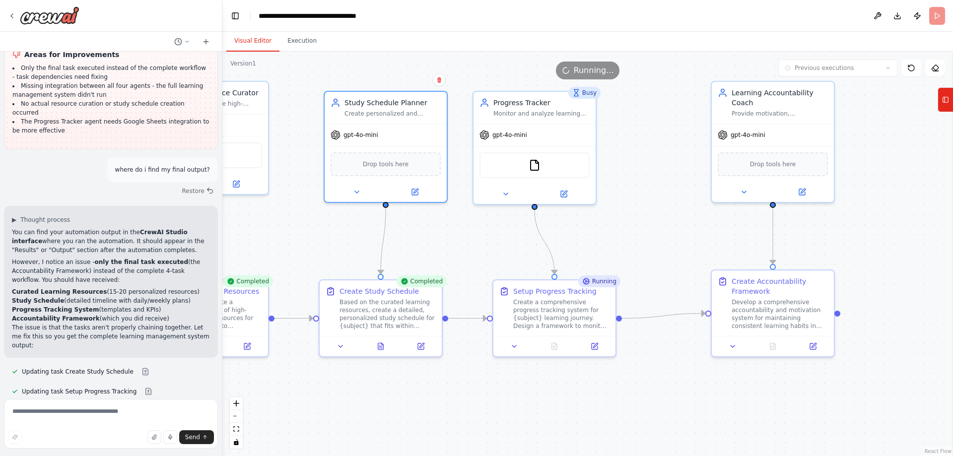
drag, startPoint x: 283, startPoint y: 221, endPoint x: 308, endPoint y: 244, distance: 33.0
click at [308, 244] on div ".deletable-edge-delete-btn { width: 20px; height: 20px; border: 0px solid #ffff…" at bounding box center [587, 254] width 731 height 405
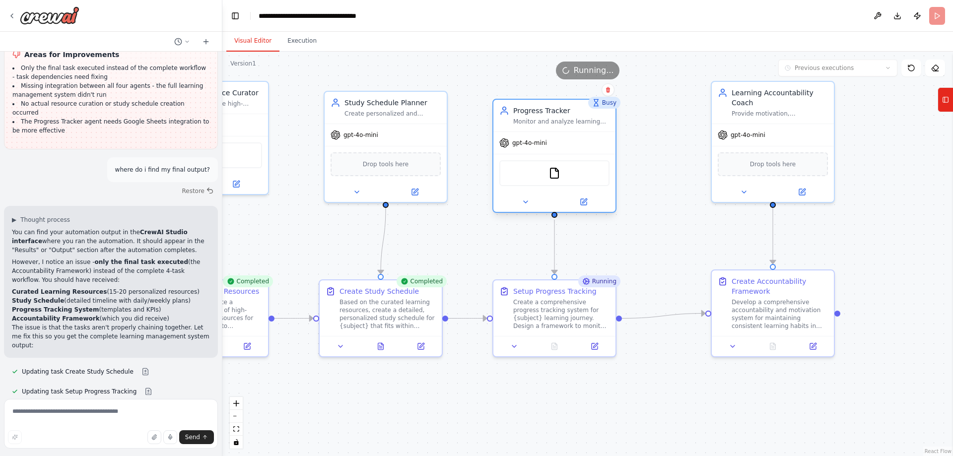
drag, startPoint x: 551, startPoint y: 99, endPoint x: 572, endPoint y: 110, distance: 23.5
click at [572, 110] on div "Progress Tracker" at bounding box center [561, 111] width 96 height 10
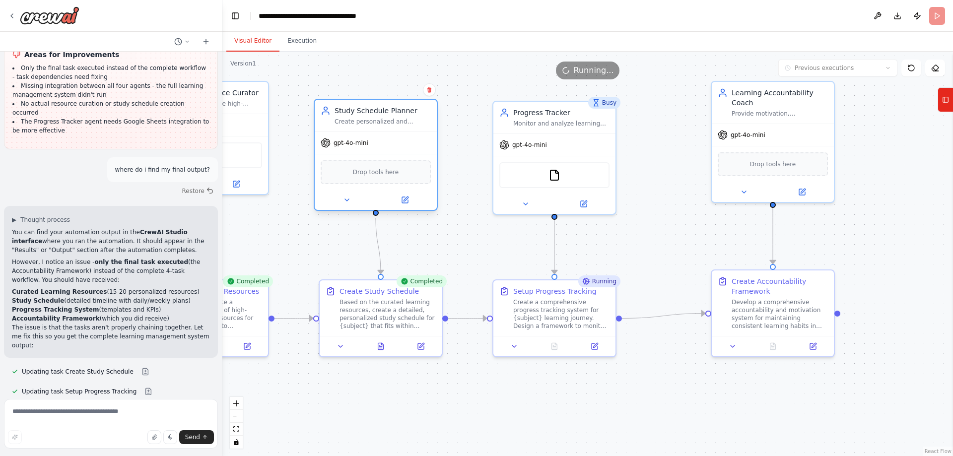
drag, startPoint x: 429, startPoint y: 101, endPoint x: 422, endPoint y: 110, distance: 11.7
click at [422, 110] on div "Study Schedule Planner" at bounding box center [383, 111] width 96 height 10
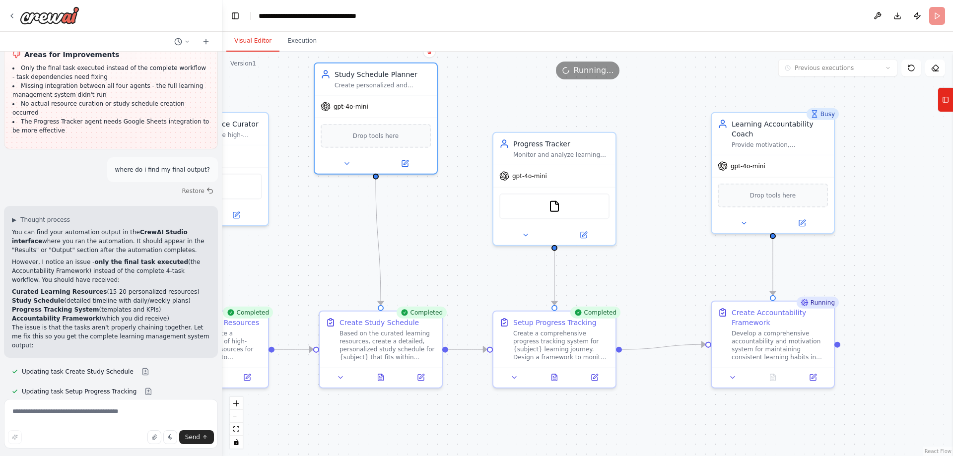
drag, startPoint x: 415, startPoint y: 114, endPoint x: 418, endPoint y: 76, distance: 37.8
click at [418, 76] on div "Version 1 Previous executions Show Tools Hide Agents .deletable-edge-delete-btn…" at bounding box center [587, 254] width 731 height 405
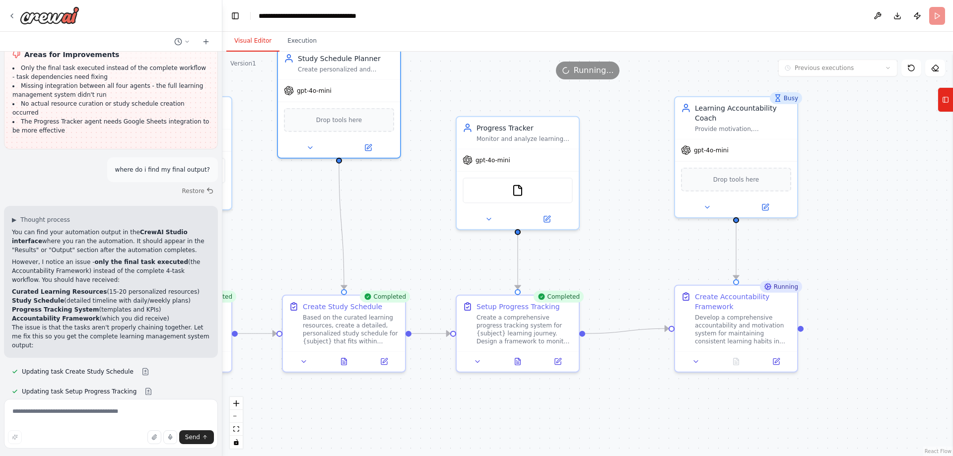
drag, startPoint x: 384, startPoint y: 411, endPoint x: 349, endPoint y: 395, distance: 38.9
click at [345, 396] on div ".deletable-edge-delete-btn { width: 20px; height: 20px; border: 0px solid #ffff…" at bounding box center [587, 254] width 731 height 405
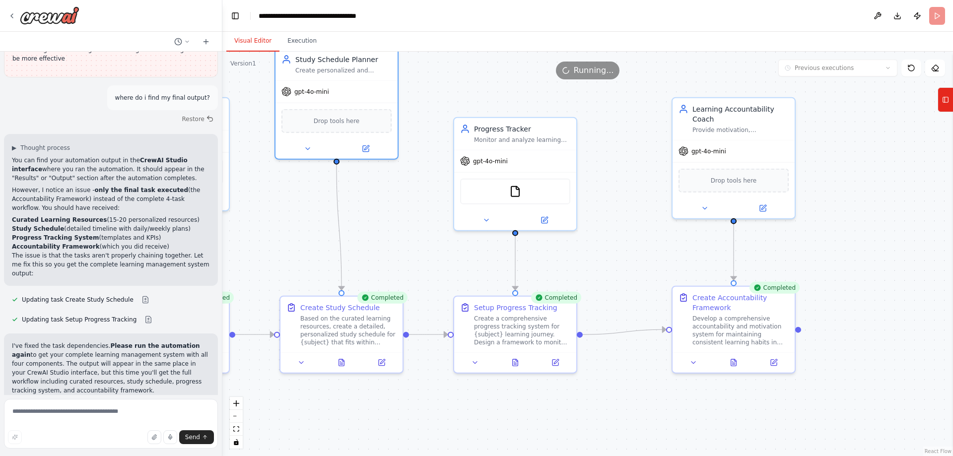
scroll to position [1514, 0]
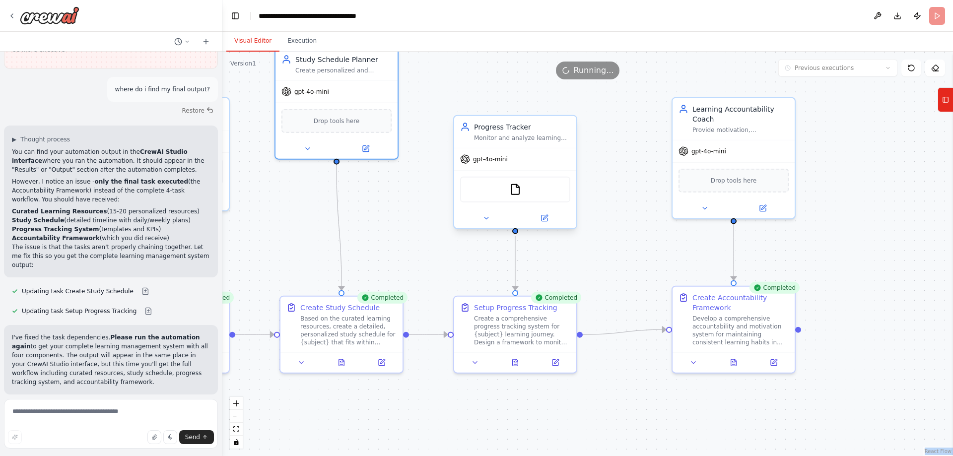
drag, startPoint x: 441, startPoint y: 79, endPoint x: 469, endPoint y: 126, distance: 54.3
click at [469, 126] on div "Version 1 Previous executions Show Tools Hide Agents .deletable-edge-delete-btn…" at bounding box center [587, 254] width 731 height 405
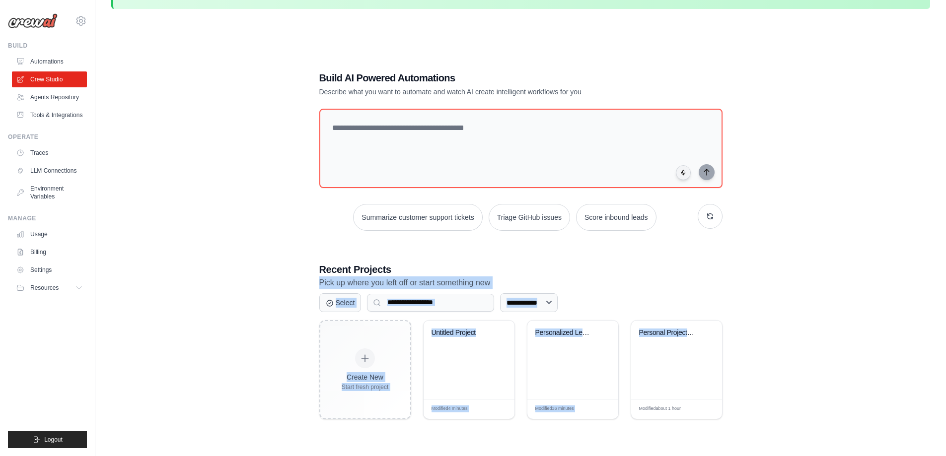
drag, startPoint x: 810, startPoint y: 364, endPoint x: 757, endPoint y: 233, distance: 140.8
click at [757, 233] on div "**********" at bounding box center [520, 245] width 819 height 456
click at [812, 256] on div "**********" at bounding box center [520, 245] width 819 height 456
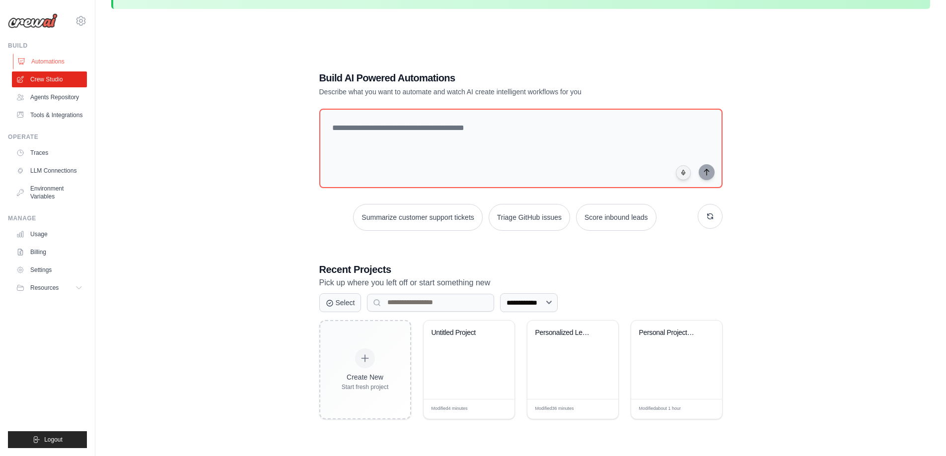
click at [52, 61] on link "Automations" at bounding box center [50, 62] width 75 height 16
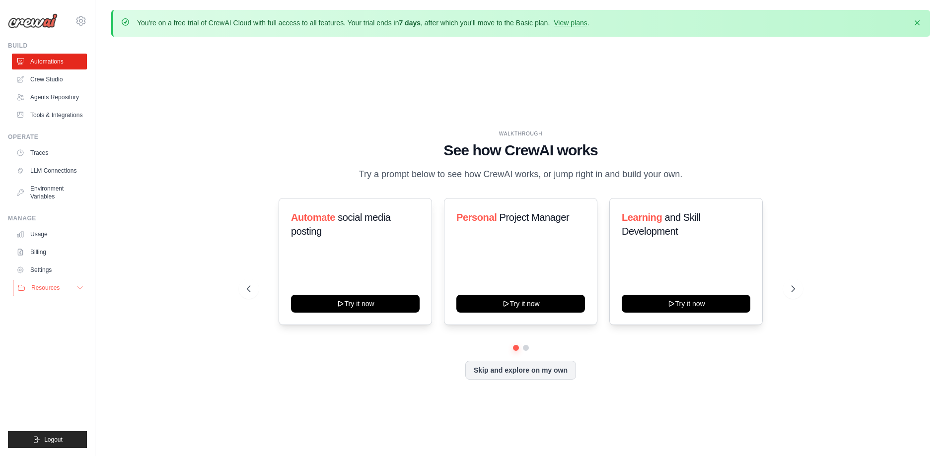
click at [78, 291] on icon at bounding box center [80, 288] width 8 height 8
click at [81, 287] on icon at bounding box center [79, 288] width 5 height 2
click at [58, 192] on link "Environment Variables" at bounding box center [50, 193] width 75 height 24
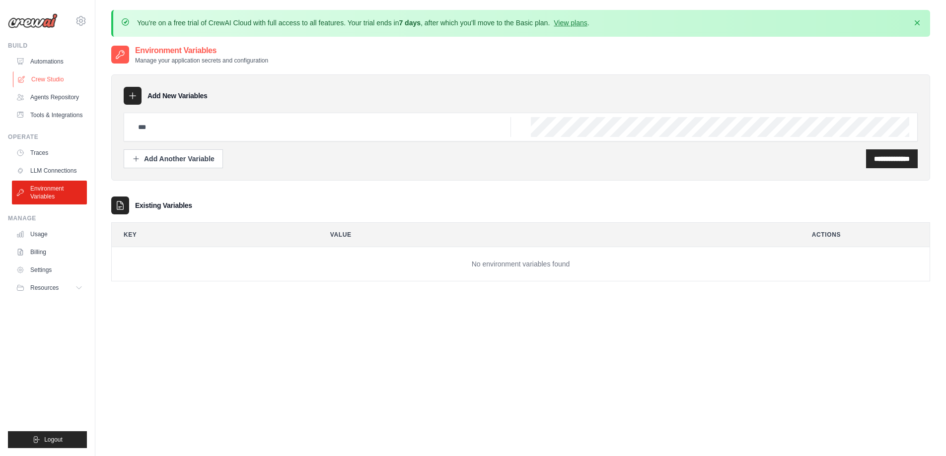
click at [39, 77] on link "Crew Studio" at bounding box center [50, 79] width 75 height 16
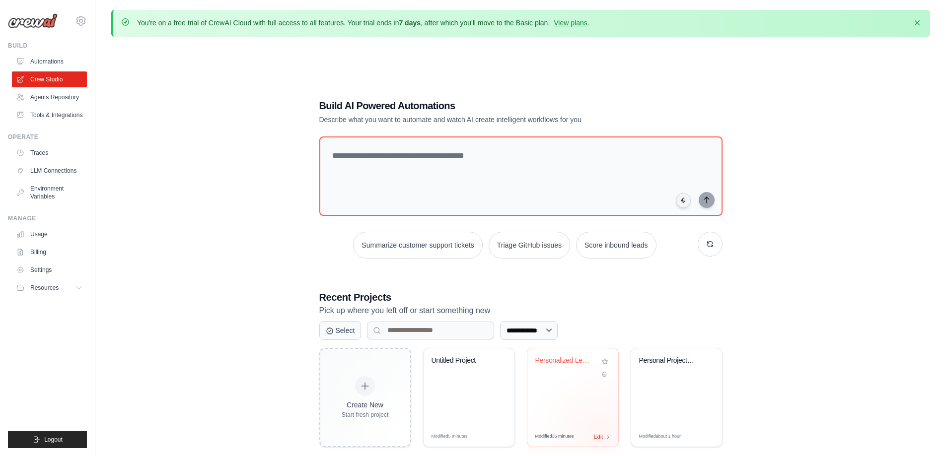
click at [601, 436] on span "Edit" at bounding box center [598, 437] width 9 height 8
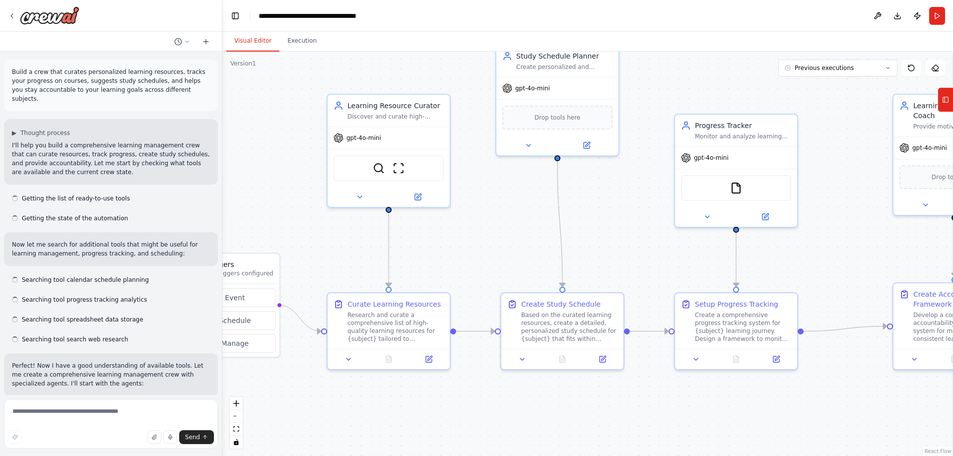
drag, startPoint x: 573, startPoint y: 235, endPoint x: 479, endPoint y: 227, distance: 94.6
click at [479, 227] on div ".deletable-edge-delete-btn { width: 20px; height: 20px; border: 0px solid #ffff…" at bounding box center [587, 254] width 731 height 405
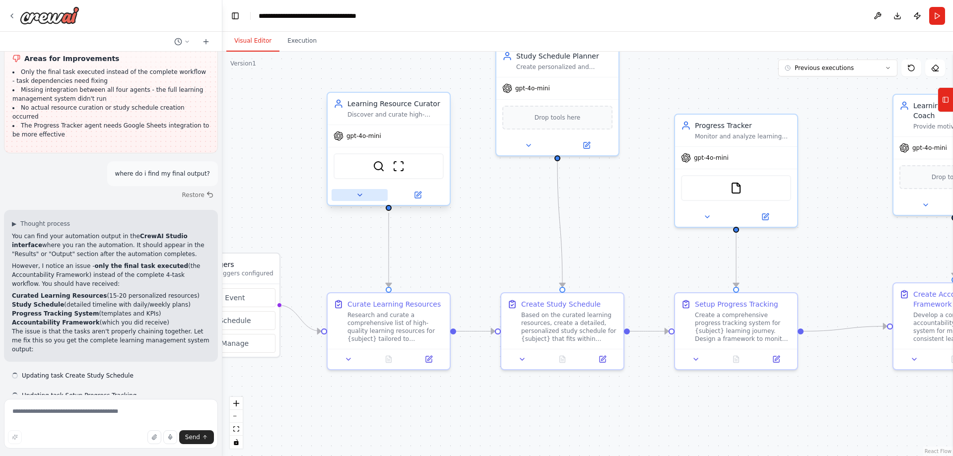
scroll to position [1433, 0]
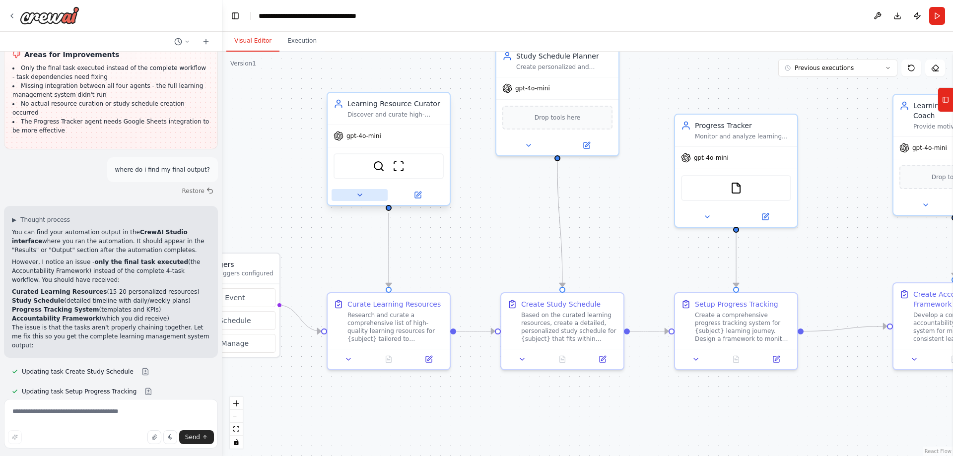
click at [365, 197] on button at bounding box center [360, 195] width 56 height 12
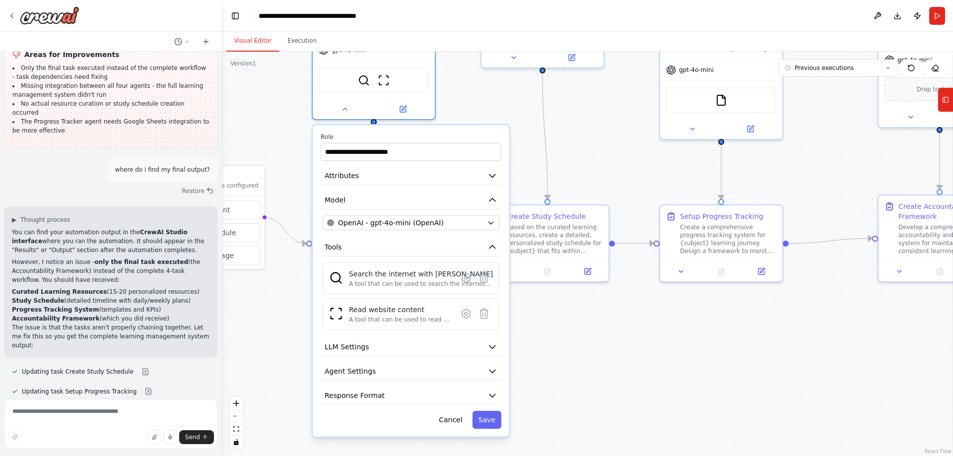
drag, startPoint x: 584, startPoint y: 413, endPoint x: 569, endPoint y: 325, distance: 89.1
click at [569, 325] on div ".deletable-edge-delete-btn { width: 20px; height: 20px; border: 0px solid #ffff…" at bounding box center [587, 254] width 731 height 405
click at [465, 316] on icon at bounding box center [466, 313] width 8 height 9
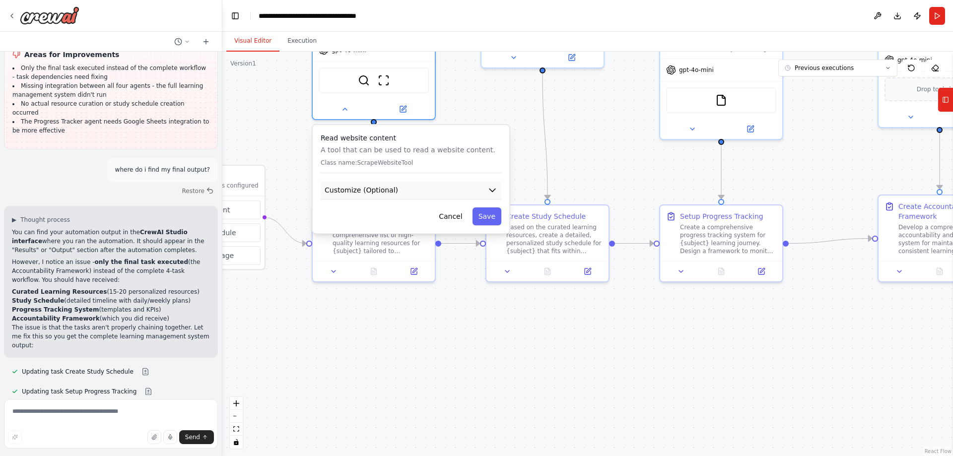
click at [493, 196] on button "Customize (Optional)" at bounding box center [411, 190] width 181 height 18
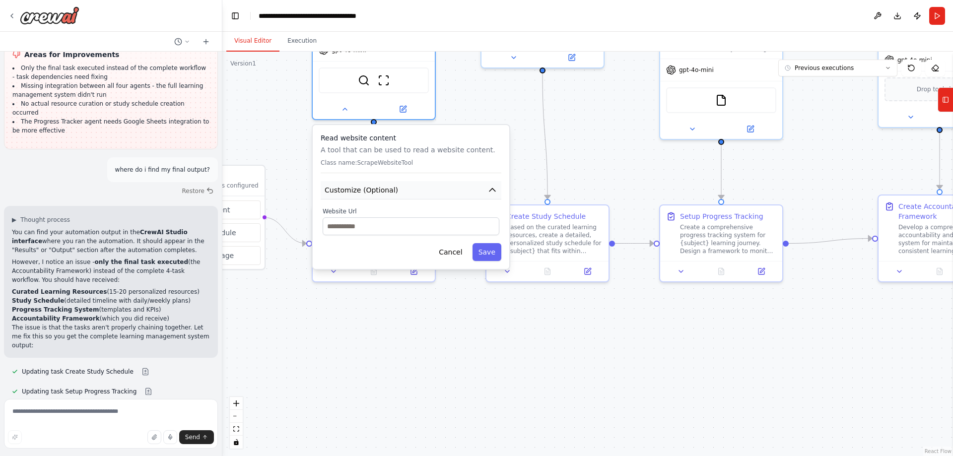
click at [493, 192] on icon "button" at bounding box center [493, 190] width 10 height 10
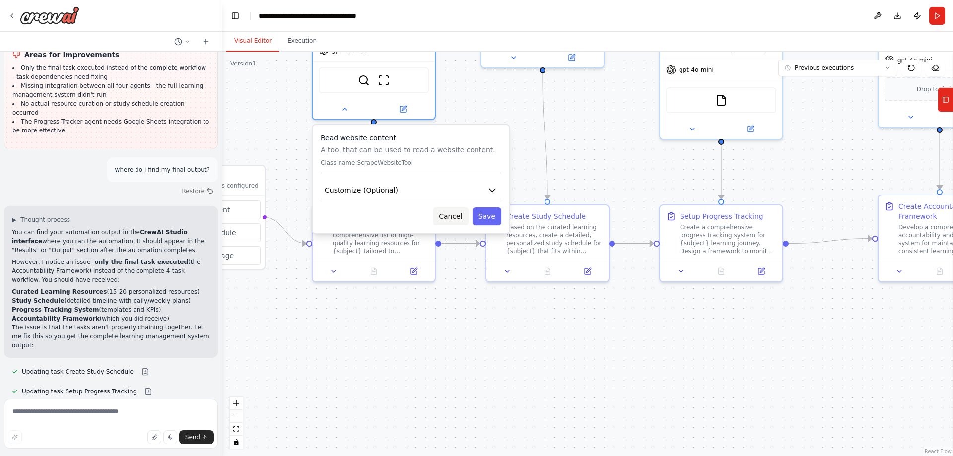
click at [460, 214] on button "Cancel" at bounding box center [450, 217] width 35 height 18
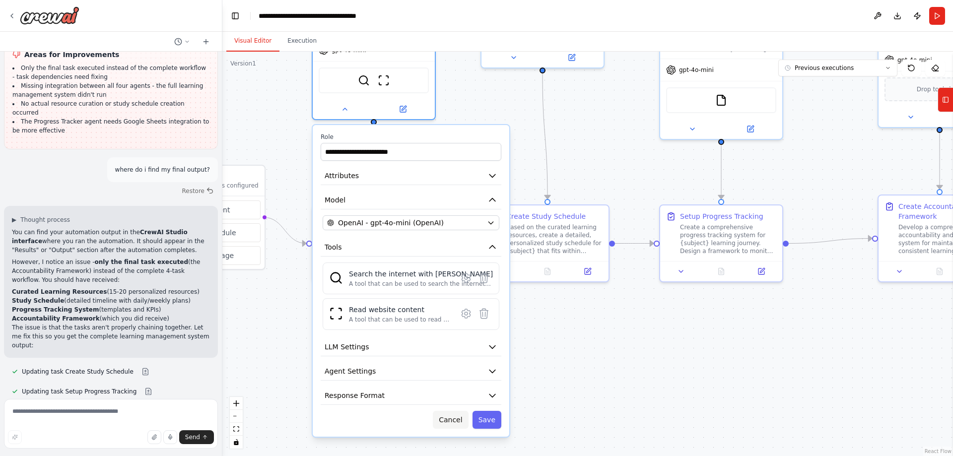
click at [456, 420] on button "Cancel" at bounding box center [450, 420] width 35 height 18
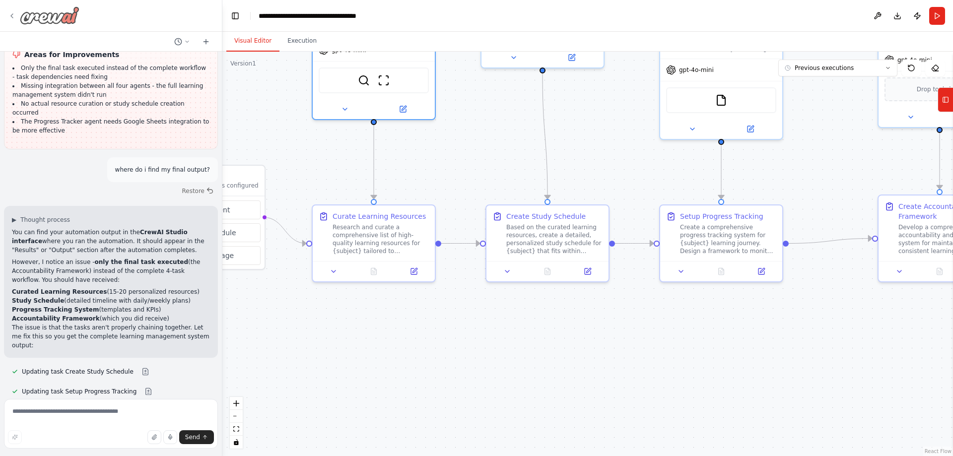
click at [10, 15] on icon at bounding box center [12, 16] width 8 height 8
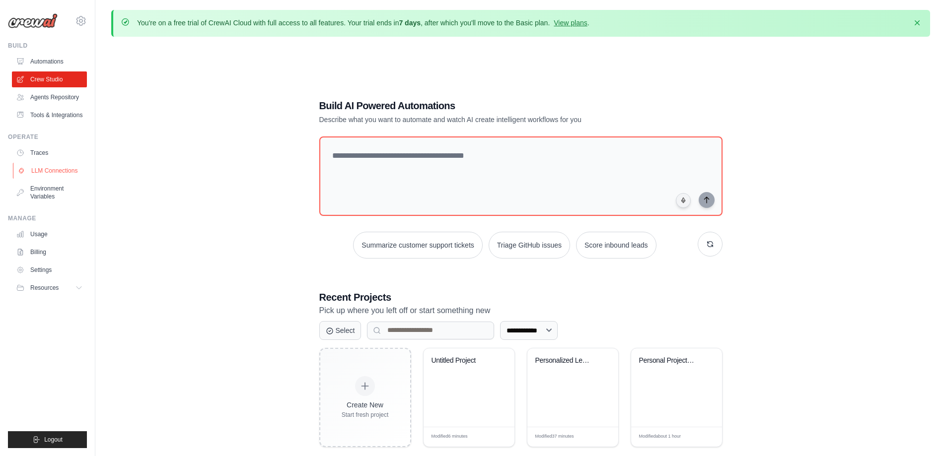
click at [53, 170] on link "LLM Connections" at bounding box center [50, 171] width 75 height 16
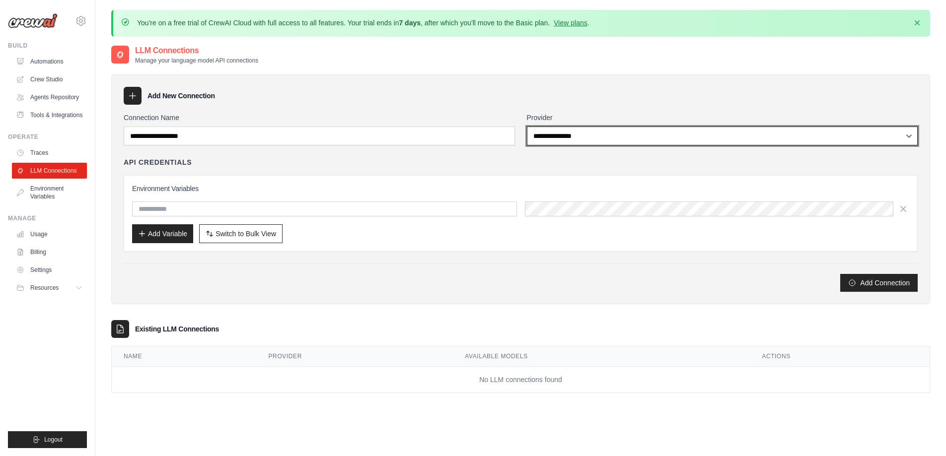
click at [570, 140] on select "**********" at bounding box center [722, 136] width 391 height 19
select select "******"
click at [527, 127] on select "**********" at bounding box center [722, 136] width 391 height 19
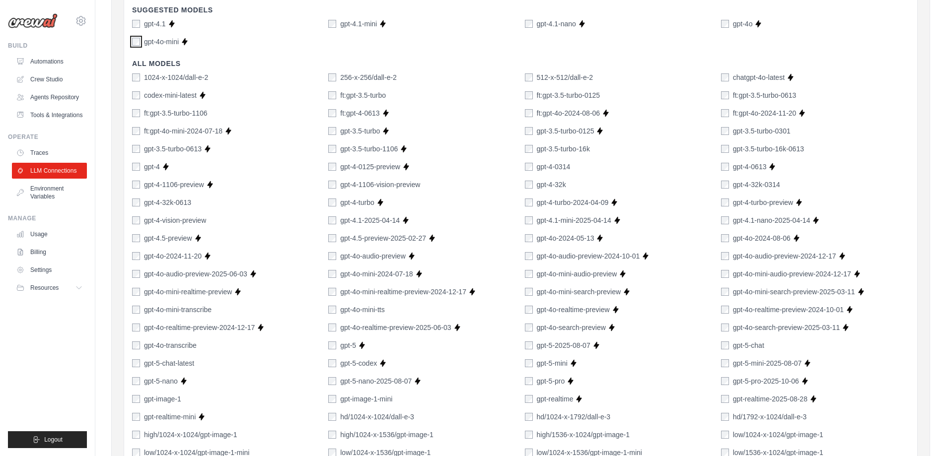
scroll to position [713, 0]
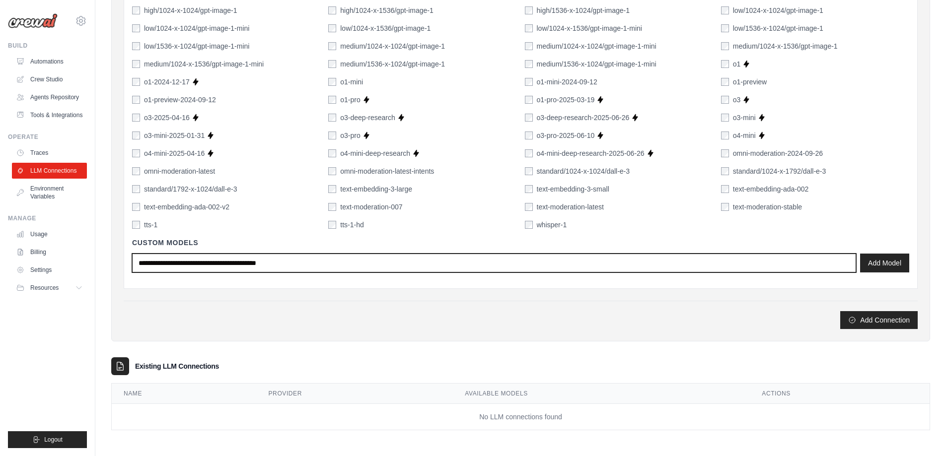
click at [153, 266] on input "text" at bounding box center [494, 263] width 724 height 19
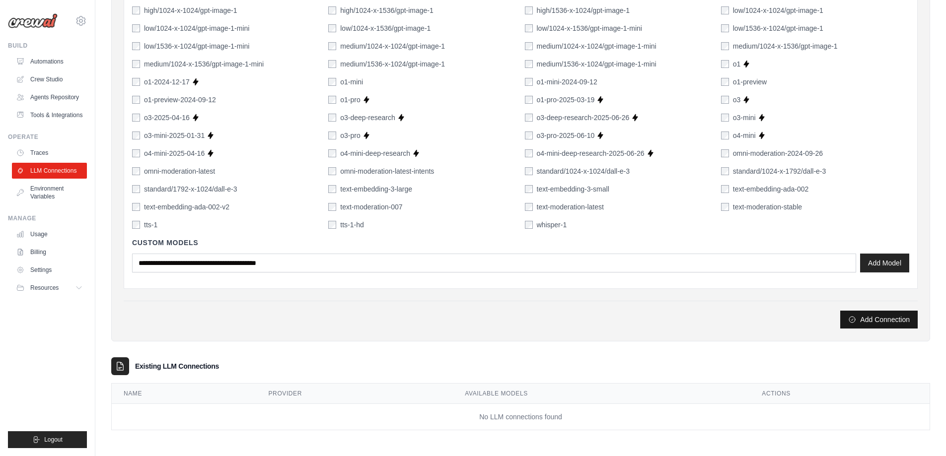
click at [870, 317] on button "Add Connection" at bounding box center [878, 320] width 77 height 18
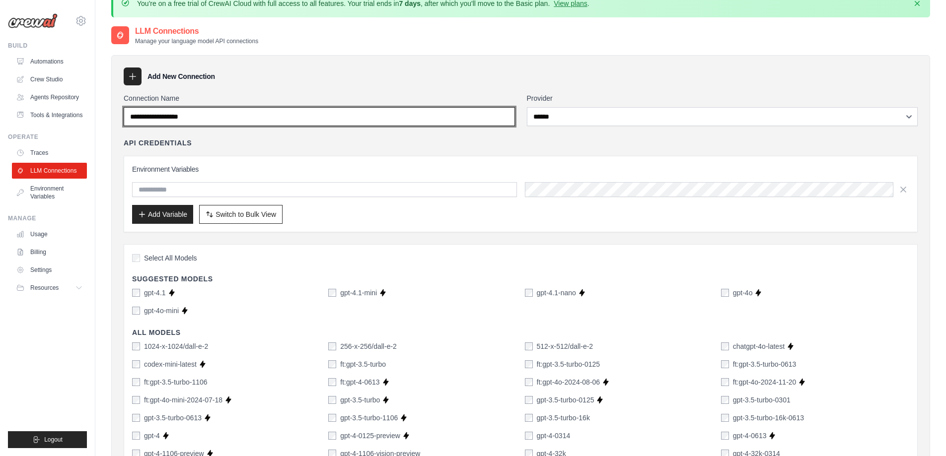
scroll to position [0, 0]
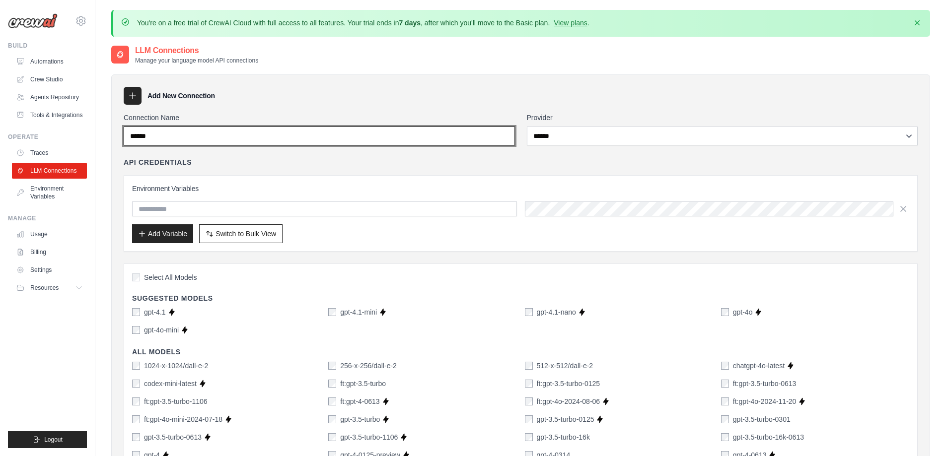
type input "******"
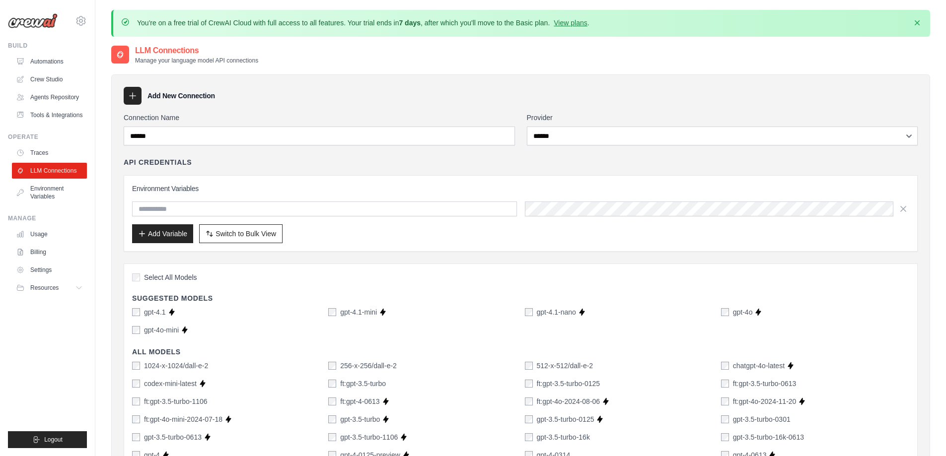
click at [476, 162] on div "API Credentials" at bounding box center [521, 162] width 794 height 10
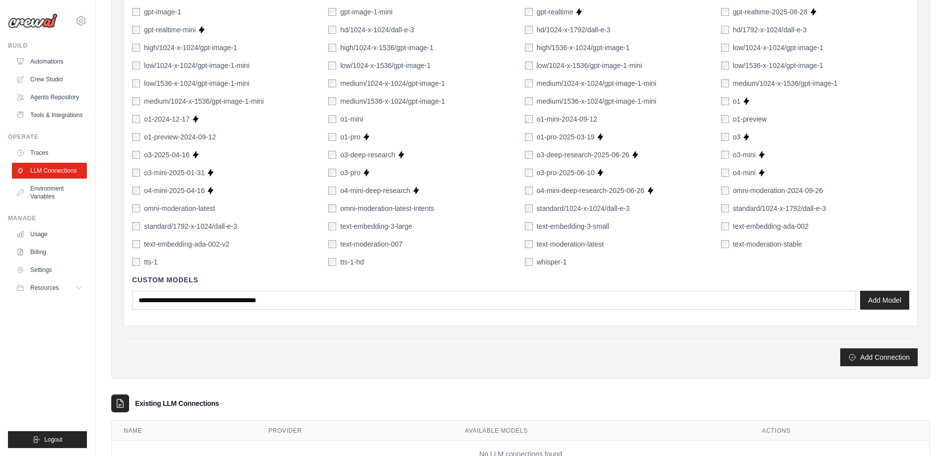
scroll to position [713, 0]
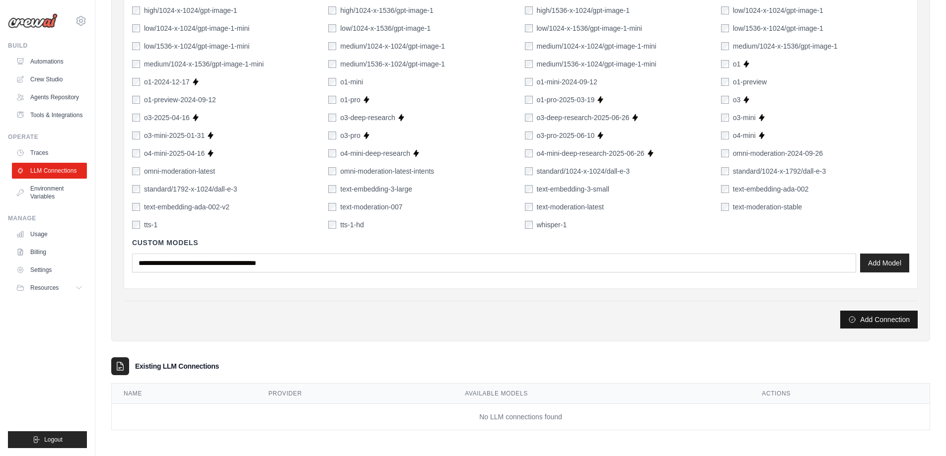
click at [902, 319] on button "Add Connection" at bounding box center [878, 320] width 77 height 18
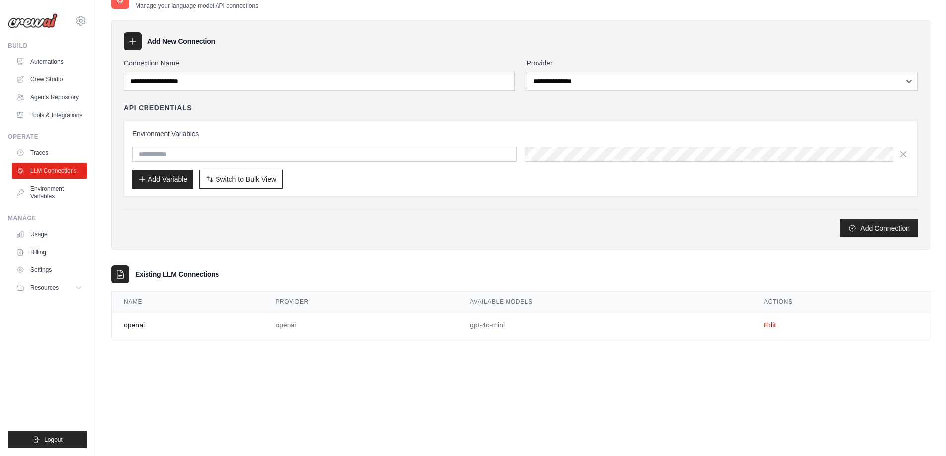
scroll to position [0, 0]
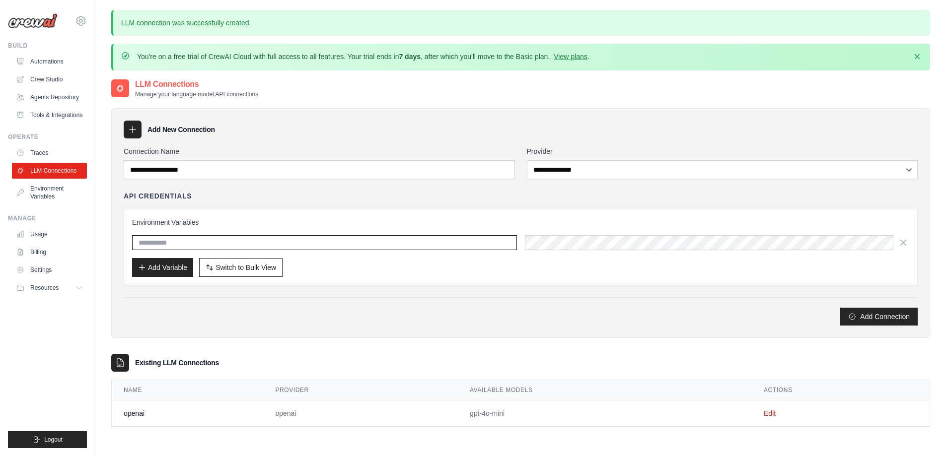
click at [173, 242] on input "text" at bounding box center [324, 242] width 385 height 15
click at [340, 245] on input "text" at bounding box center [324, 242] width 385 height 15
click at [767, 413] on link "Edit" at bounding box center [770, 414] width 12 height 8
